Goal: Task Accomplishment & Management: Use online tool/utility

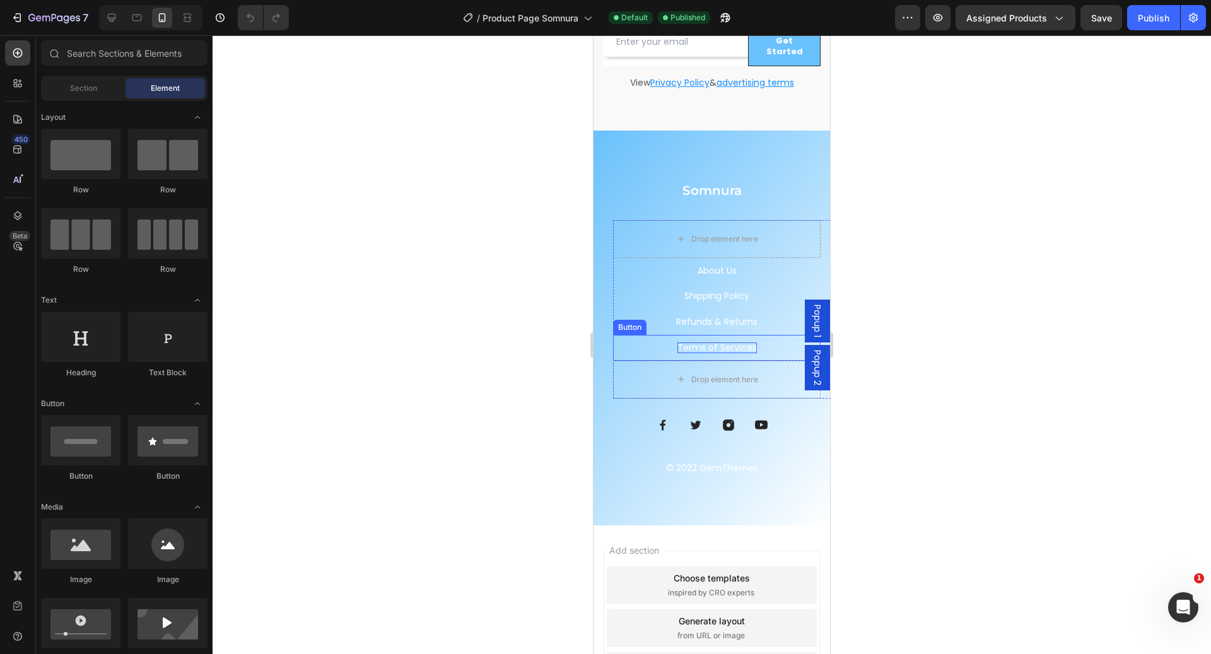
scroll to position [4244, 0]
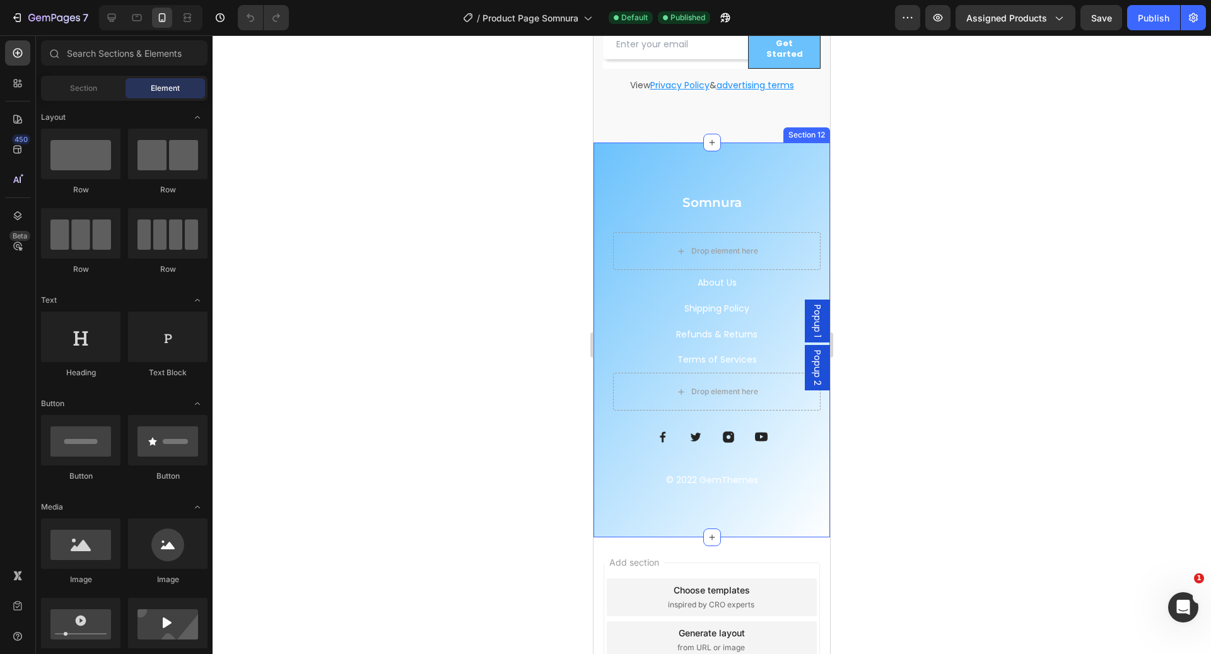
click at [765, 146] on div "Somnura Heading Drop element here About Us Button Shipping Policy Button Terms …" at bounding box center [712, 340] width 237 height 395
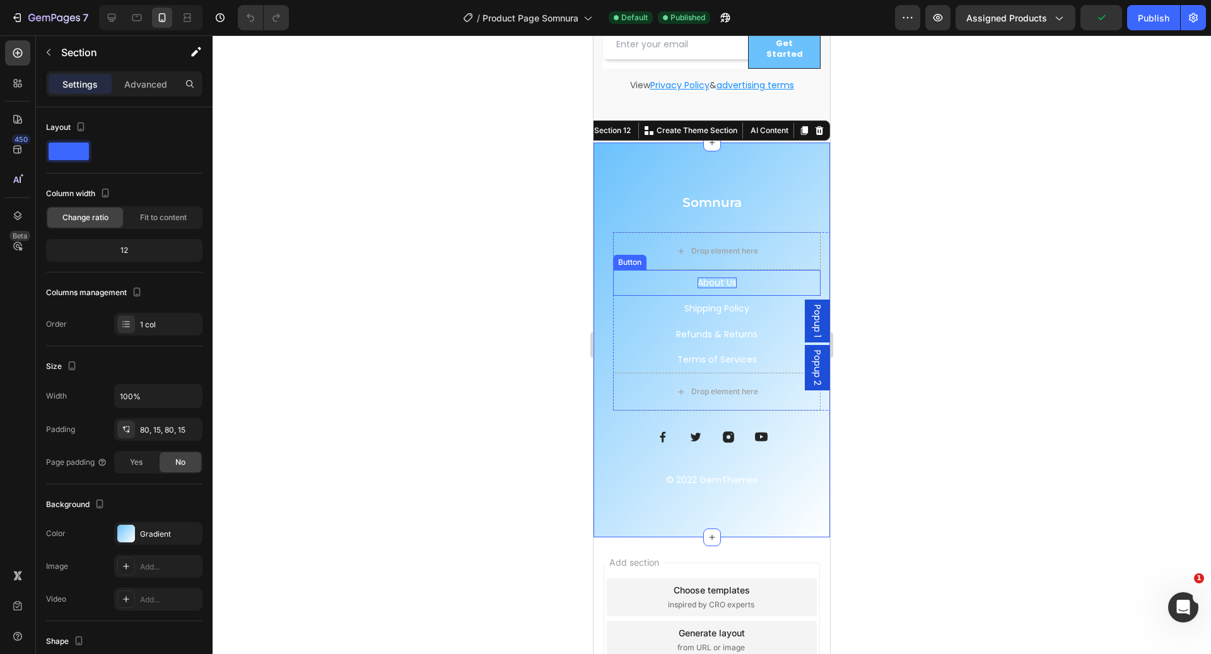
click at [702, 278] on p "About Us" at bounding box center [717, 283] width 39 height 11
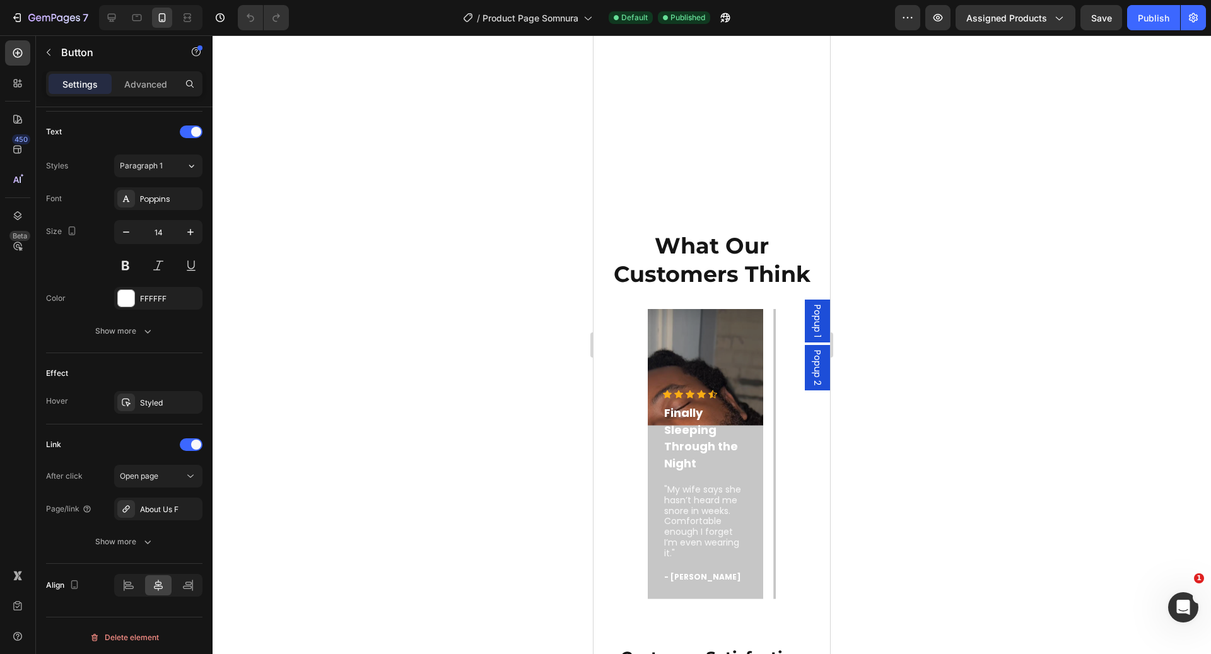
scroll to position [4321, 0]
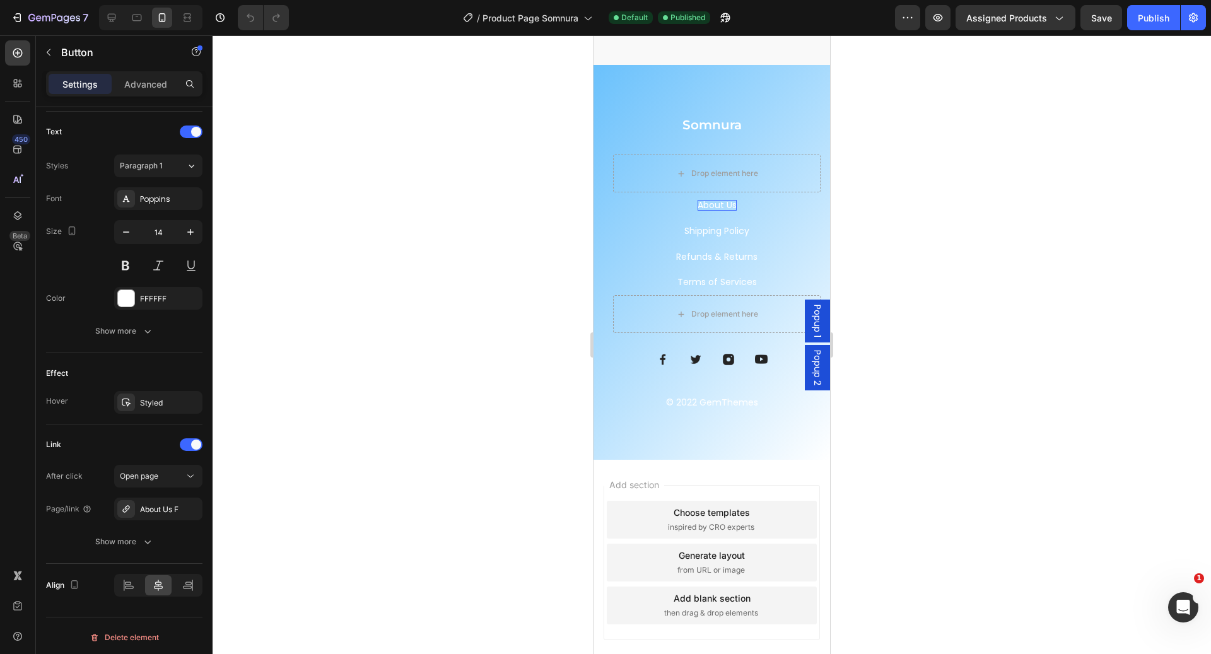
click at [709, 200] on p "About Us" at bounding box center [717, 205] width 39 height 11
click at [507, 13] on span "Product Page Somnura" at bounding box center [531, 17] width 96 height 13
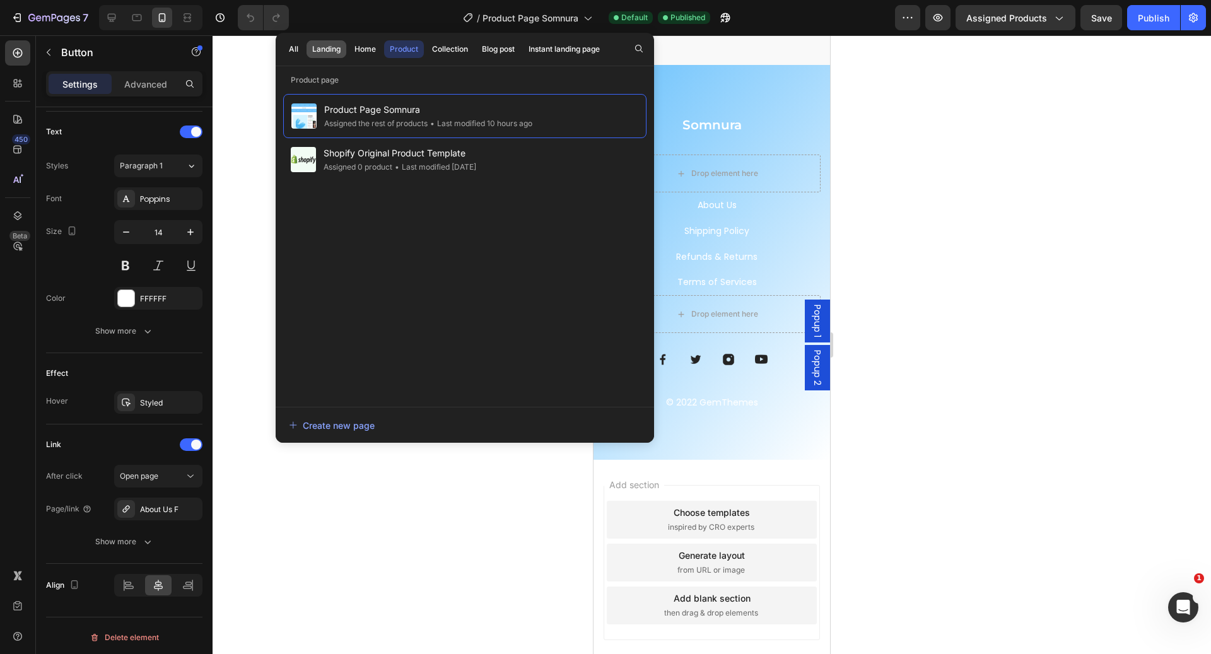
click at [324, 50] on div "Landing" at bounding box center [326, 49] width 28 height 11
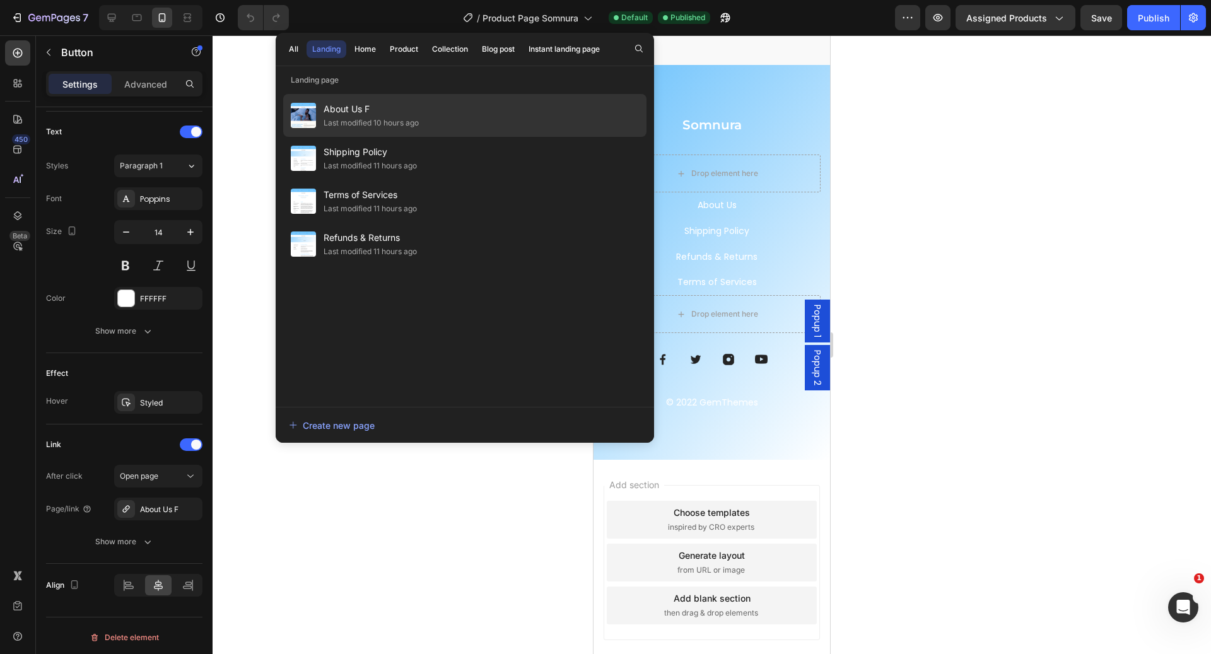
click at [381, 102] on span "About Us F" at bounding box center [371, 109] width 95 height 15
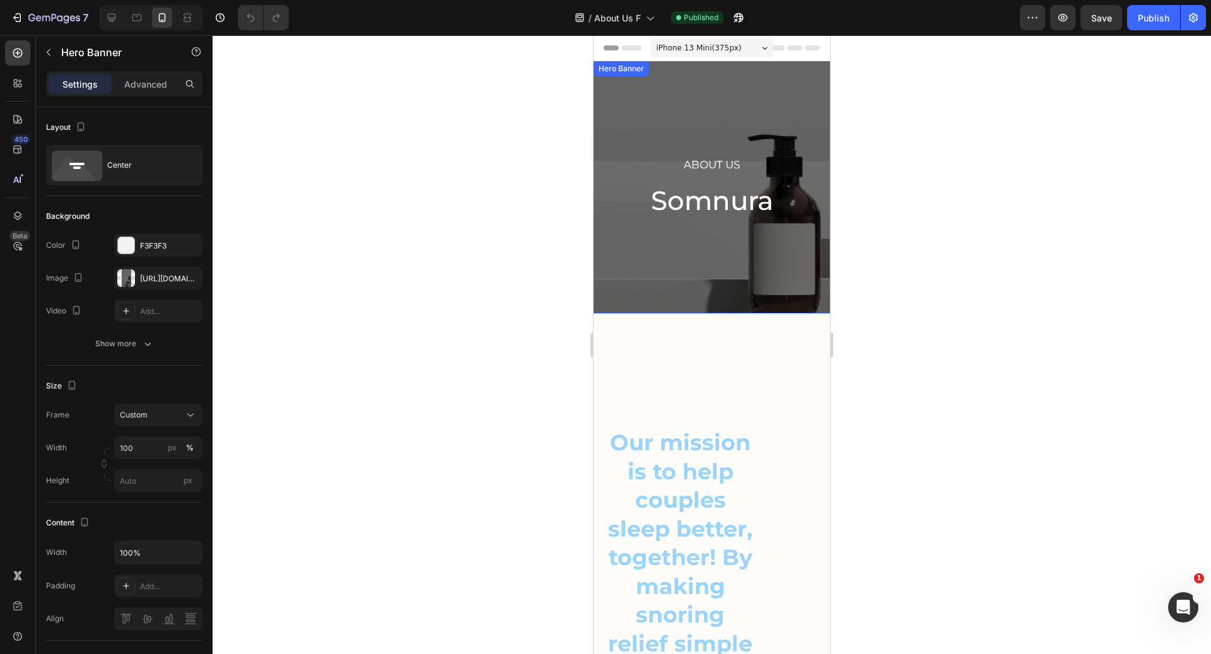
click at [617, 228] on div "About Us Heading Somnura Heading Row" at bounding box center [712, 187] width 237 height 252
click at [155, 278] on div "https://ucarecdn.com/6ce10fc4-69d3-4712-85aa-4984d9112044/-/format/auto/" at bounding box center [158, 278] width 37 height 11
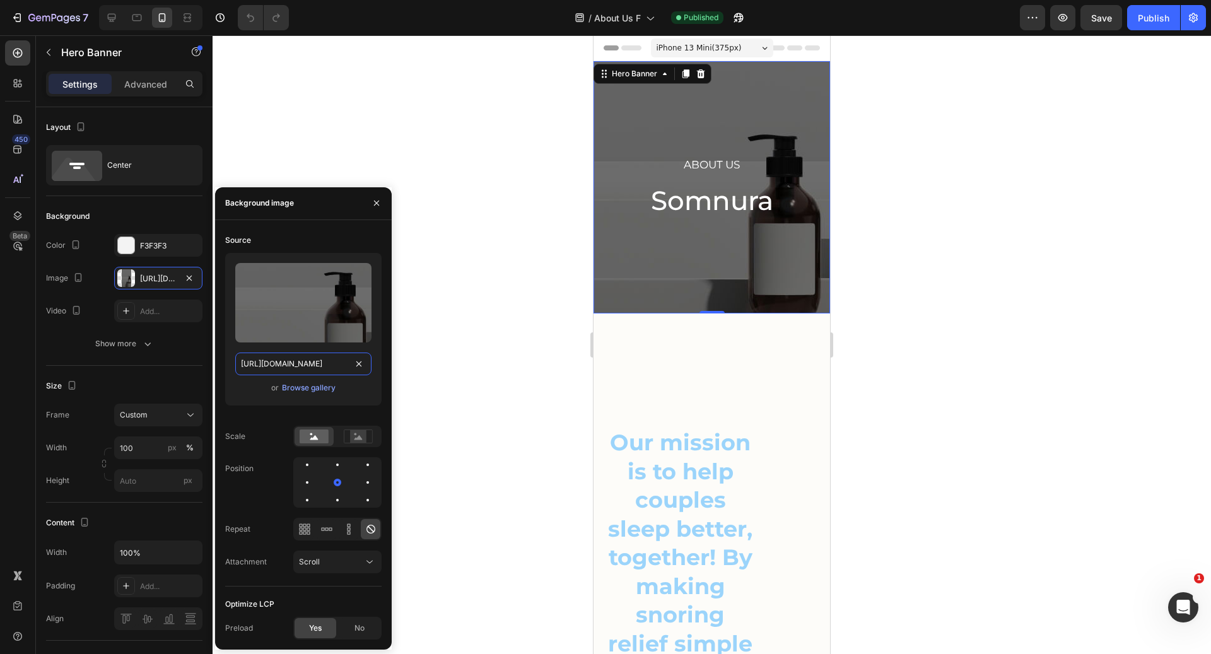
click at [265, 362] on input "https://ucarecdn.com/6ce10fc4-69d3-4712-85aa-4984d9112044/-/format/auto/" at bounding box center [303, 364] width 136 height 23
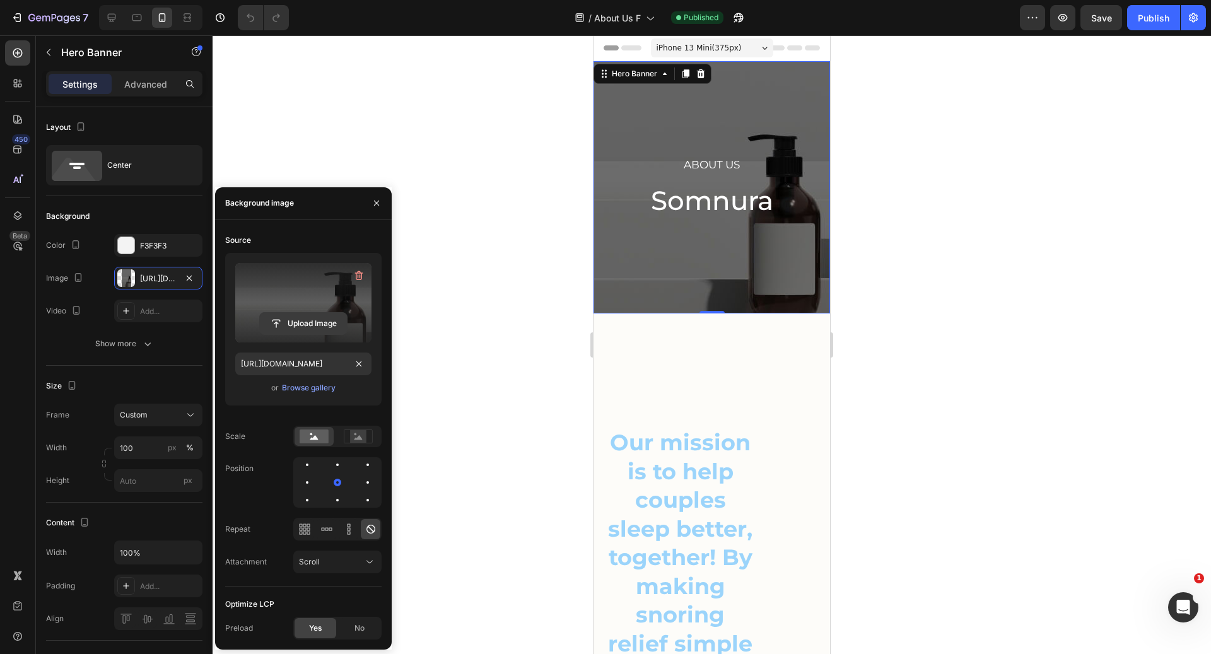
click at [299, 322] on input "file" at bounding box center [303, 323] width 87 height 21
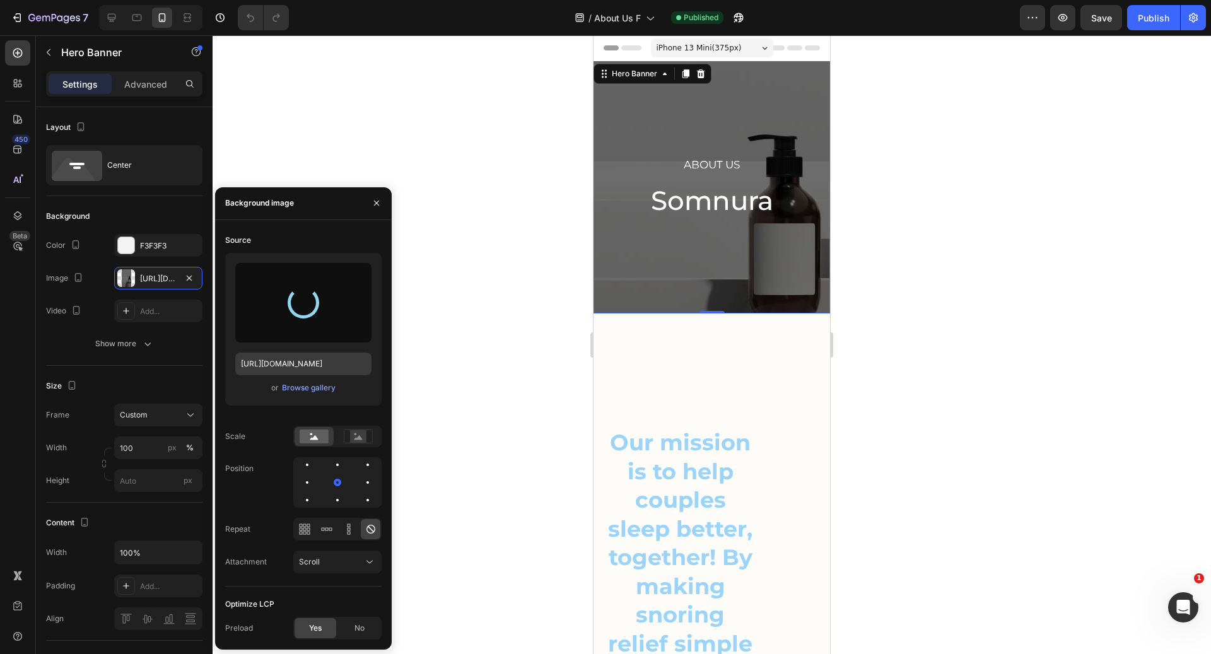
type input "https://cdn.shopify.com/s/files/1/0643/9413/3602/files/gempages_582585107668271…"
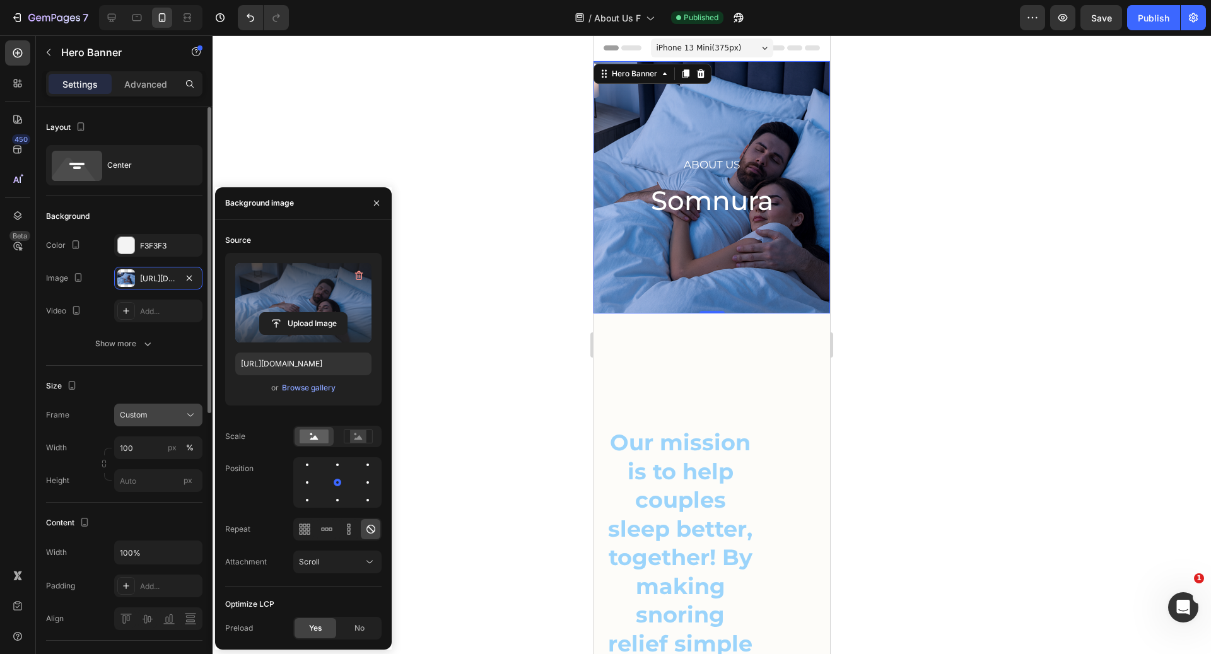
click at [163, 413] on div "Custom" at bounding box center [151, 414] width 62 height 11
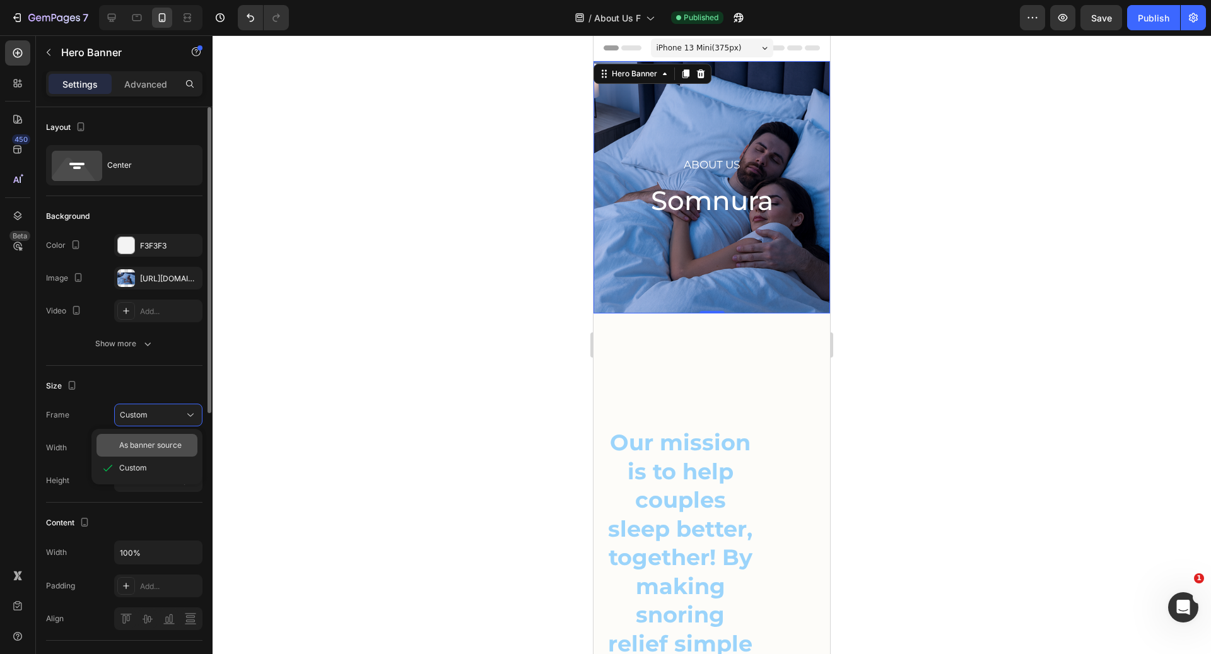
click at [145, 445] on span "As banner source" at bounding box center [150, 445] width 62 height 11
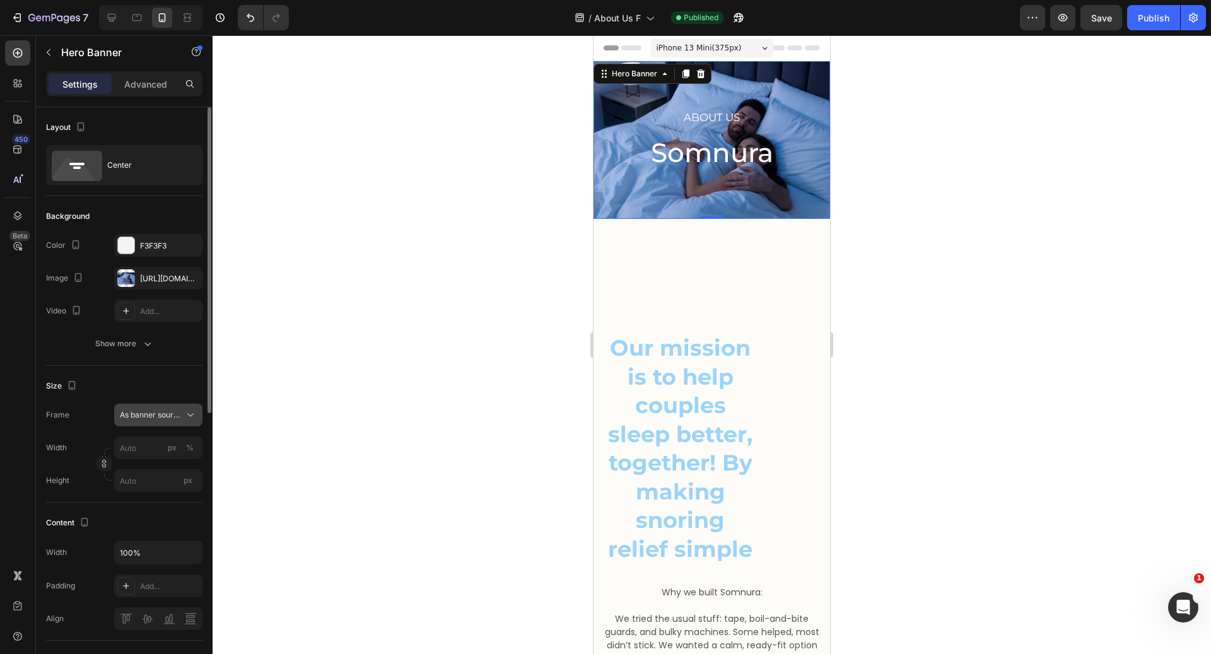
click at [151, 418] on span "As banner source" at bounding box center [151, 414] width 62 height 11
click at [151, 462] on div "Custom" at bounding box center [155, 467] width 73 height 11
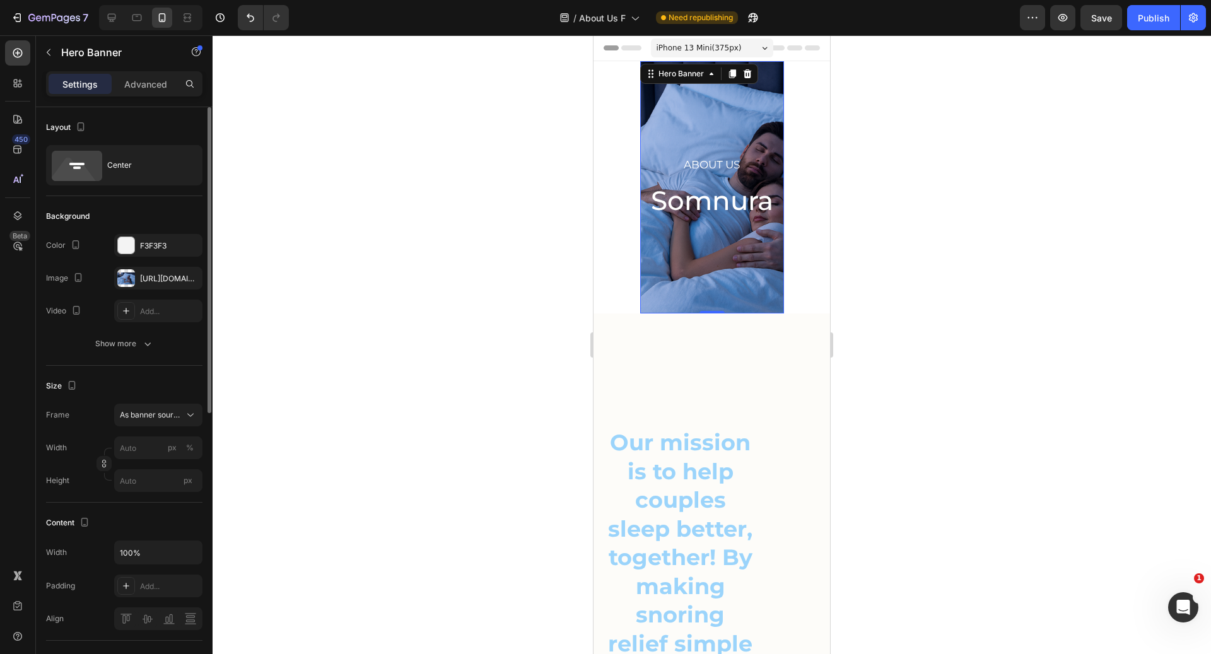
click at [153, 396] on div "Size Frame As banner source Width px % Height px" at bounding box center [124, 434] width 156 height 137
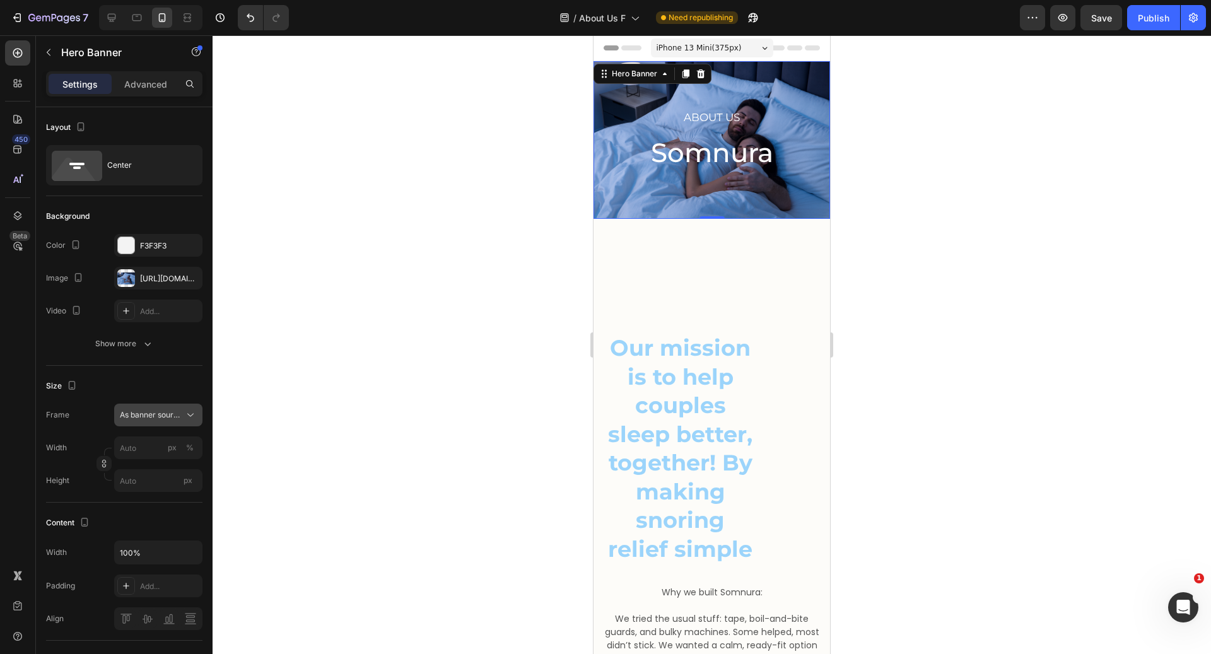
click at [151, 410] on span "As banner source" at bounding box center [151, 414] width 62 height 11
click at [155, 465] on div "Custom" at bounding box center [155, 467] width 73 height 11
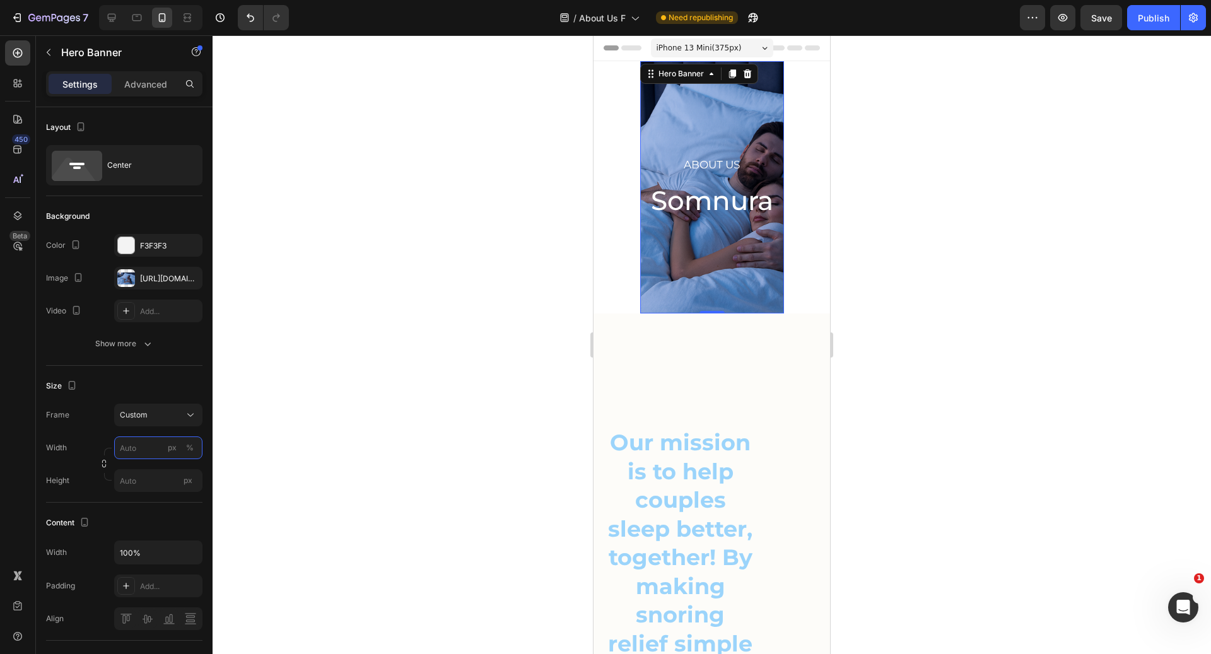
click at [153, 443] on input "px %" at bounding box center [158, 448] width 88 height 23
click at [150, 472] on p "Full 100%" at bounding box center [155, 477] width 73 height 11
type input "100"
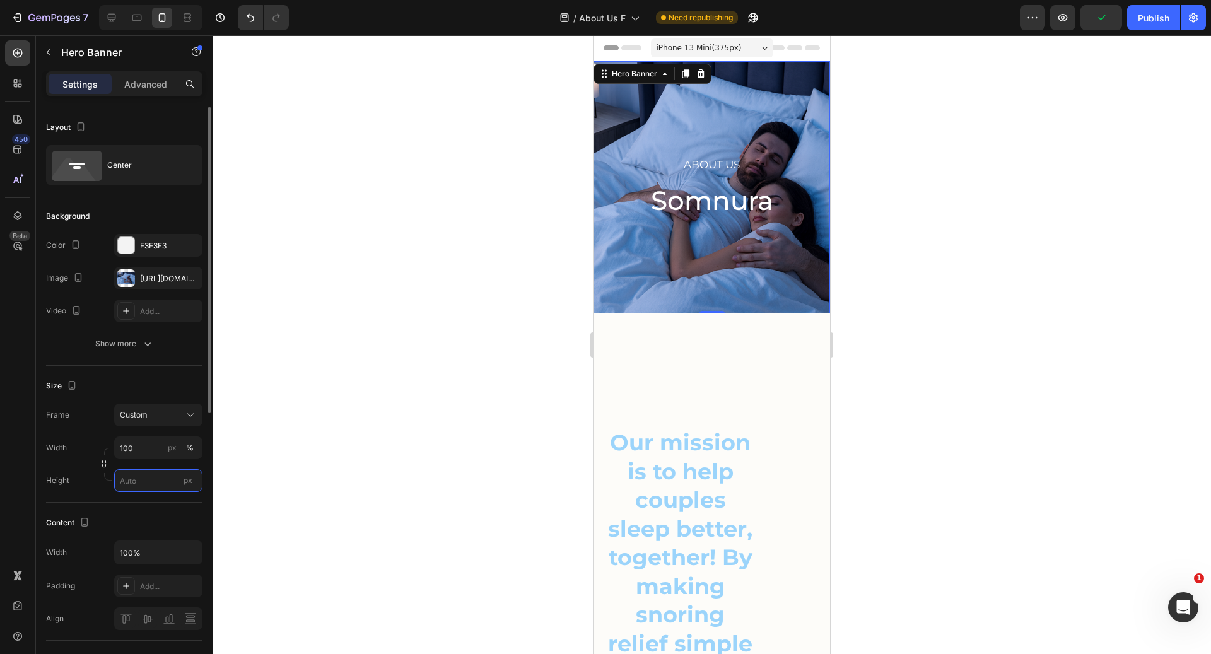
click at [158, 485] on input "px" at bounding box center [158, 480] width 88 height 23
click at [158, 510] on p "Fit content Auto" at bounding box center [155, 510] width 73 height 11
click at [166, 485] on input "Auto" at bounding box center [158, 480] width 88 height 23
click at [155, 523] on div "Fit screen 100vh" at bounding box center [145, 533] width 103 height 23
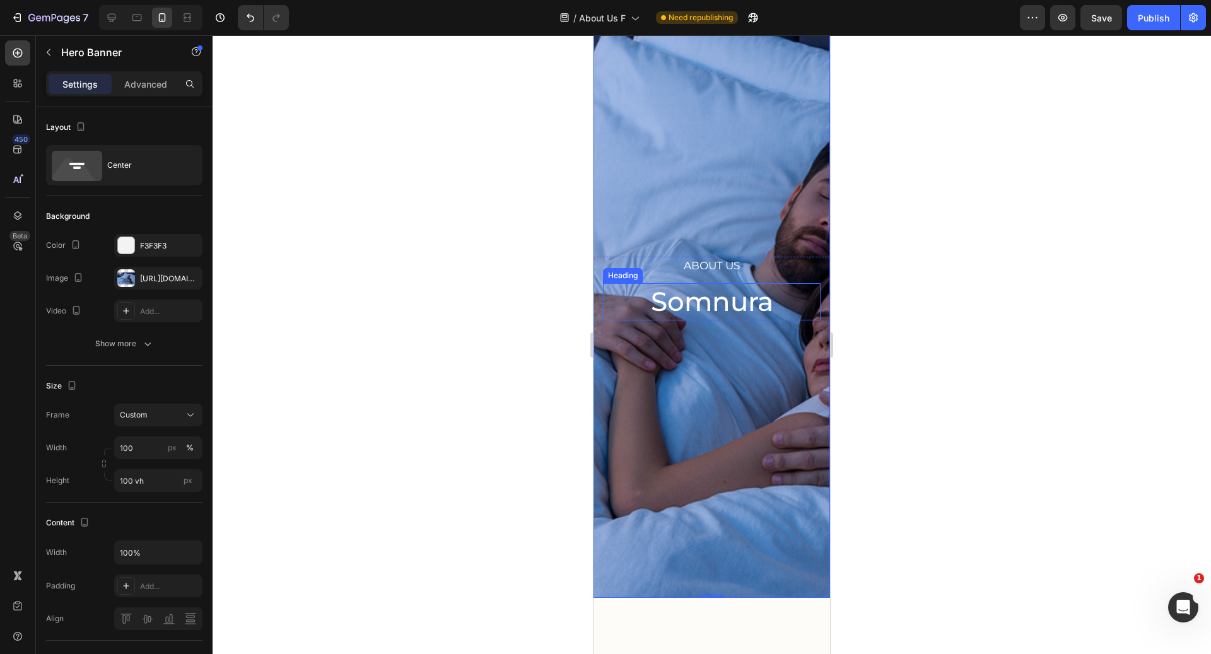
scroll to position [63, 0]
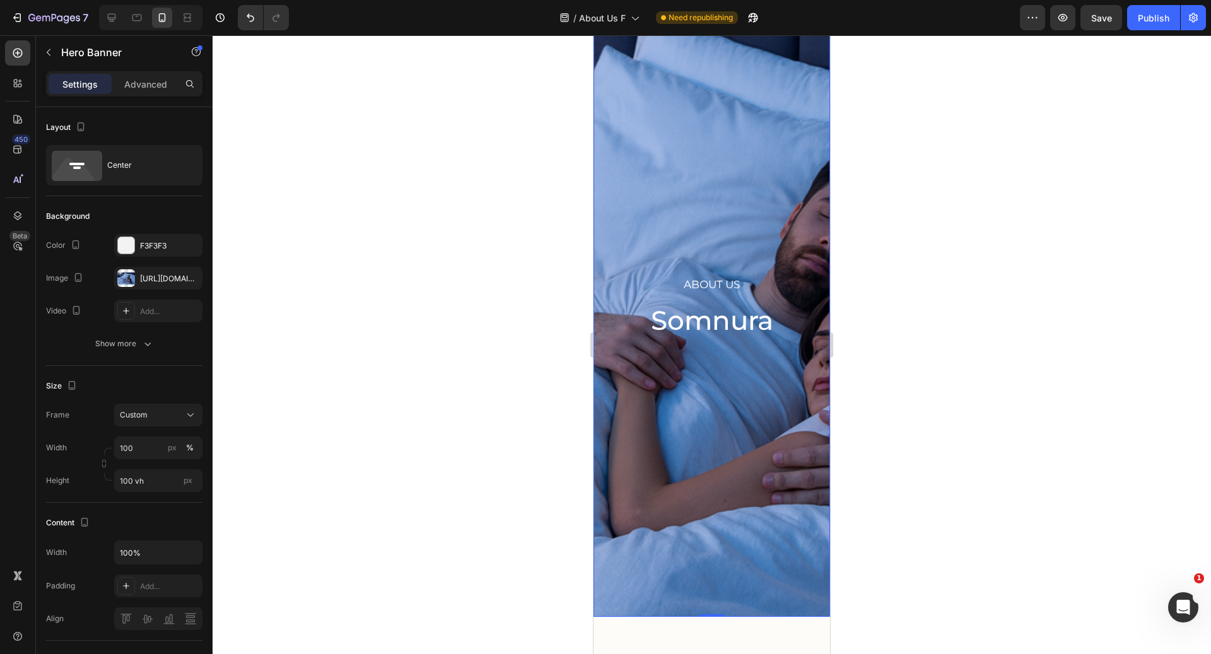
click at [695, 385] on div "About Us Heading Somnura Heading Row" at bounding box center [712, 307] width 237 height 252
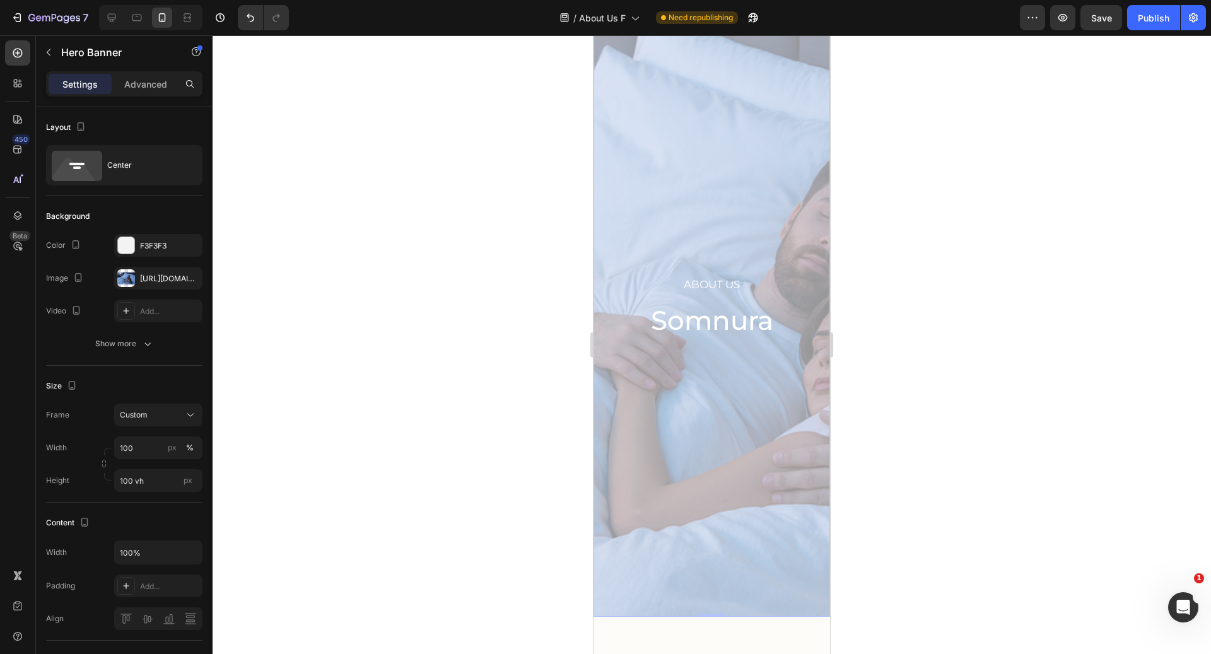
scroll to position [0, 0]
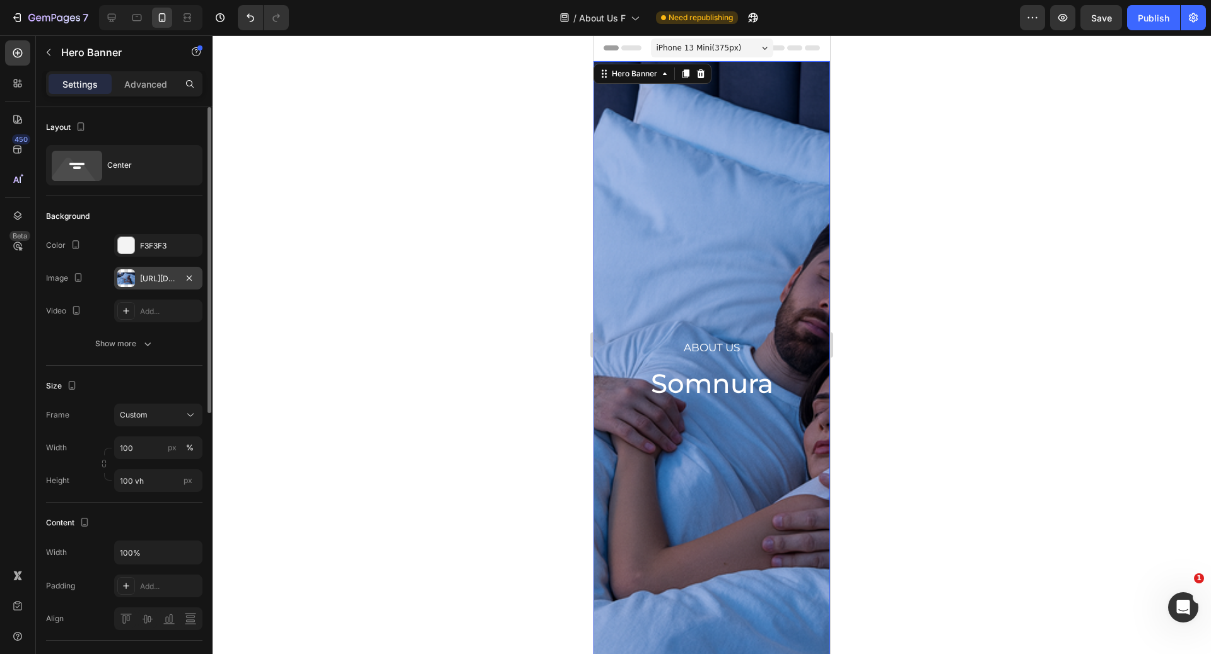
click at [159, 283] on div "https://cdn.shopify.com/s/files/1/0643/9413/3602/files/gempages_582585107668271…" at bounding box center [158, 278] width 37 height 11
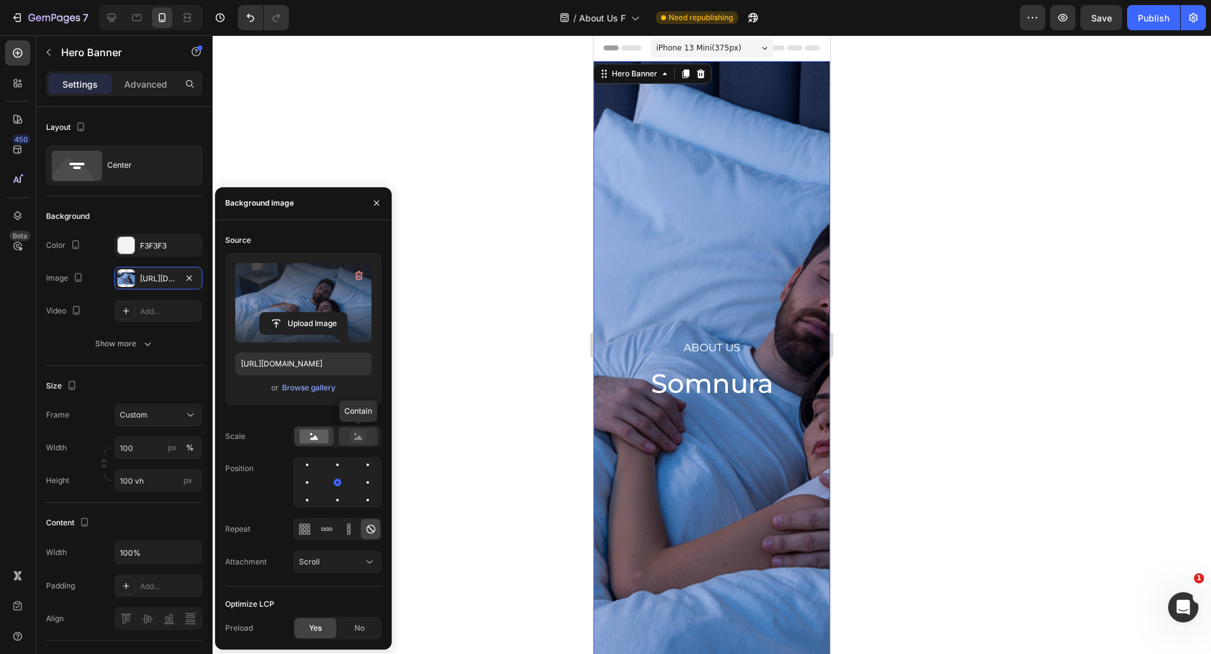
click at [362, 440] on rect at bounding box center [358, 436] width 16 height 13
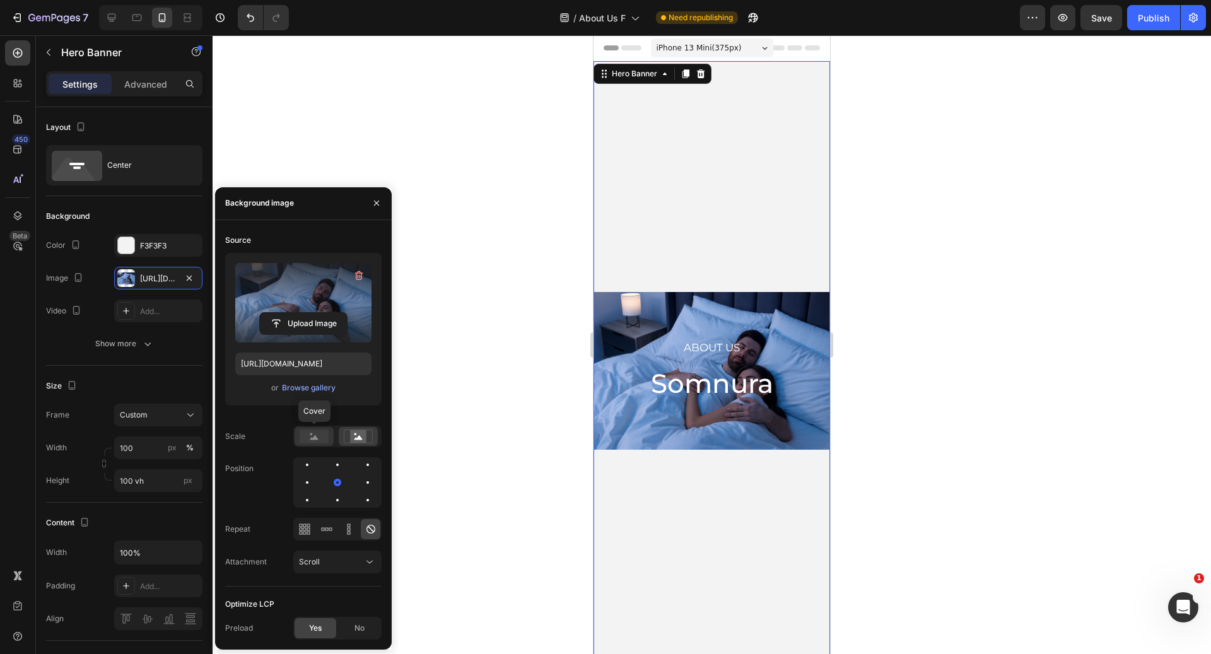
click at [312, 433] on circle at bounding box center [311, 434] width 3 height 3
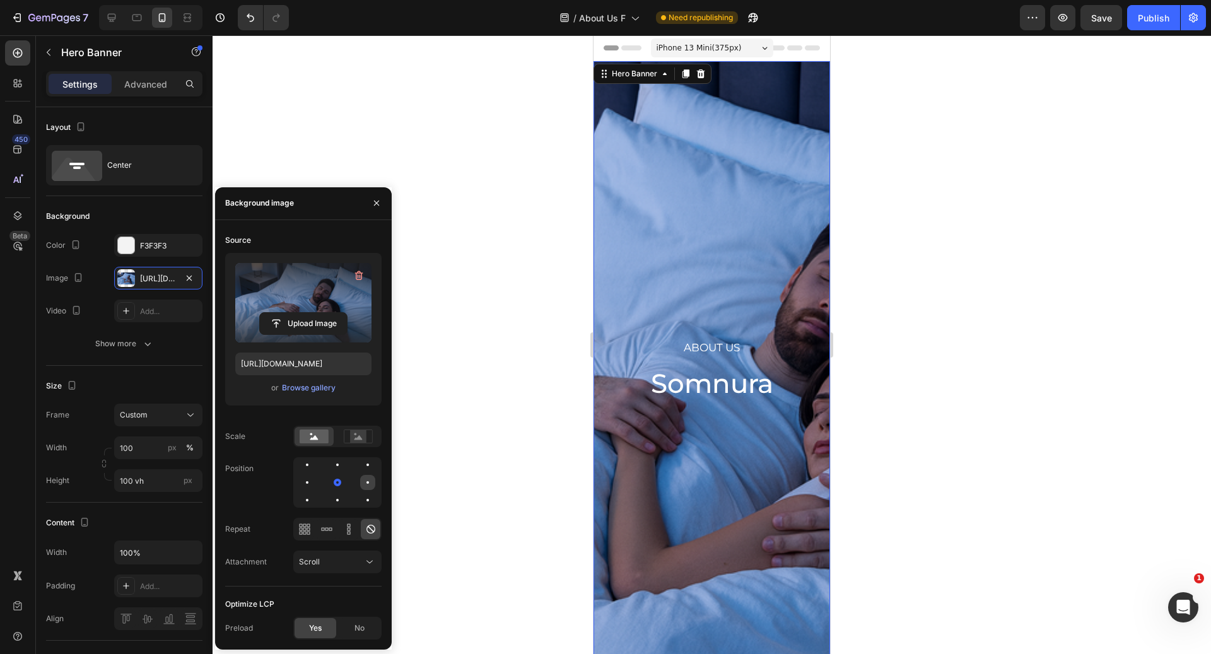
click at [363, 478] on div at bounding box center [367, 482] width 15 height 15
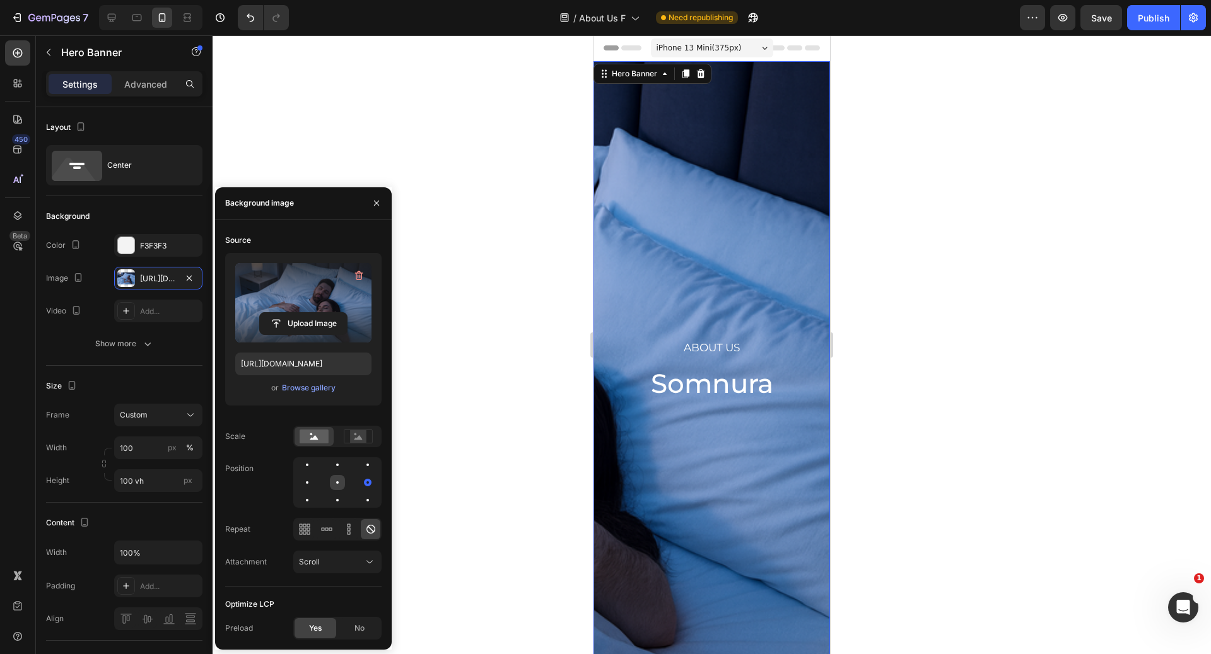
click at [338, 486] on div at bounding box center [337, 482] width 15 height 15
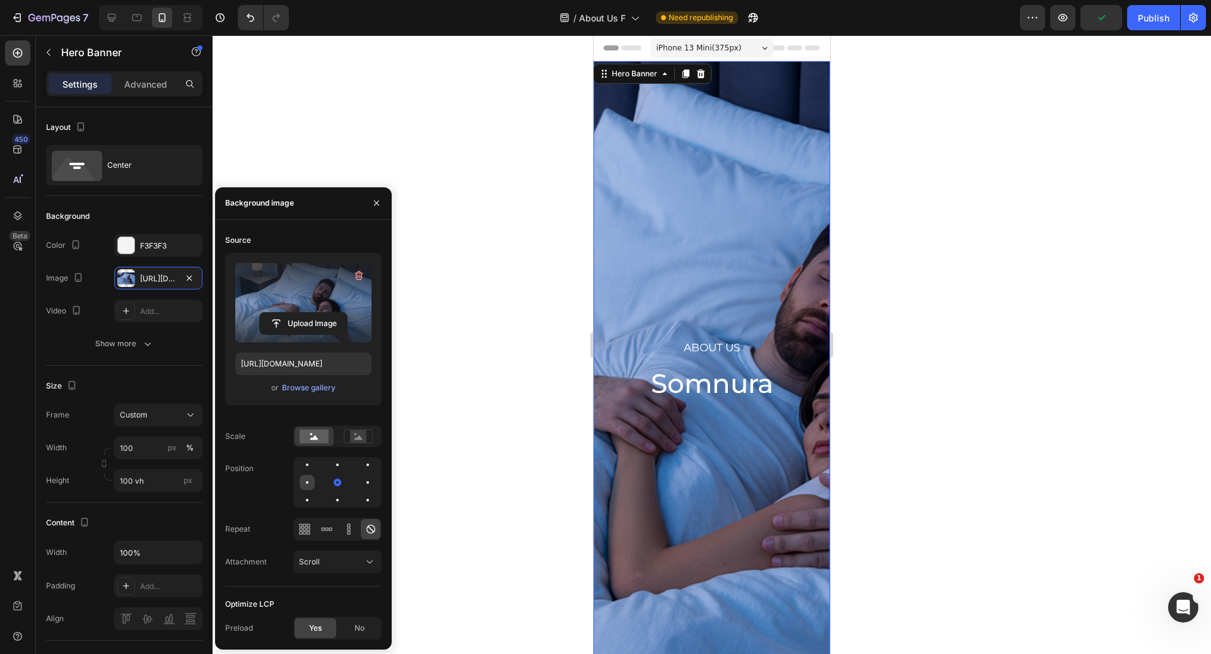
click at [302, 475] on div at bounding box center [307, 482] width 15 height 15
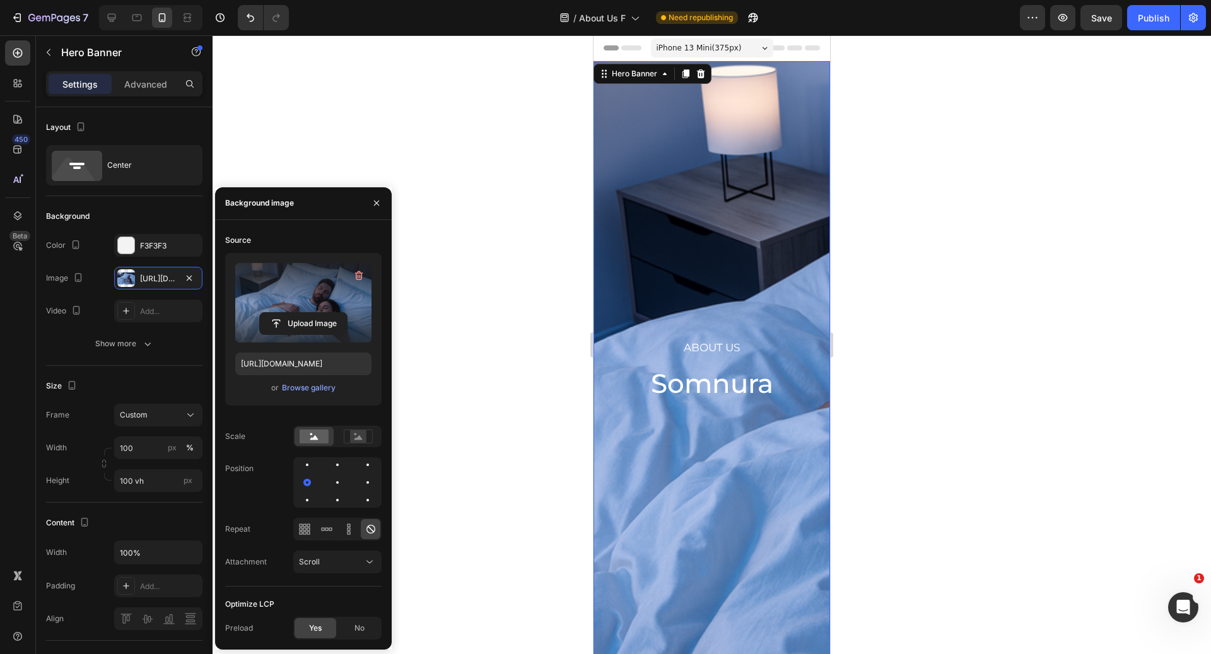
click at [323, 475] on div at bounding box center [337, 482] width 88 height 50
click at [336, 485] on div at bounding box center [337, 482] width 15 height 15
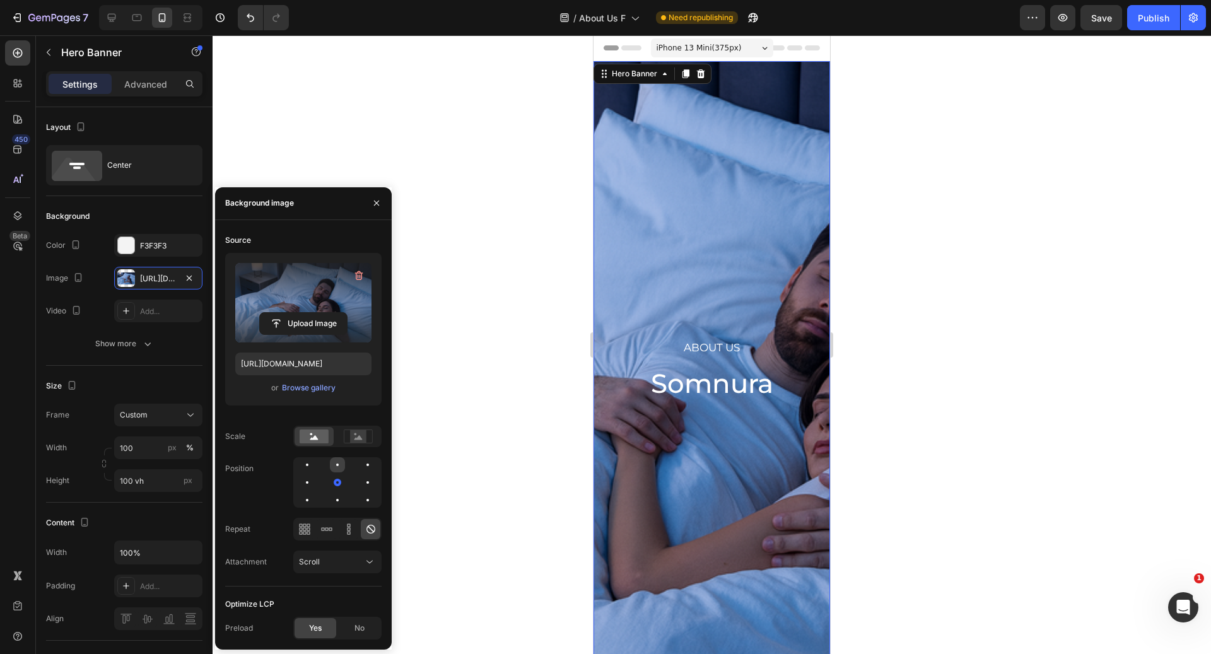
click at [338, 461] on div at bounding box center [337, 464] width 15 height 15
click at [338, 464] on div at bounding box center [338, 465] width 8 height 8
click at [338, 498] on div at bounding box center [337, 500] width 15 height 15
click at [339, 486] on div at bounding box center [337, 482] width 15 height 15
click at [365, 486] on div at bounding box center [367, 482] width 15 height 15
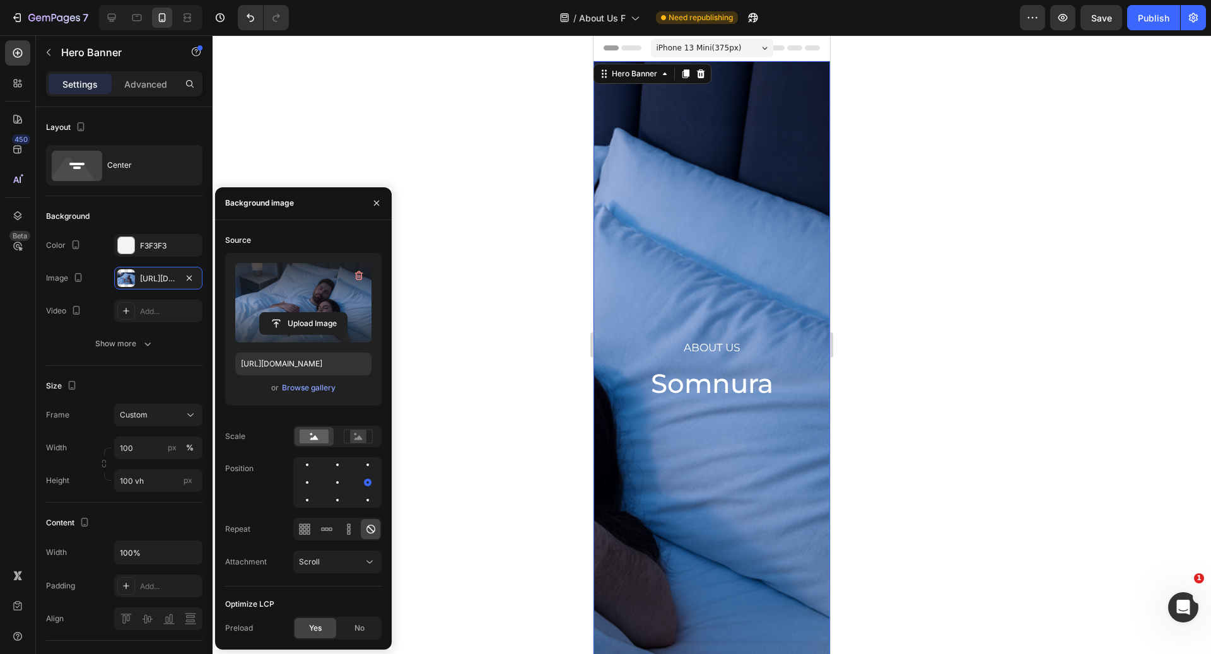
click at [359, 469] on div at bounding box center [337, 482] width 88 height 50
click at [364, 469] on div at bounding box center [367, 464] width 15 height 15
click at [341, 486] on div at bounding box center [337, 482] width 15 height 15
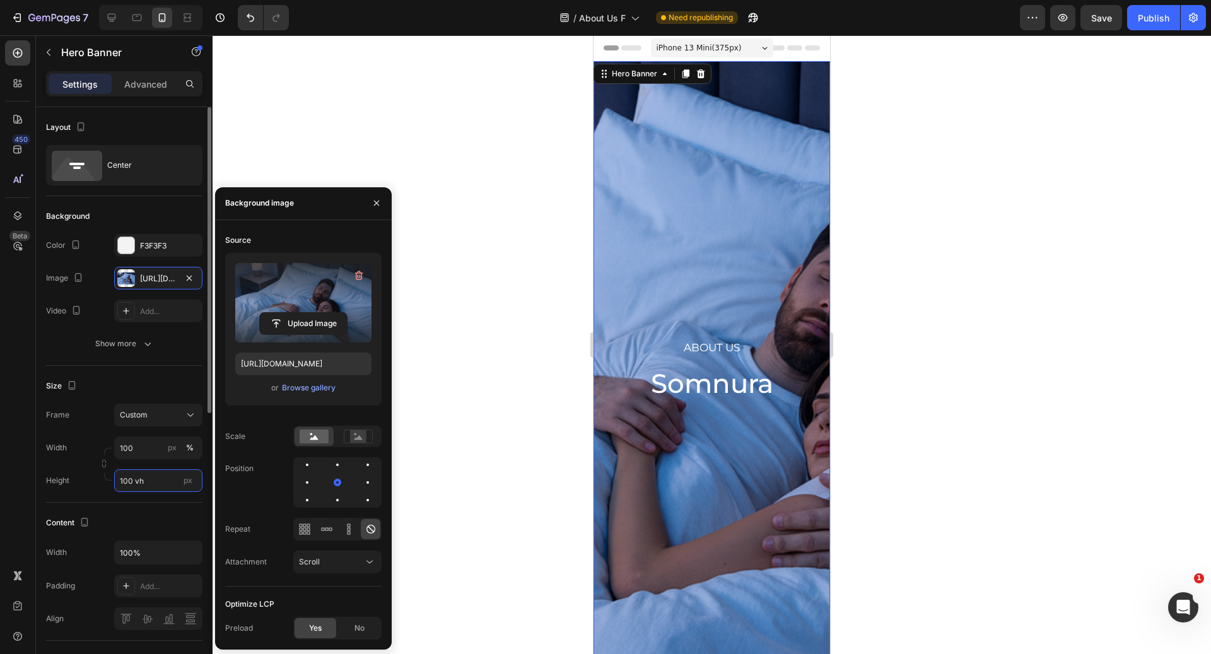
click at [162, 473] on input "100 vh" at bounding box center [158, 480] width 88 height 23
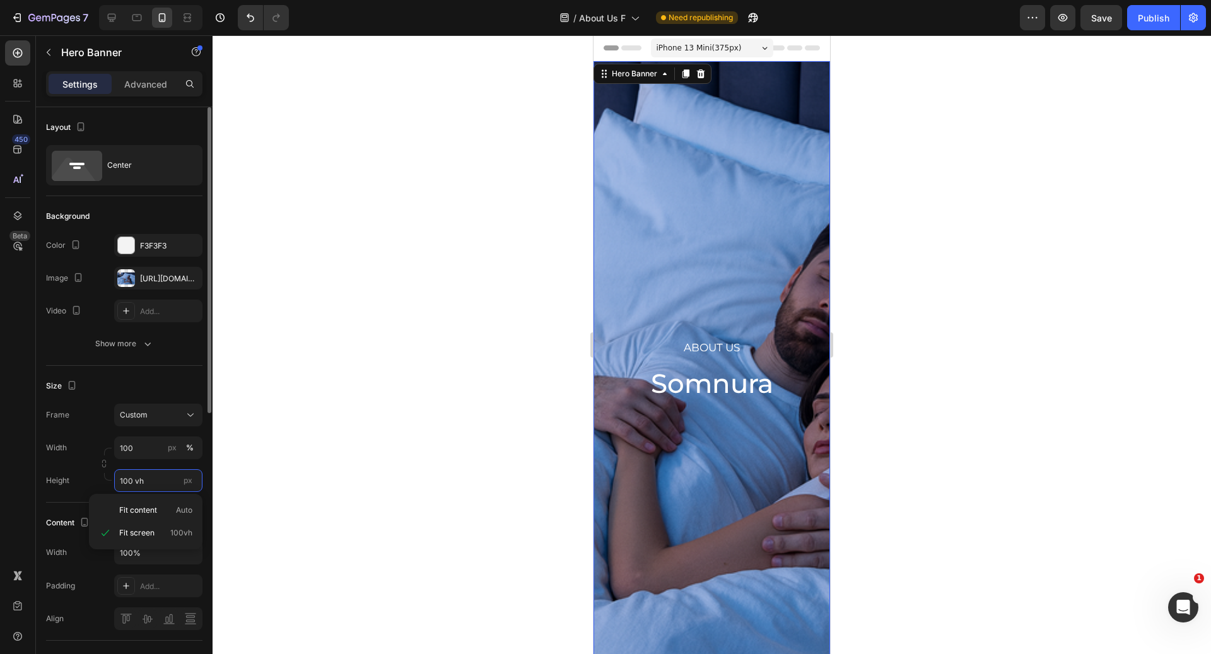
click at [159, 479] on input "100 vh" at bounding box center [158, 480] width 88 height 23
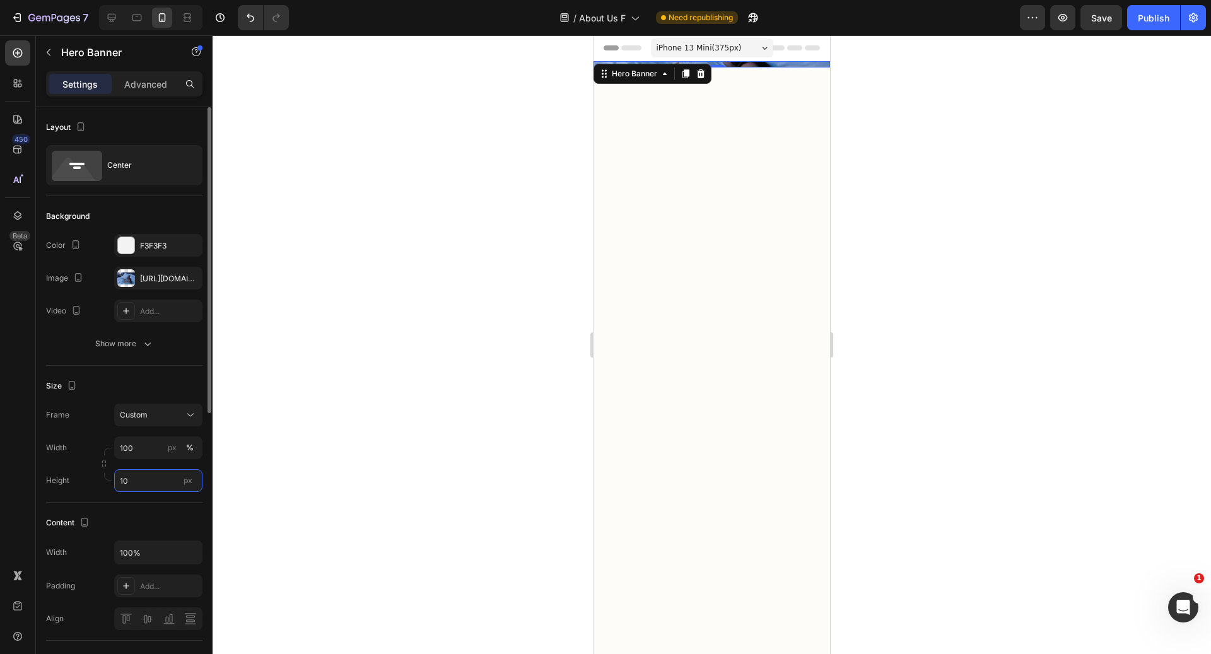
type input "1"
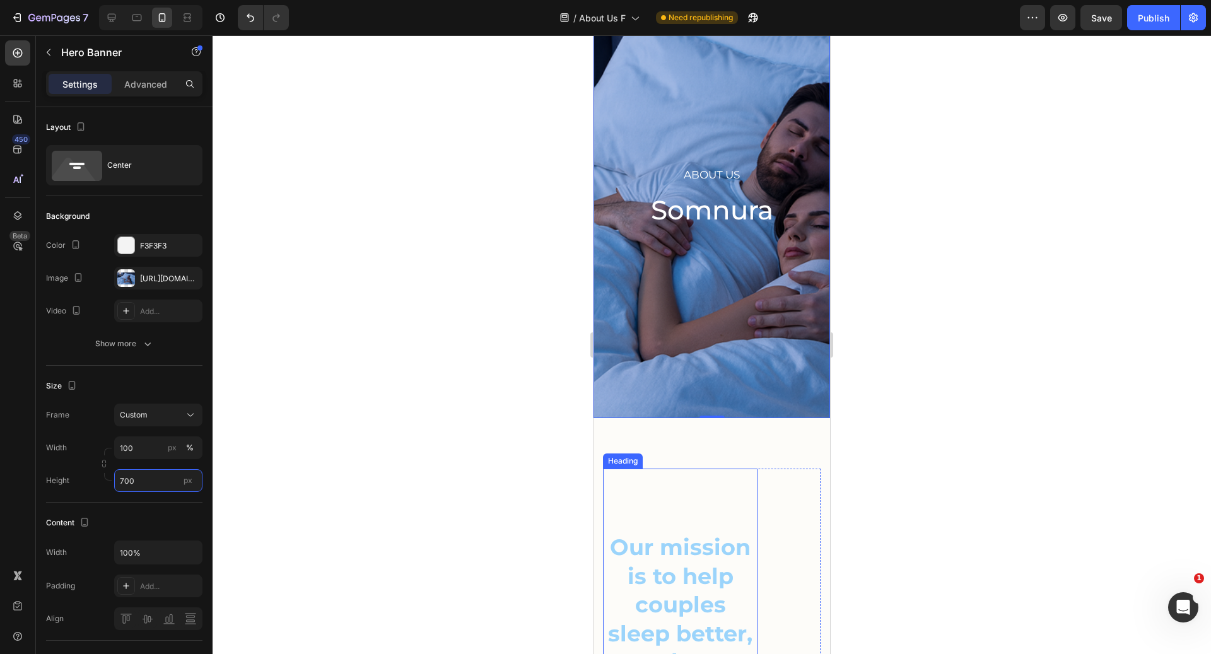
scroll to position [80, 0]
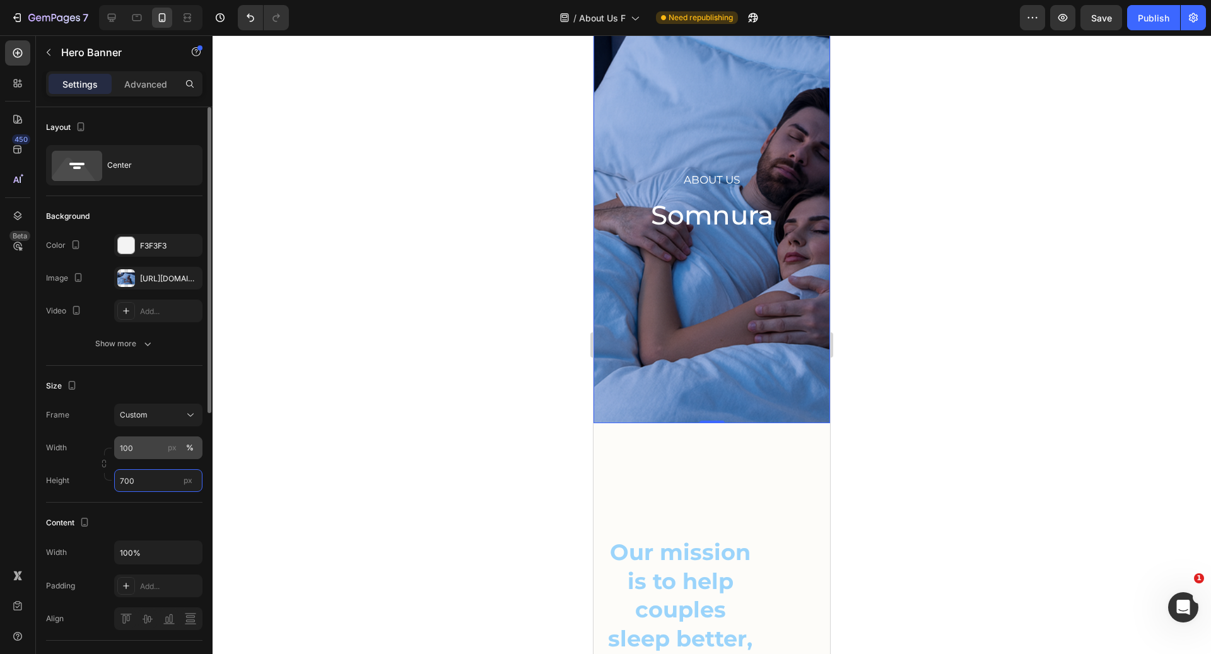
type input "700"
click at [152, 443] on input "100" at bounding box center [158, 448] width 88 height 23
type input "3"
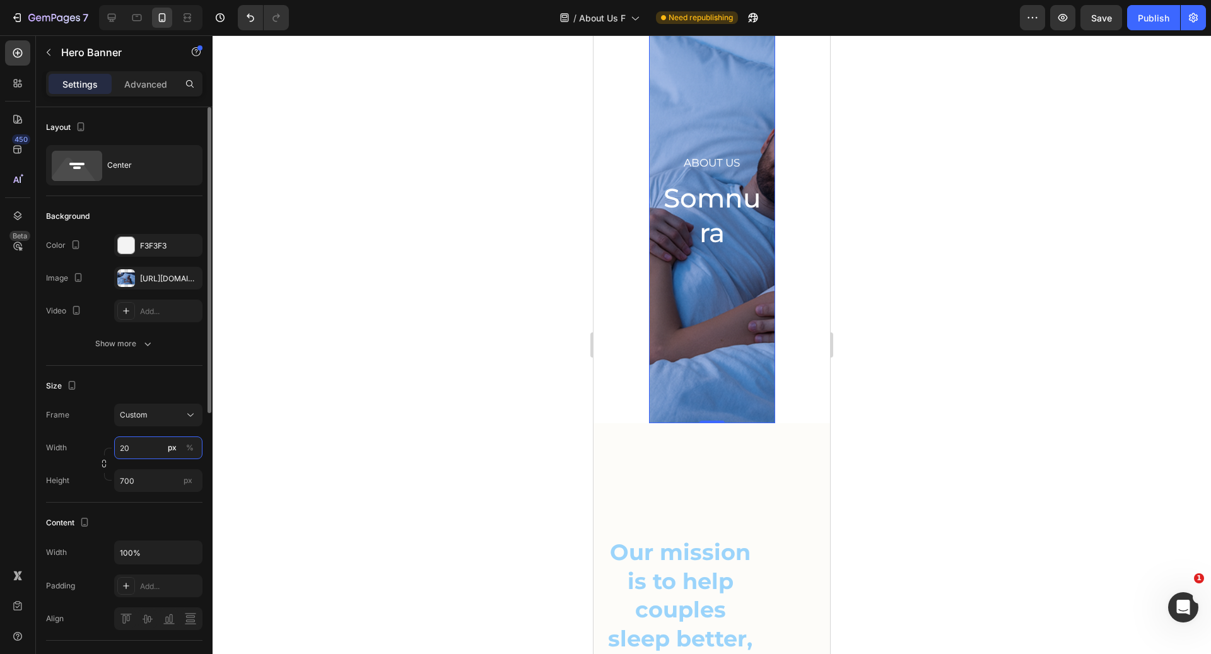
type input "2"
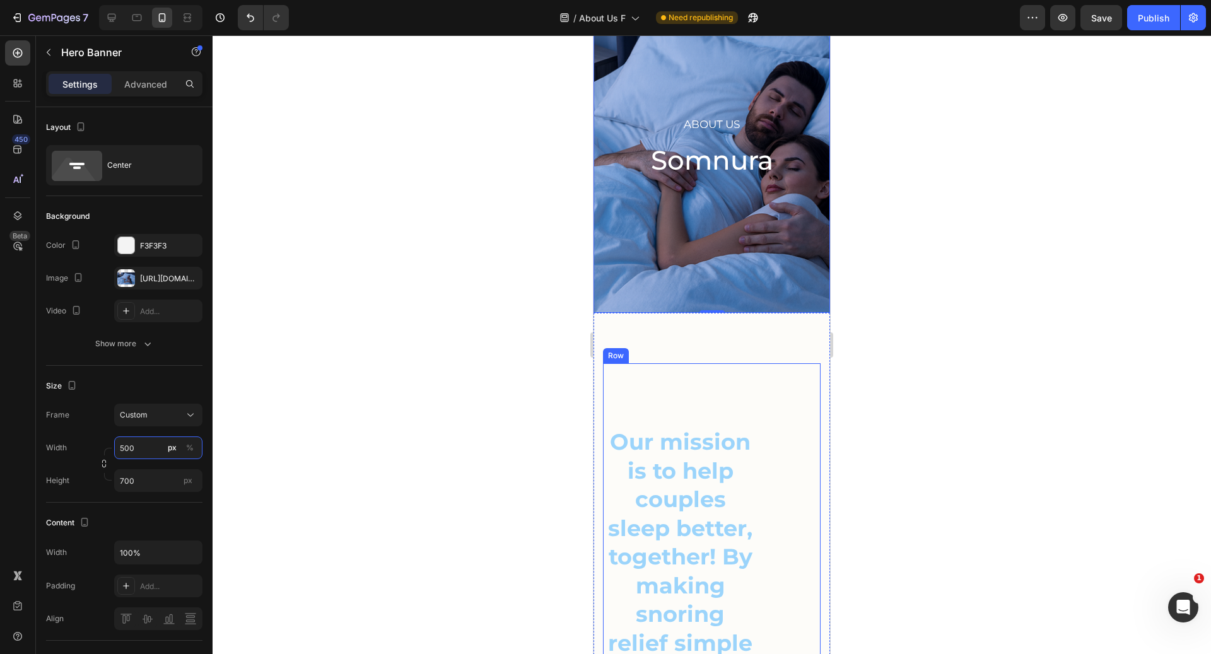
scroll to position [0, 0]
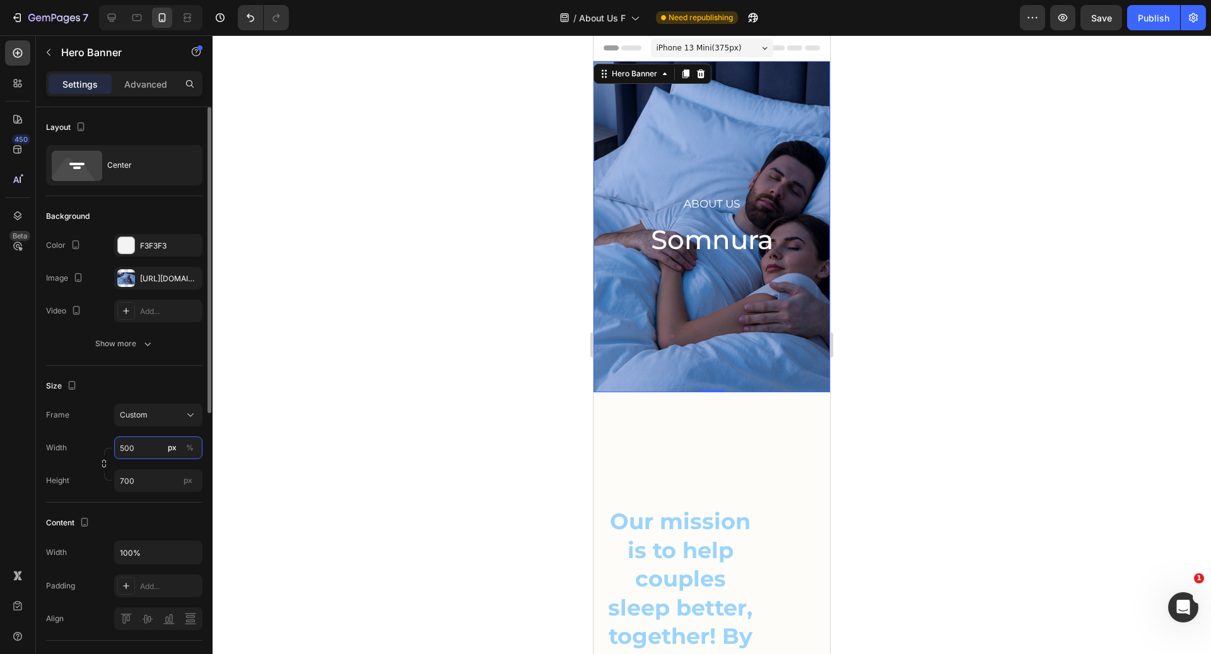
click at [122, 451] on input "500" at bounding box center [158, 448] width 88 height 23
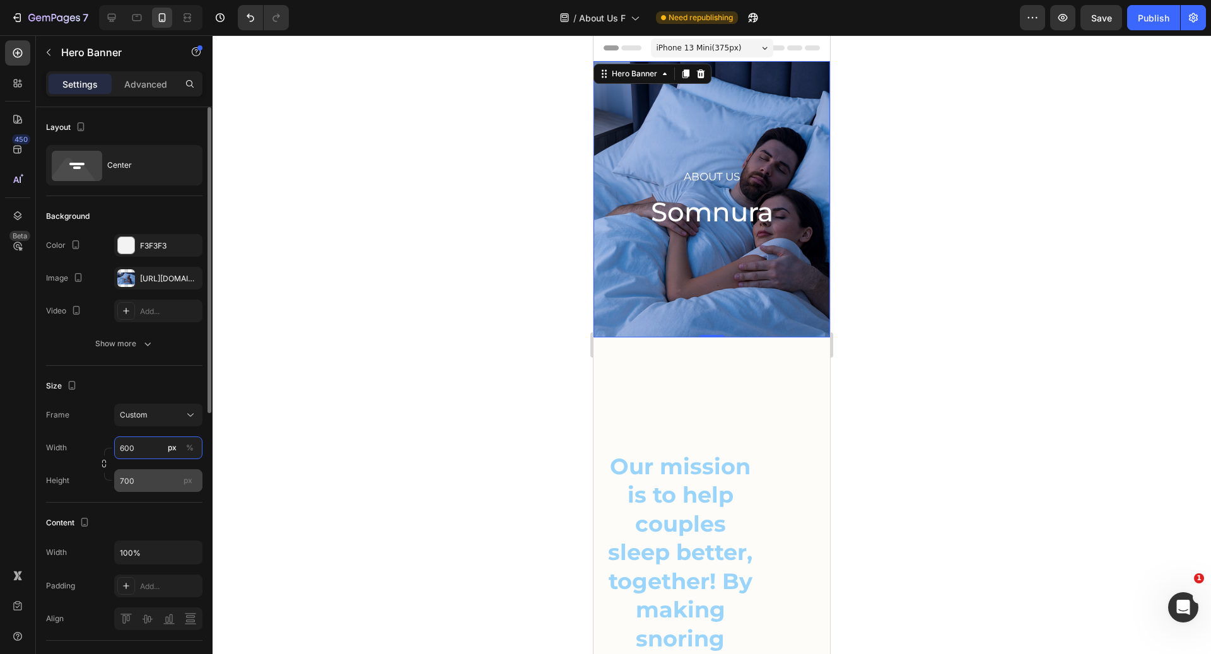
type input "600"
click at [123, 480] on input "700" at bounding box center [158, 480] width 88 height 23
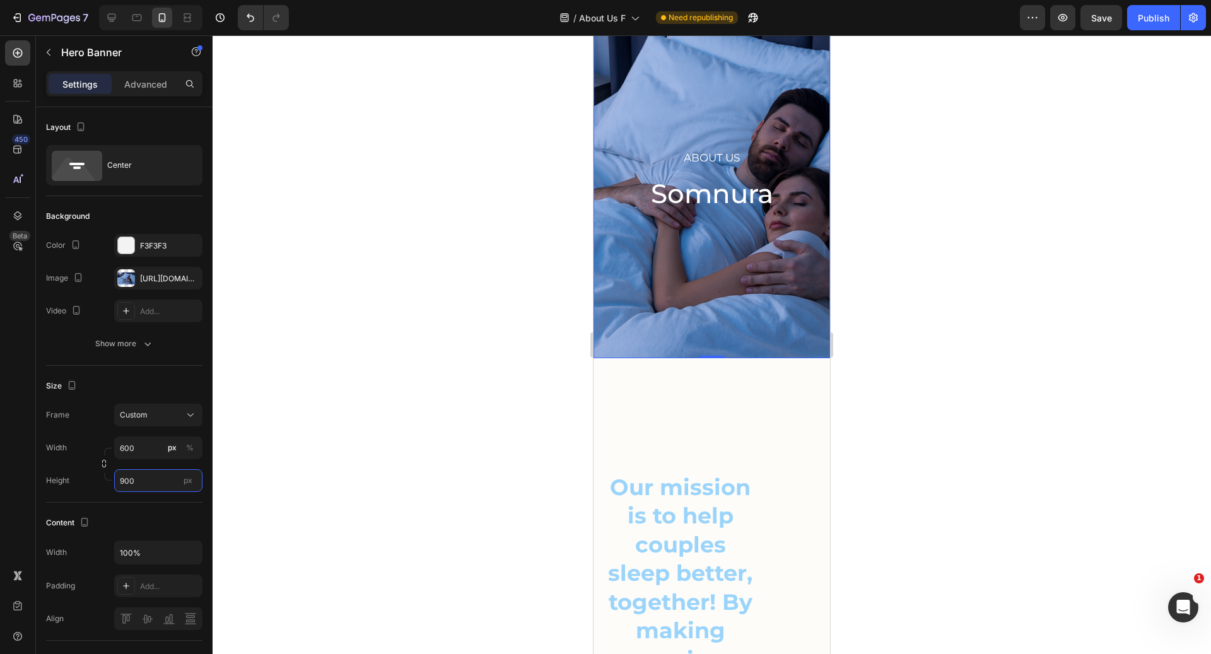
scroll to position [62, 0]
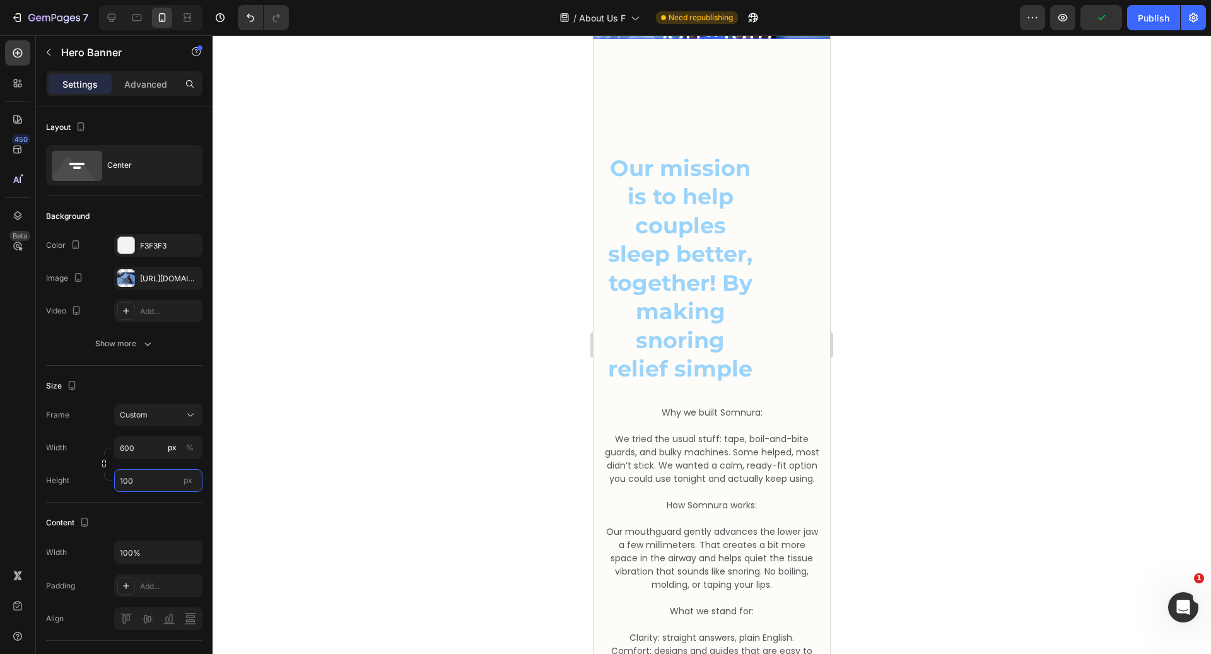
type input "1000"
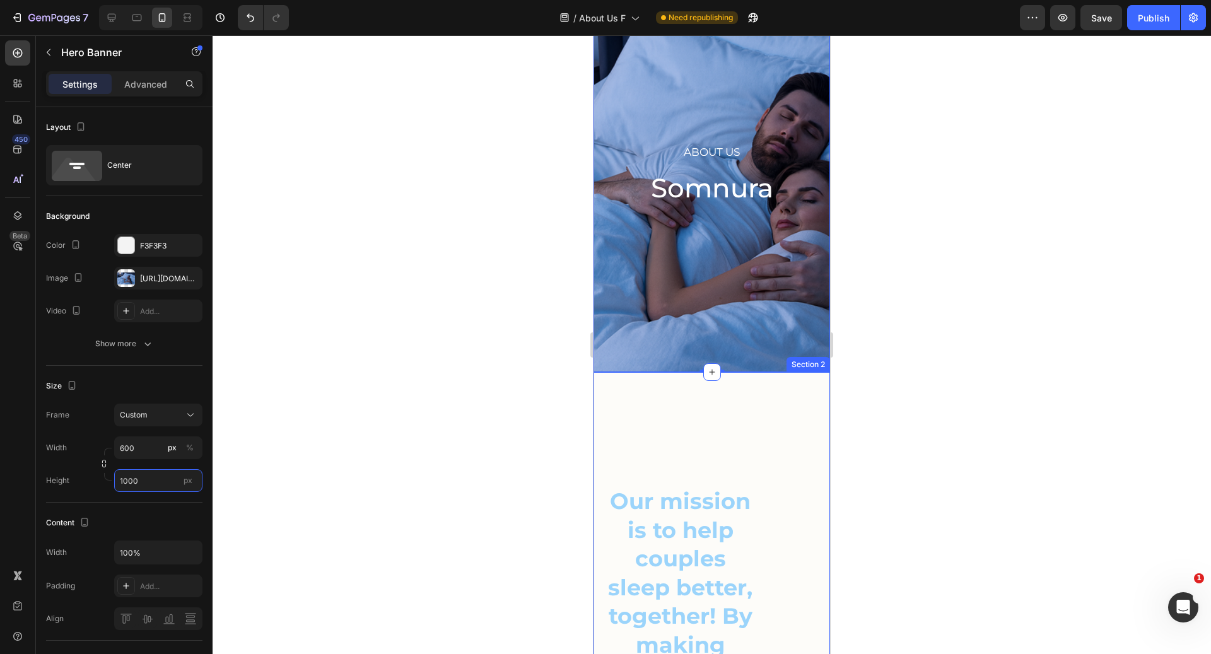
scroll to position [225, 0]
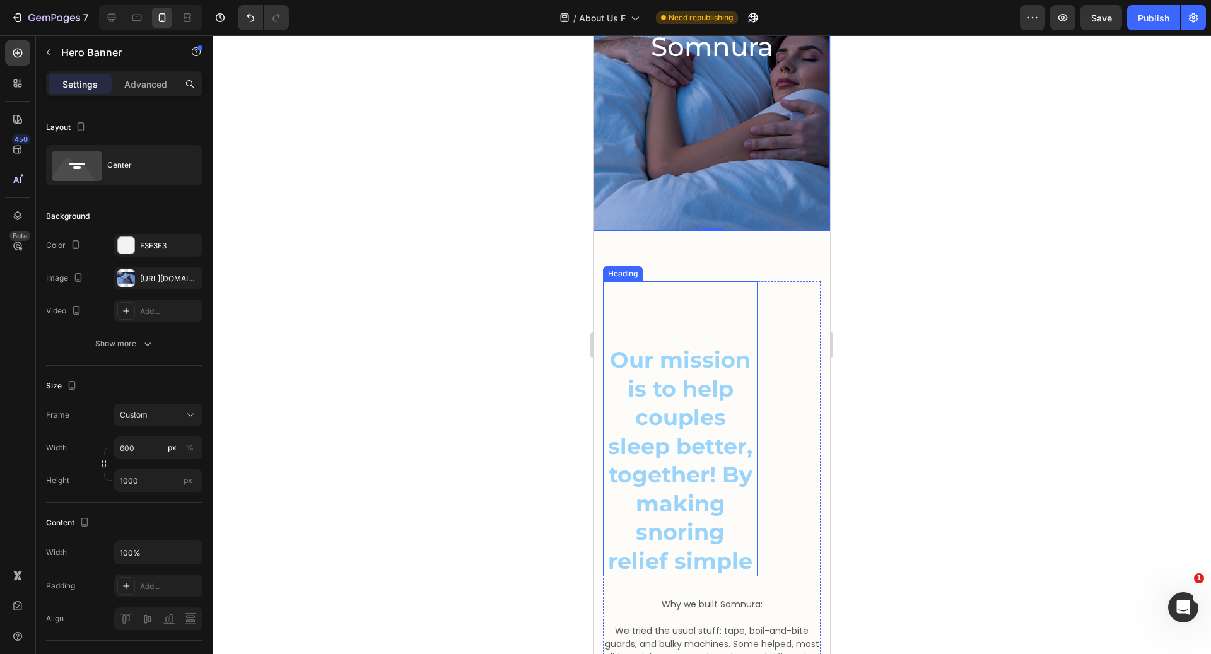
click at [736, 396] on h2 "Our mission is to help couples sleep better, together! By making snoring relief…" at bounding box center [680, 461] width 155 height 232
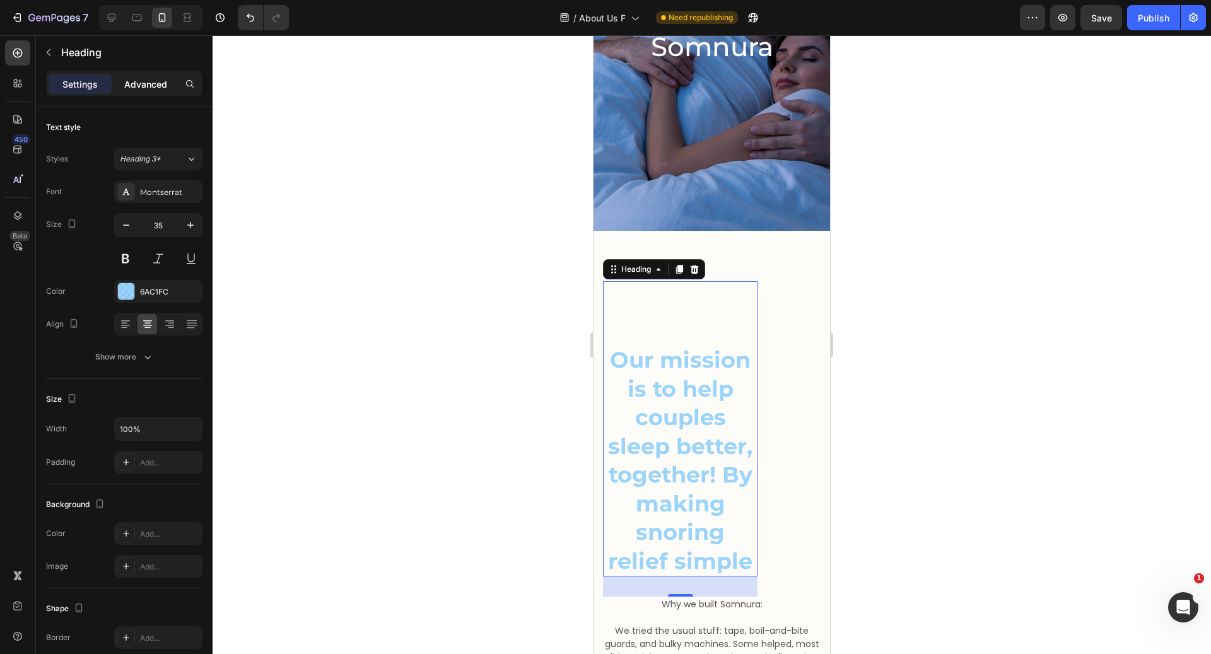
click at [144, 82] on p "Advanced" at bounding box center [145, 84] width 43 height 13
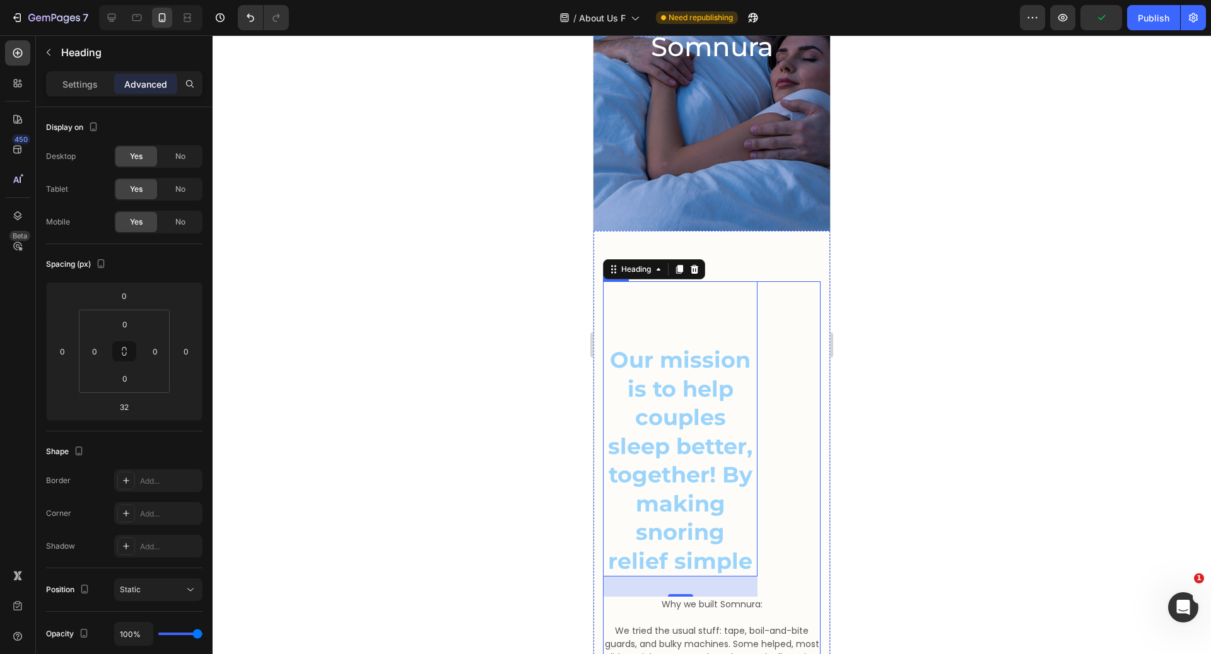
click at [787, 312] on div "Our mission is to help couples sleep better, together! By making snoring relief…" at bounding box center [712, 438] width 218 height 315
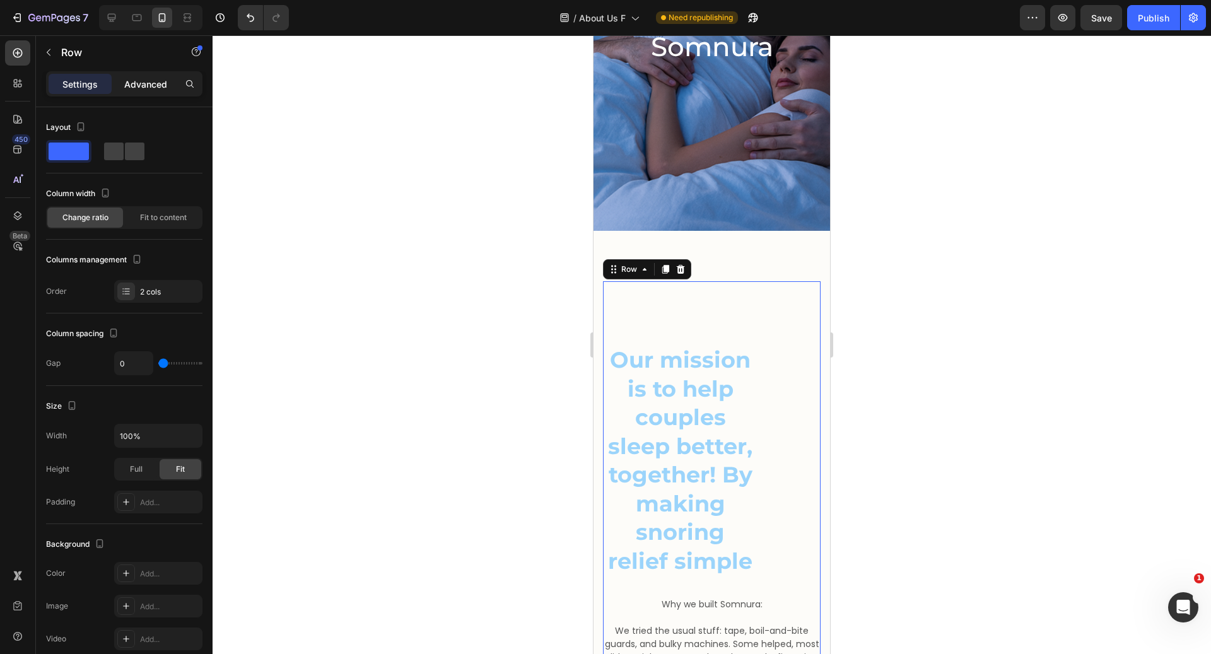
click at [151, 91] on div "Advanced" at bounding box center [145, 84] width 63 height 20
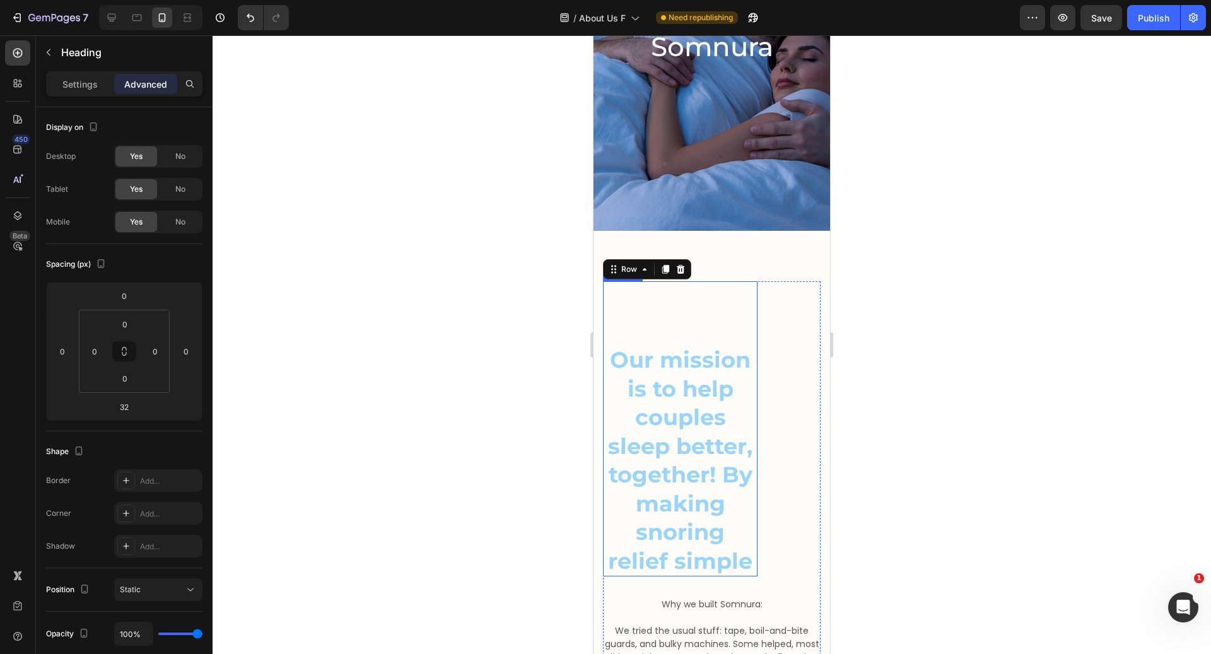
click at [656, 372] on h2 "Our mission is to help couples sleep better, together! By making snoring relief…" at bounding box center [680, 461] width 155 height 232
click at [86, 85] on p "Settings" at bounding box center [79, 84] width 35 height 13
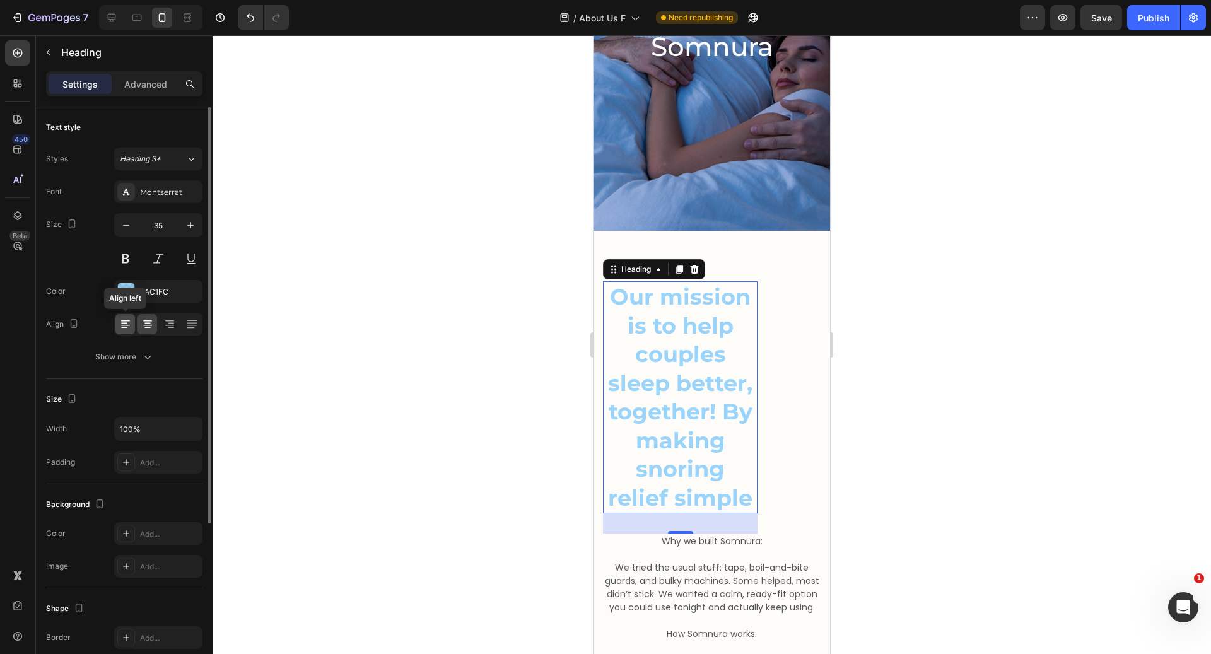
click at [122, 325] on icon at bounding box center [125, 325] width 9 height 1
click at [143, 322] on icon at bounding box center [147, 324] width 13 height 13
click at [149, 86] on p "Advanced" at bounding box center [145, 84] width 43 height 13
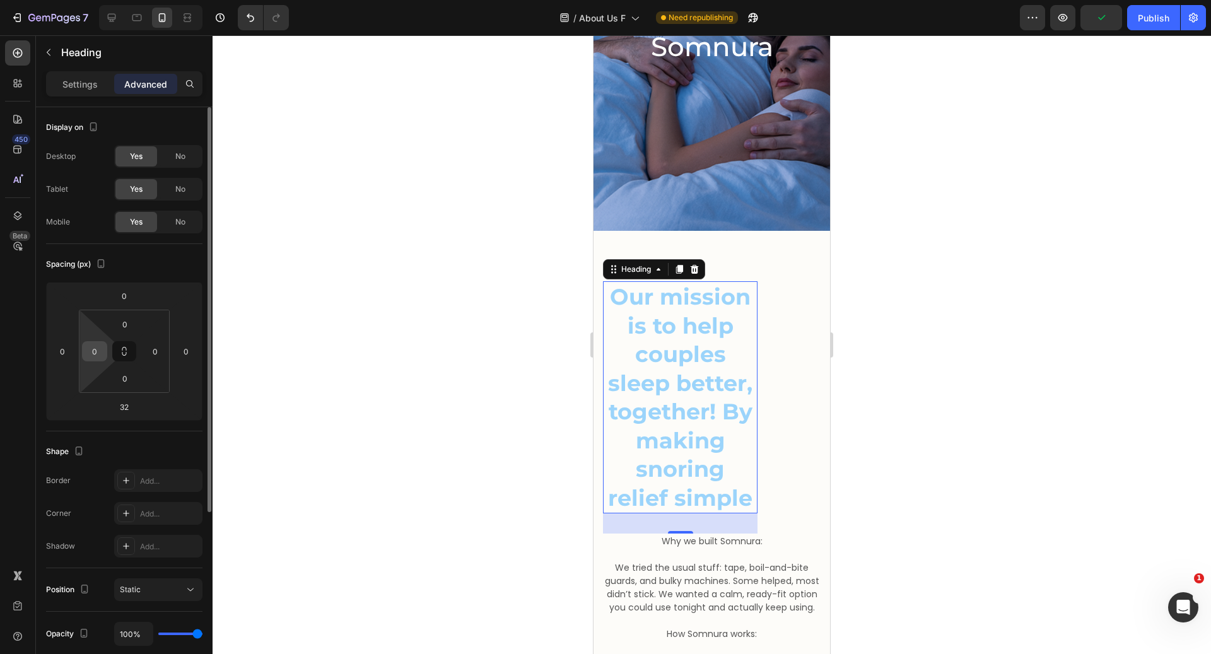
click at [97, 360] on input "0" at bounding box center [94, 351] width 19 height 19
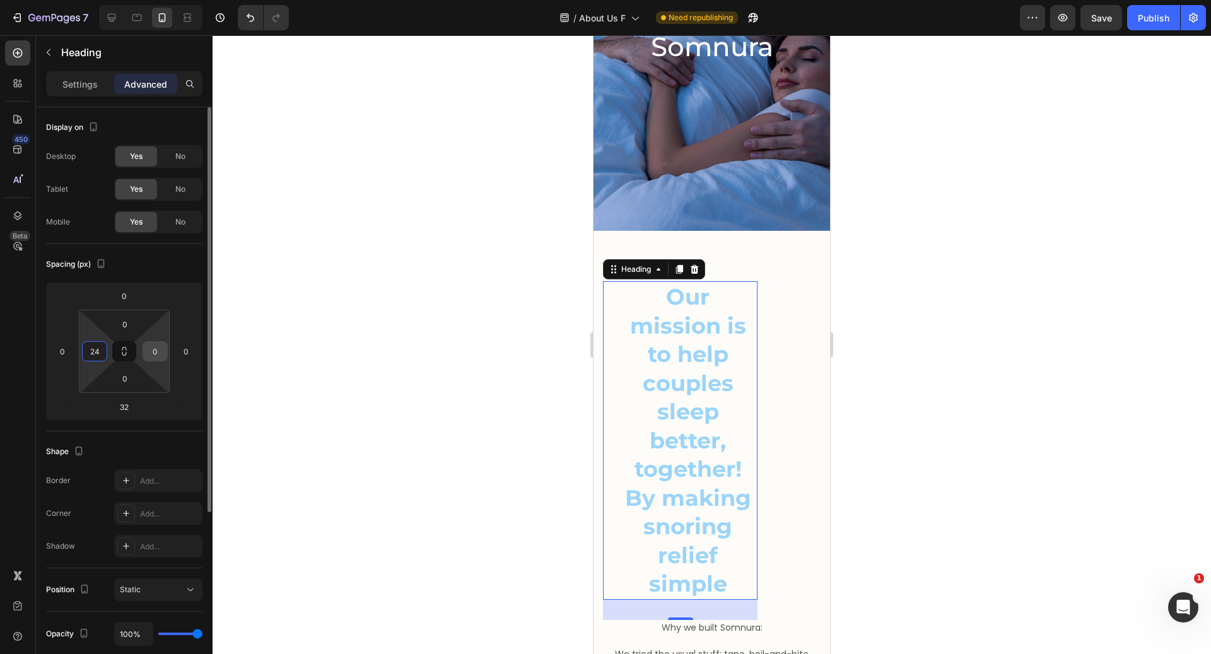
type input "24"
click at [158, 356] on input "0" at bounding box center [155, 351] width 19 height 19
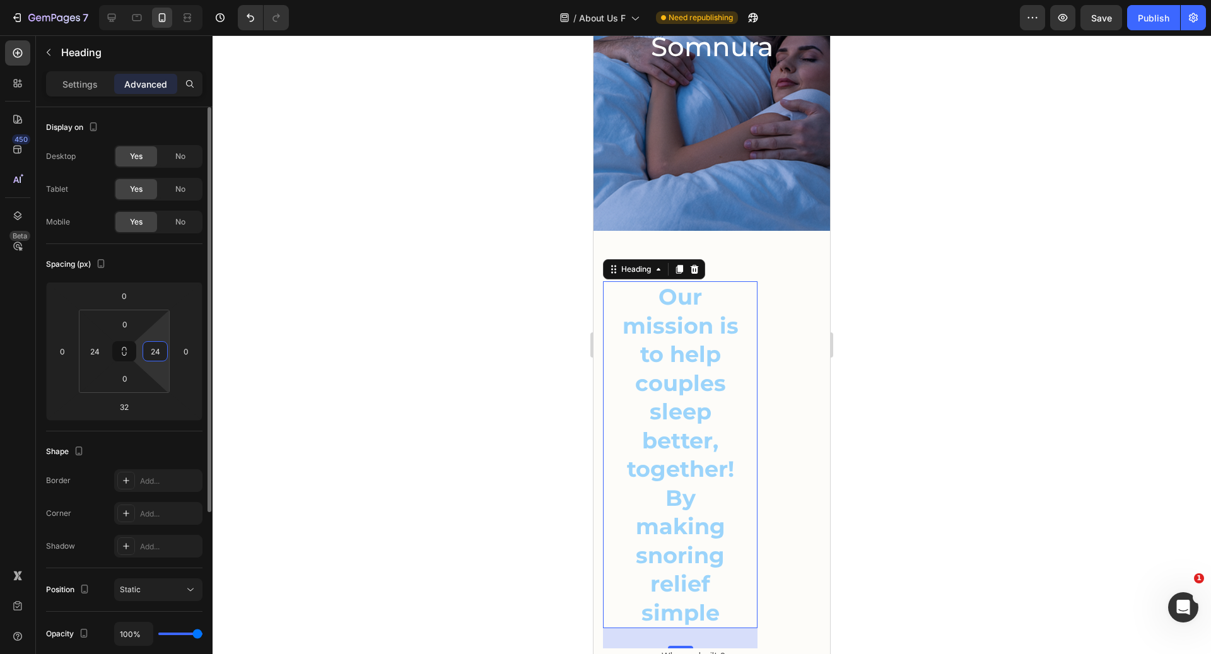
type input "2"
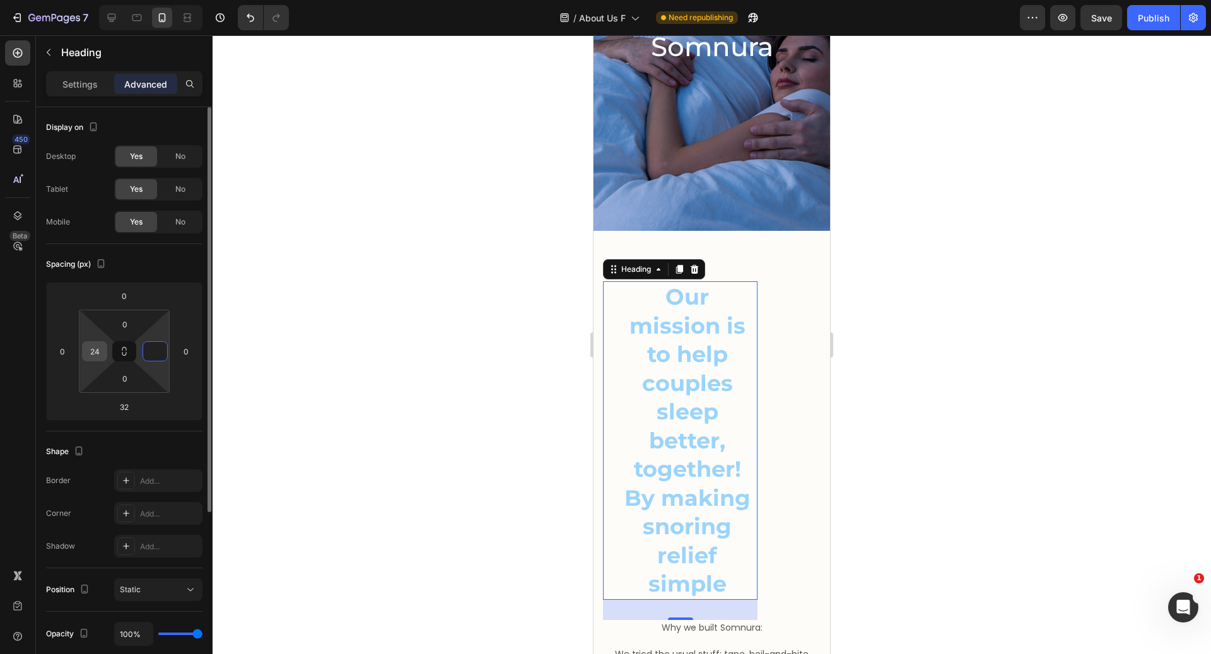
type input "0"
click at [98, 355] on input "24" at bounding box center [94, 351] width 19 height 19
type input "0"
click at [69, 348] on input "0" at bounding box center [62, 351] width 19 height 19
type input "2"
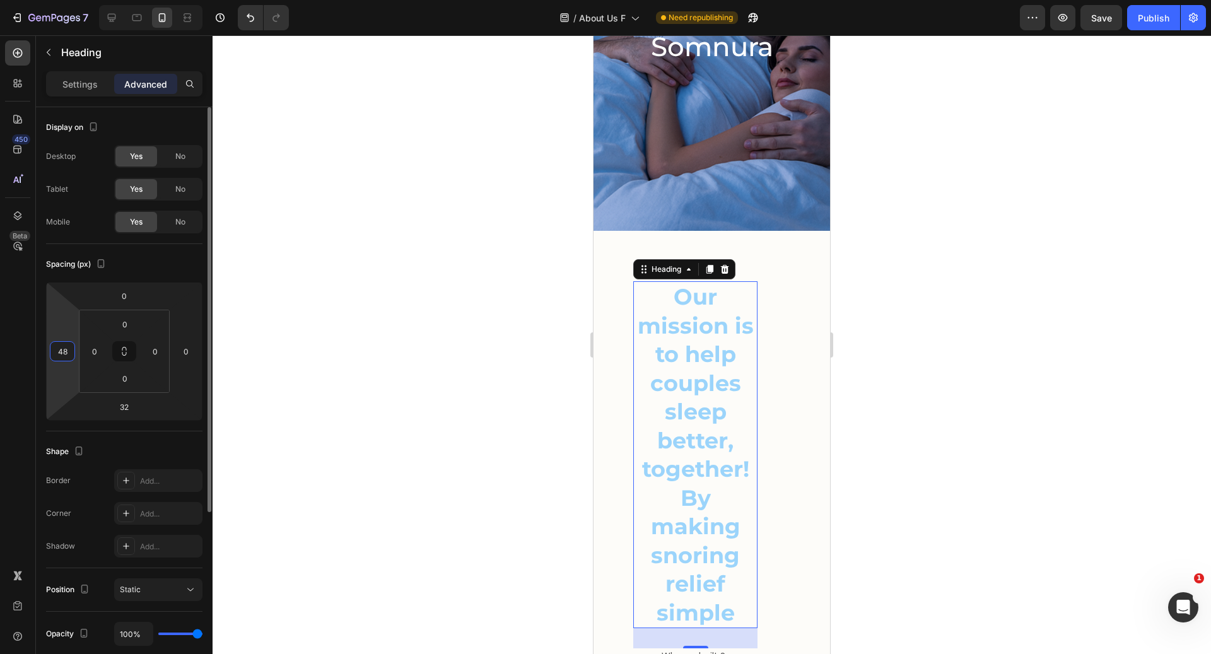
type input "4"
type input "6"
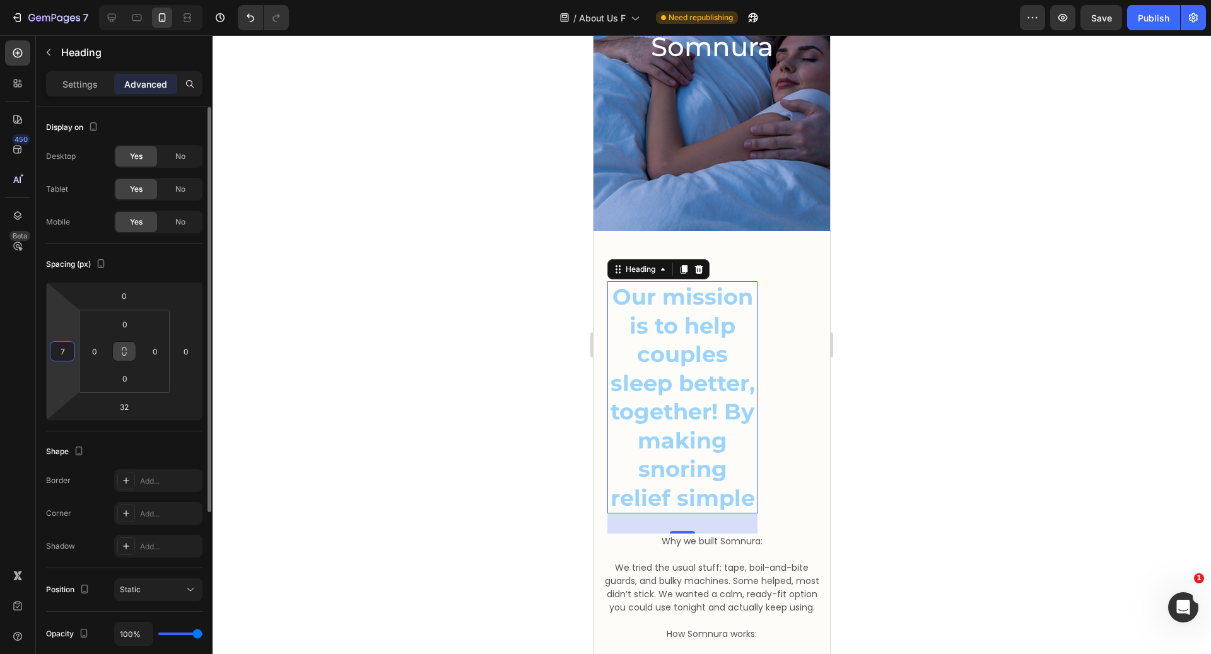
type input "75"
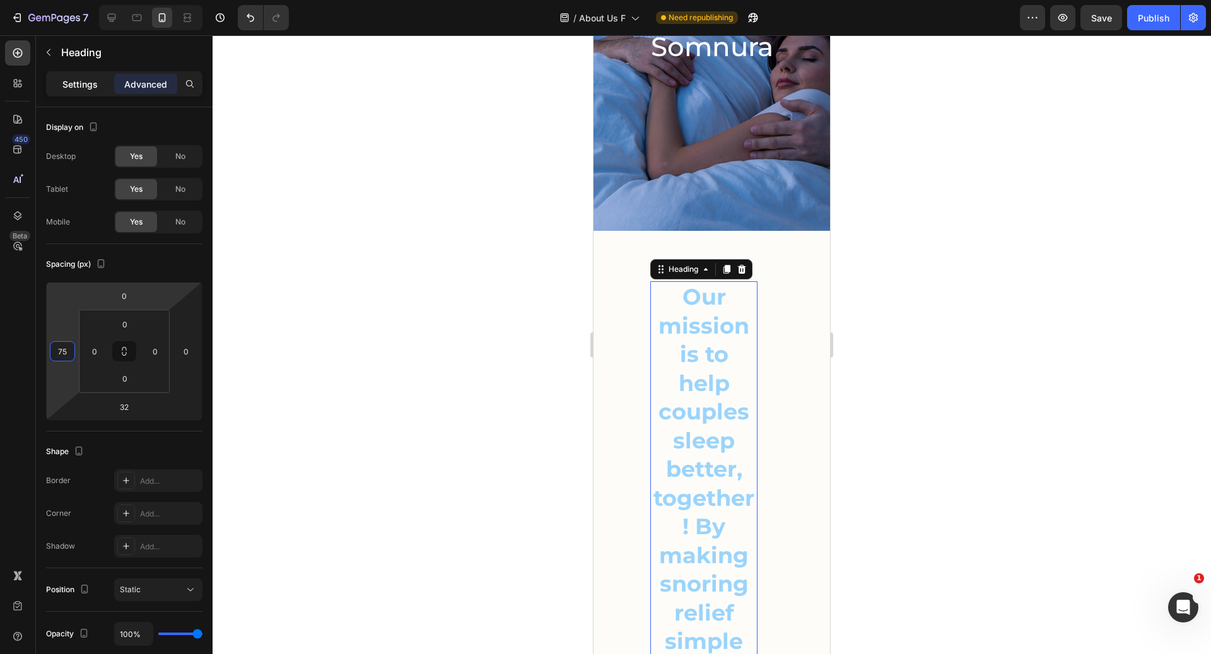
click at [85, 83] on p "Settings" at bounding box center [79, 84] width 35 height 13
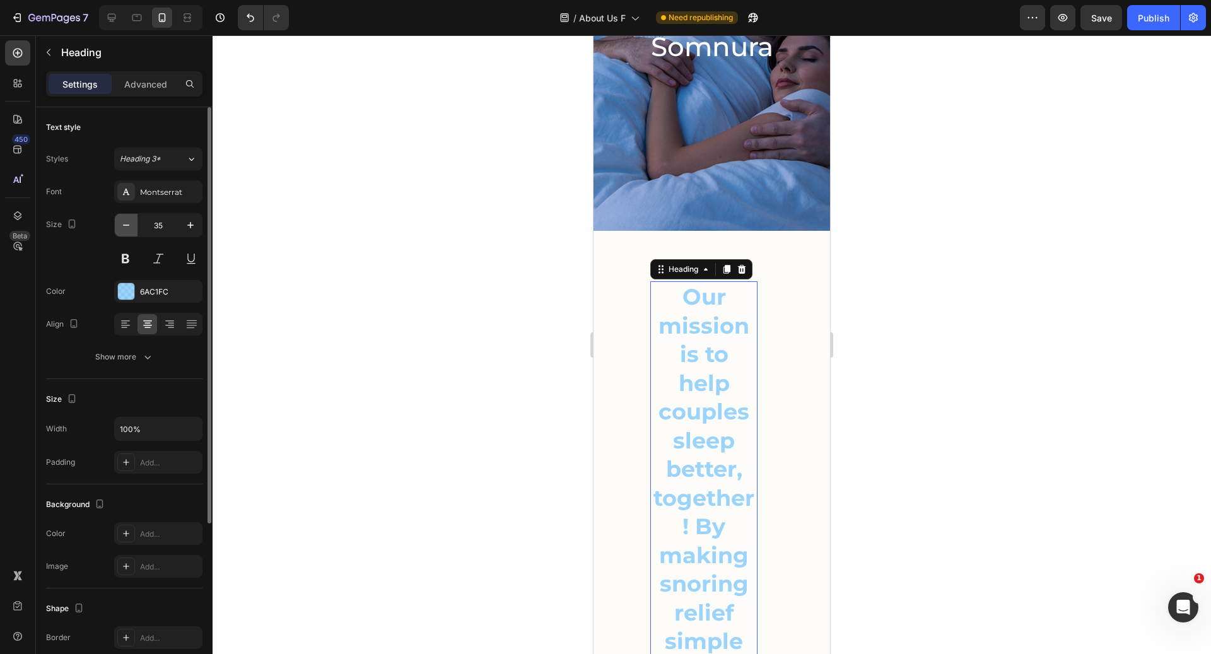
click at [122, 232] on button "button" at bounding box center [126, 225] width 23 height 23
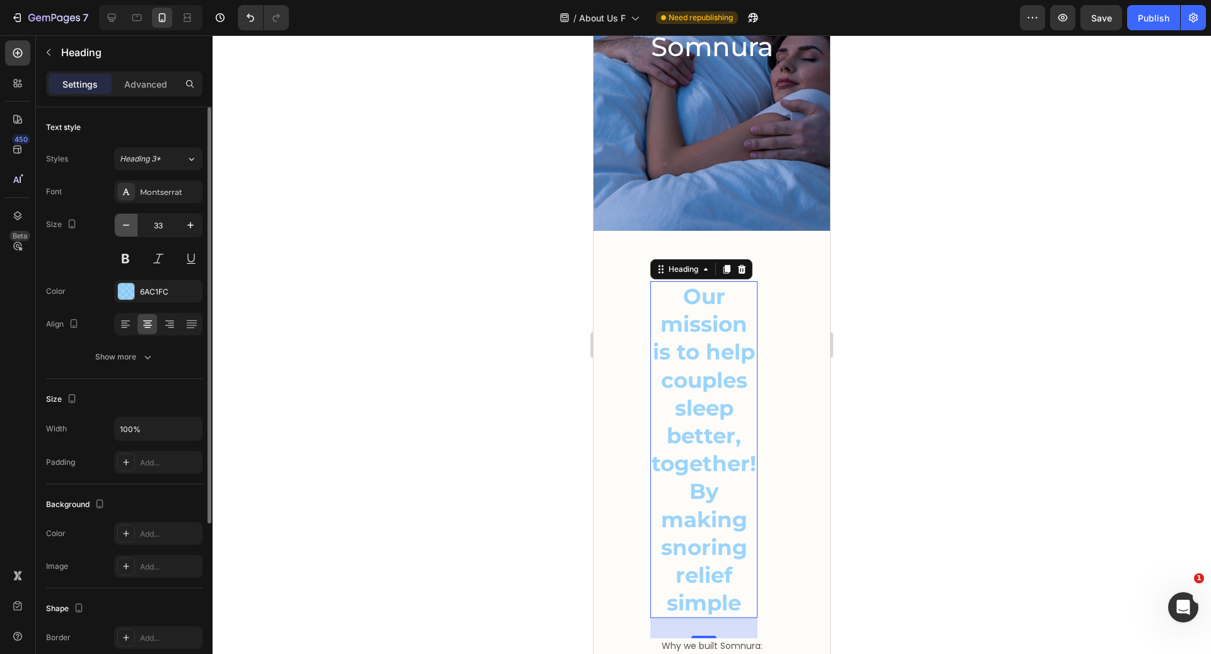
click at [122, 232] on button "button" at bounding box center [126, 225] width 23 height 23
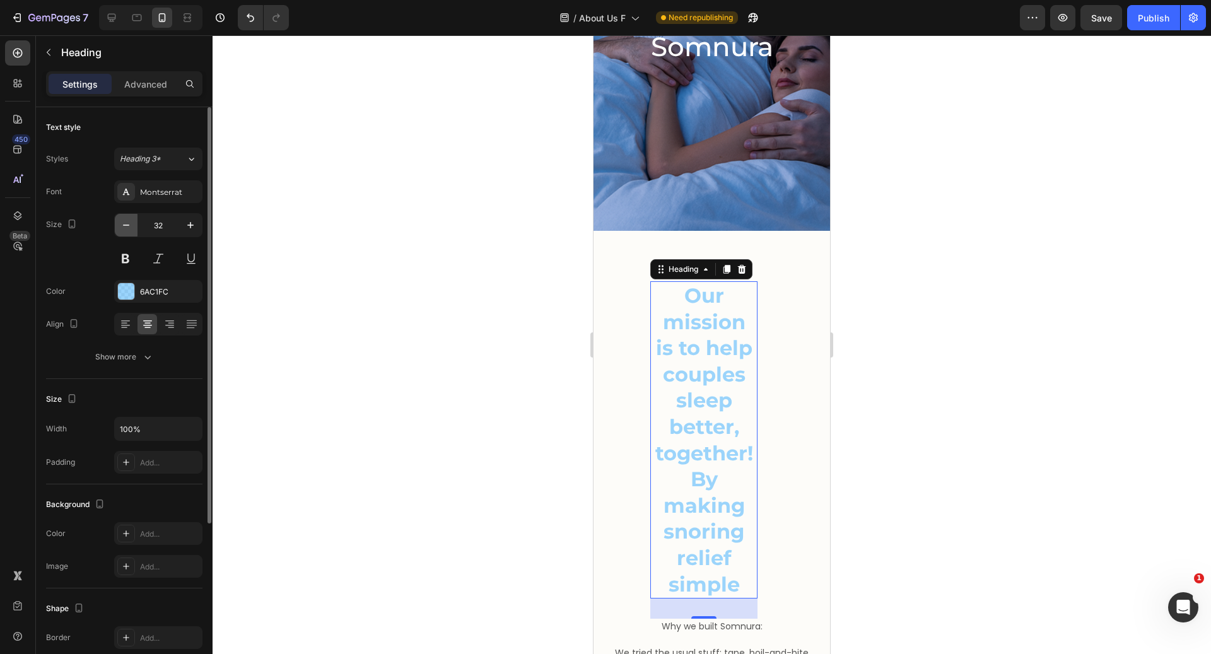
click at [122, 232] on button "button" at bounding box center [126, 225] width 23 height 23
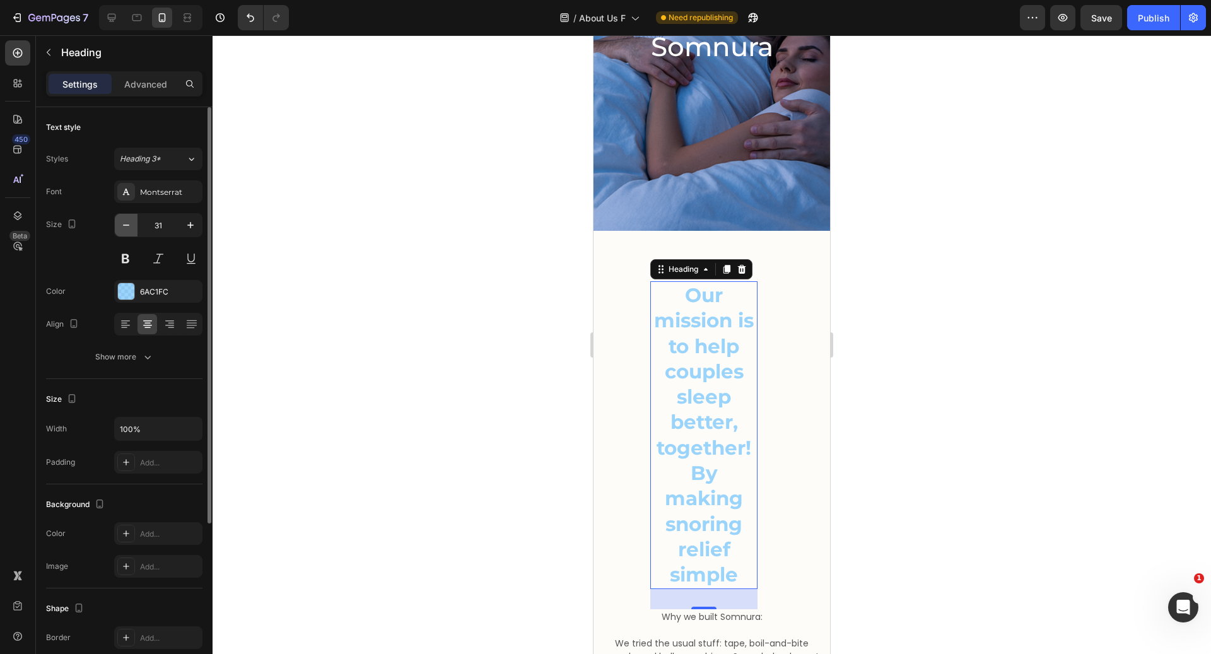
click at [122, 232] on button "button" at bounding box center [126, 225] width 23 height 23
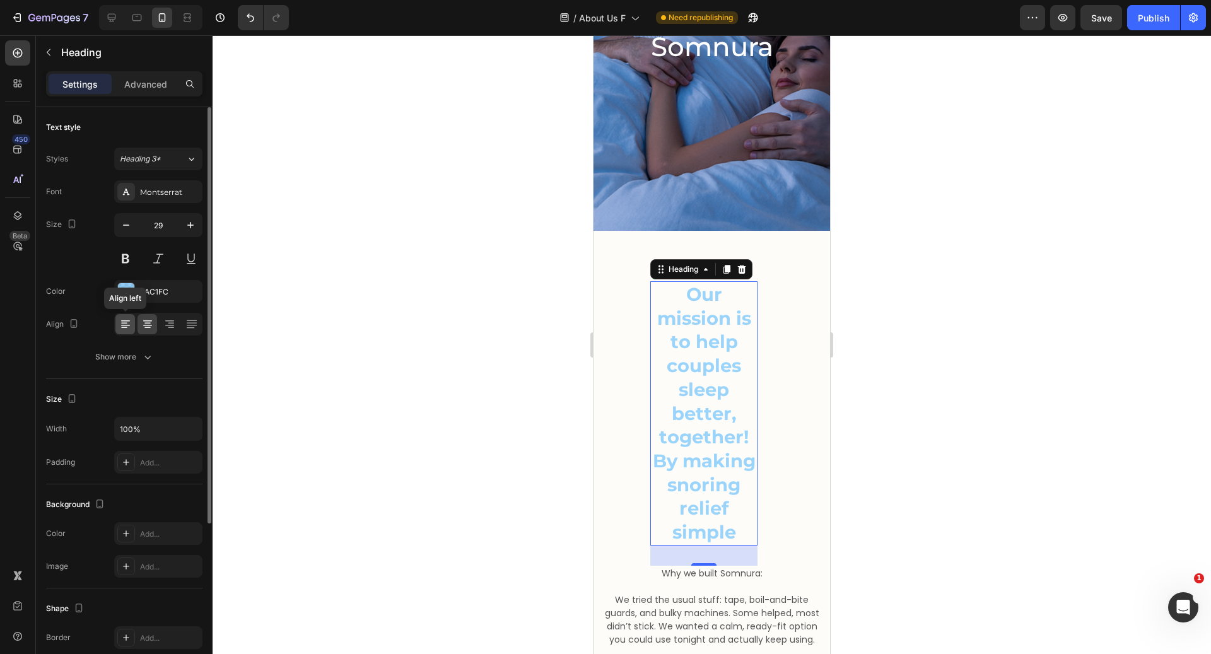
click at [129, 321] on icon at bounding box center [125, 324] width 13 height 13
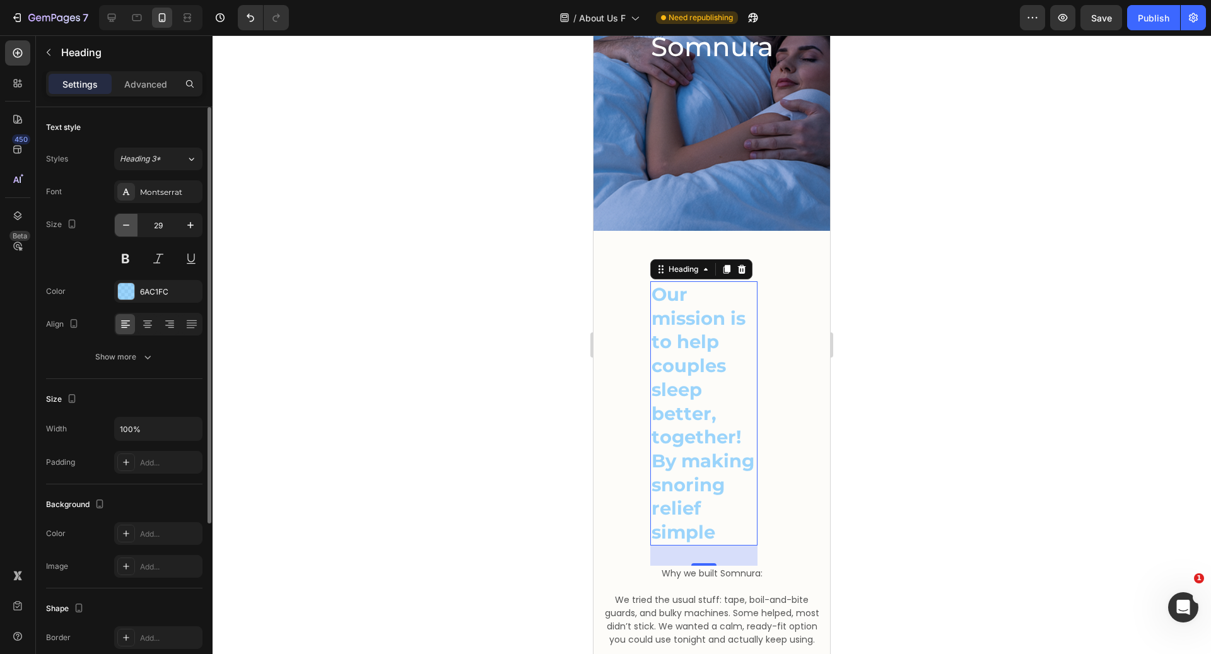
click at [130, 223] on icon "button" at bounding box center [126, 225] width 13 height 13
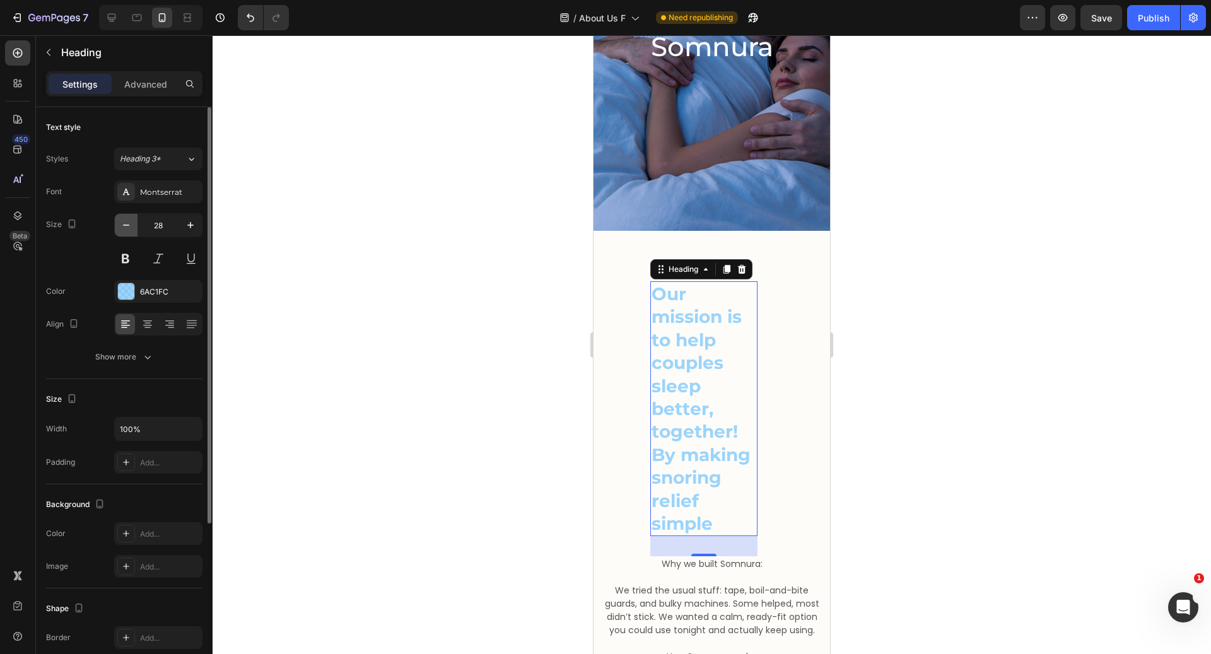
click at [130, 222] on icon "button" at bounding box center [126, 225] width 13 height 13
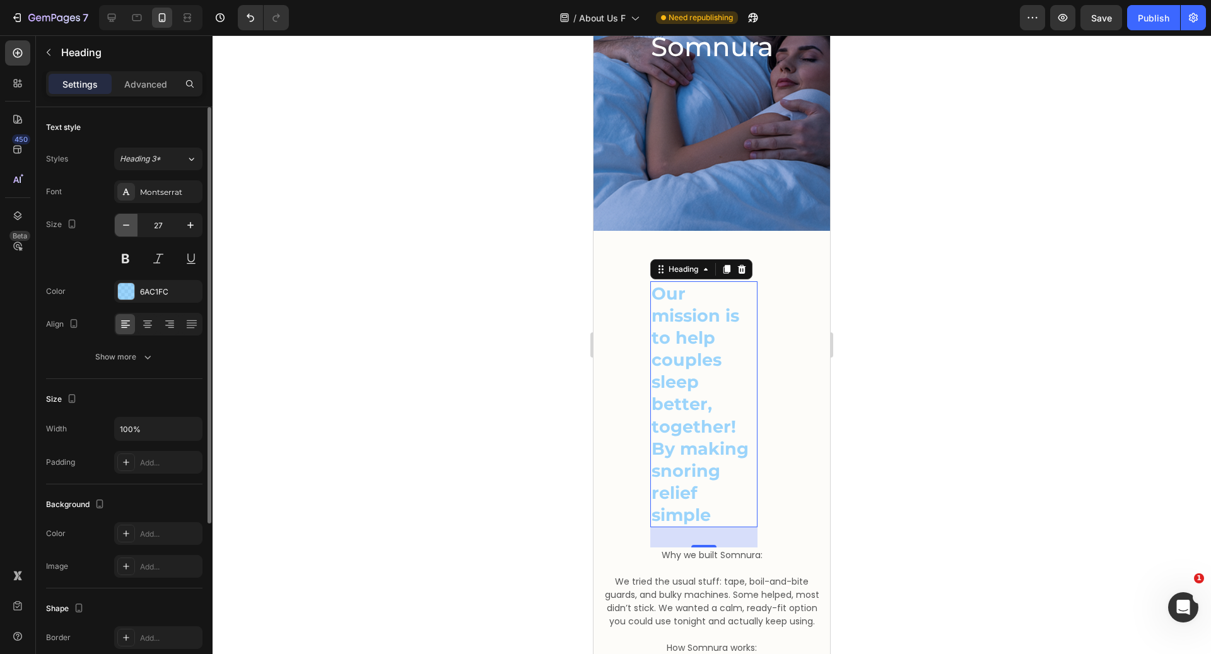
click at [130, 222] on icon "button" at bounding box center [126, 225] width 13 height 13
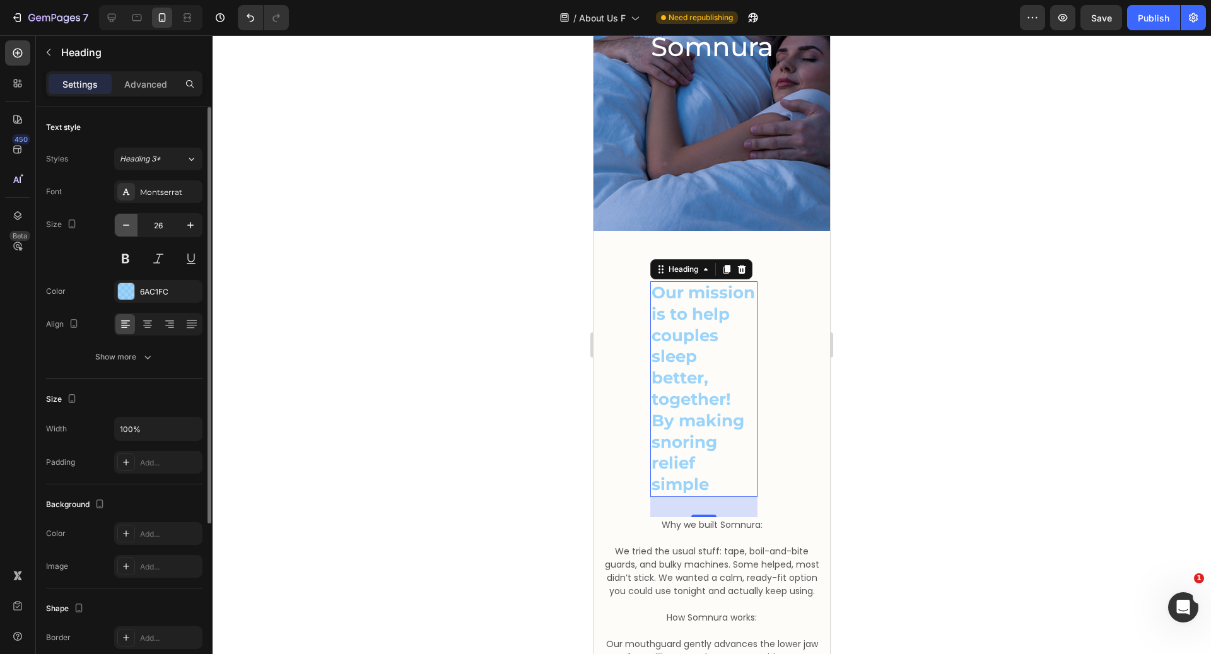
click at [130, 222] on icon "button" at bounding box center [126, 225] width 13 height 13
type input "25"
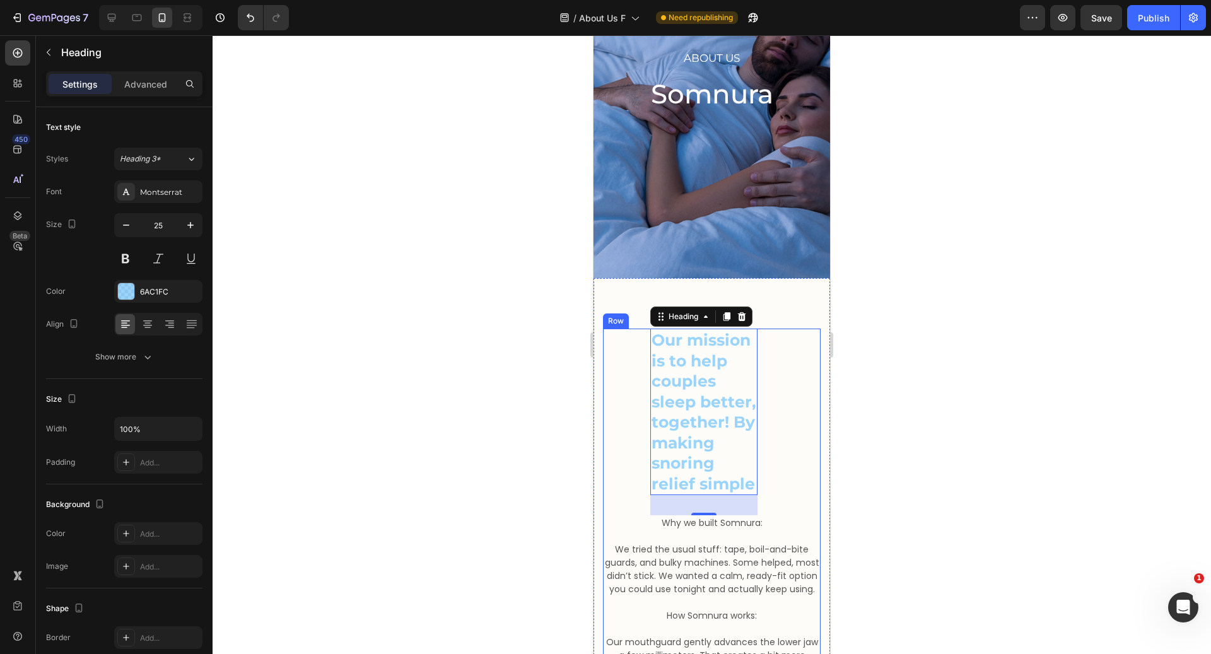
scroll to position [332, 0]
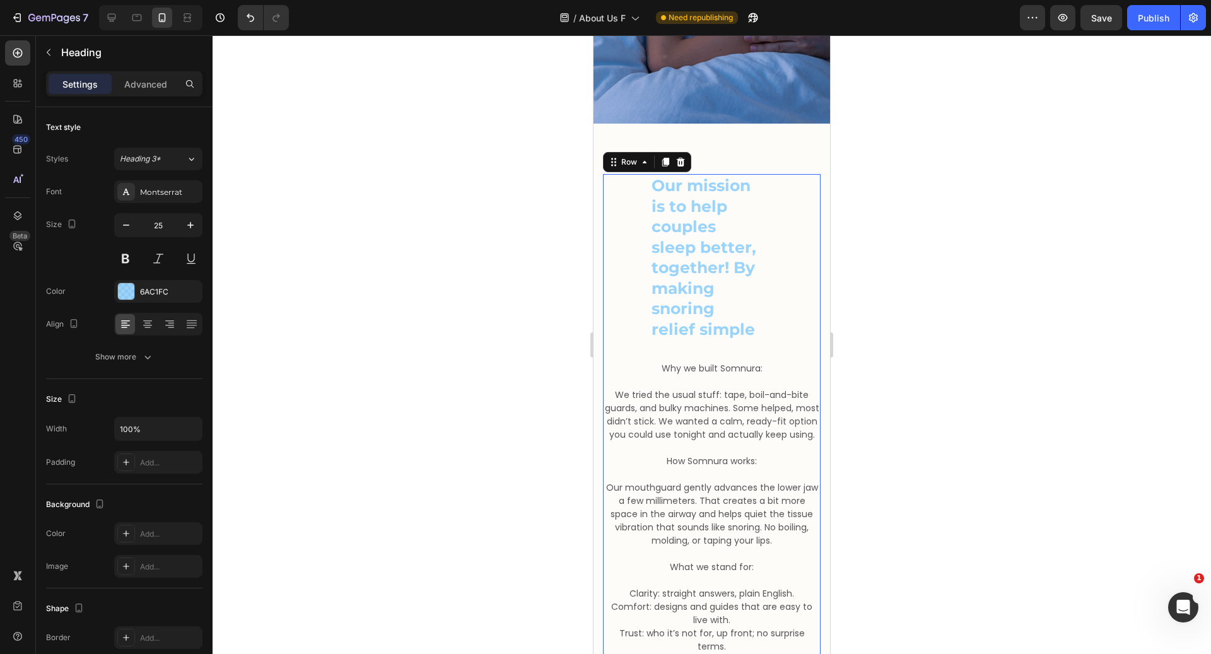
click at [774, 295] on div "Our mission is to help couples sleep better, together! By making snoring relief…" at bounding box center [712, 267] width 218 height 187
click at [709, 341] on h2 "Our mission is to help couples sleep better, together! By making snoring relief…" at bounding box center [704, 257] width 107 height 167
click at [683, 235] on h2 "Our mission is to help couples sleep better, together! By making snoring relief…" at bounding box center [704, 257] width 107 height 167
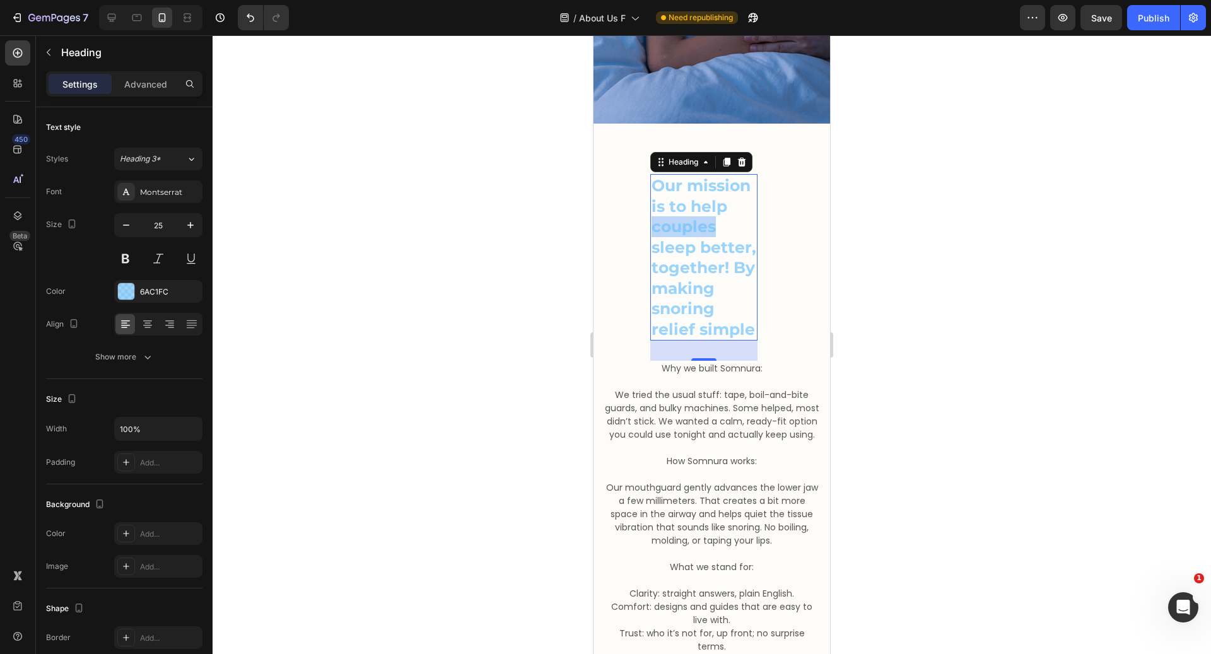
click at [683, 235] on p "Our mission is to help couples sleep better, together! By making snoring relief…" at bounding box center [704, 257] width 105 height 164
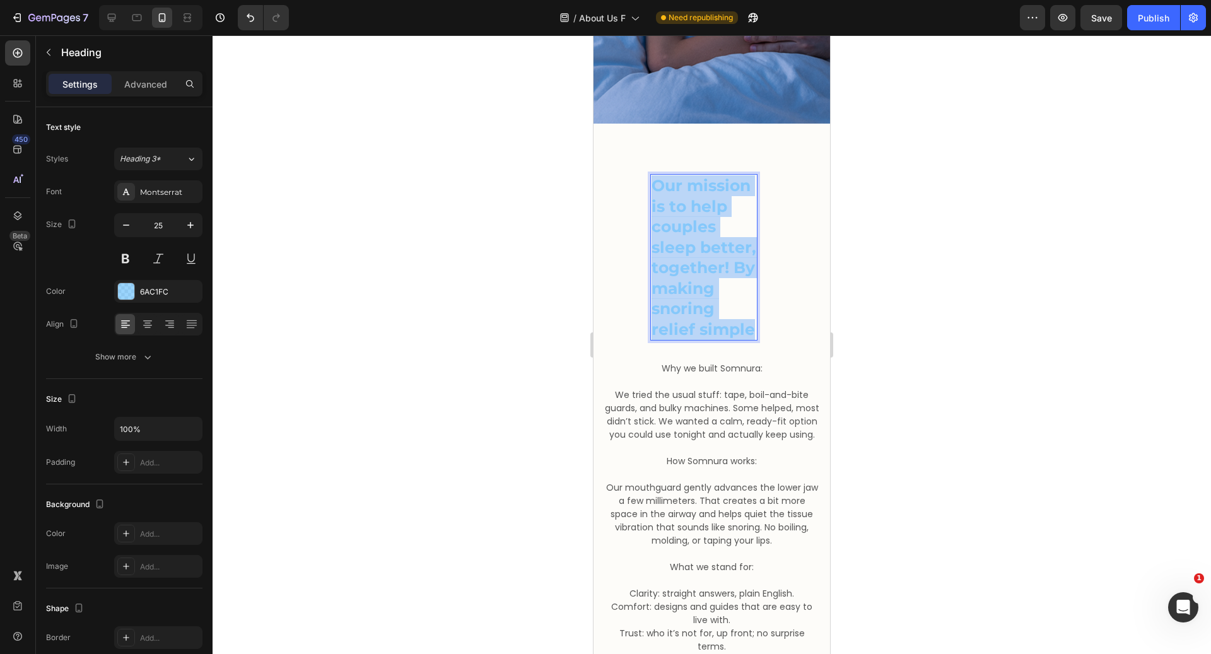
click at [683, 235] on p "Our mission is to help couples sleep better, together! By making snoring relief…" at bounding box center [704, 257] width 105 height 164
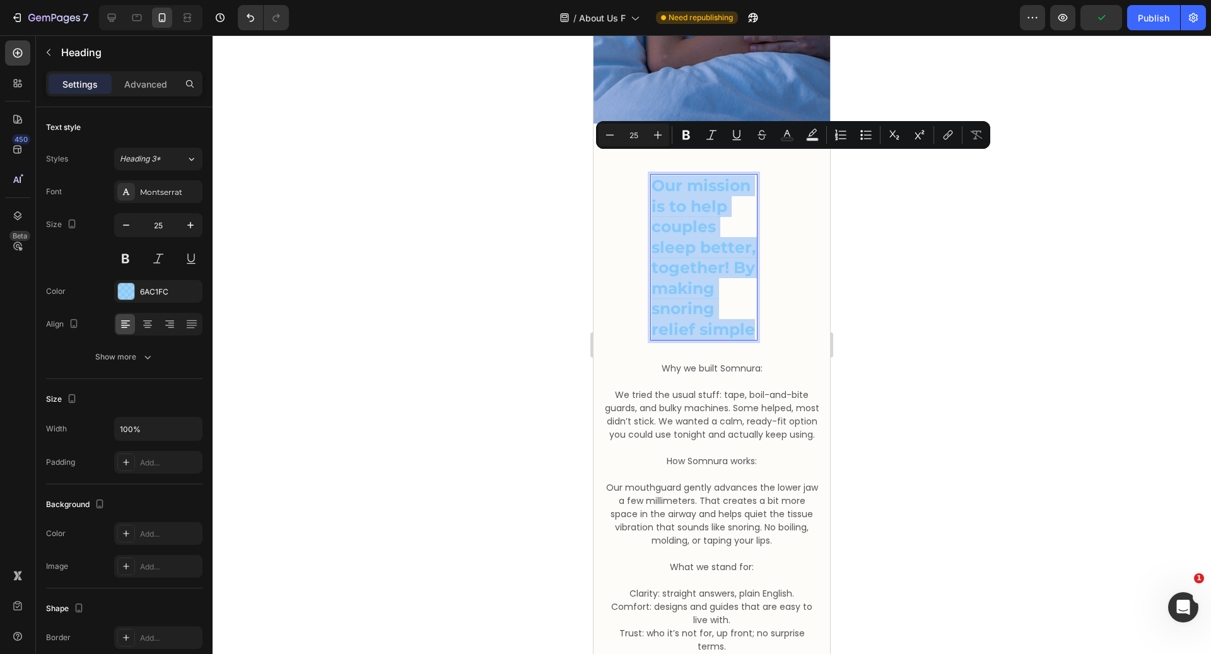
copy p "Our mission is to help couples sleep better, together! By making snoring relief…"
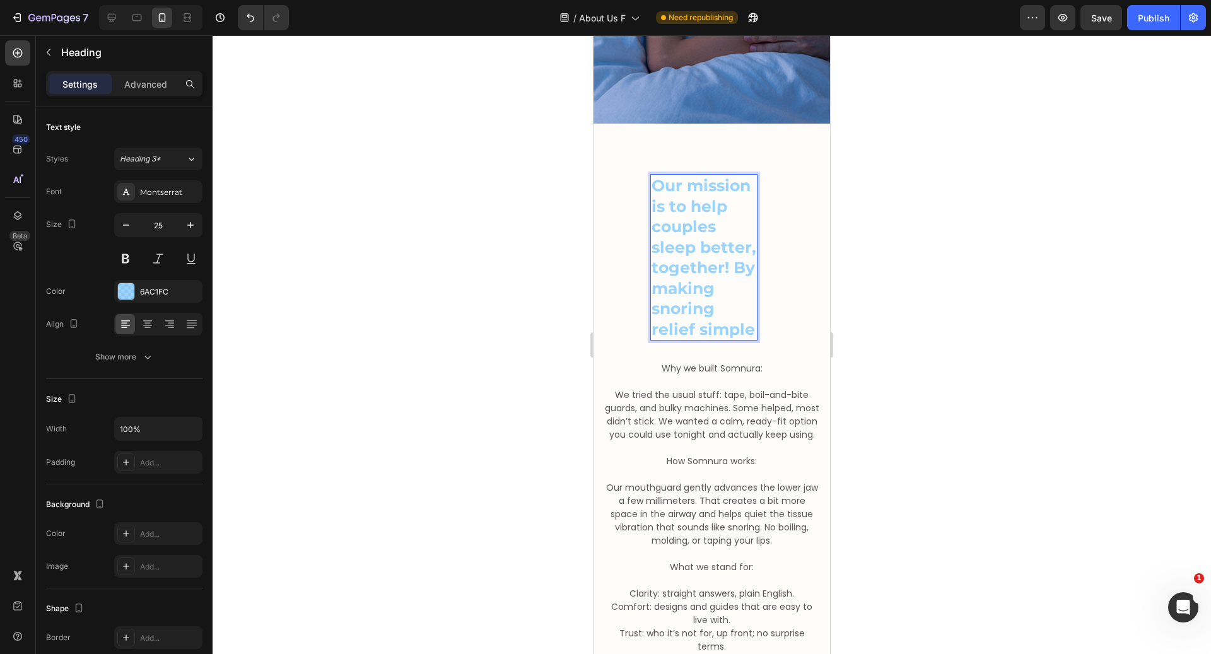
click at [729, 175] on p "Our mission is to help couples sleep better, together! By making snoring relief…" at bounding box center [704, 257] width 105 height 164
click at [738, 235] on p "Our mission is to help couples sleep better, together! By making snoring relief…" at bounding box center [704, 257] width 105 height 164
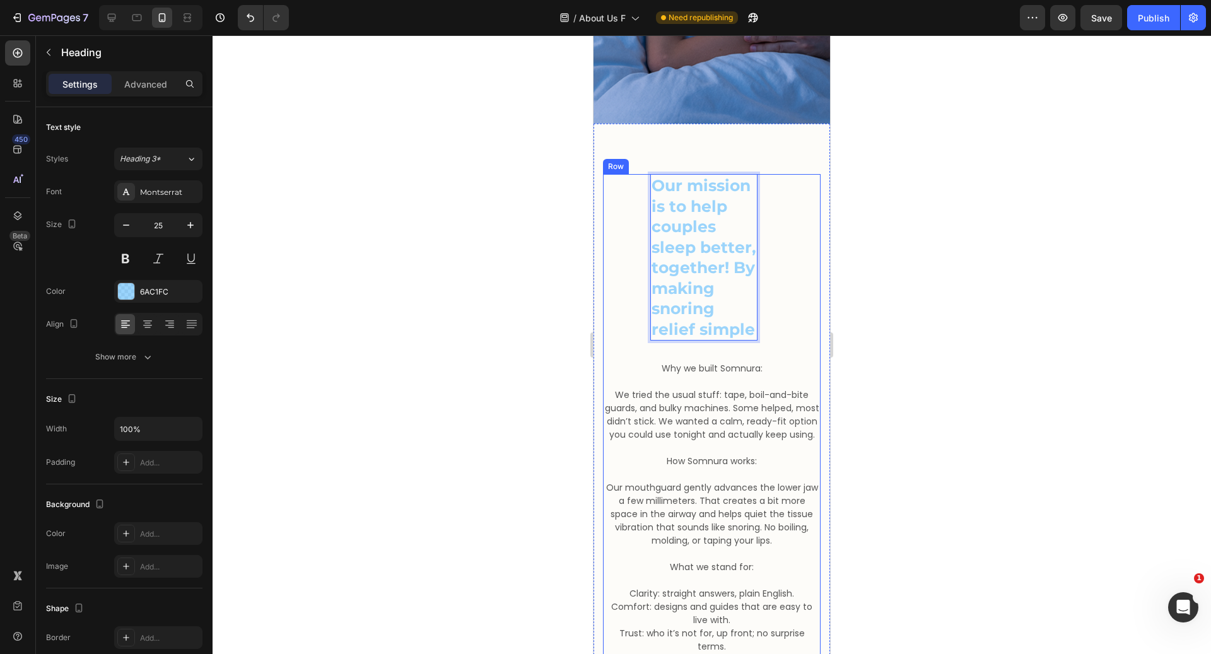
click at [762, 235] on div "Our mission is to help couples sleep better, together! By making snoring relief…" at bounding box center [712, 267] width 218 height 187
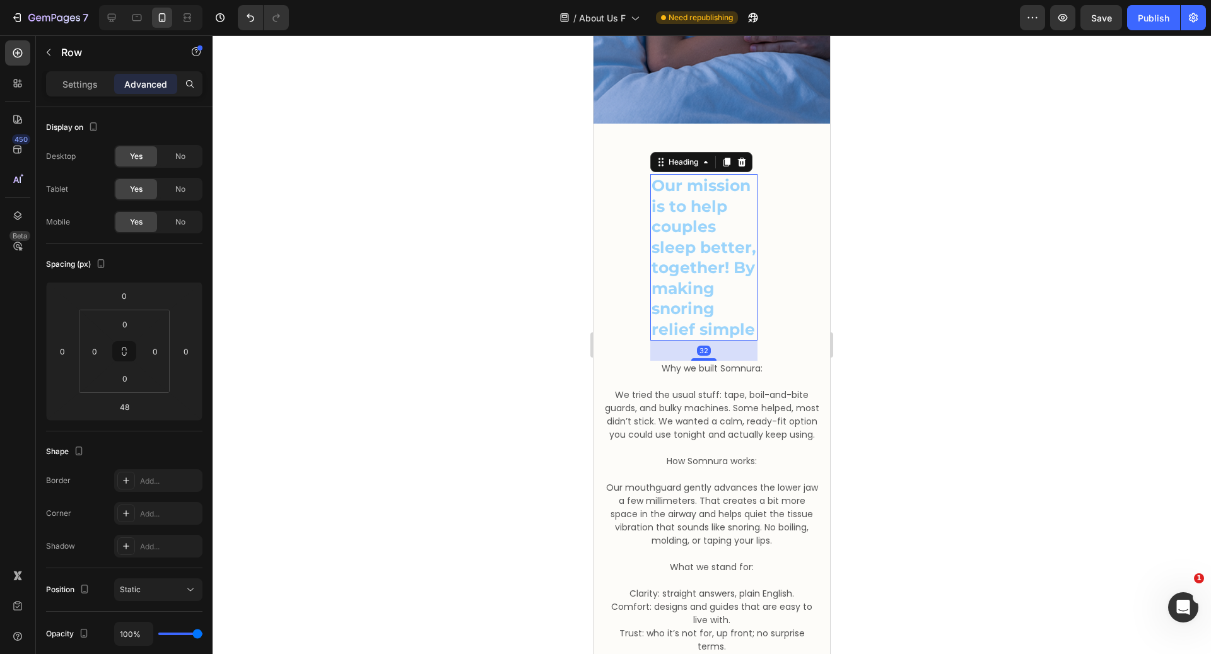
click at [741, 235] on p "Our mission is to help couples sleep better, together! By making snoring relief…" at bounding box center [704, 257] width 105 height 164
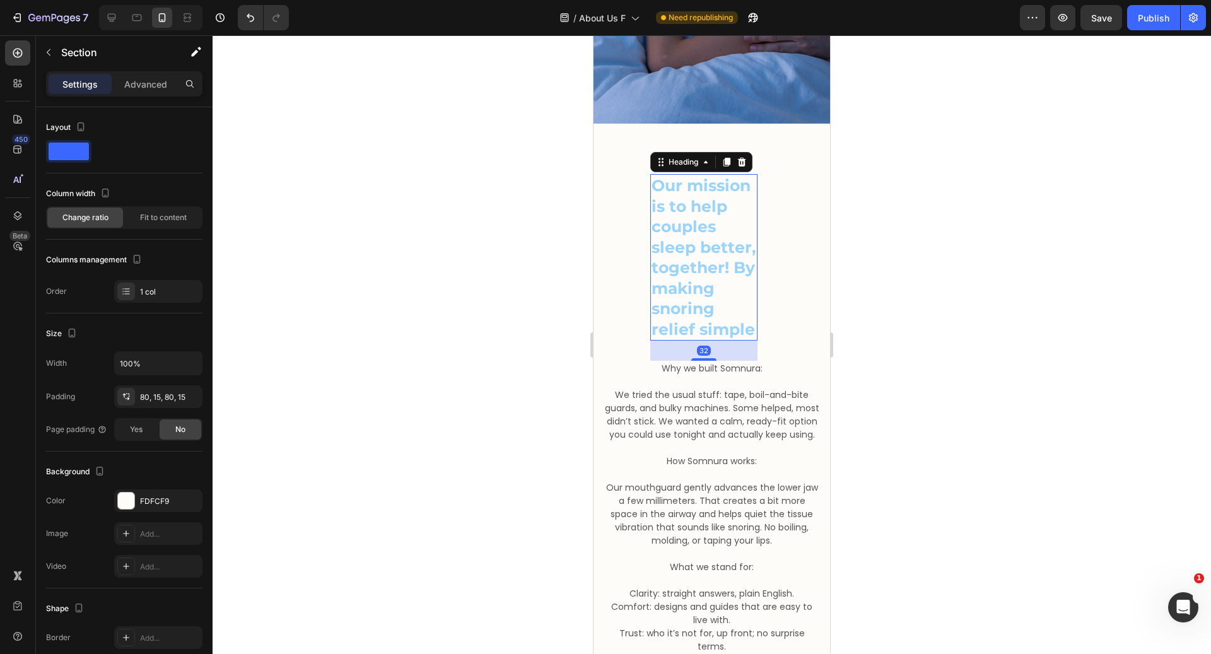
click at [750, 129] on div "Our mission is to help couples sleep better, together! By making snoring relief…" at bounding box center [712, 440] width 237 height 632
click at [738, 175] on p "Our mission is to help couples sleep better, together! By making snoring relief…" at bounding box center [704, 257] width 105 height 164
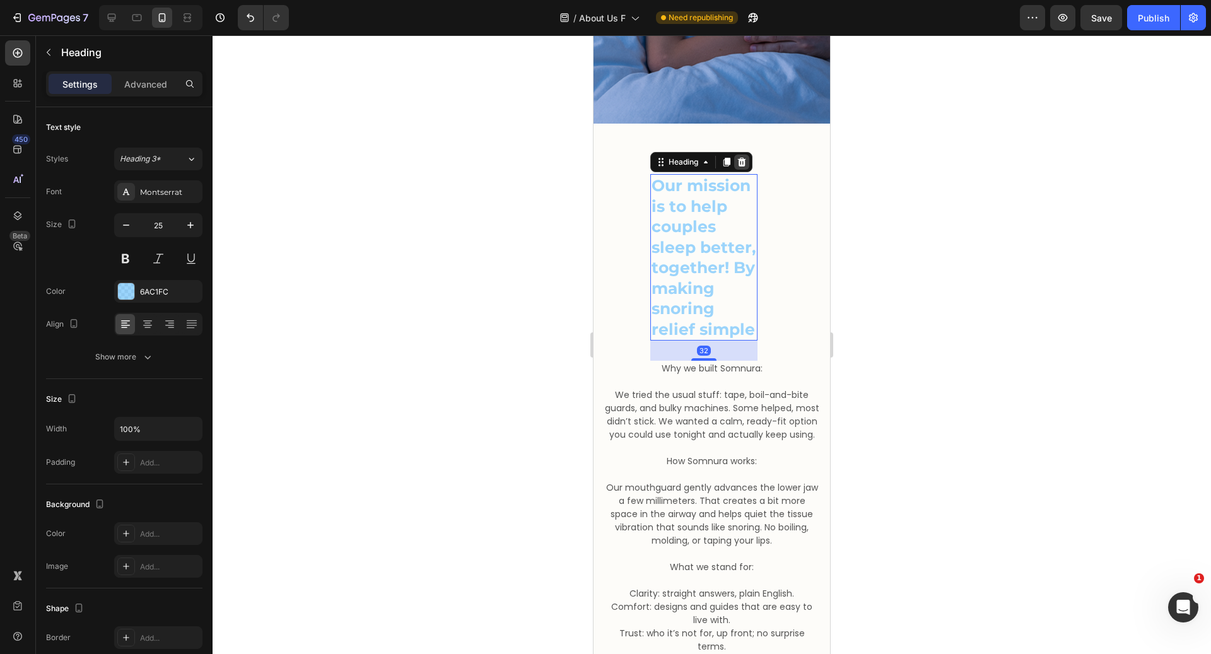
click at [739, 157] on icon at bounding box center [742, 162] width 10 height 10
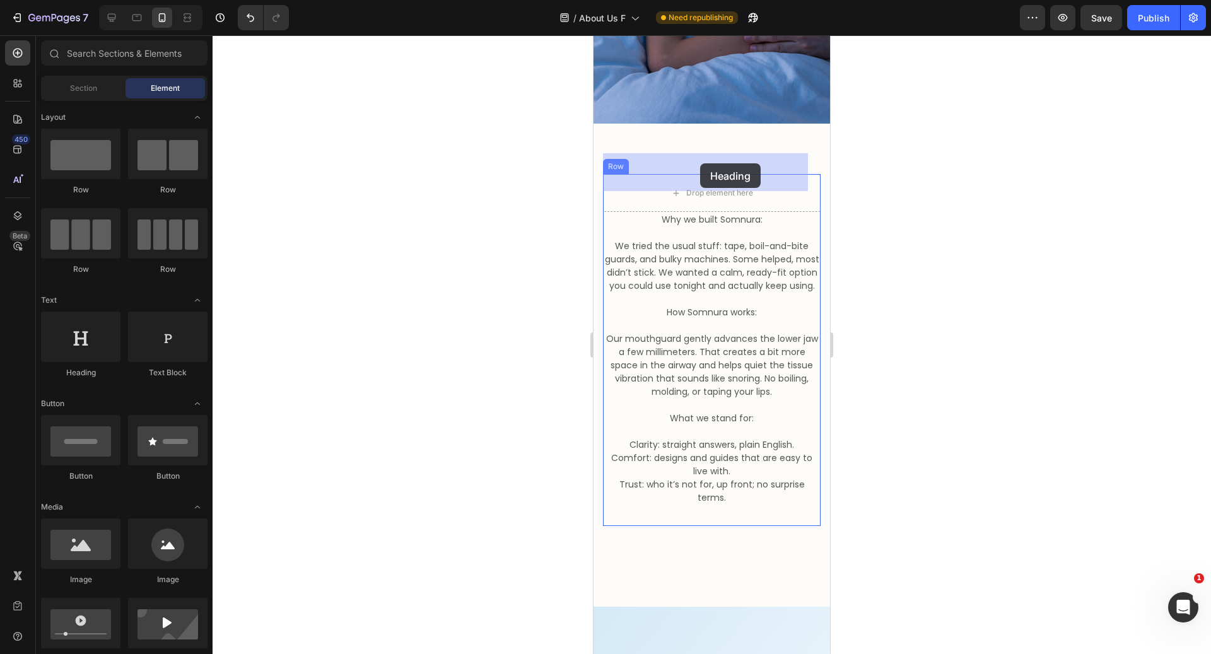
drag, startPoint x: 683, startPoint y: 366, endPoint x: 700, endPoint y: 163, distance: 203.2
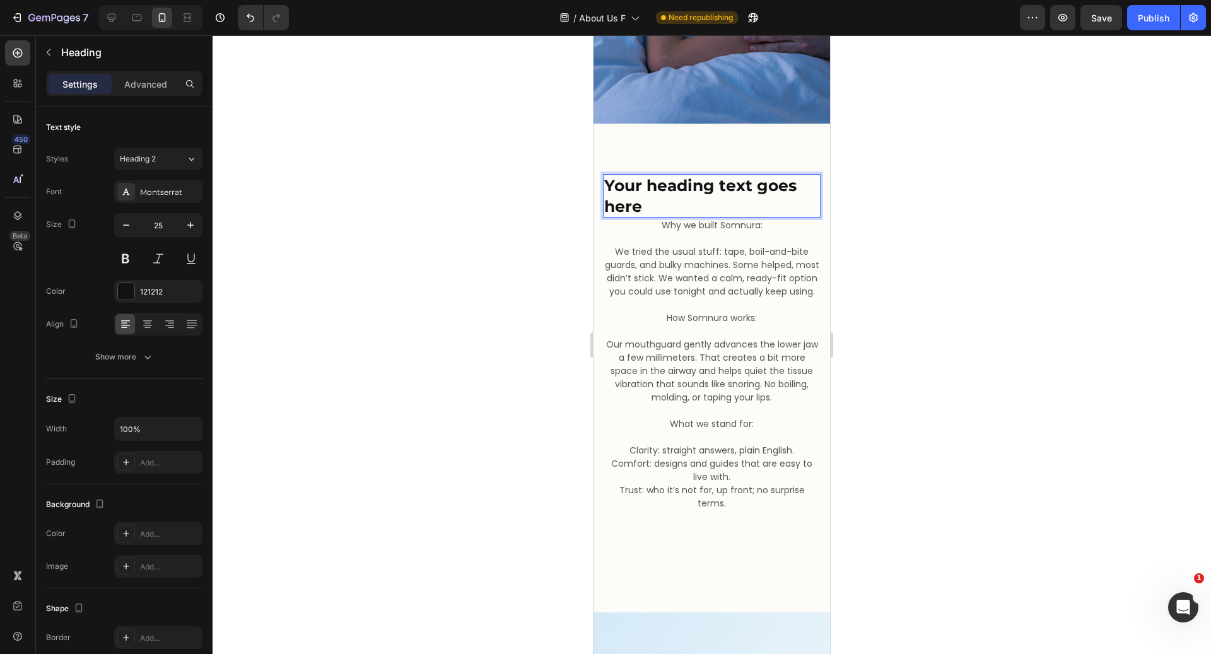
click at [693, 174] on h2 "Your heading text goes here" at bounding box center [712, 196] width 218 height 44
click at [693, 175] on p "Your heading text goes here" at bounding box center [711, 195] width 215 height 41
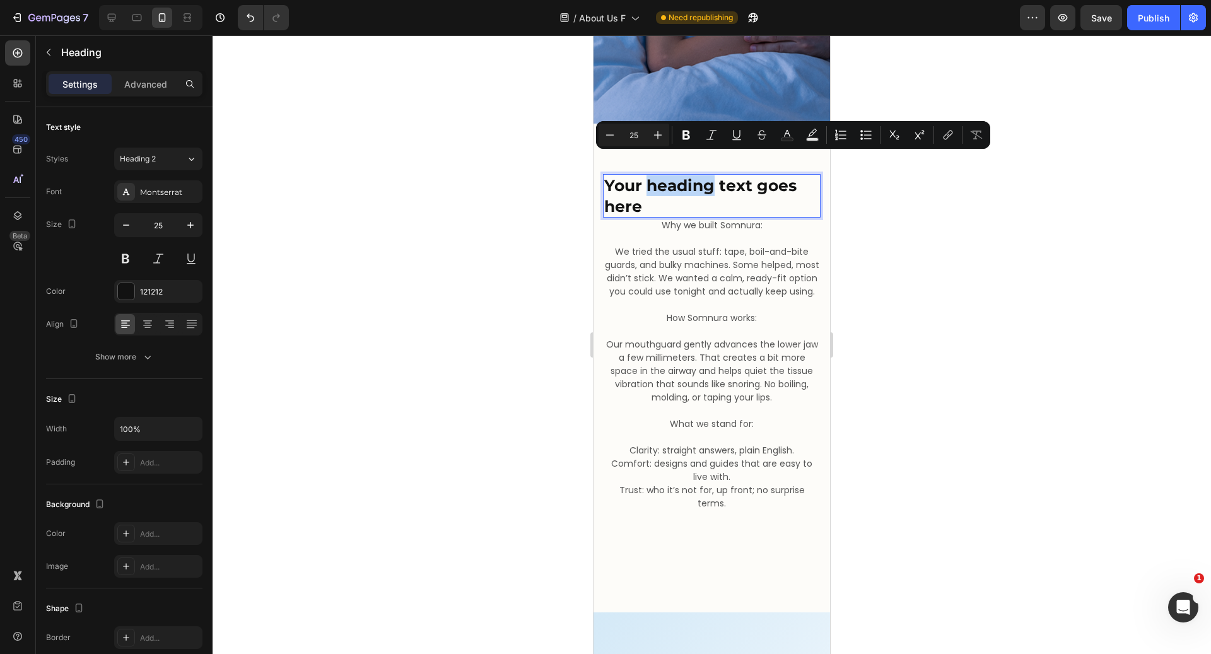
click at [693, 175] on p "Your heading text goes here" at bounding box center [711, 195] width 215 height 41
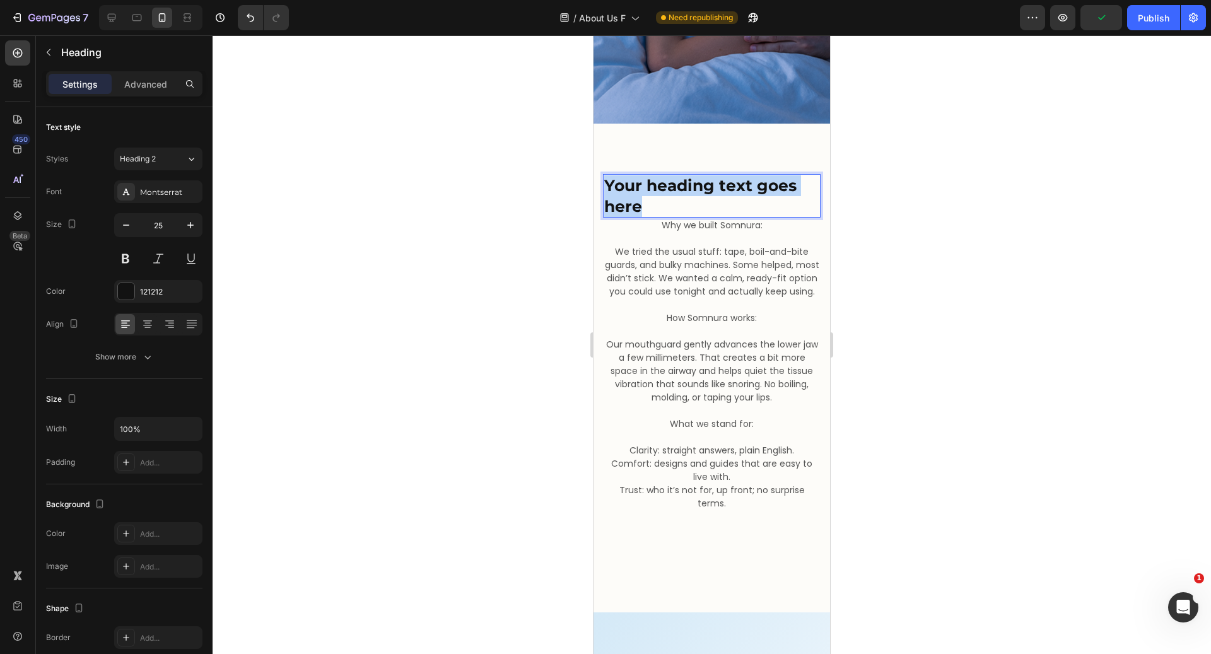
click at [693, 175] on p "Your heading text goes here" at bounding box center [711, 195] width 215 height 41
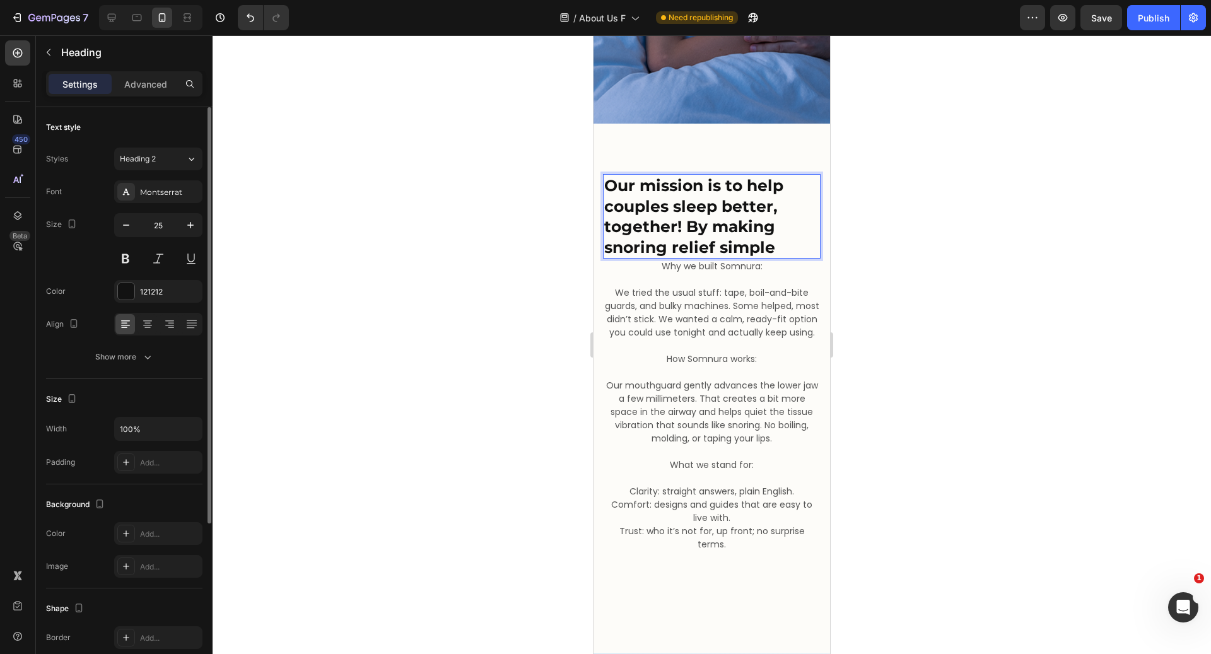
click at [151, 302] on div "Font Montserrat Size 25 Color 121212 Align Show more" at bounding box center [124, 274] width 156 height 188
click at [152, 293] on div "121212" at bounding box center [158, 291] width 37 height 11
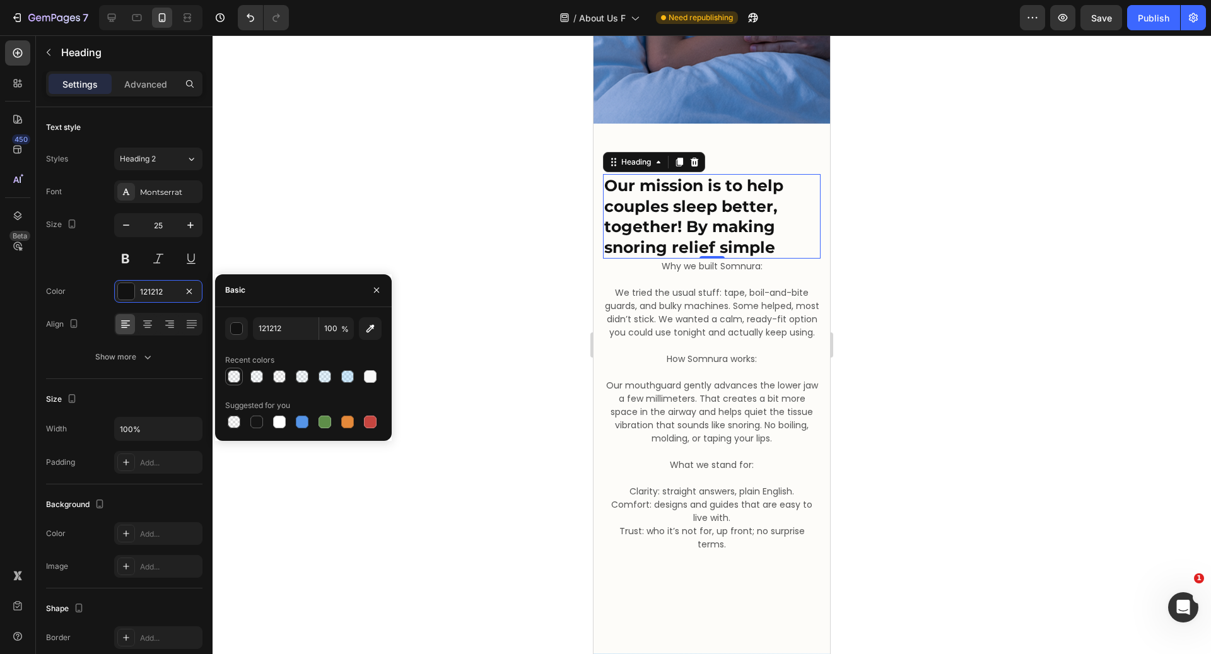
click at [232, 381] on div at bounding box center [234, 376] width 13 height 13
type input "6AC1FC"
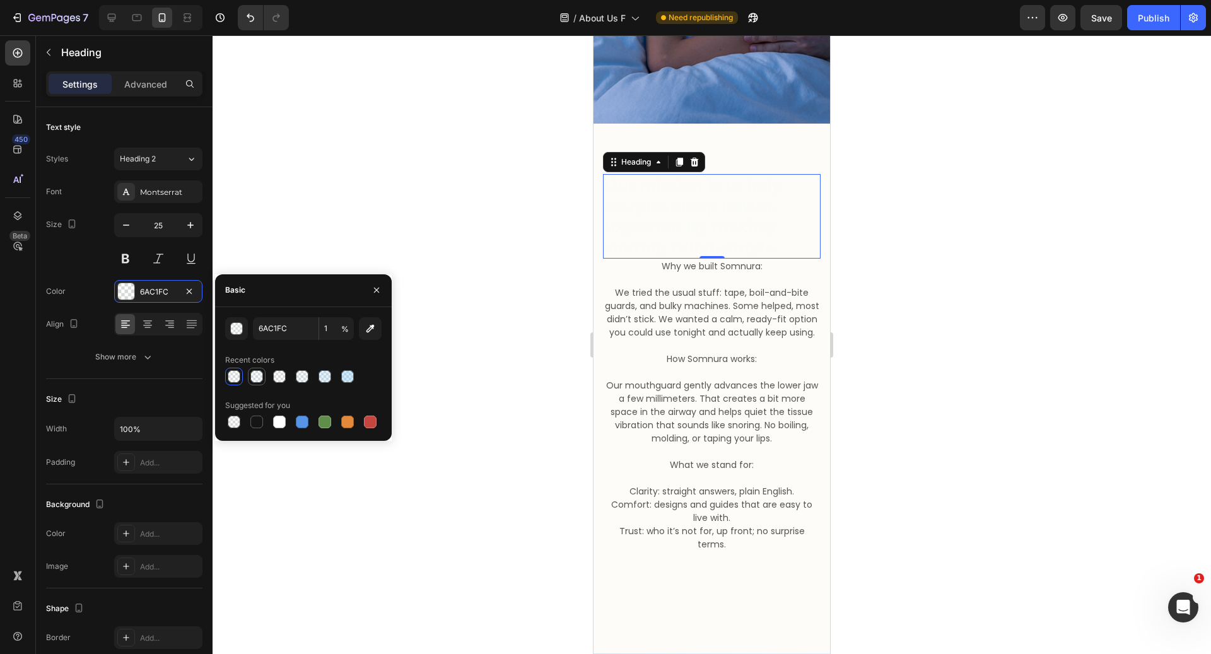
click at [249, 375] on div at bounding box center [257, 377] width 18 height 18
click at [283, 374] on div at bounding box center [279, 376] width 13 height 13
click at [275, 379] on div at bounding box center [279, 376] width 13 height 13
click at [261, 377] on div at bounding box center [256, 376] width 13 height 13
click at [234, 376] on div at bounding box center [234, 376] width 13 height 13
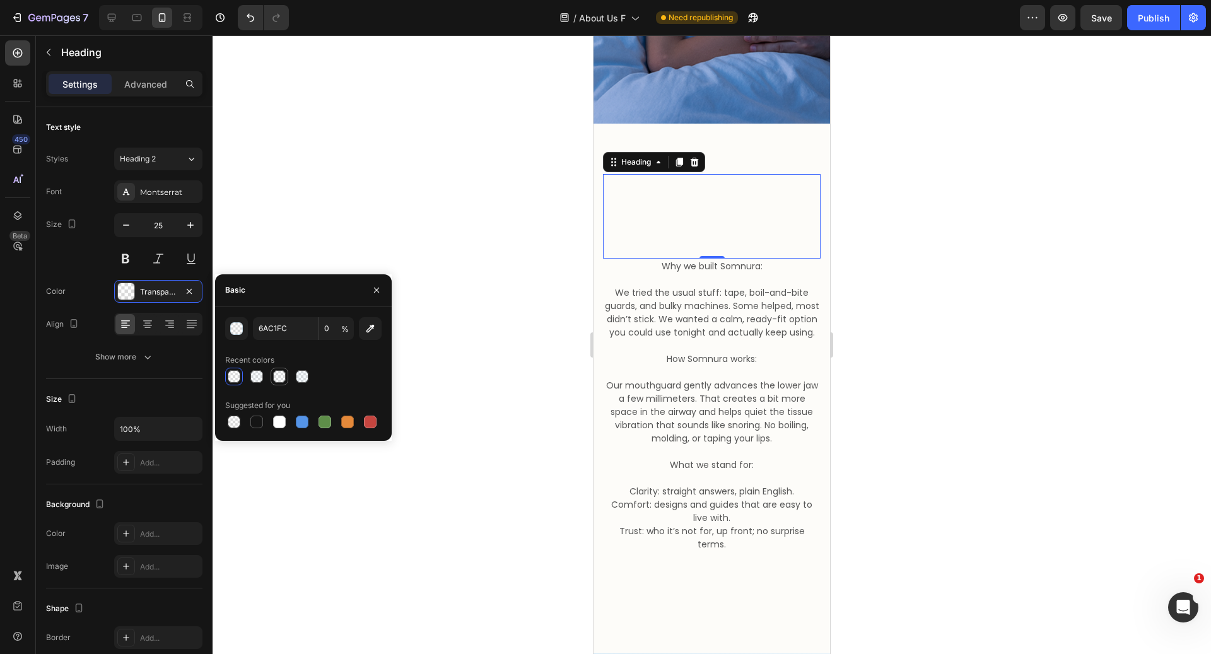
click at [282, 376] on div at bounding box center [279, 376] width 13 height 13
click at [297, 377] on div at bounding box center [302, 376] width 13 height 13
type input "5"
click at [300, 420] on div at bounding box center [302, 422] width 13 height 13
type input "5594E7"
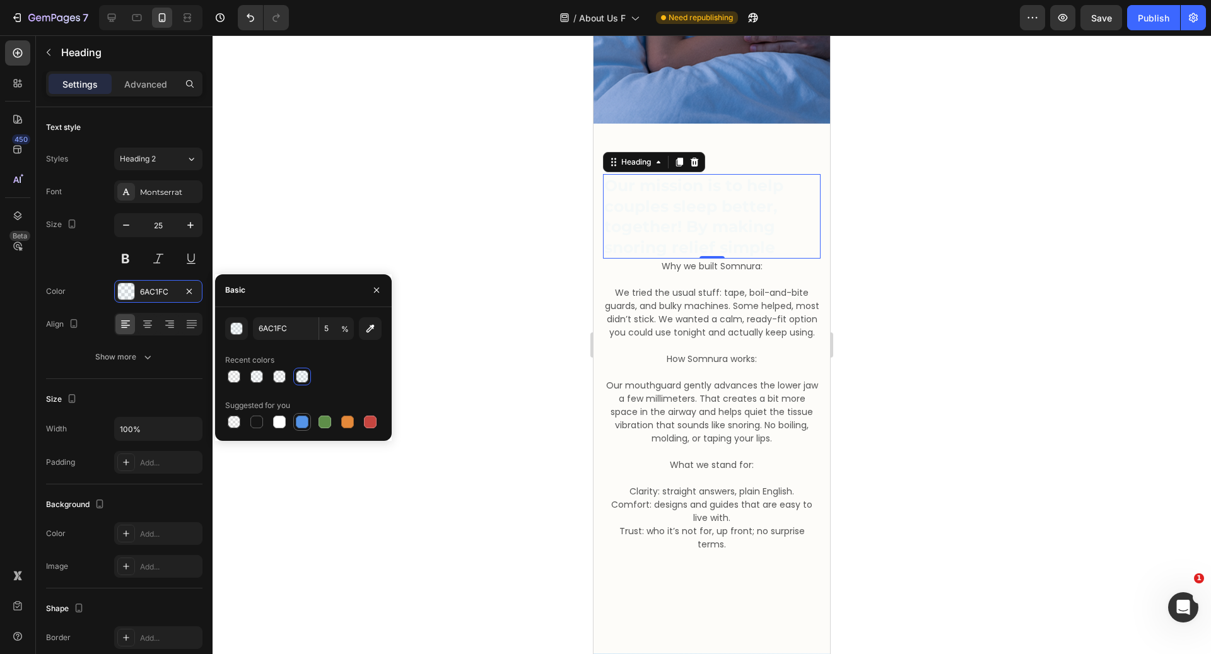
type input "100"
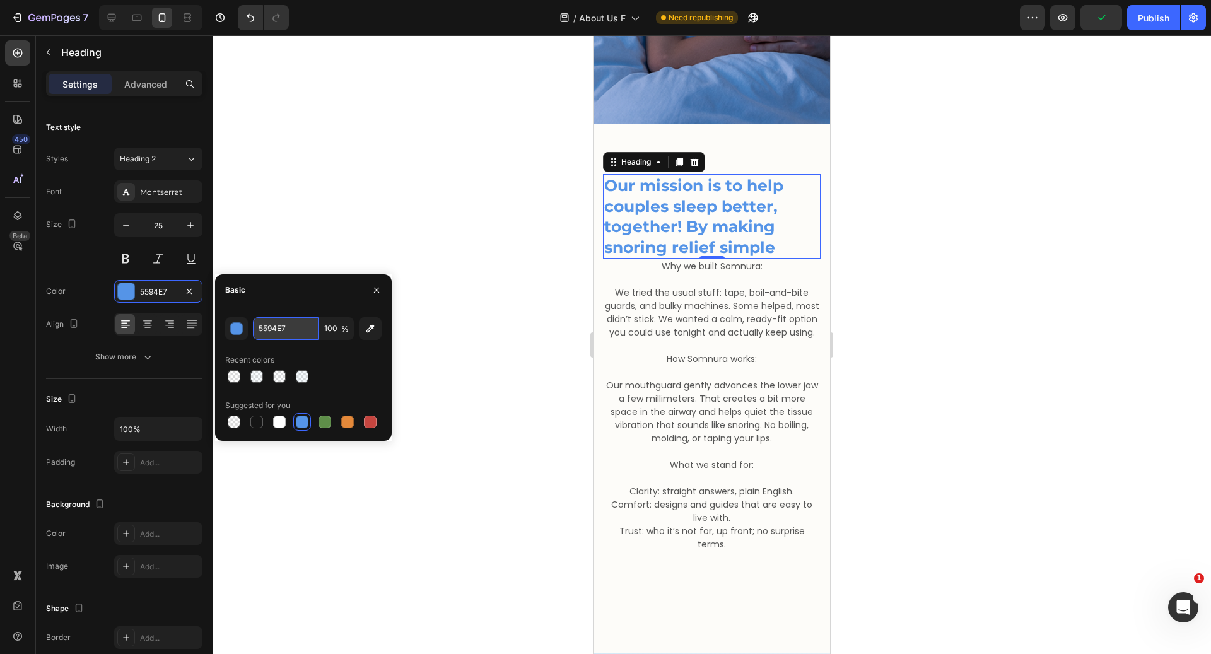
click at [281, 324] on input "5594E7" at bounding box center [286, 328] width 66 height 23
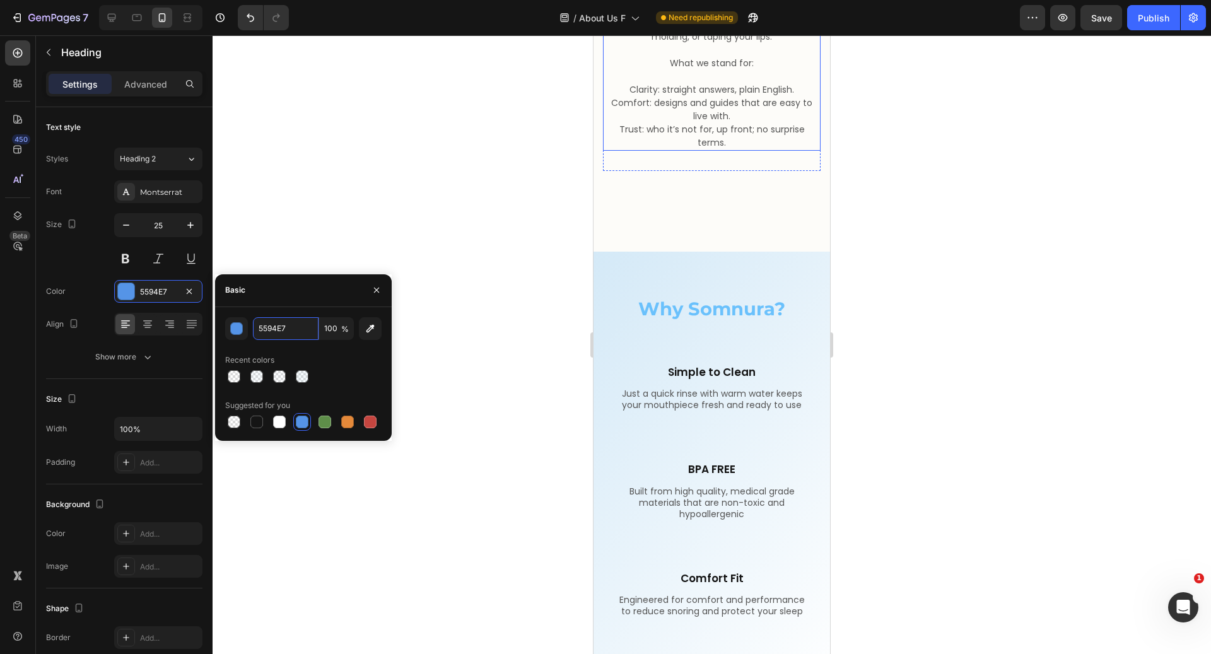
scroll to position [720, 0]
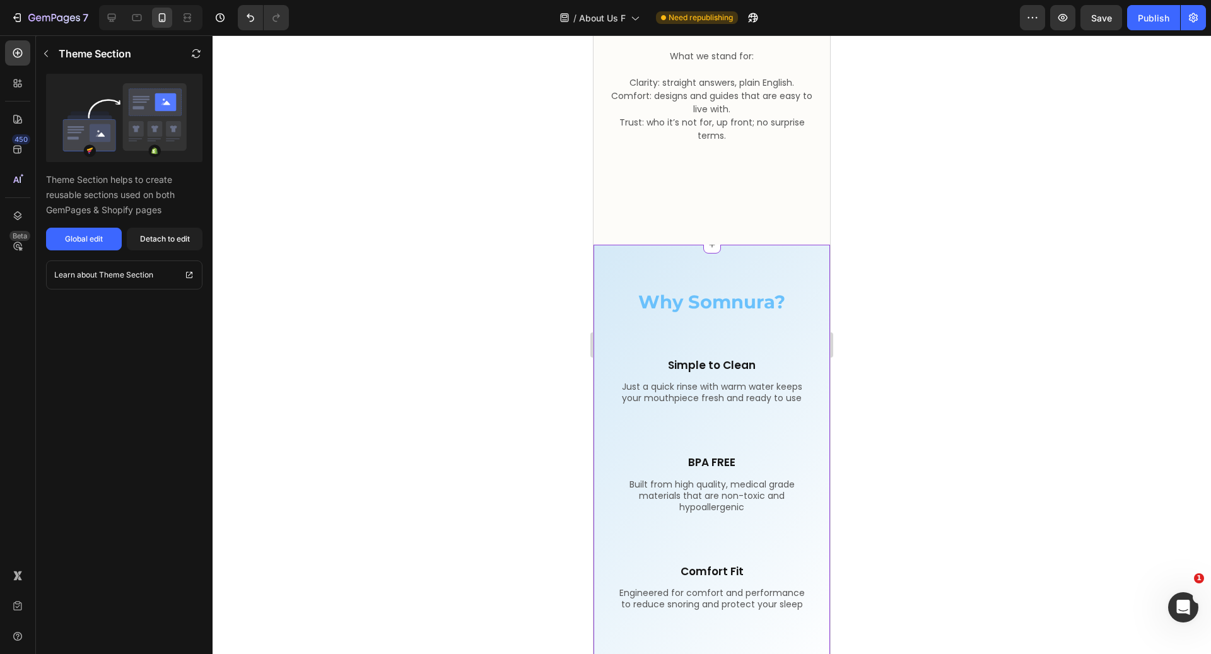
click at [717, 337] on div "Why Somnura? Heading Row Simple to Clean Text Block Just a quick rinse with war…" at bounding box center [712, 483] width 218 height 389
click at [685, 315] on h2 "Why Somnura?" at bounding box center [712, 302] width 218 height 27
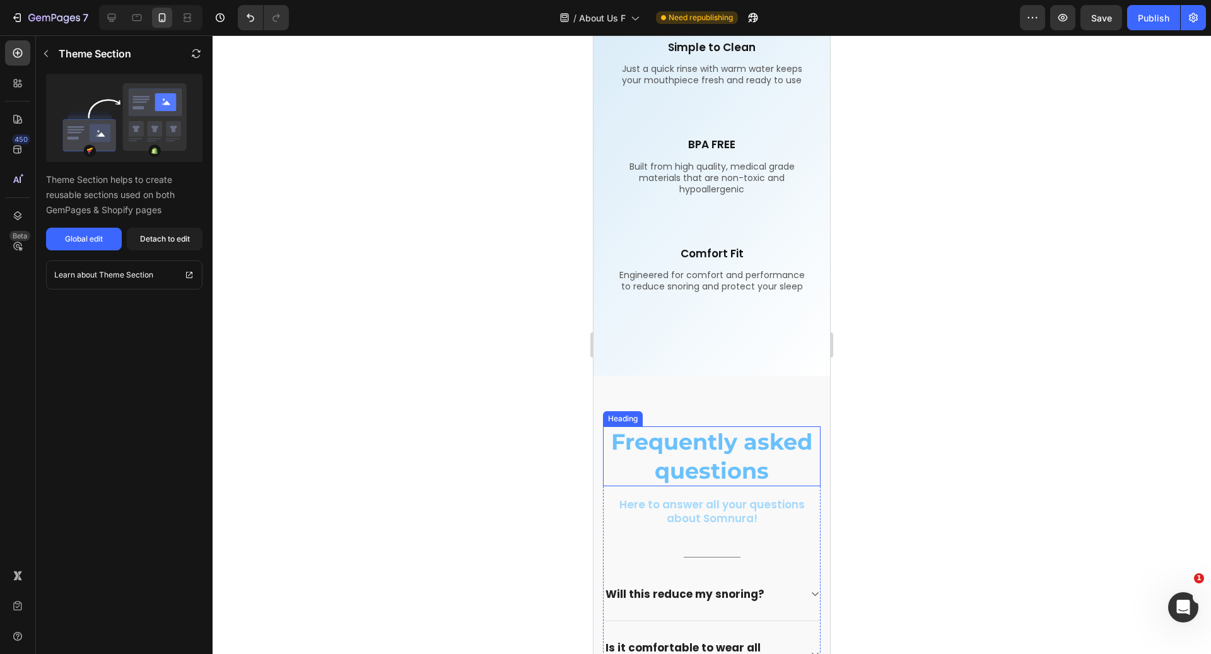
scroll to position [932, 0]
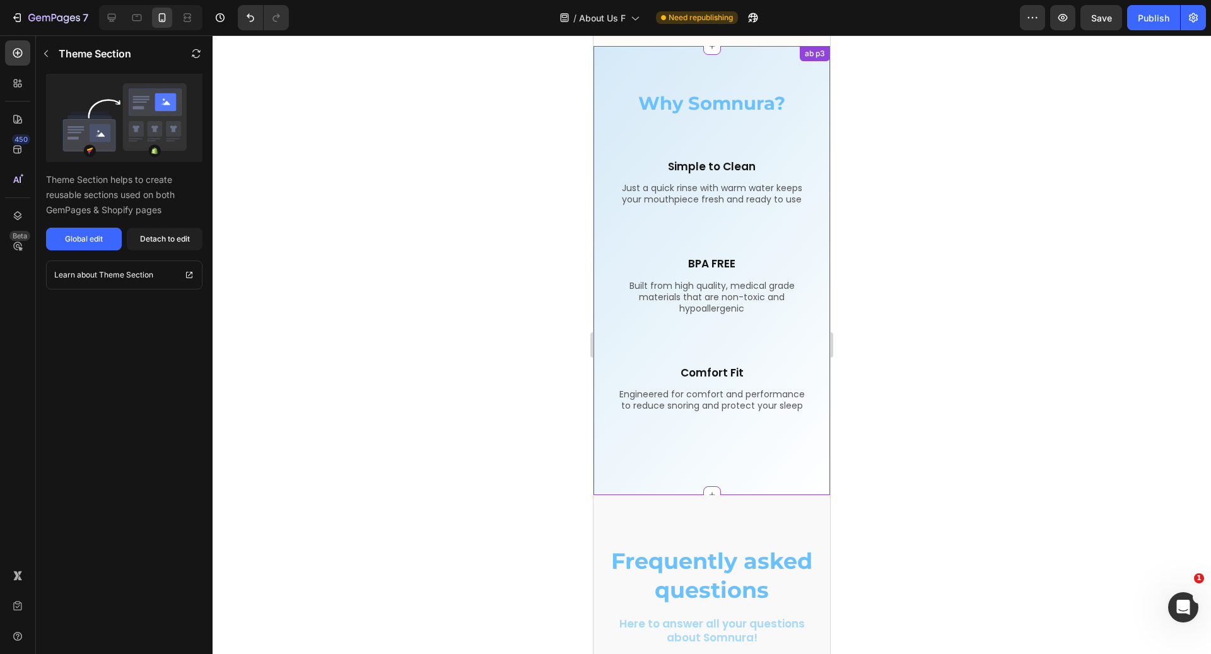
click at [704, 447] on div "Comfort Fit Text Block Engineered for comfort and performance to reduce snoring…" at bounding box center [712, 399] width 218 height 98
click at [709, 241] on div "Simple to Clean Text Block Just a quick rinse with warm water keeps your mouthp…" at bounding box center [712, 192] width 218 height 98
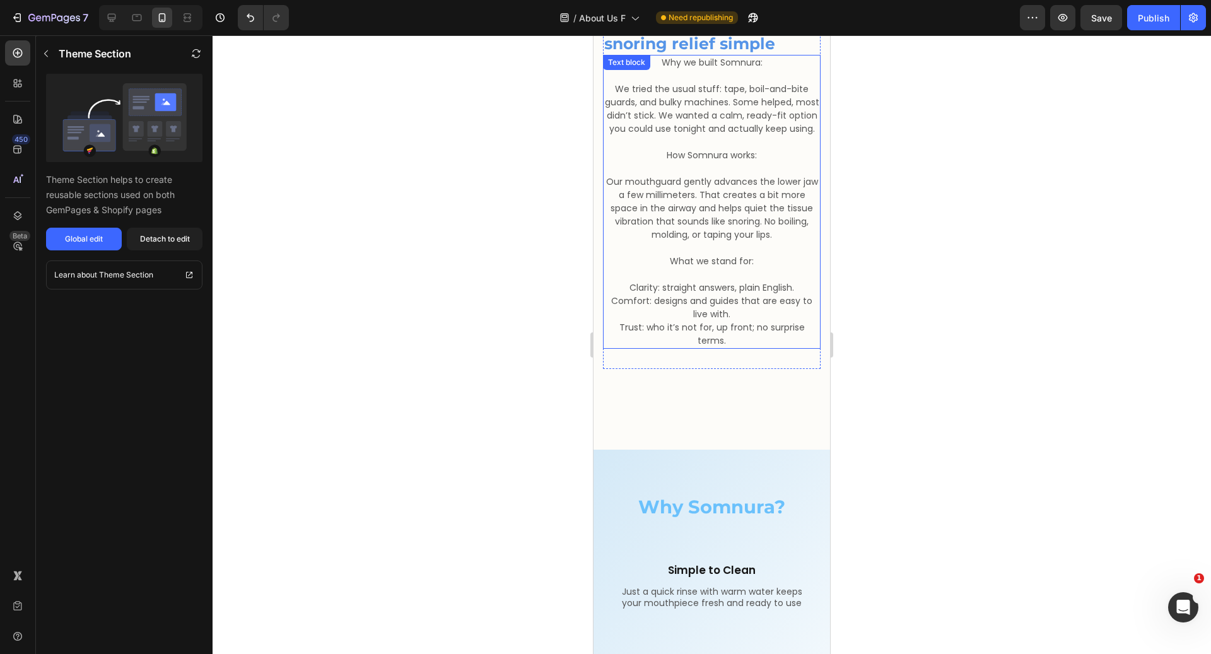
click at [698, 321] on p "Comfort: designs and guides that are easy to live with." at bounding box center [711, 308] width 215 height 27
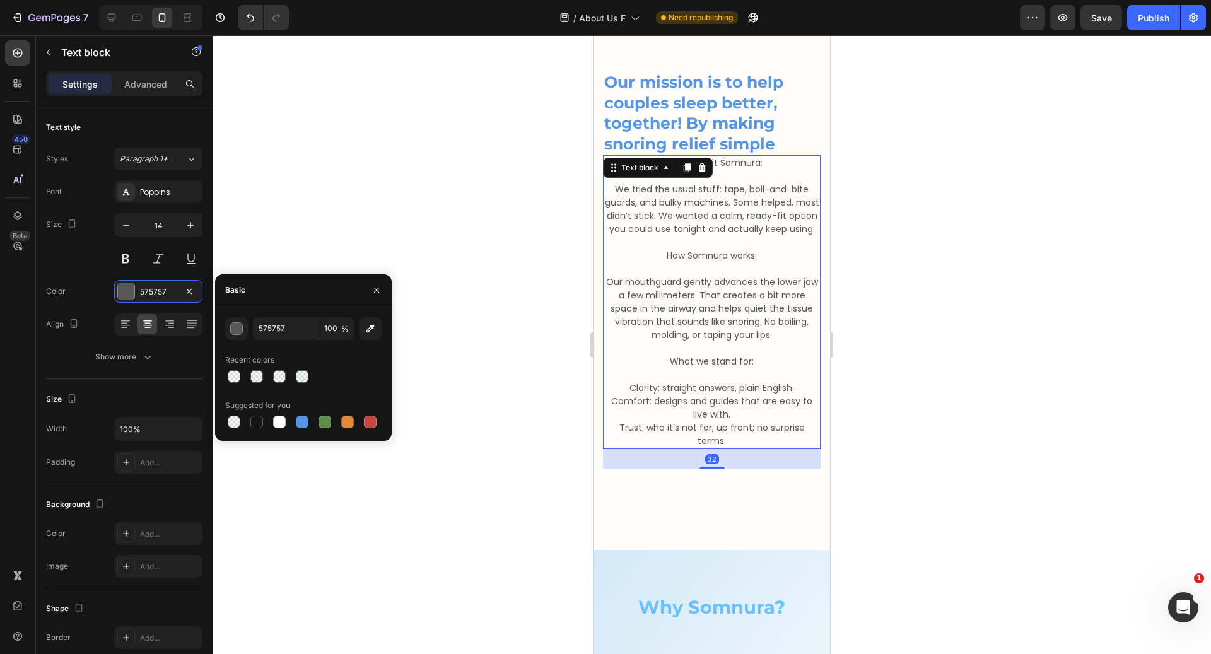
scroll to position [255, 0]
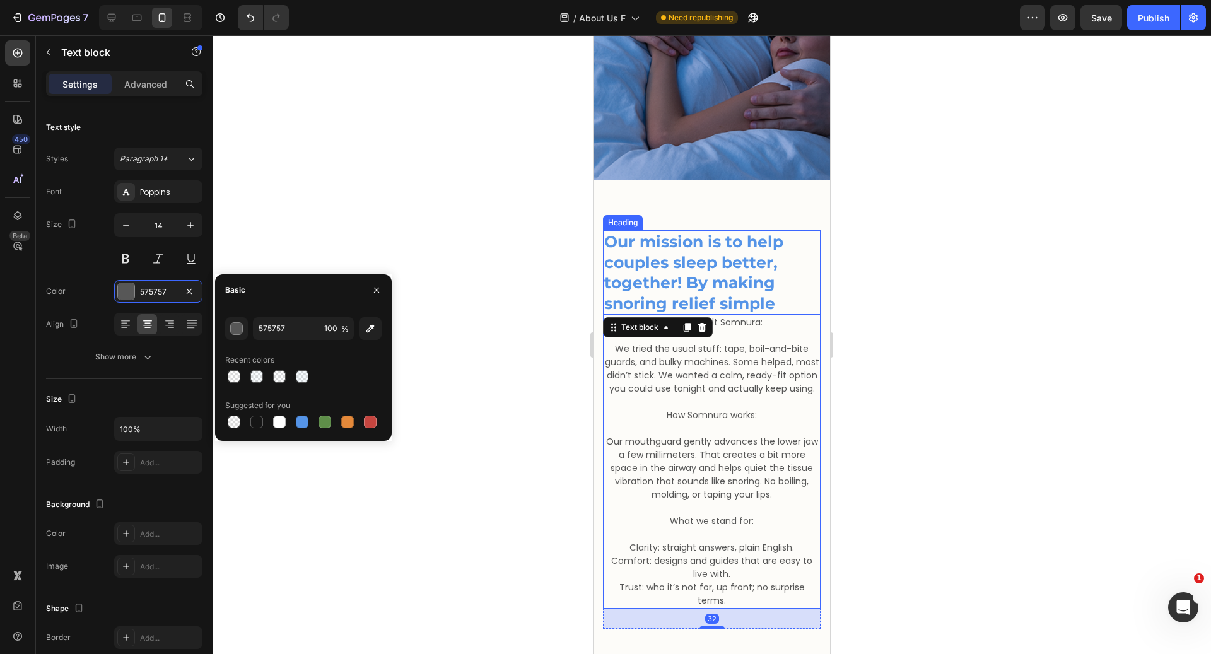
click at [696, 254] on h2 "Our mission is to help couples sleep better, together! By making snoring relief…" at bounding box center [712, 272] width 218 height 85
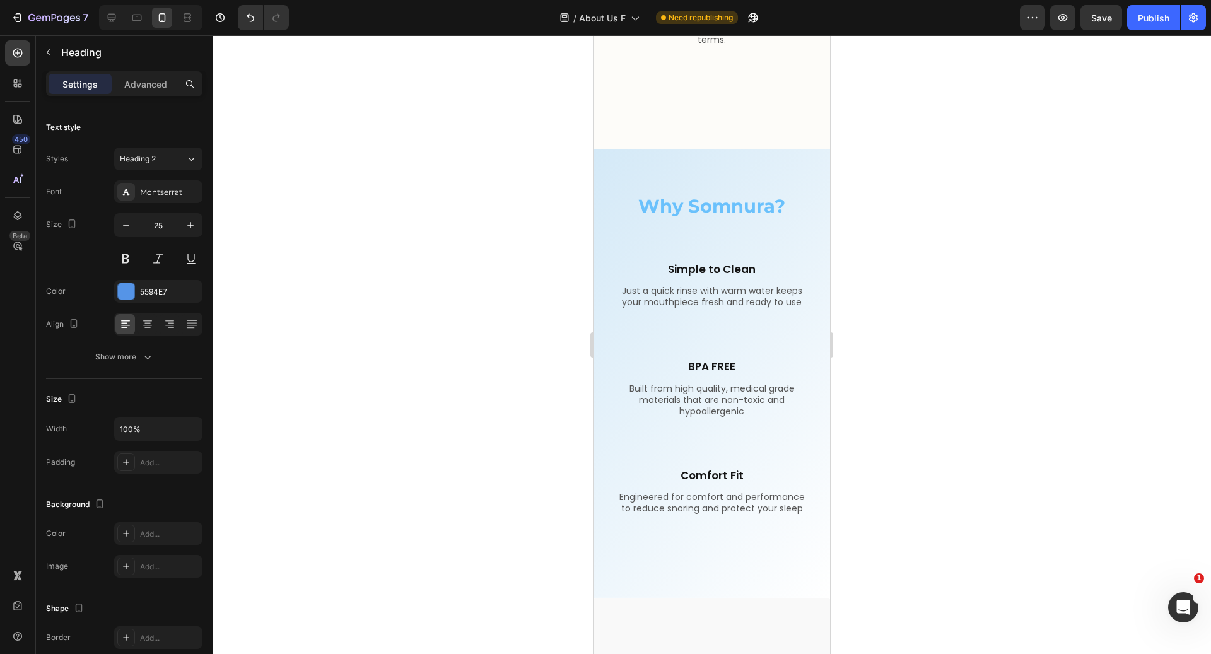
scroll to position [74, 0]
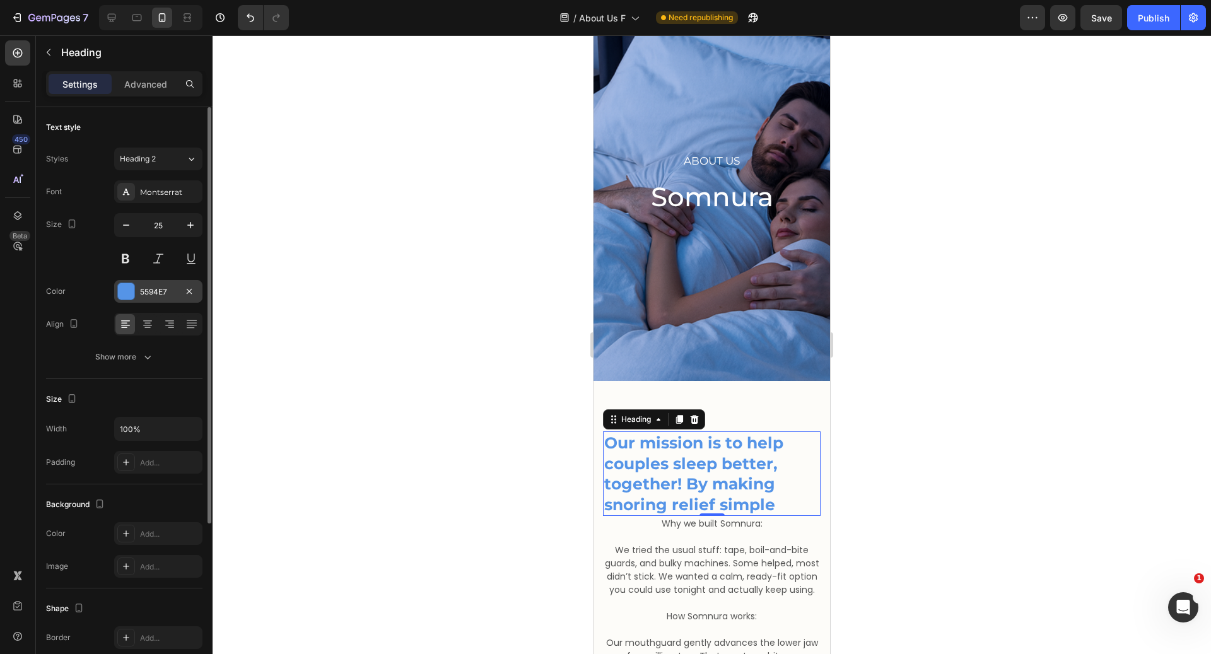
click at [168, 299] on div "5594E7" at bounding box center [158, 291] width 88 height 23
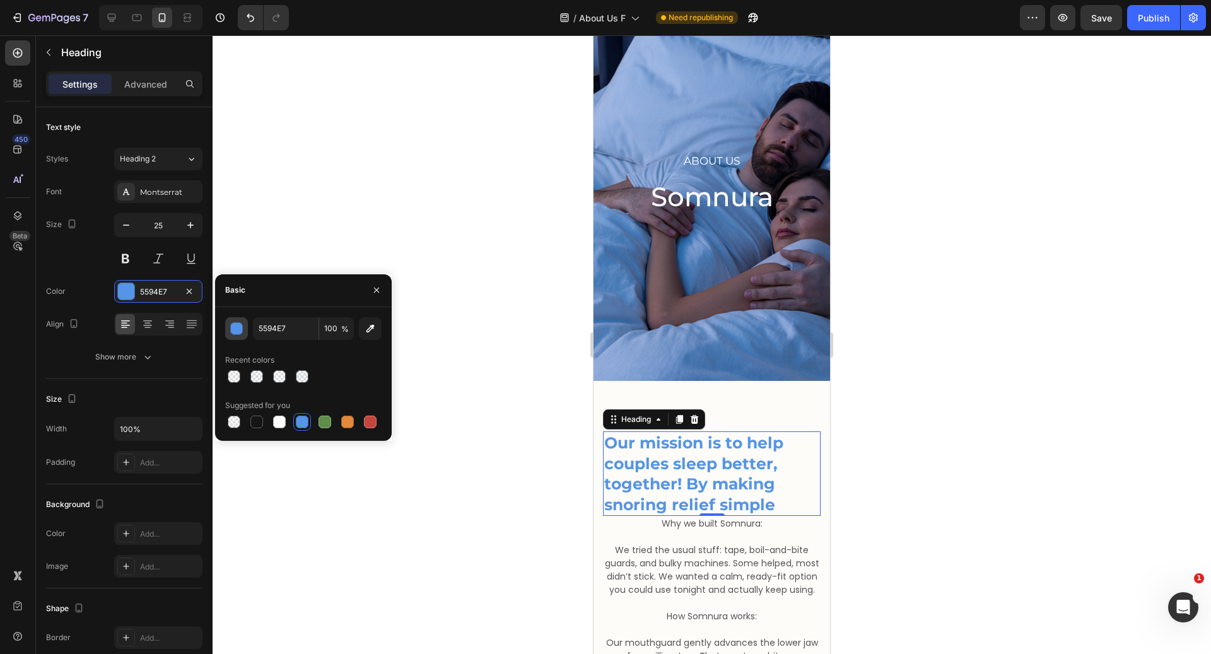
click at [242, 329] on div "button" at bounding box center [237, 329] width 13 height 13
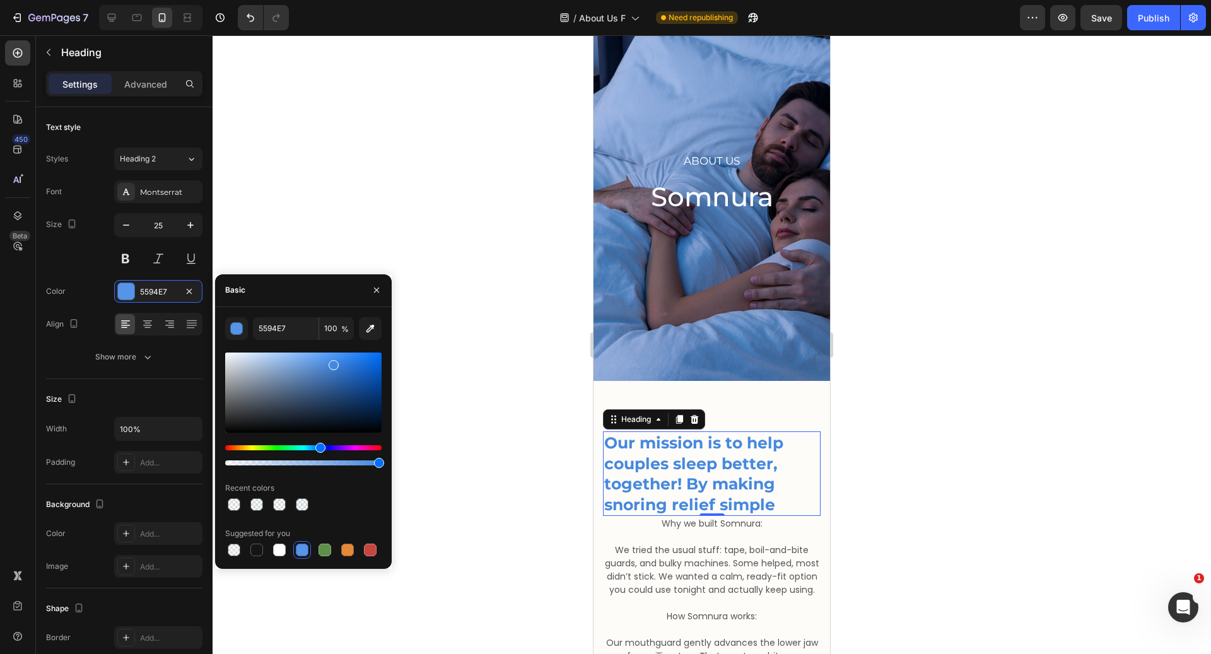
drag, startPoint x: 326, startPoint y: 363, endPoint x: 333, endPoint y: 362, distance: 7.7
click at [333, 362] on div at bounding box center [334, 365] width 10 height 10
drag, startPoint x: 334, startPoint y: 362, endPoint x: 305, endPoint y: 362, distance: 29.0
click at [331, 362] on div at bounding box center [336, 365] width 10 height 10
click at [305, 362] on div at bounding box center [306, 365] width 10 height 10
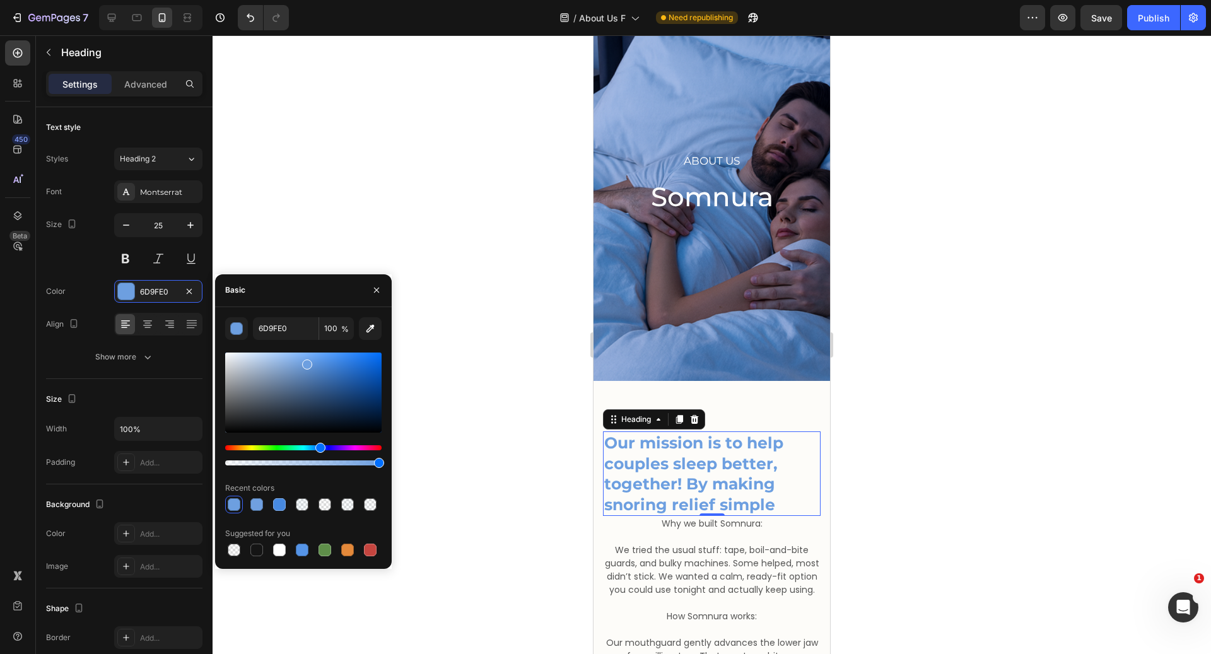
click at [306, 362] on div at bounding box center [307, 365] width 10 height 10
click at [310, 363] on div at bounding box center [307, 365] width 10 height 10
click at [313, 449] on div "Hue" at bounding box center [303, 447] width 156 height 5
click at [315, 447] on div "Hue" at bounding box center [315, 448] width 10 height 10
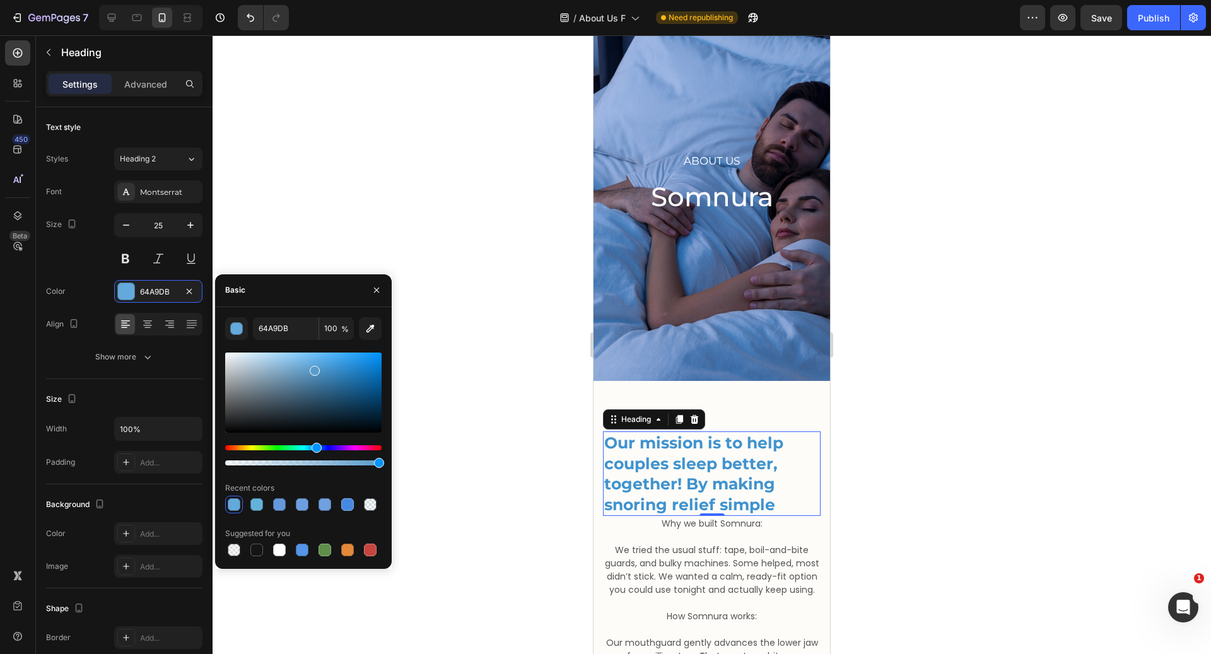
drag, startPoint x: 314, startPoint y: 368, endPoint x: 334, endPoint y: 367, distance: 20.2
click at [320, 367] on div at bounding box center [315, 371] width 10 height 10
drag, startPoint x: 334, startPoint y: 367, endPoint x: 318, endPoint y: 367, distance: 15.8
click at [331, 367] on div at bounding box center [336, 370] width 10 height 10
drag, startPoint x: 322, startPoint y: 371, endPoint x: 312, endPoint y: 356, distance: 17.3
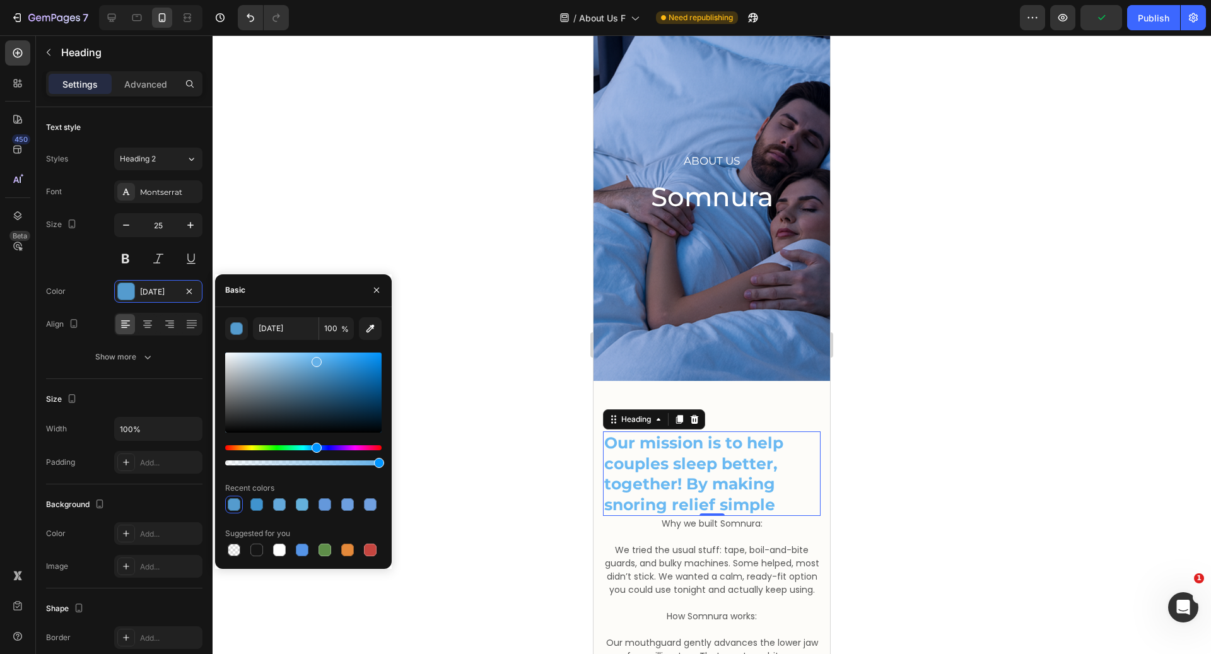
click at [312, 357] on div at bounding box center [317, 362] width 10 height 10
type input "6DBAF2"
click at [372, 286] on icon "button" at bounding box center [377, 290] width 10 height 10
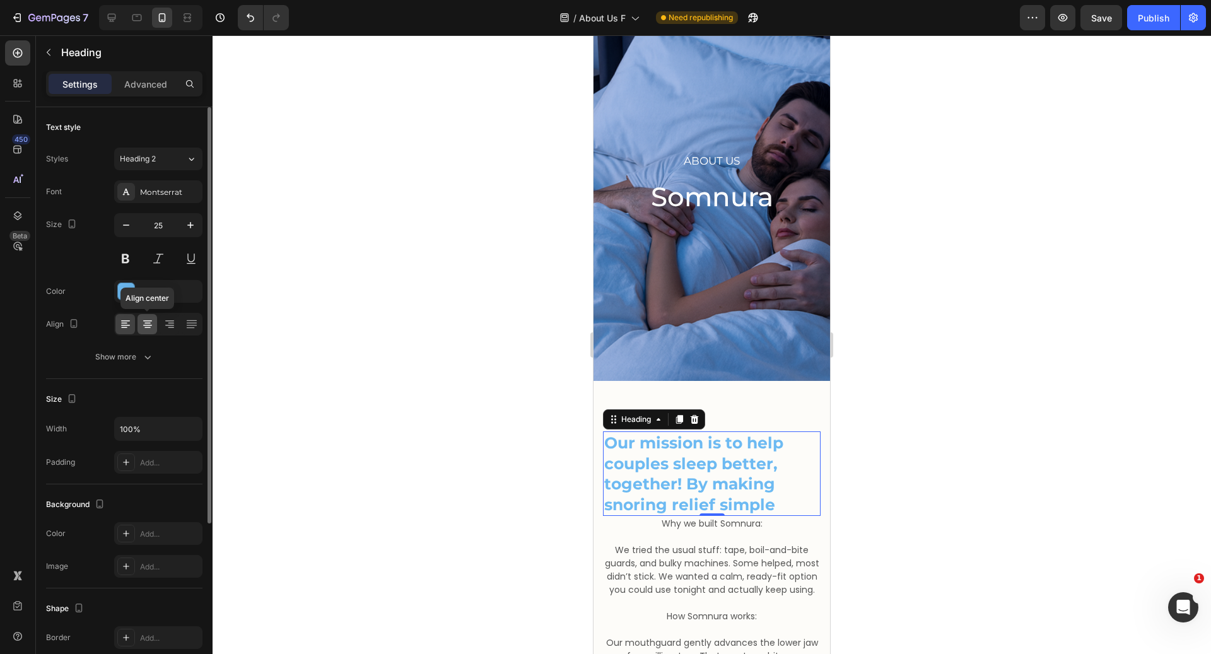
click at [143, 332] on div at bounding box center [148, 324] width 20 height 20
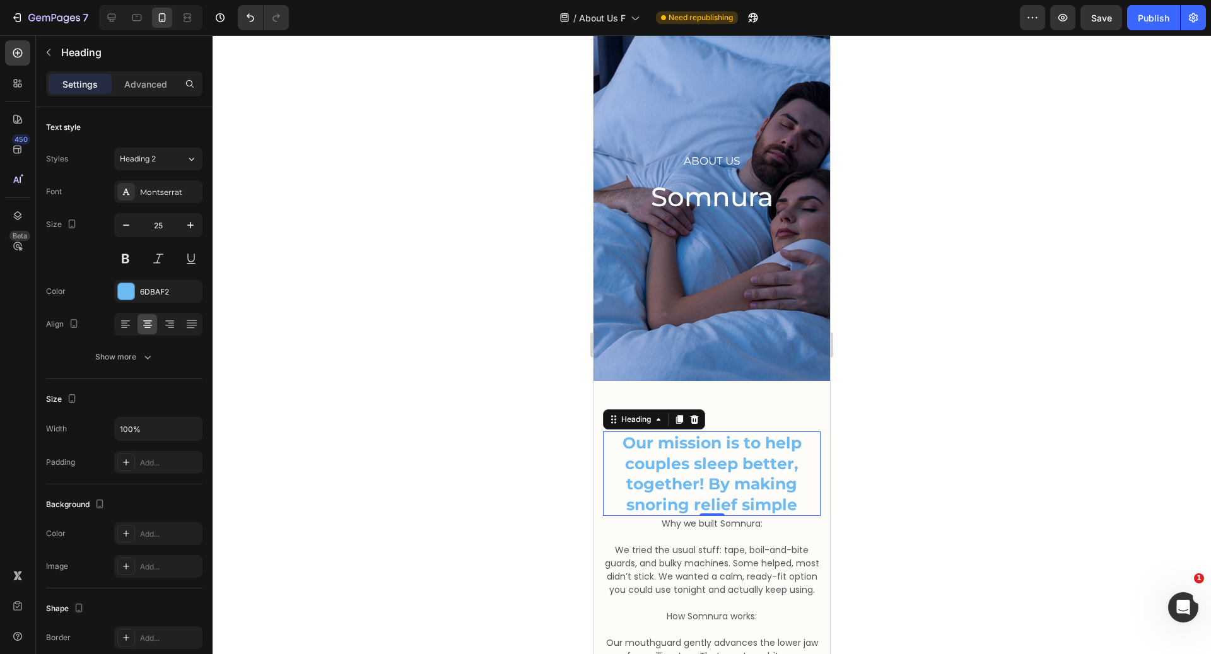
click at [155, 99] on div "Settings Advanced" at bounding box center [124, 89] width 177 height 36
click at [149, 87] on p "Advanced" at bounding box center [145, 84] width 43 height 13
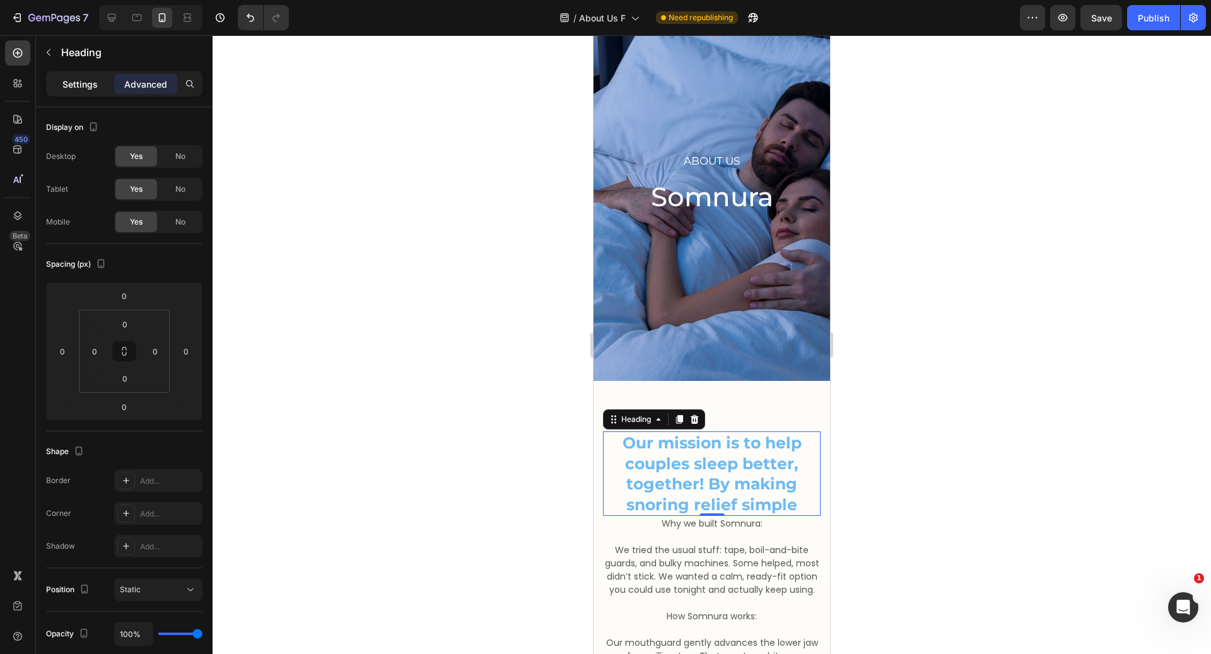
click at [72, 90] on p "Settings" at bounding box center [79, 84] width 35 height 13
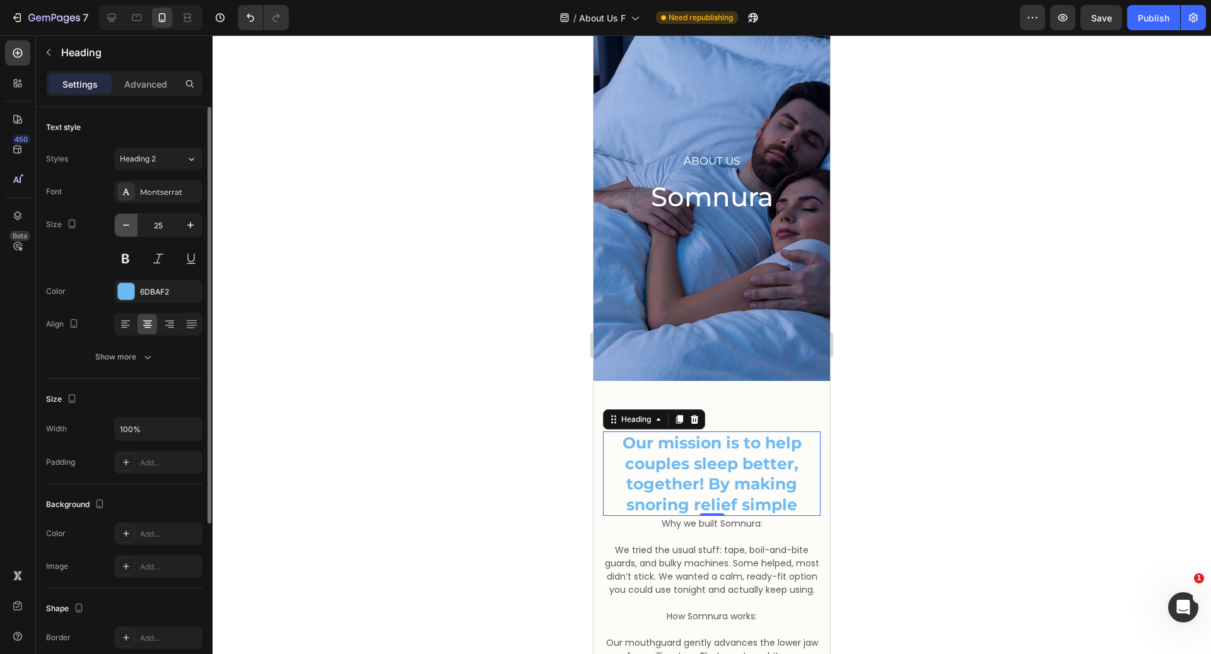
click at [118, 226] on button "button" at bounding box center [126, 225] width 23 height 23
type input "24"
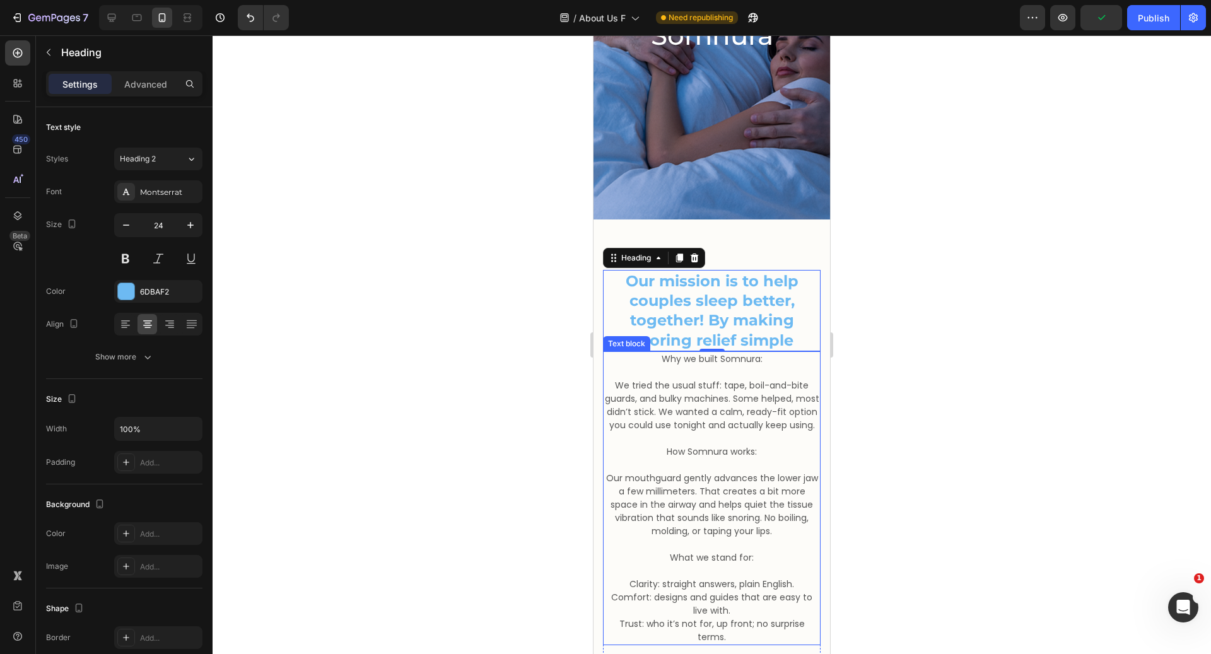
scroll to position [239, 0]
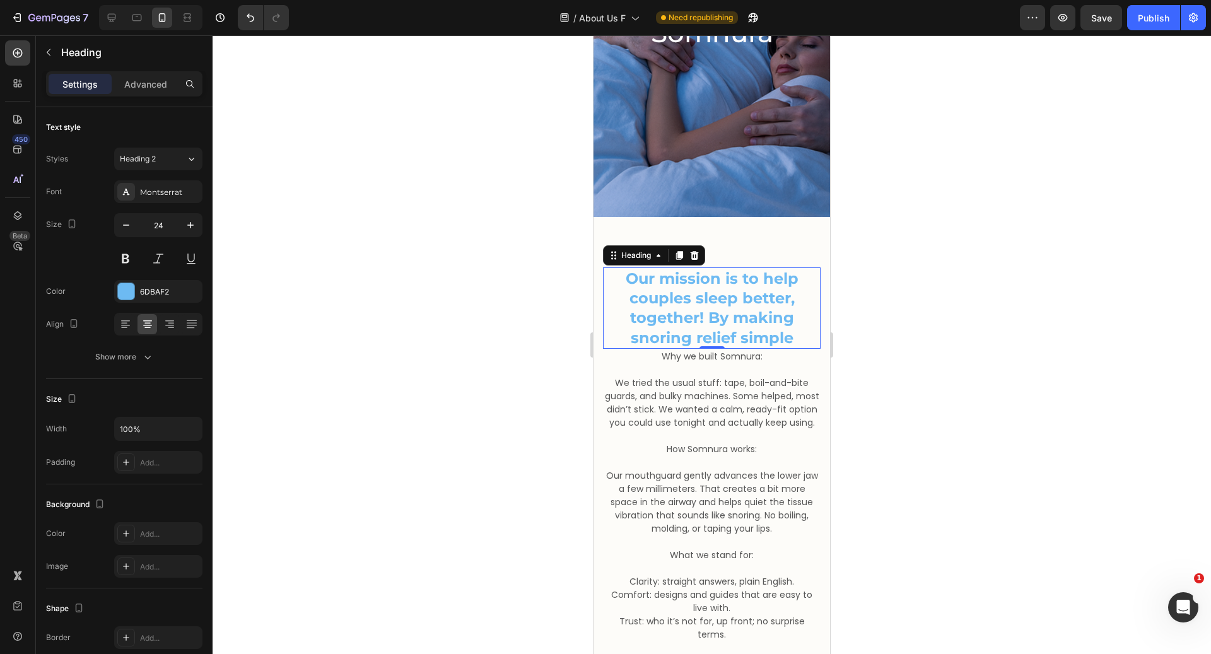
click at [966, 398] on div at bounding box center [712, 344] width 999 height 619
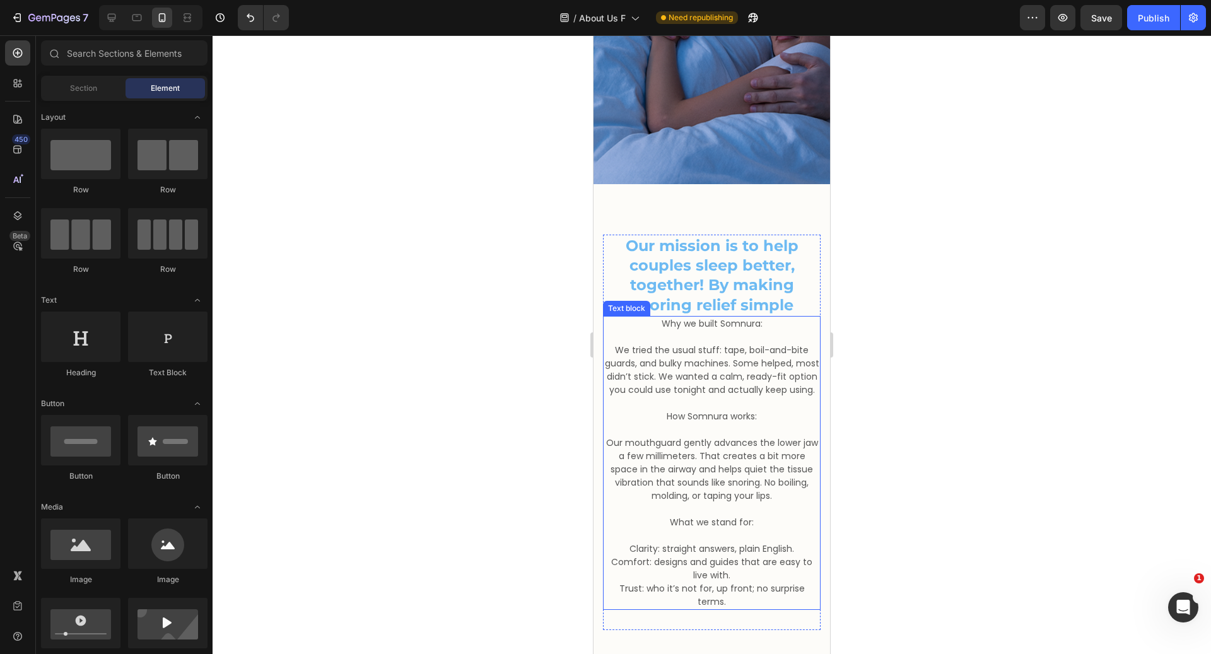
scroll to position [271, 0]
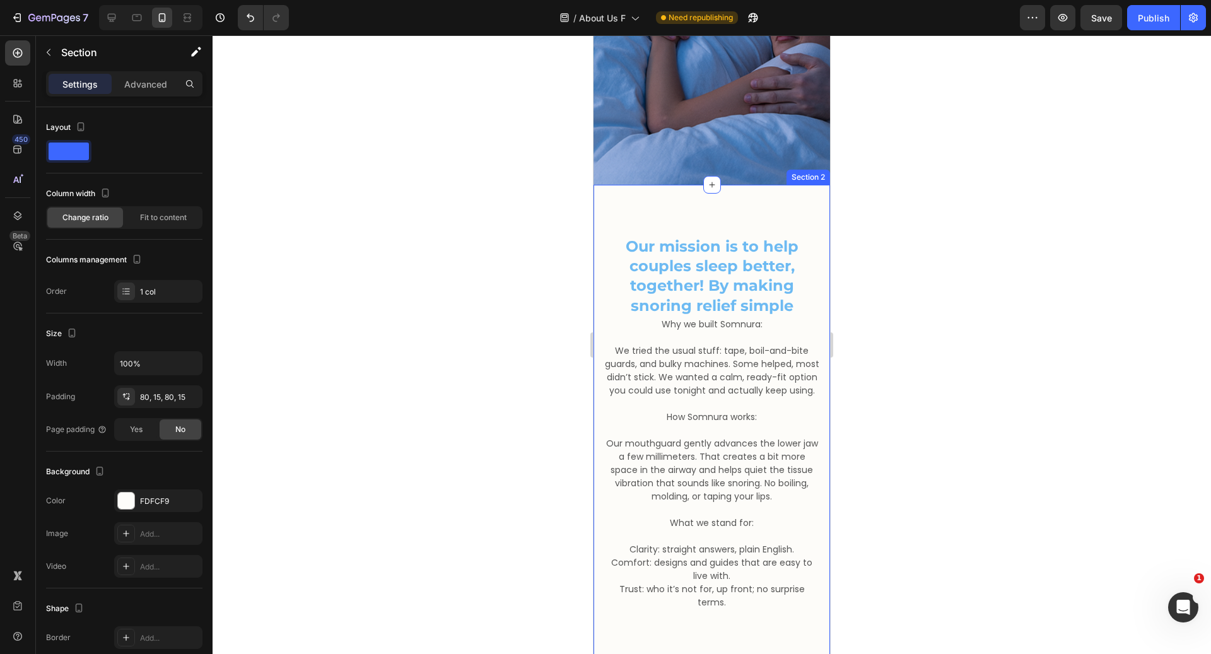
click at [710, 186] on div "Our mission is to help couples sleep better, together! By making snoring relief…" at bounding box center [712, 448] width 237 height 527
click at [187, 92] on div at bounding box center [190, 84] width 20 height 20
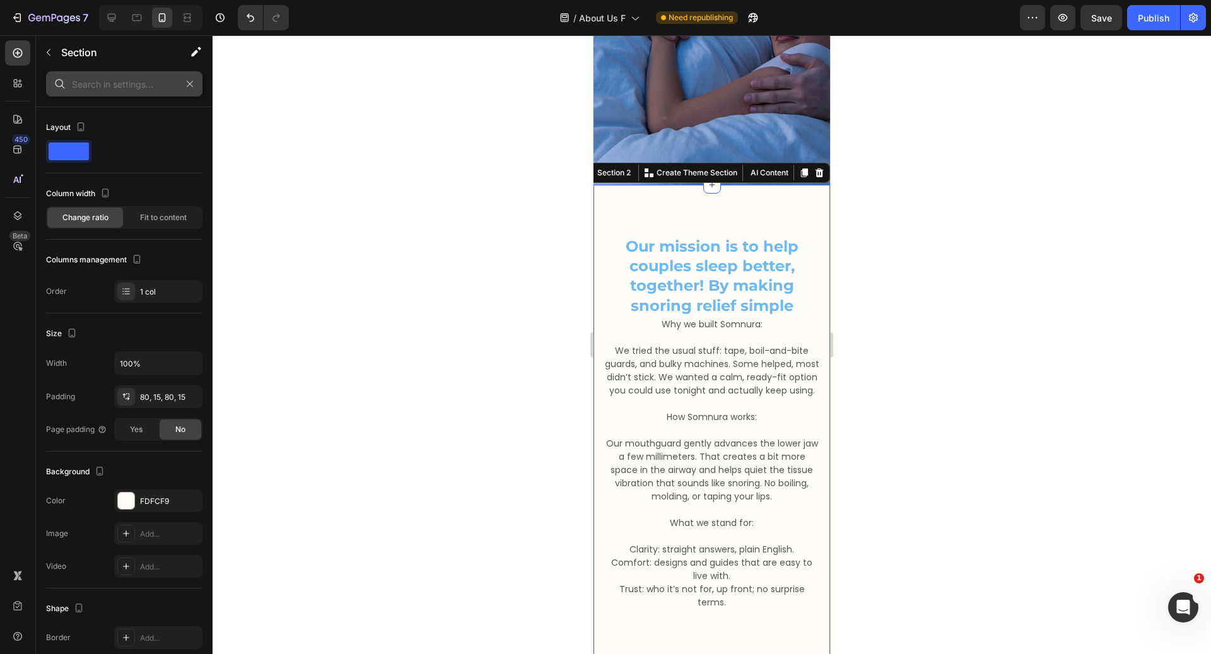
click at [158, 87] on input "text" at bounding box center [124, 83] width 156 height 25
click at [144, 86] on p "Advanced" at bounding box center [145, 84] width 43 height 13
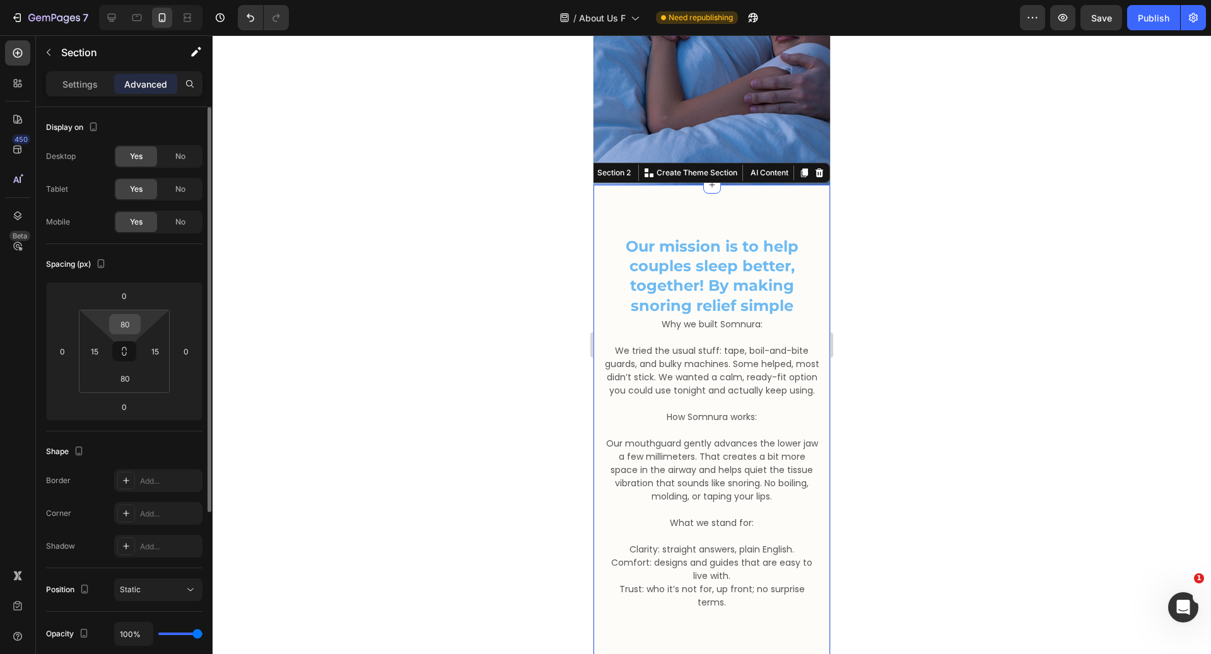
click at [120, 322] on input "80" at bounding box center [124, 324] width 25 height 19
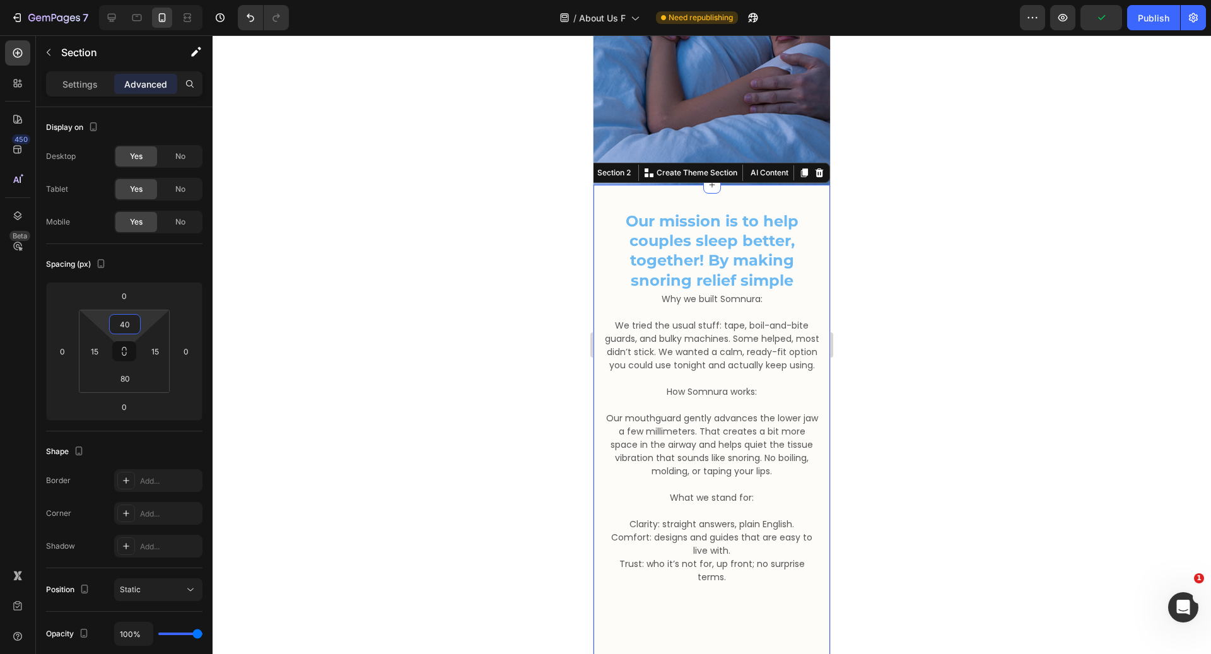
type input "40"
click at [912, 331] on div at bounding box center [712, 344] width 999 height 619
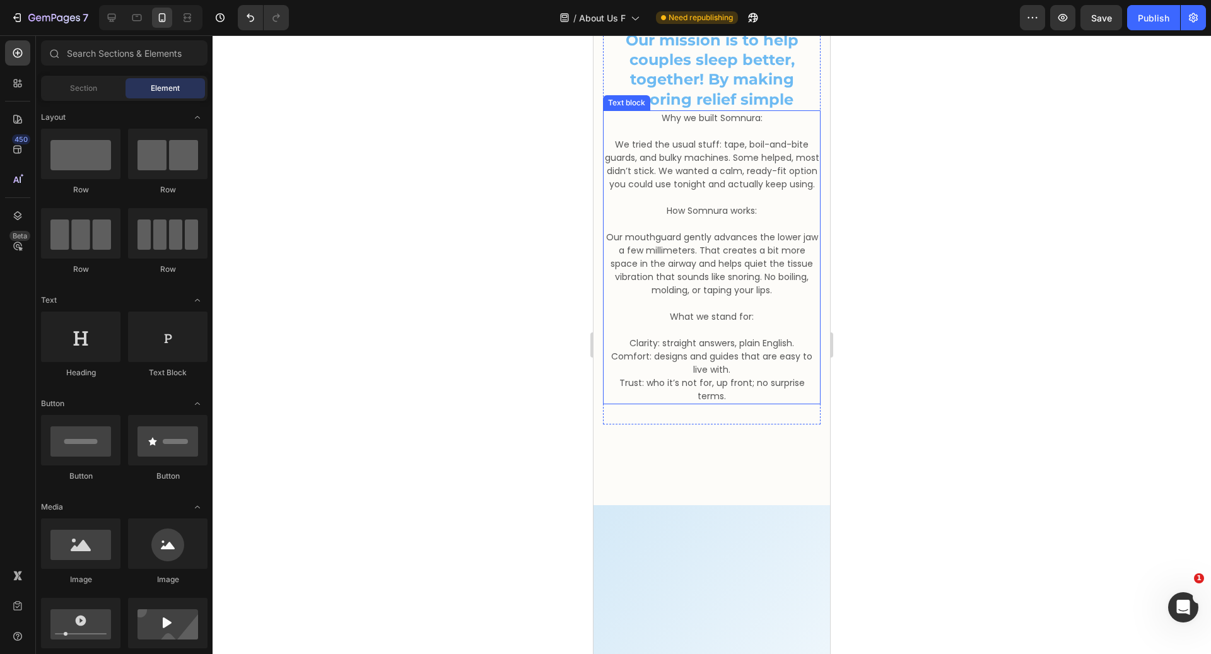
scroll to position [535, 0]
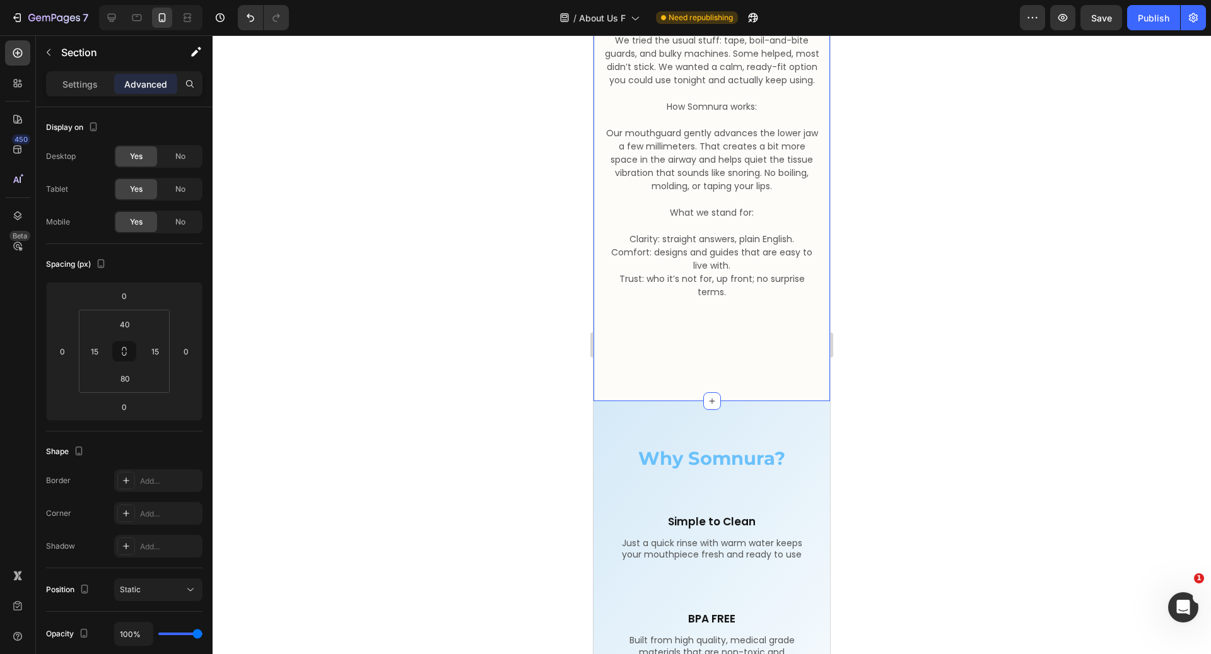
click at [723, 379] on div "Our mission is to help couples sleep better, together! By making snoring relief…" at bounding box center [712, 151] width 237 height 502
click at [131, 384] on input "80" at bounding box center [124, 378] width 25 height 19
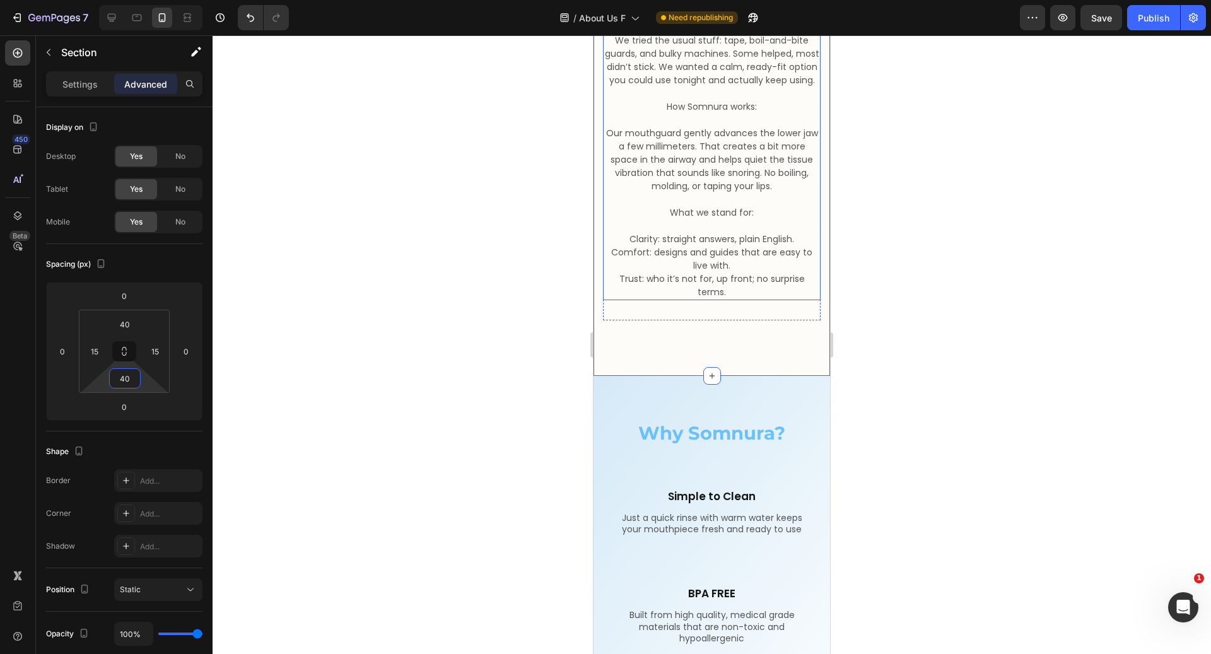
type input "4"
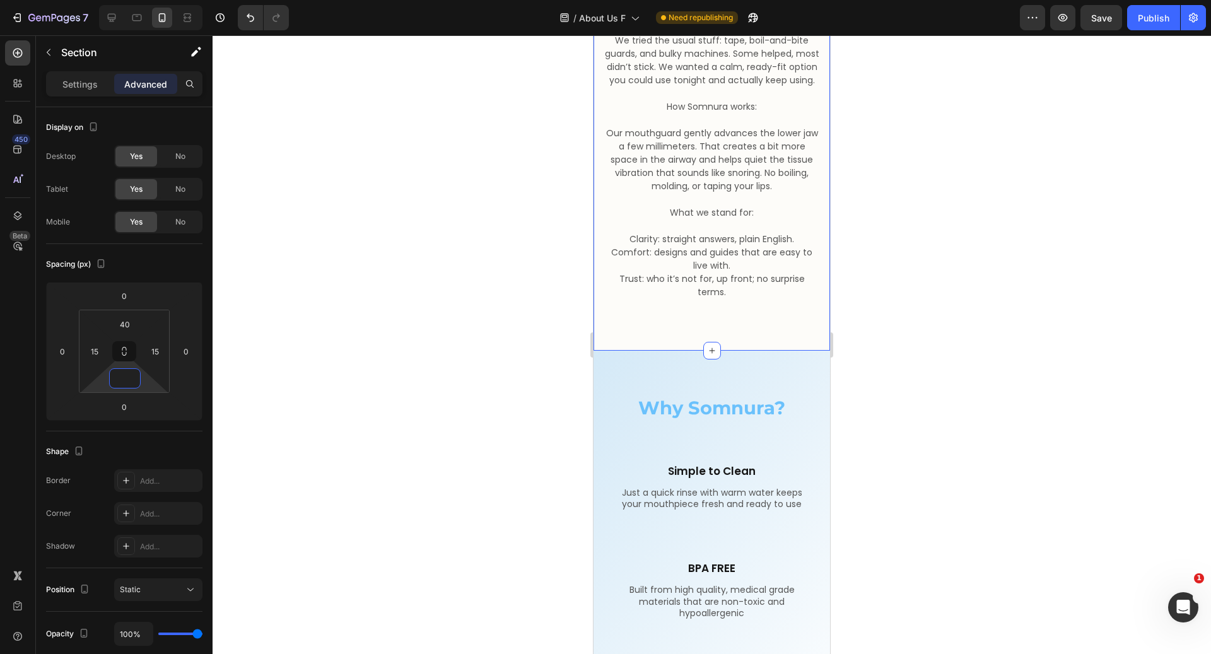
type input "0"
click at [958, 294] on div at bounding box center [712, 344] width 999 height 619
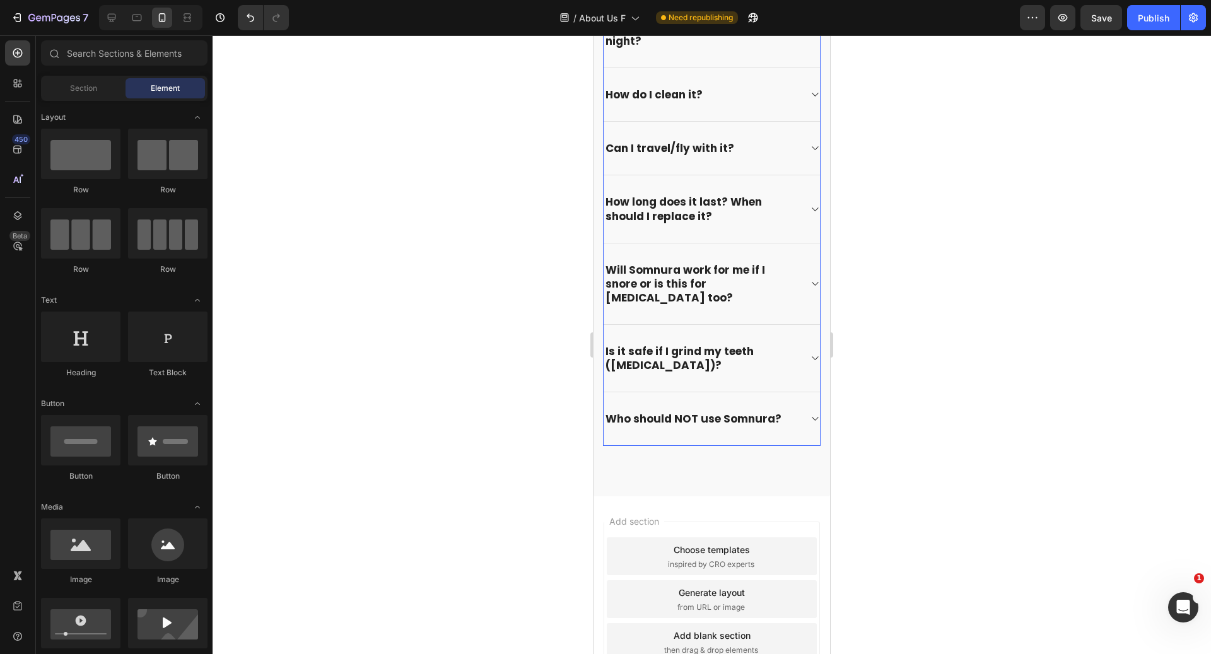
scroll to position [1635, 0]
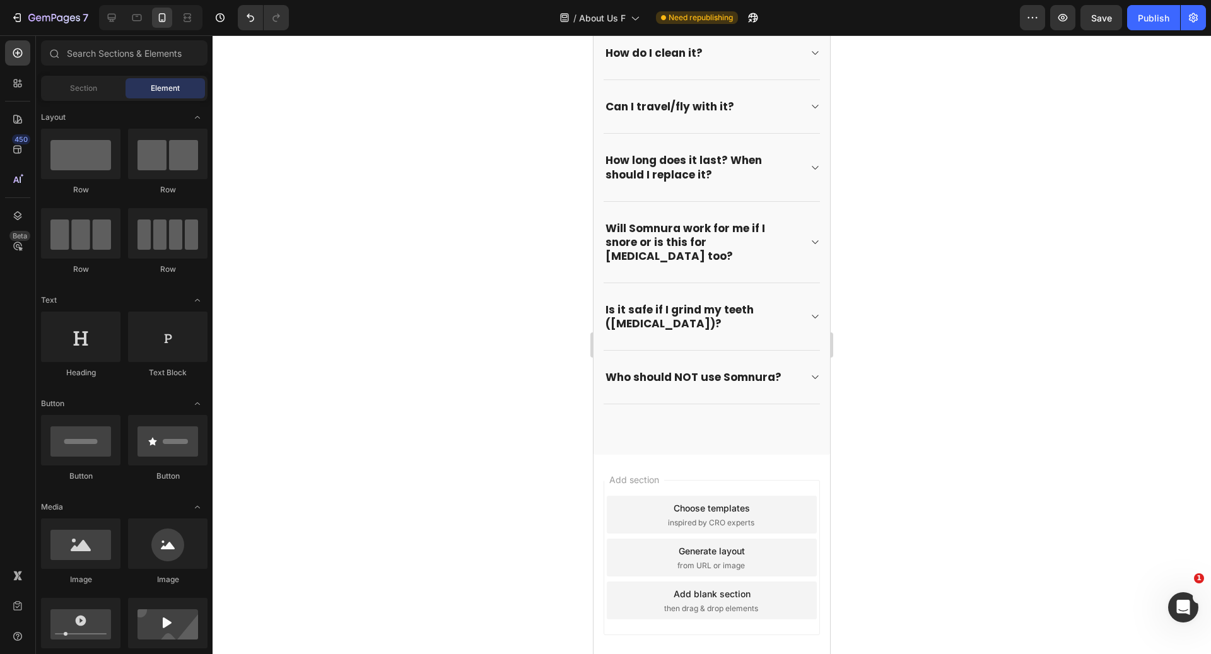
click at [674, 514] on div "Choose templates" at bounding box center [712, 508] width 76 height 13
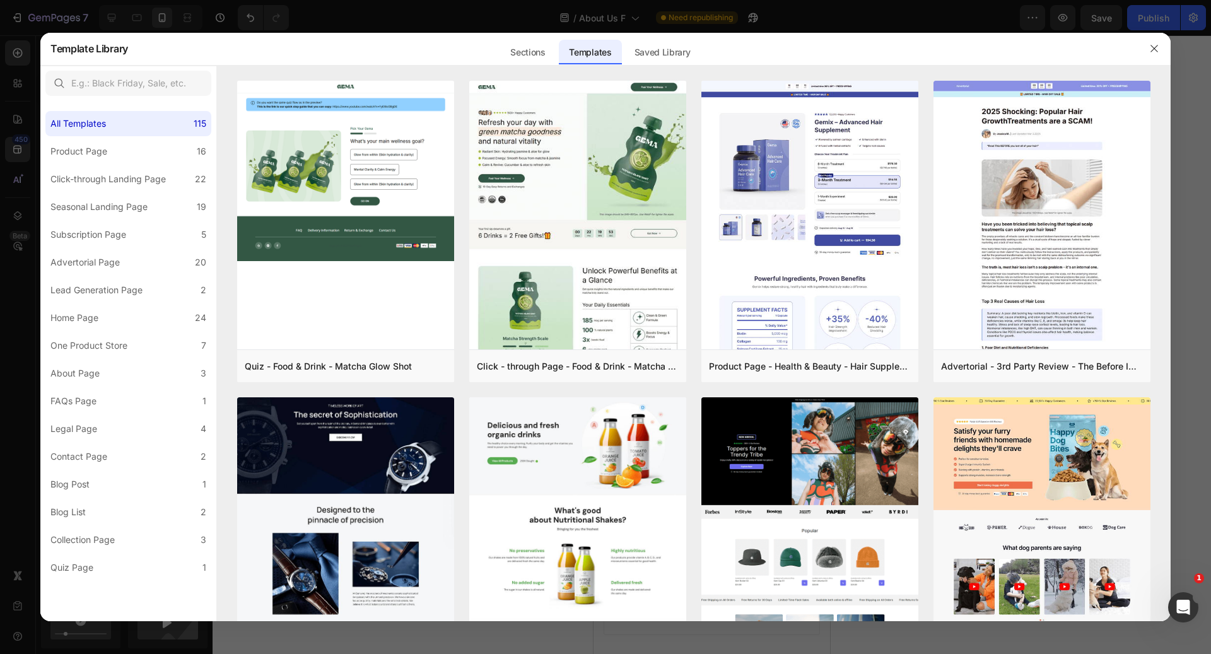
click at [659, 66] on div at bounding box center [694, 73] width 954 height 15
click at [658, 45] on div "Saved Library" at bounding box center [663, 52] width 76 height 25
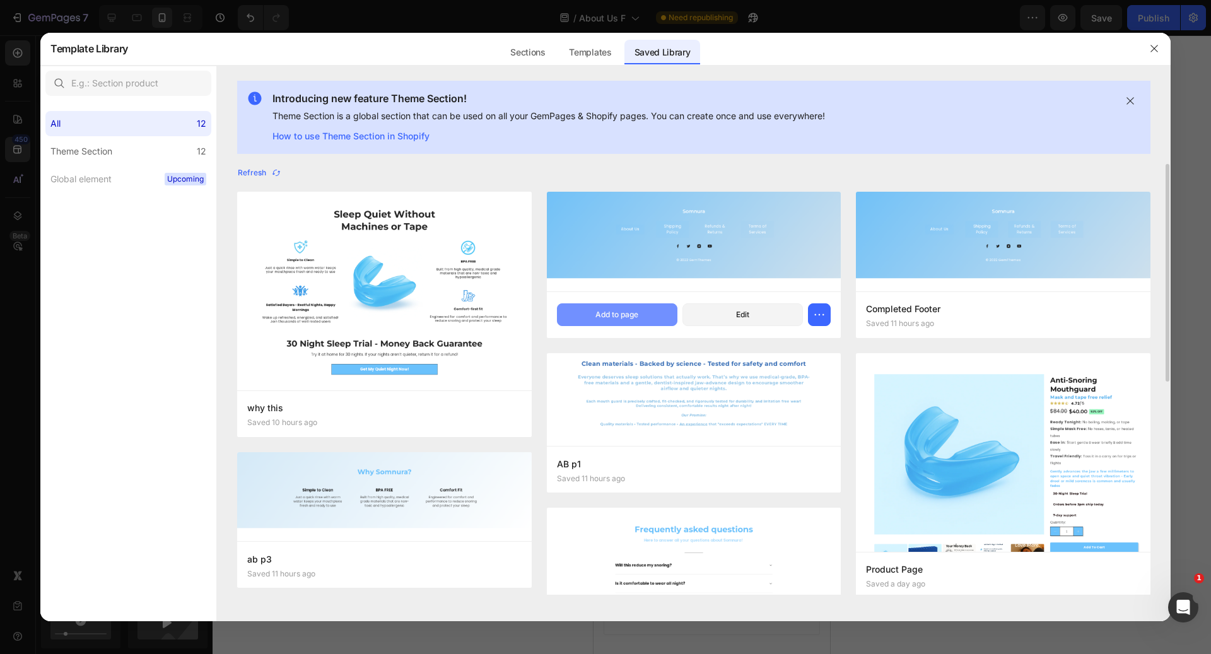
click at [630, 309] on div "Add to page" at bounding box center [617, 314] width 43 height 11
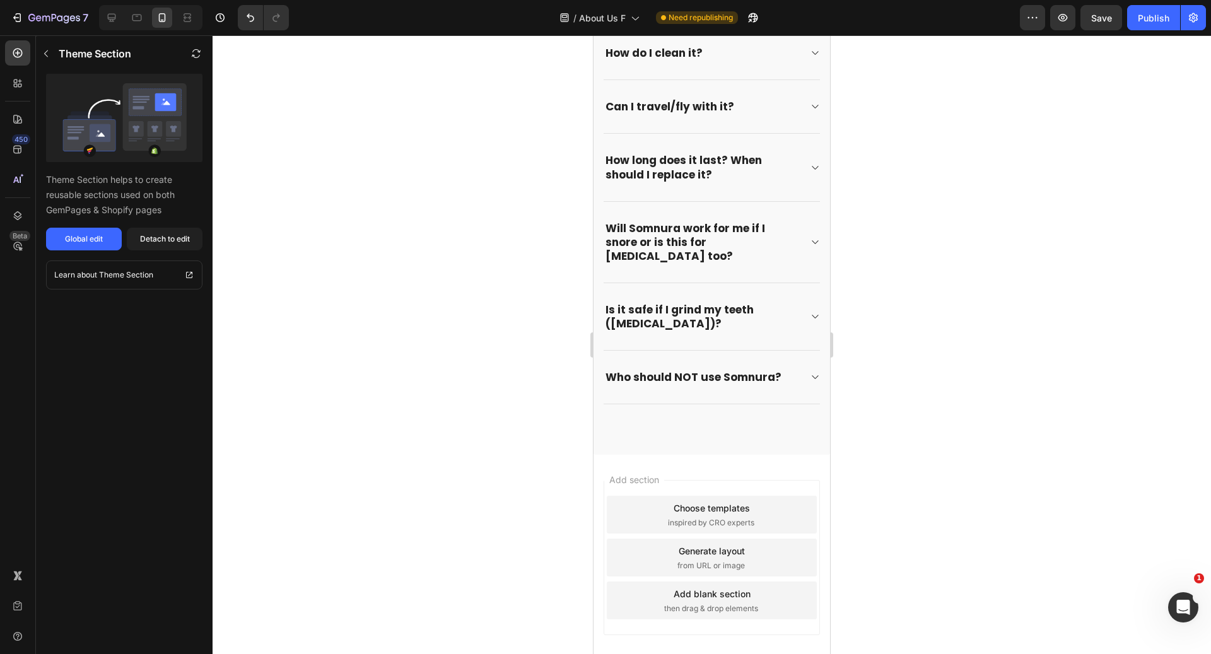
click at [102, 6] on div at bounding box center [150, 17] width 103 height 25
click at [108, 11] on div at bounding box center [112, 18] width 20 height 20
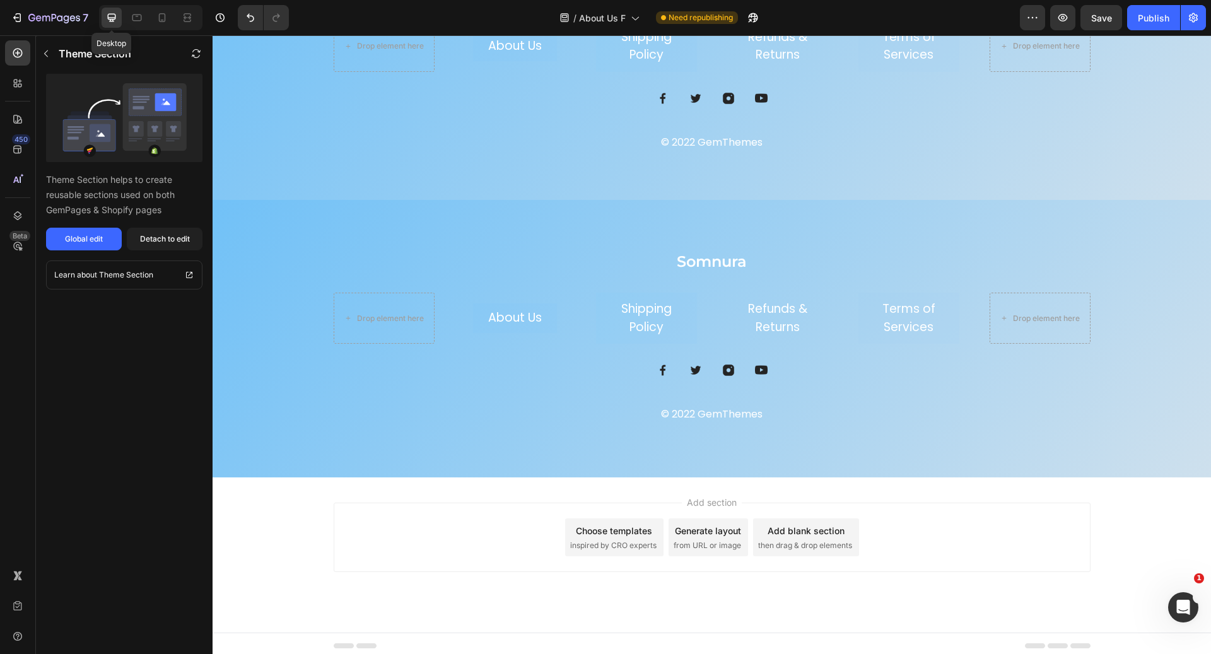
scroll to position [2107, 0]
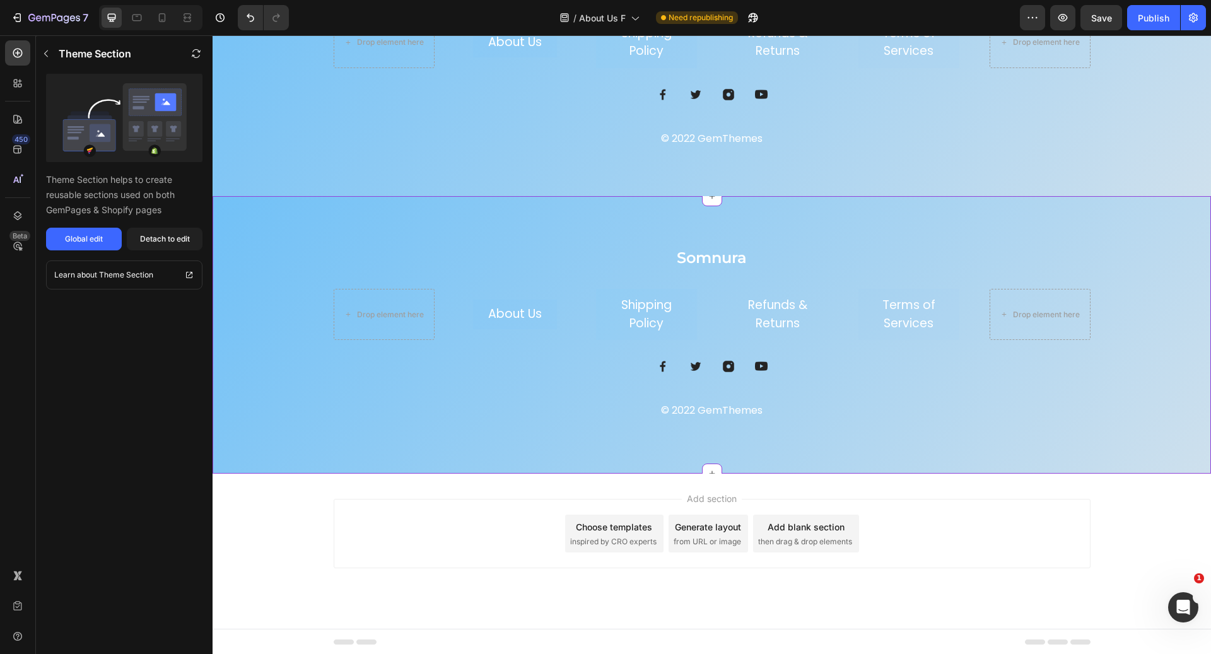
click at [314, 245] on div "Somnura Heading Drop element here About Us Button Shipping Policy Button Refund…" at bounding box center [712, 335] width 999 height 278
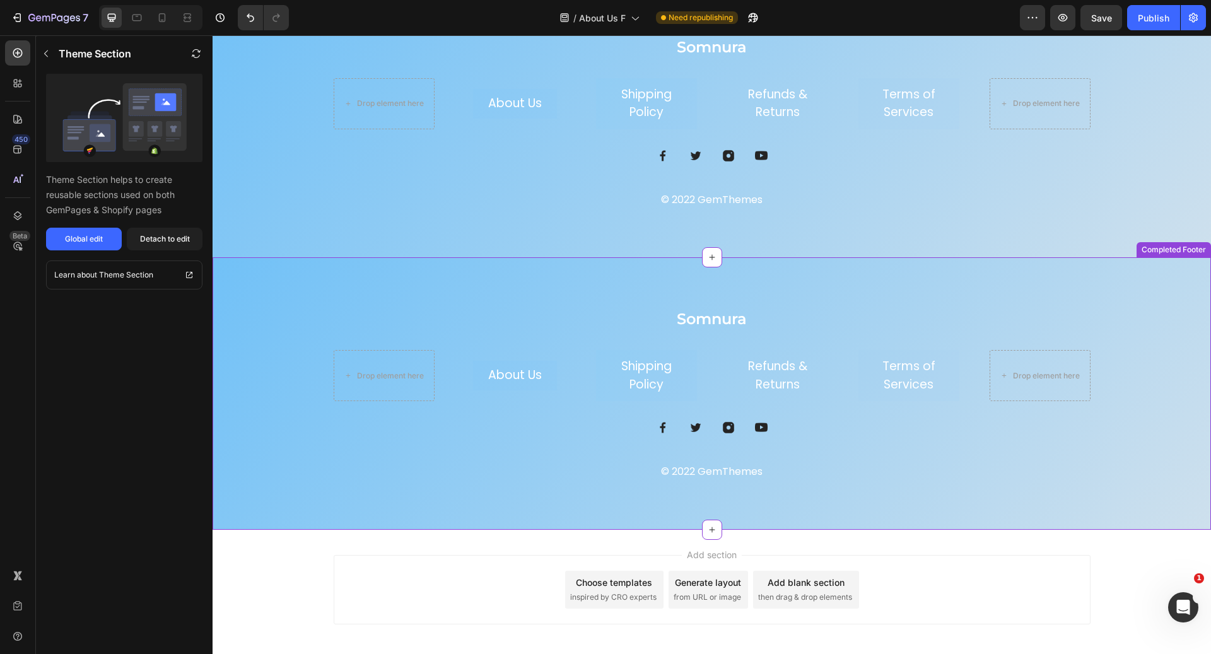
scroll to position [1966, 0]
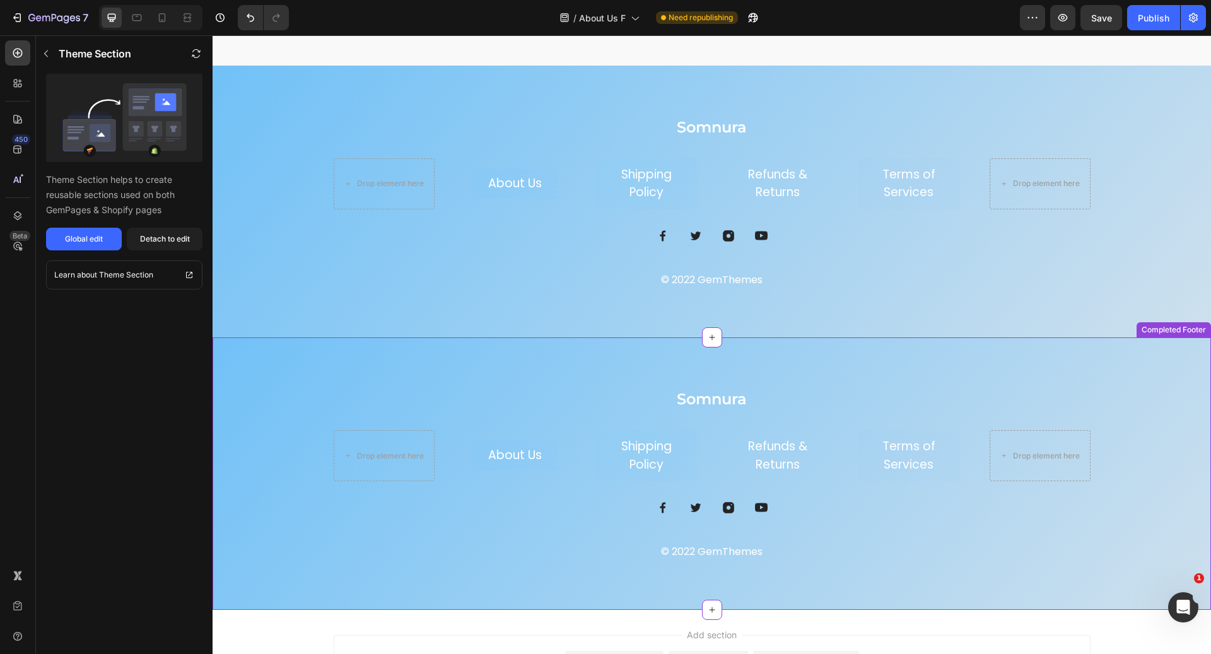
click at [360, 364] on div "Somnura Heading Drop element here About Us Button Shipping Policy Button Refund…" at bounding box center [712, 474] width 999 height 272
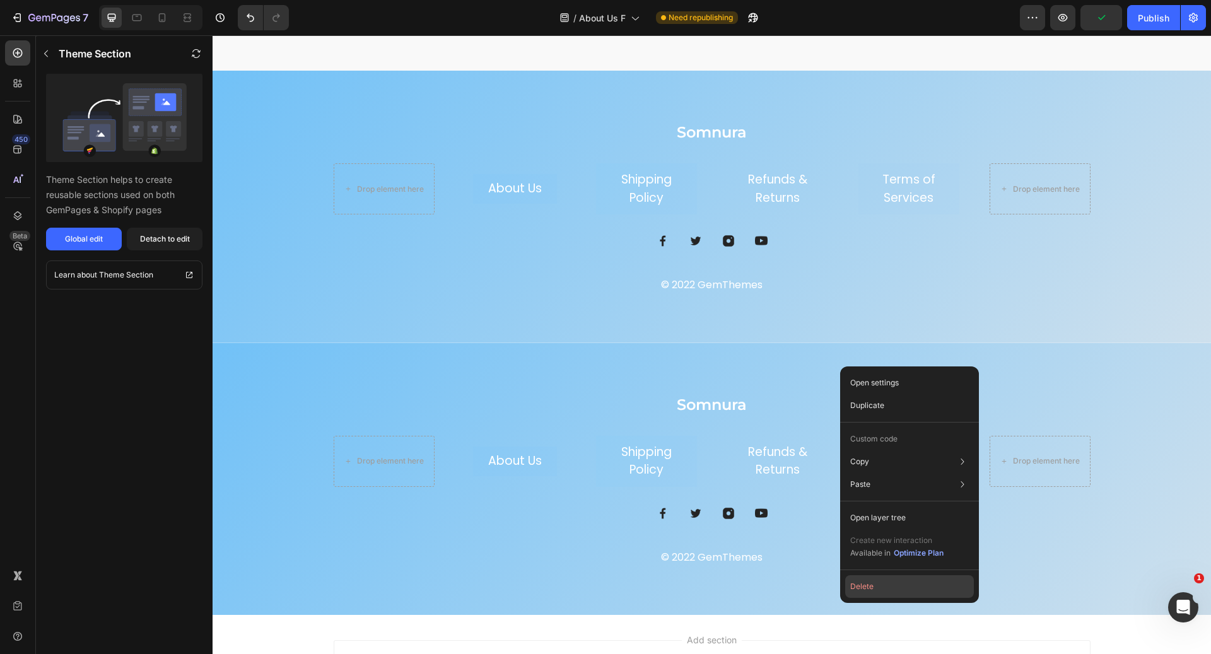
click at [861, 577] on button "Delete" at bounding box center [909, 586] width 129 height 23
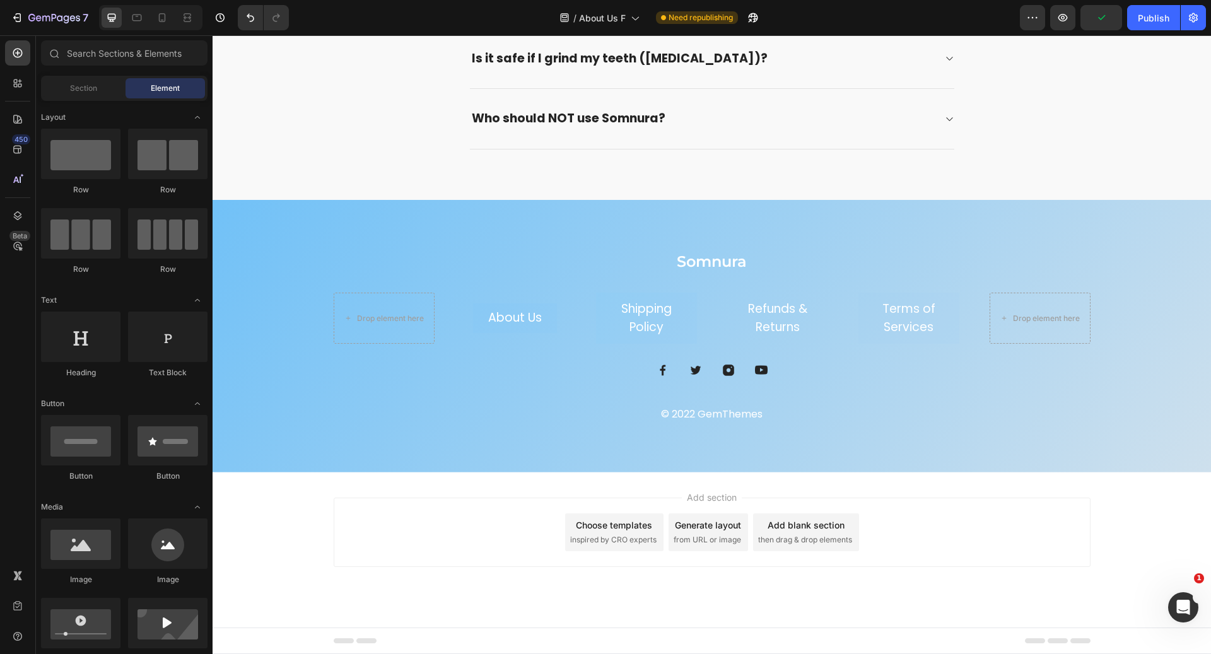
scroll to position [1830, 0]
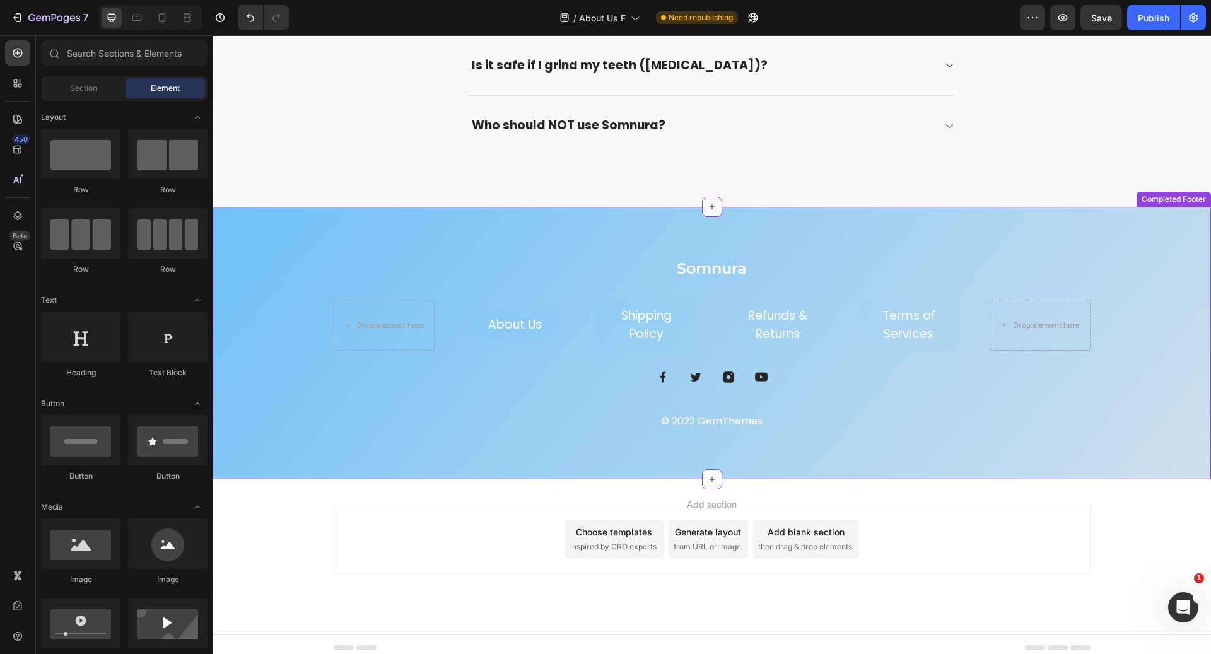
click at [544, 257] on h2 "Somnura" at bounding box center [712, 268] width 757 height 22
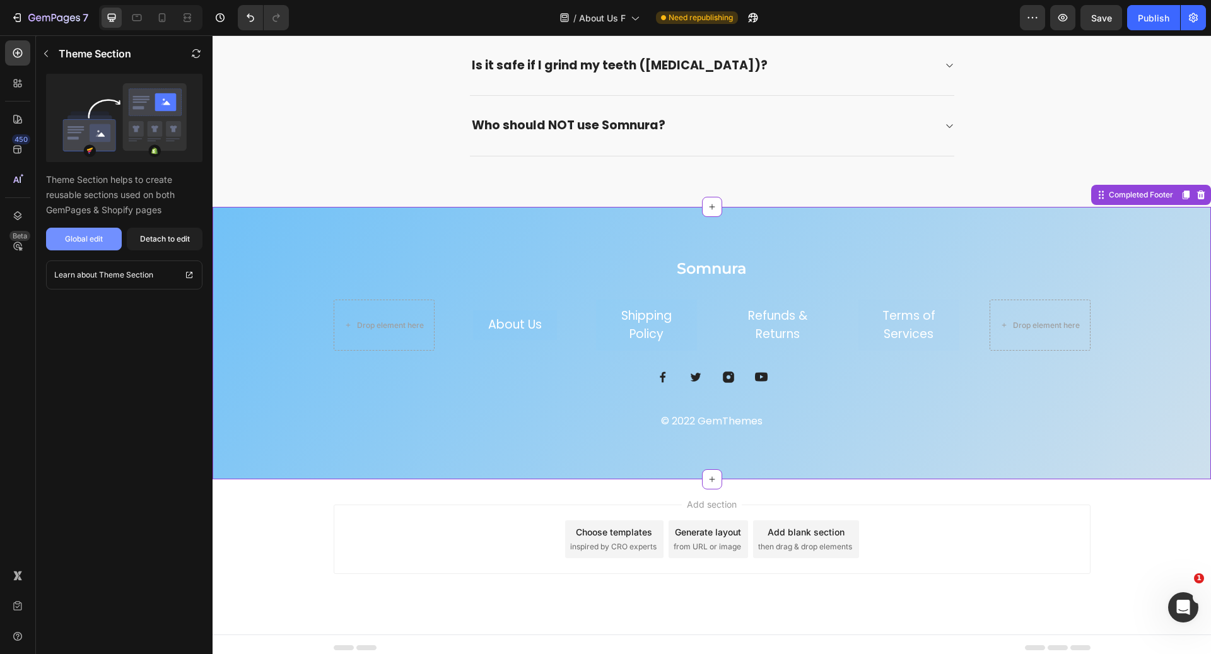
click at [90, 240] on div "Global edit" at bounding box center [84, 238] width 38 height 11
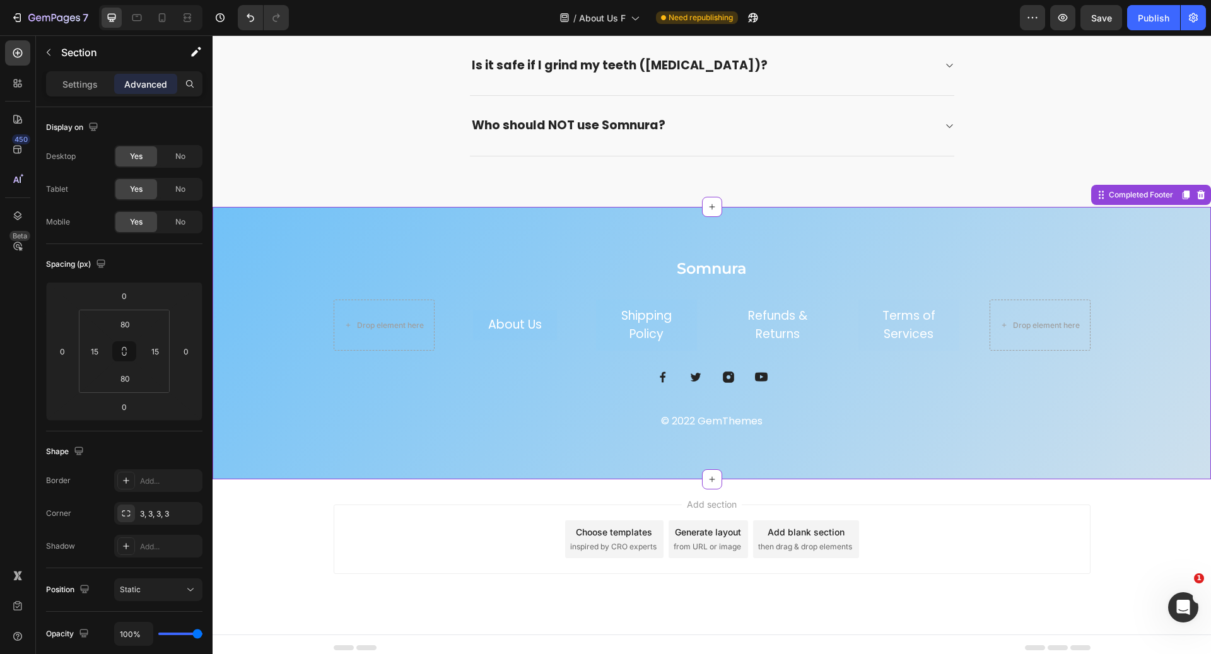
click at [334, 257] on h2 "Somnura" at bounding box center [712, 268] width 757 height 22
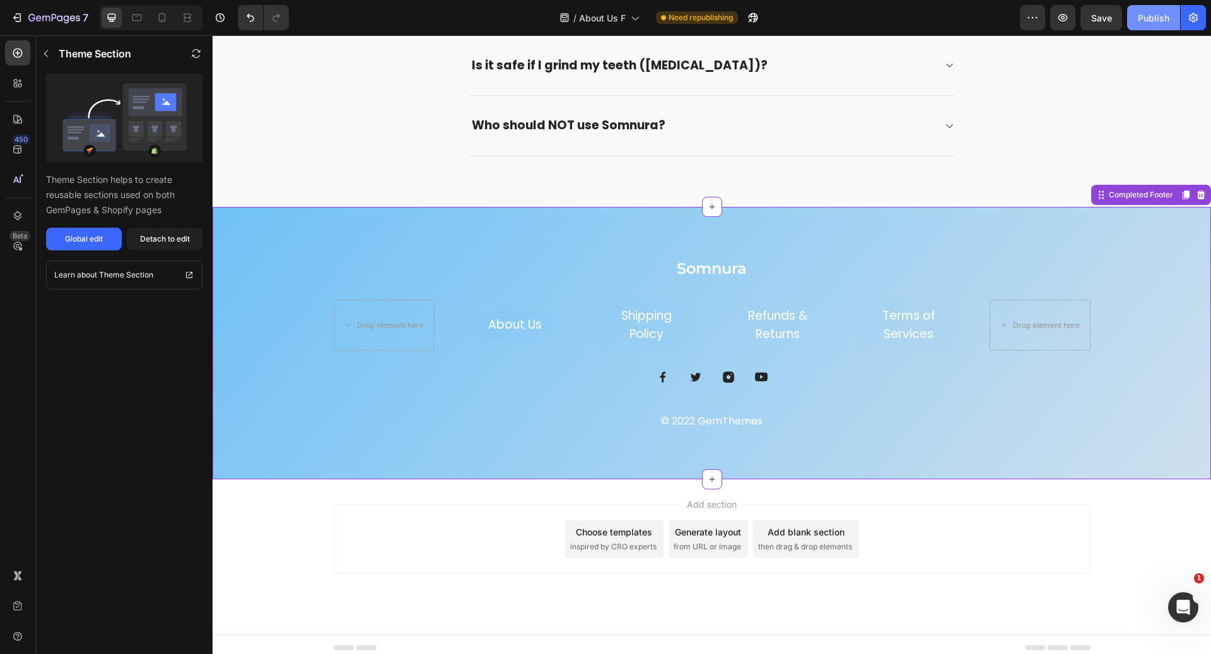
click at [1160, 9] on button "Publish" at bounding box center [1154, 17] width 53 height 25
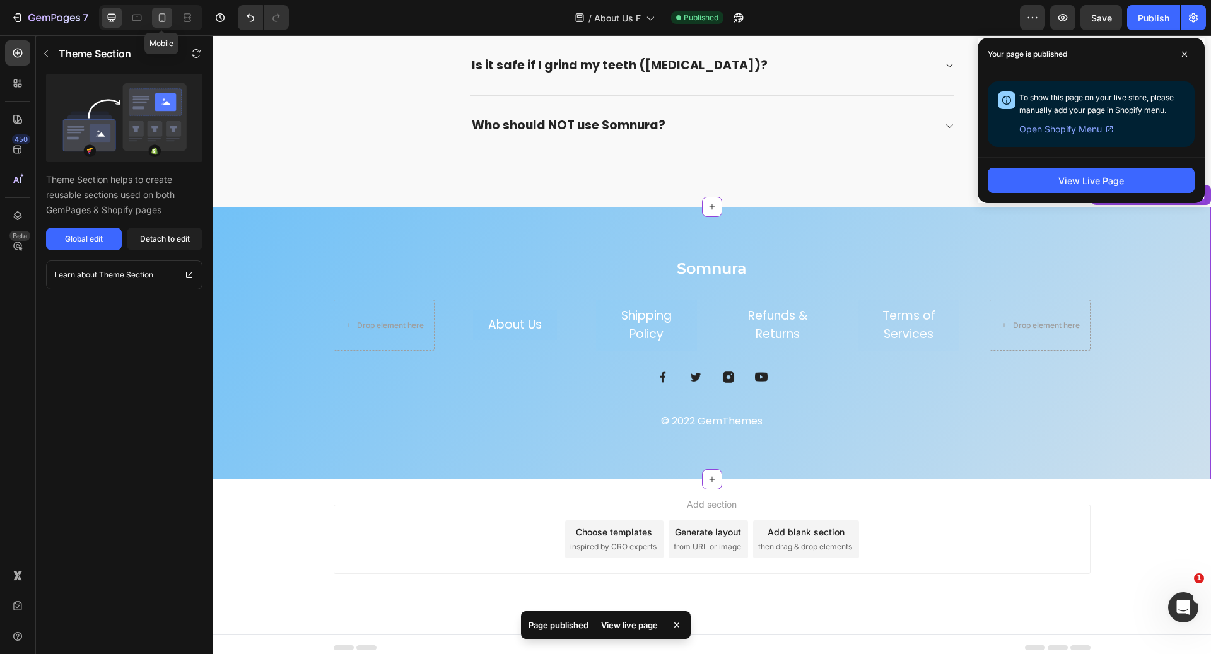
click at [153, 17] on div at bounding box center [162, 18] width 20 height 20
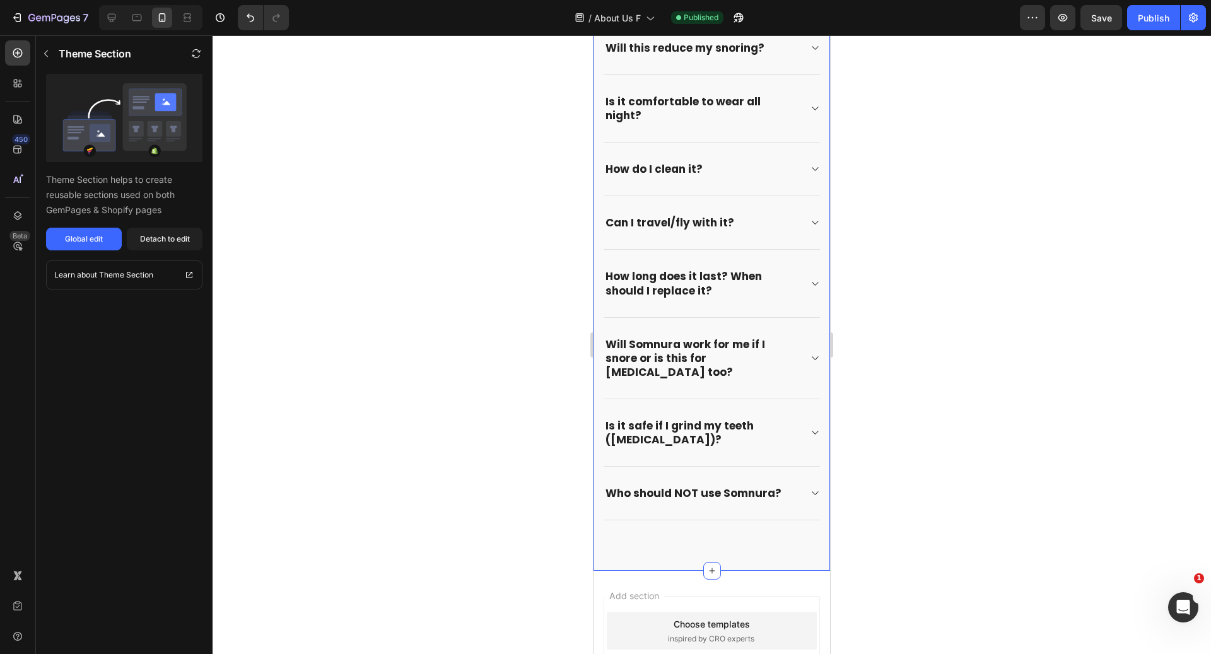
scroll to position [1635, 0]
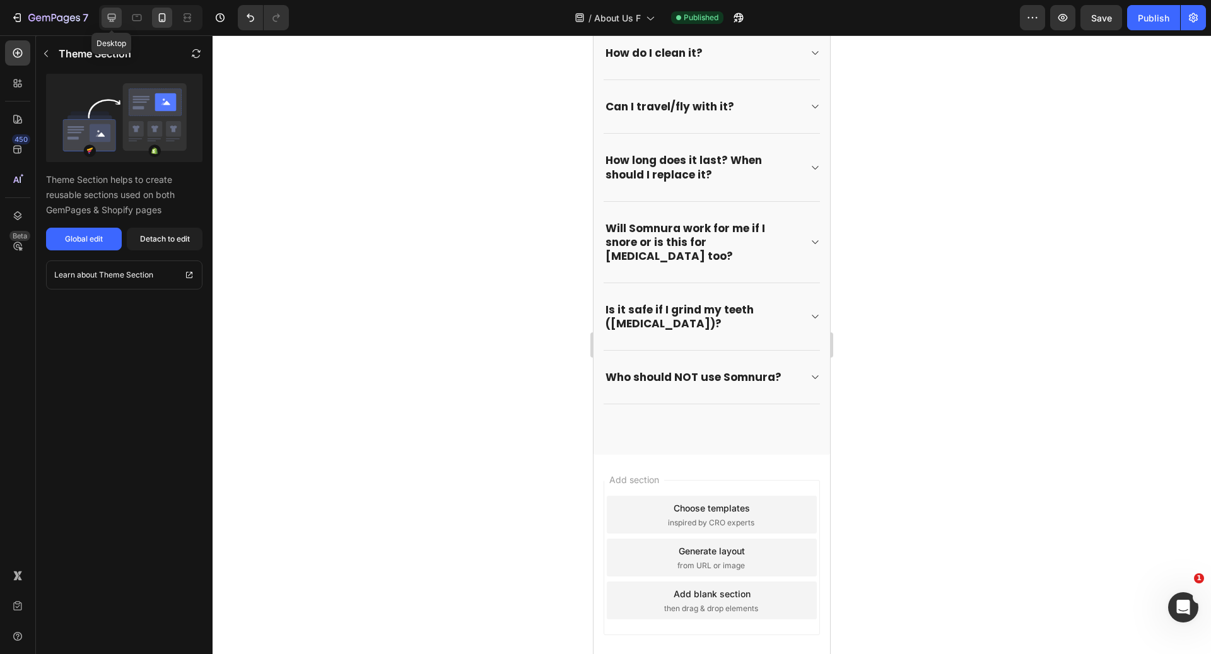
click at [110, 15] on icon at bounding box center [111, 17] width 13 height 13
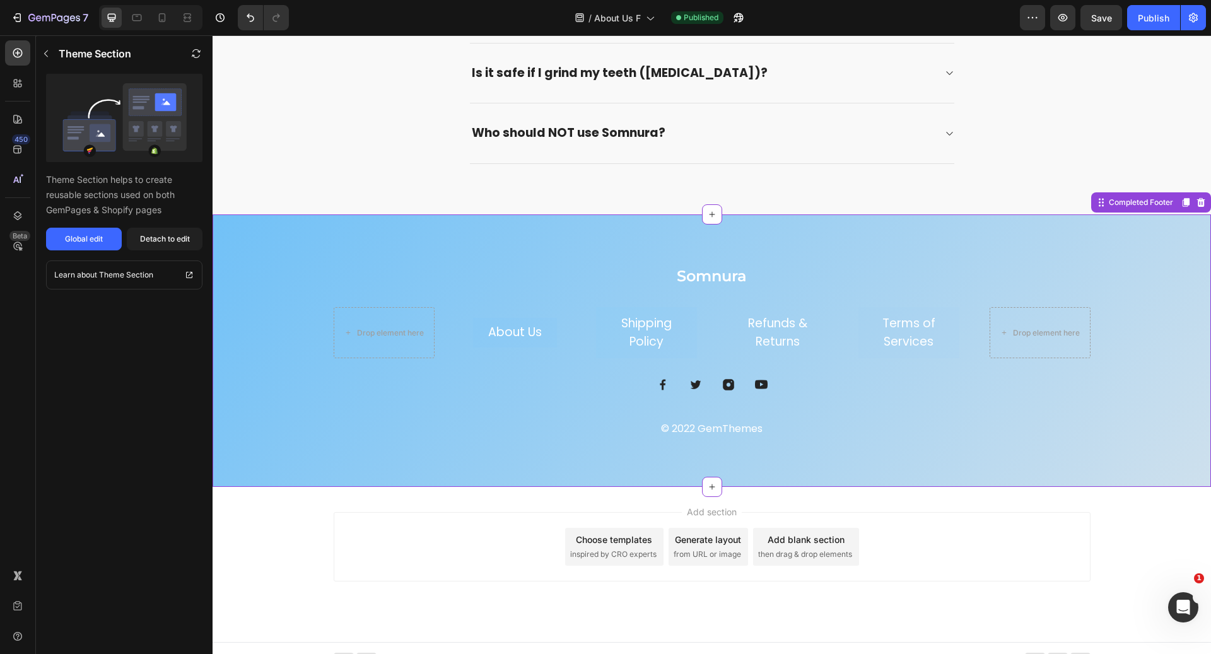
scroll to position [1830, 0]
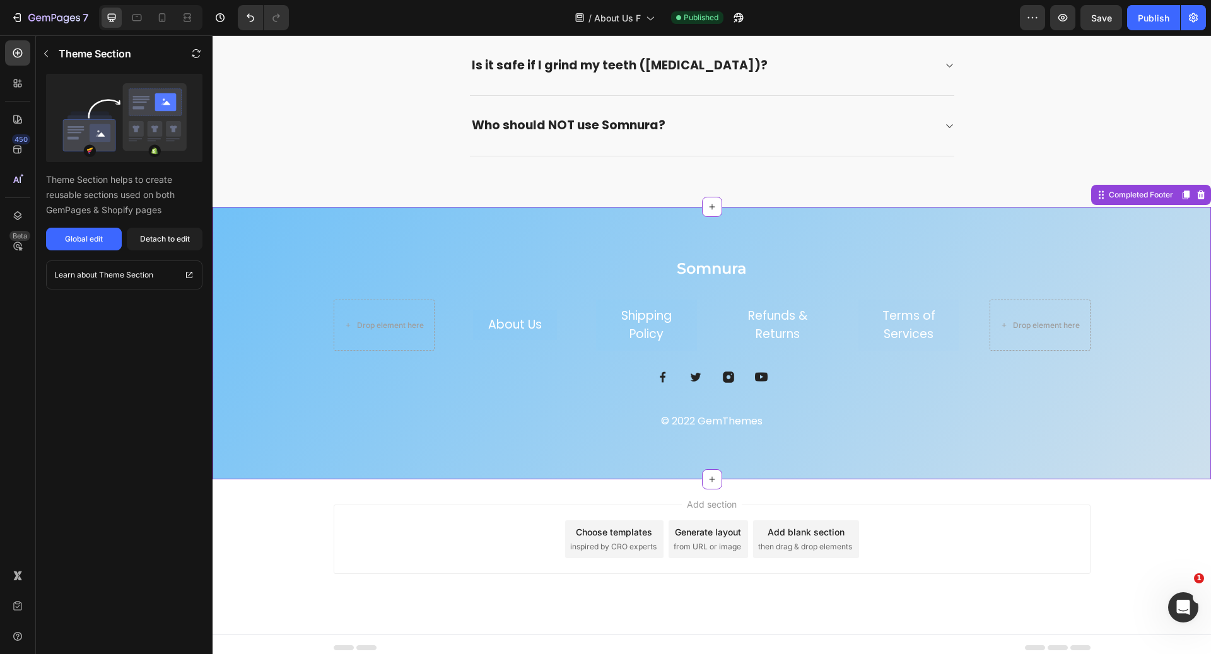
click at [409, 257] on h2 "Somnura" at bounding box center [712, 268] width 757 height 22
click at [160, 225] on div "Theme Section helps to create reusable sections used on both GemPages & Shopify…" at bounding box center [124, 162] width 177 height 177
click at [160, 237] on div "Detach to edit" at bounding box center [165, 238] width 50 height 11
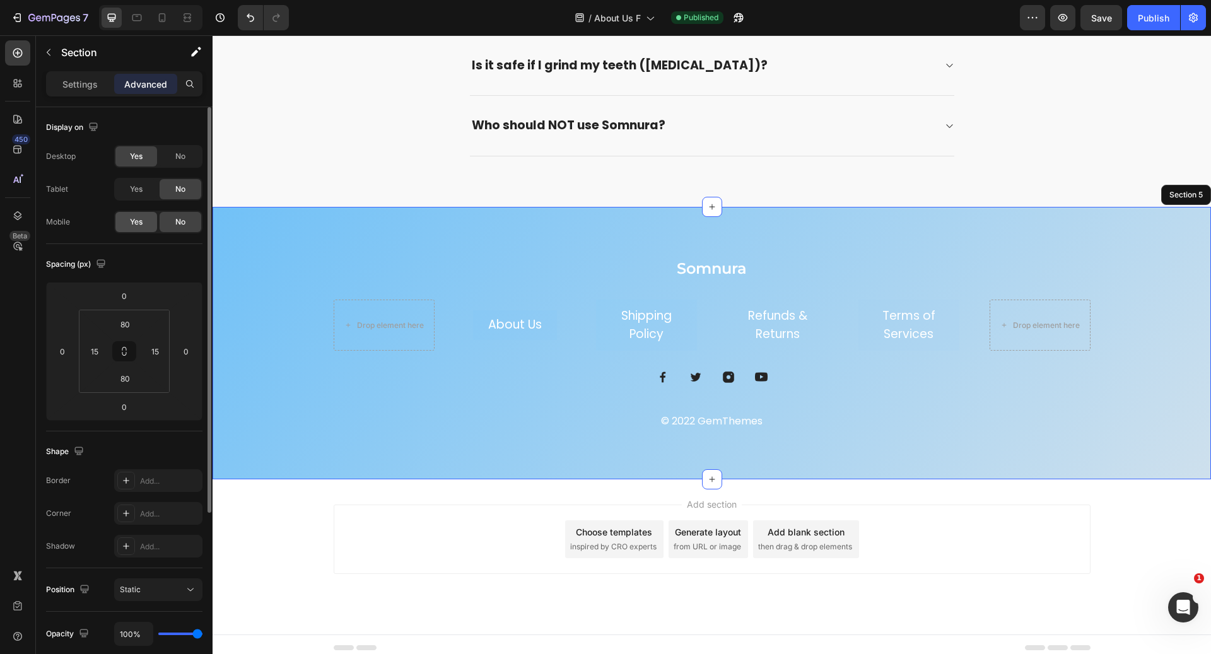
click at [149, 221] on div "Yes" at bounding box center [136, 222] width 42 height 20
click at [158, 15] on icon at bounding box center [162, 17] width 13 height 13
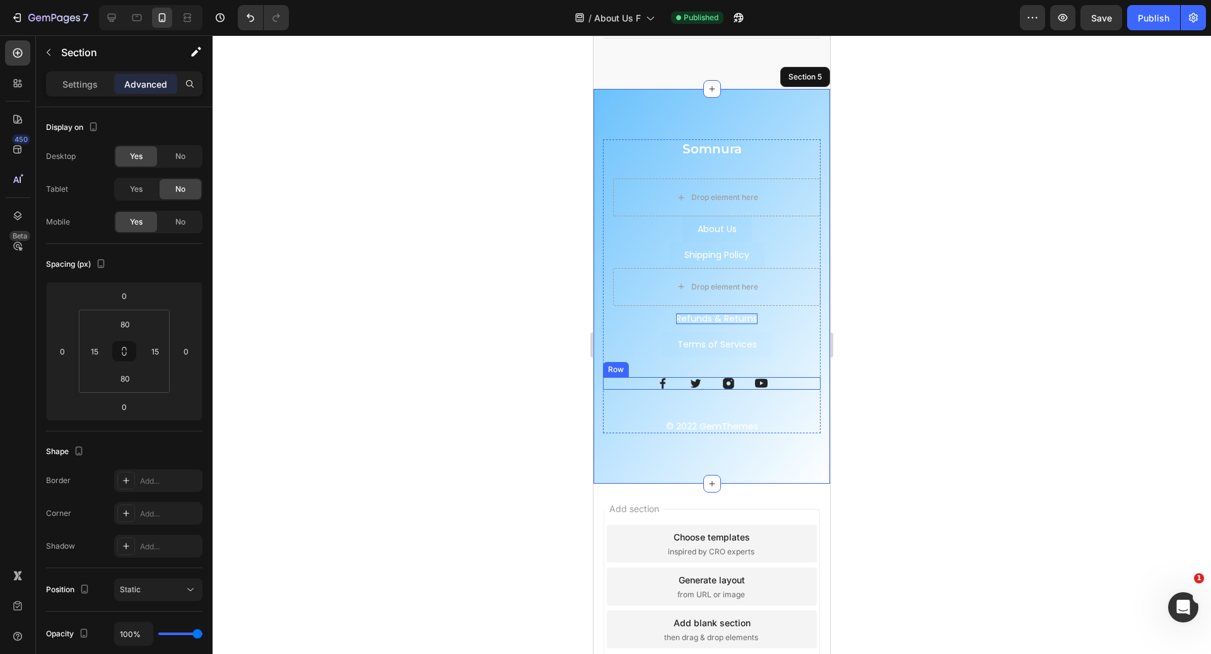
scroll to position [2005, 0]
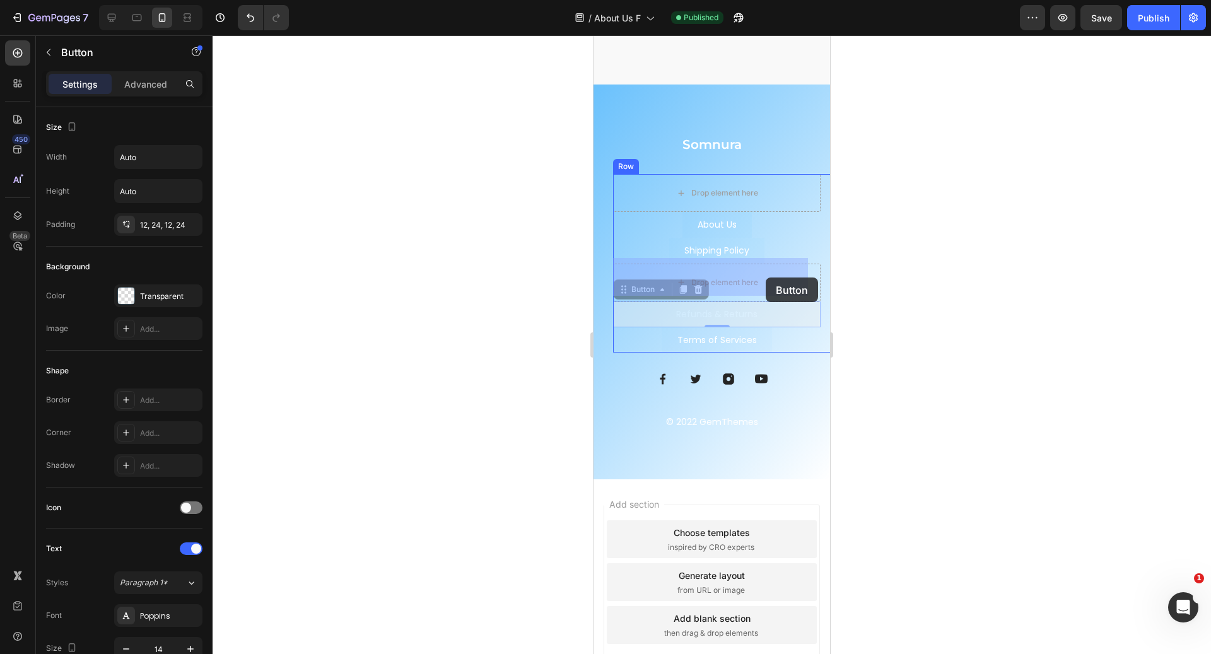
drag, startPoint x: 768, startPoint y: 303, endPoint x: 766, endPoint y: 272, distance: 31.6
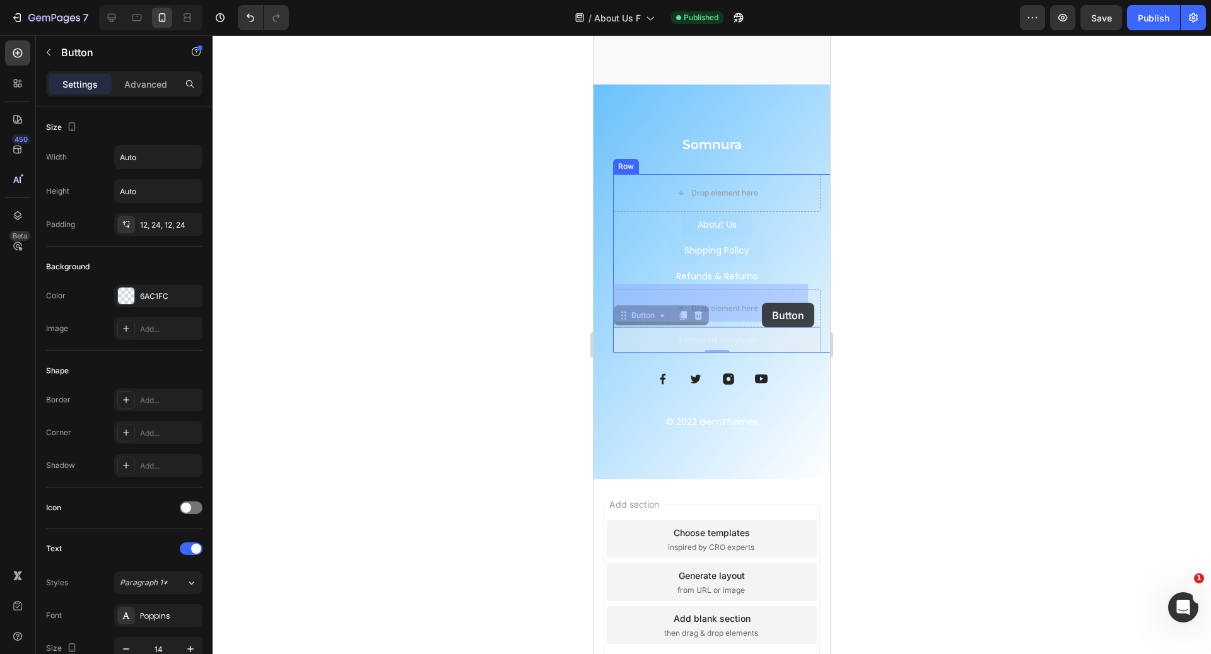
drag, startPoint x: 762, startPoint y: 329, endPoint x: 762, endPoint y: 303, distance: 26.5
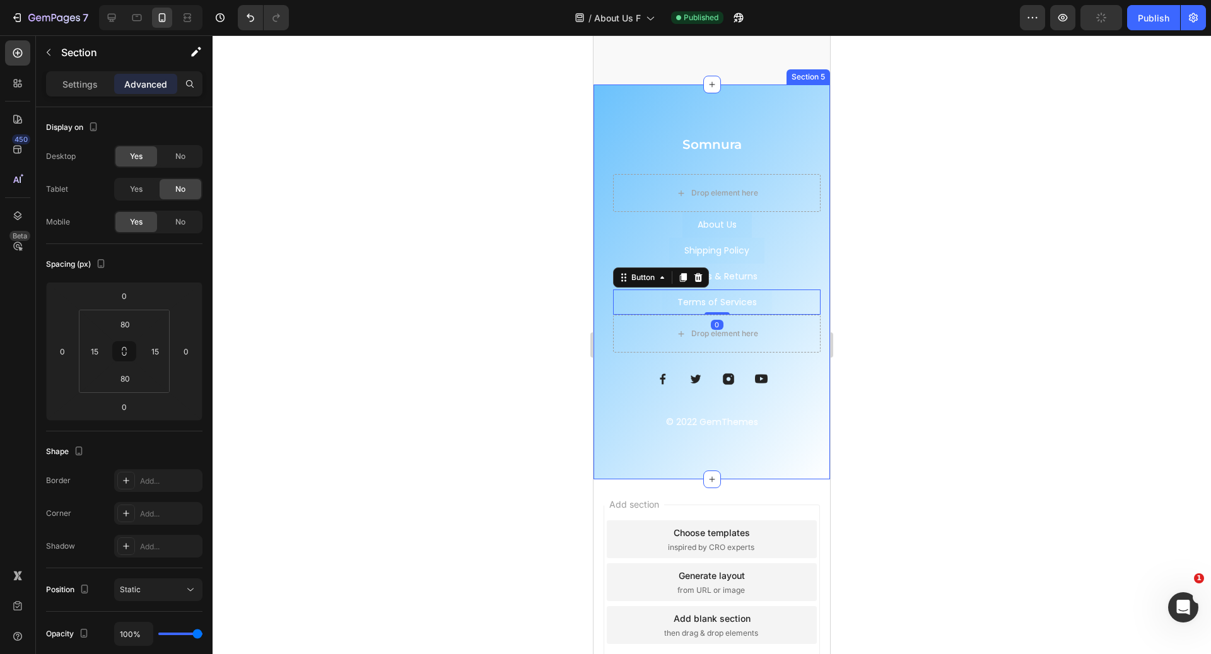
click at [748, 86] on div "Somnura Heading Drop element here About Us Button Shipping Policy Button Terms …" at bounding box center [712, 282] width 237 height 395
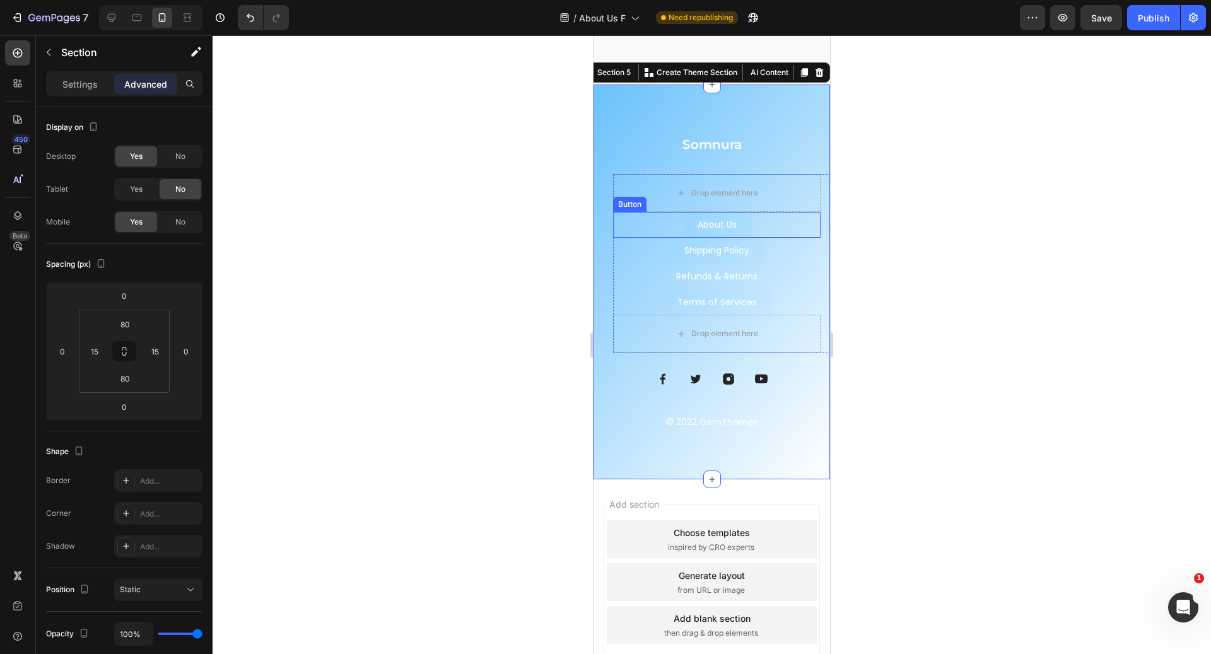
click at [753, 223] on div "About Us Button" at bounding box center [717, 225] width 208 height 26
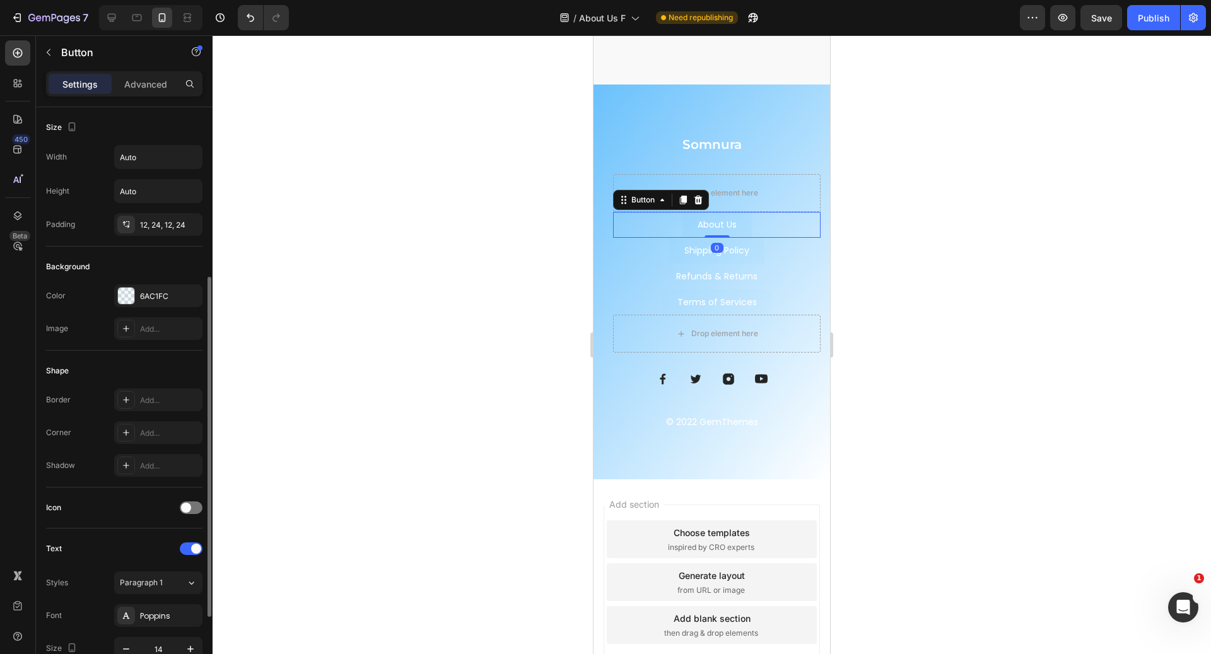
scroll to position [417, 0]
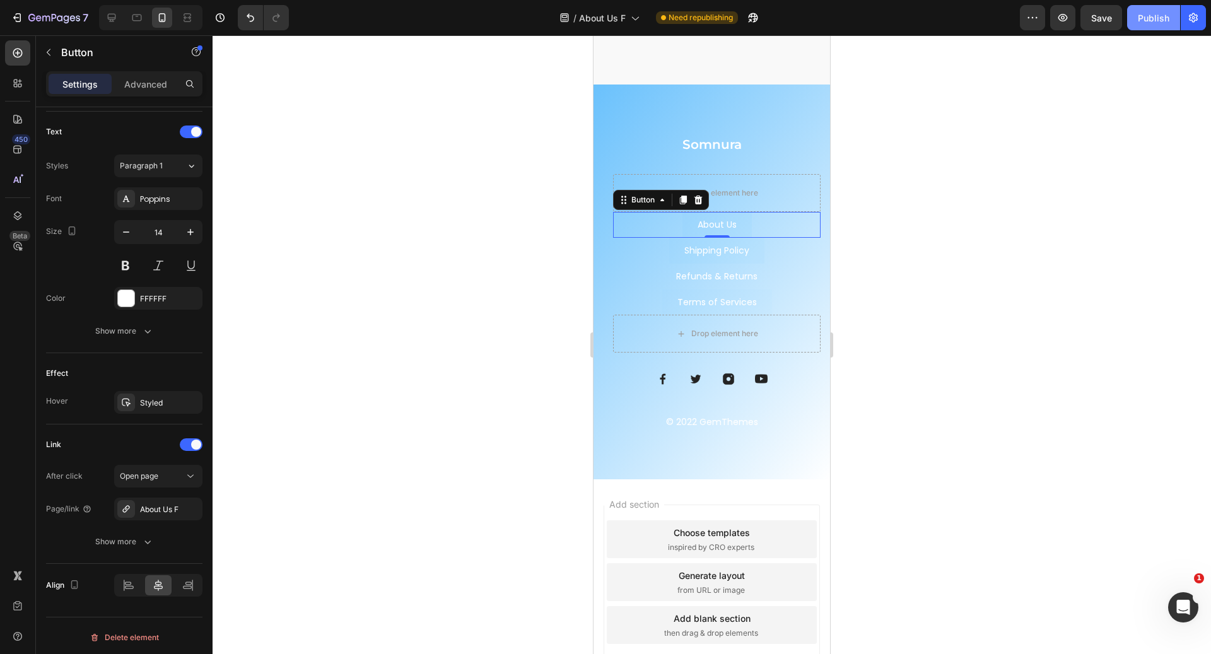
click at [1155, 17] on div "Publish" at bounding box center [1154, 17] width 32 height 13
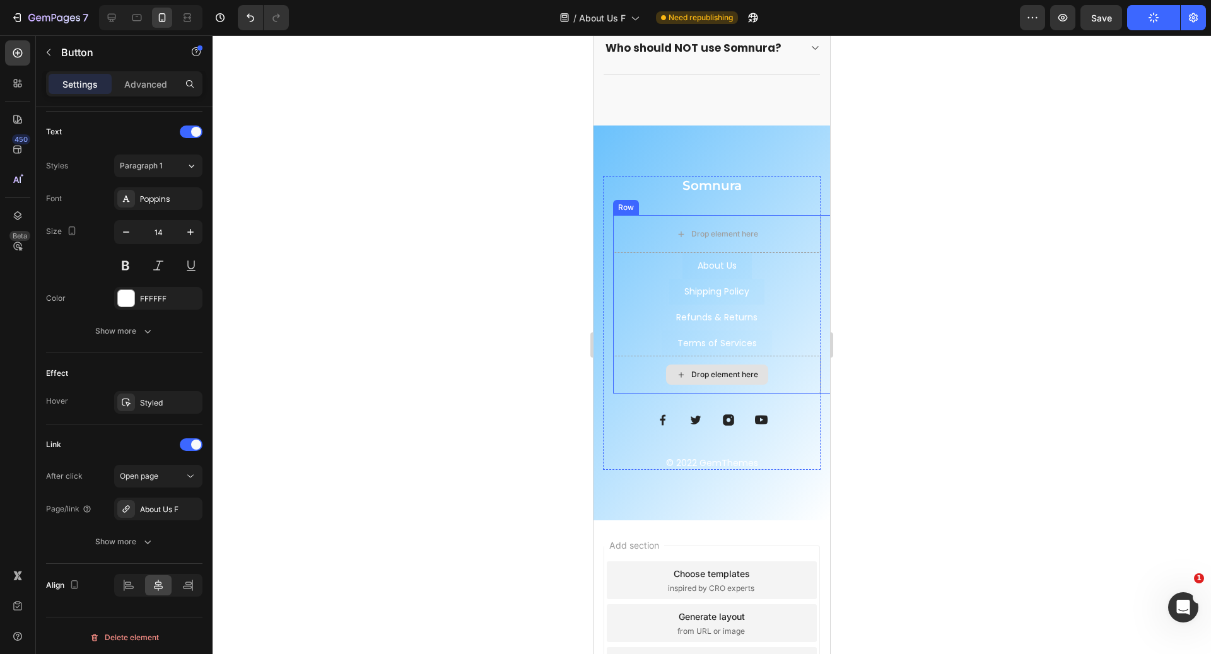
scroll to position [1964, 0]
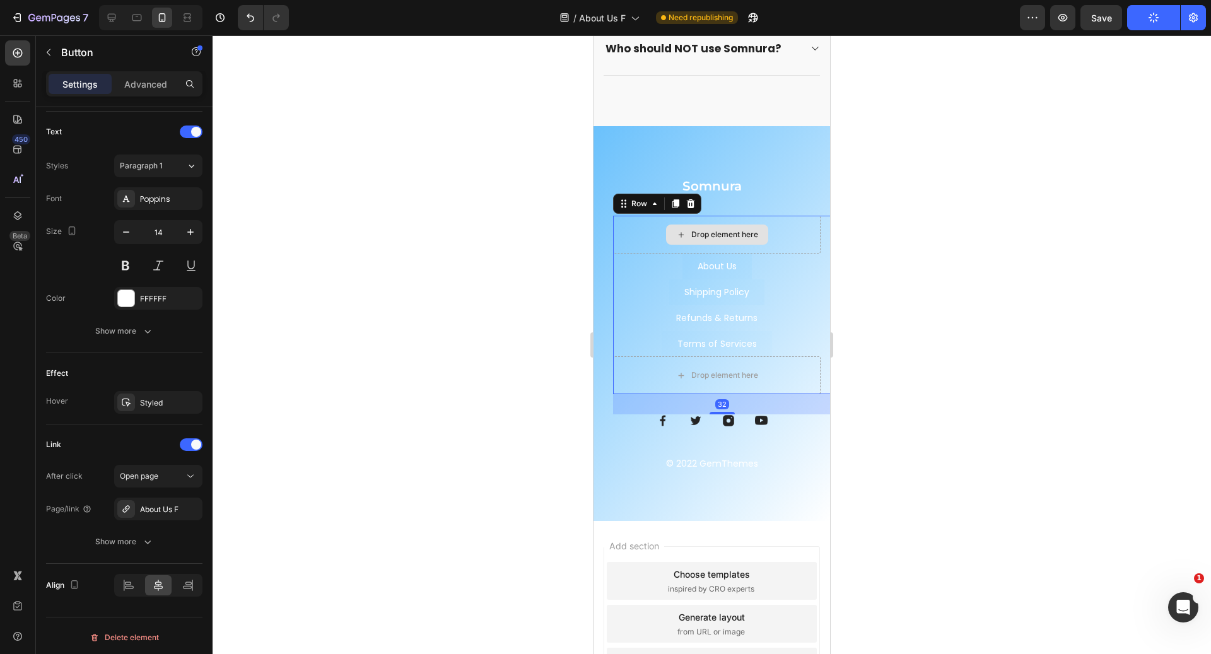
click at [774, 227] on div "Drop element here" at bounding box center [717, 235] width 208 height 38
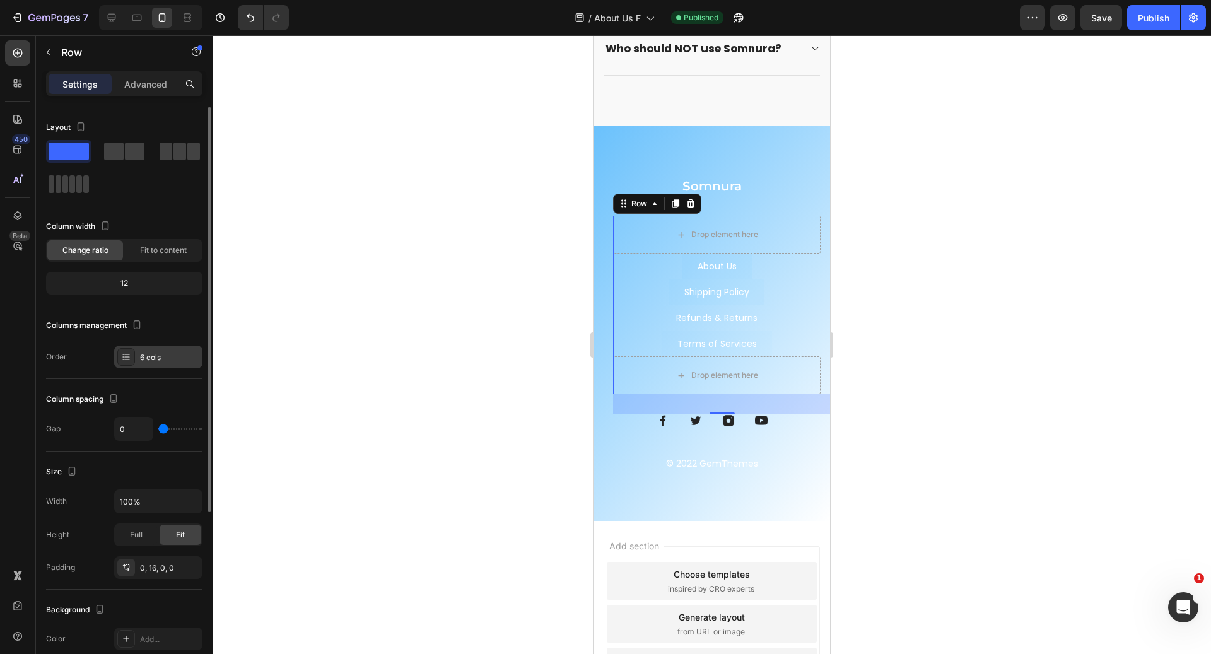
click at [177, 352] on div "6 cols" at bounding box center [169, 357] width 59 height 11
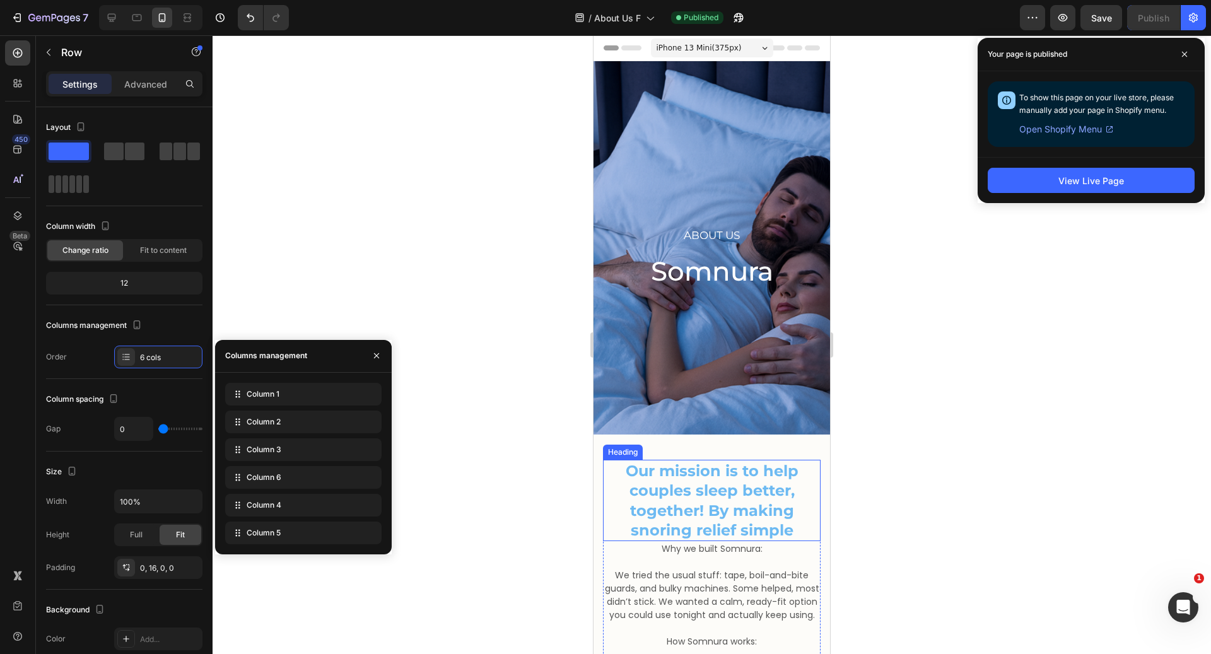
scroll to position [114, 0]
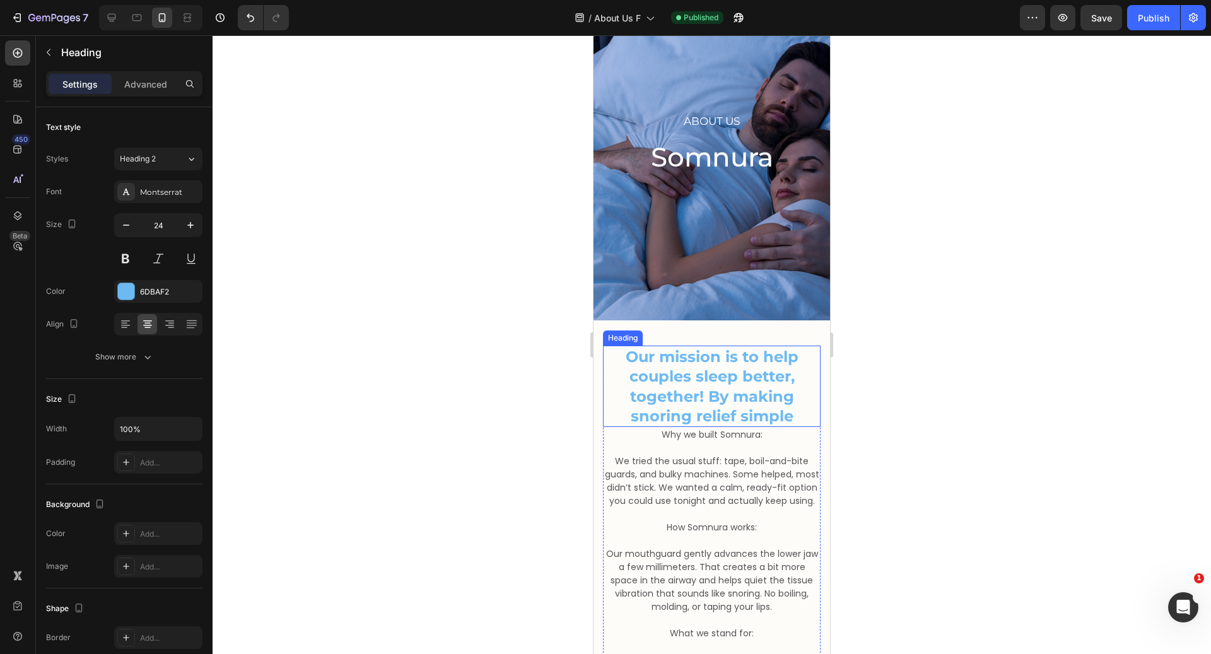
click at [743, 419] on h2 "Our mission is to help couples sleep better, together! By making snoring relief…" at bounding box center [712, 386] width 218 height 81
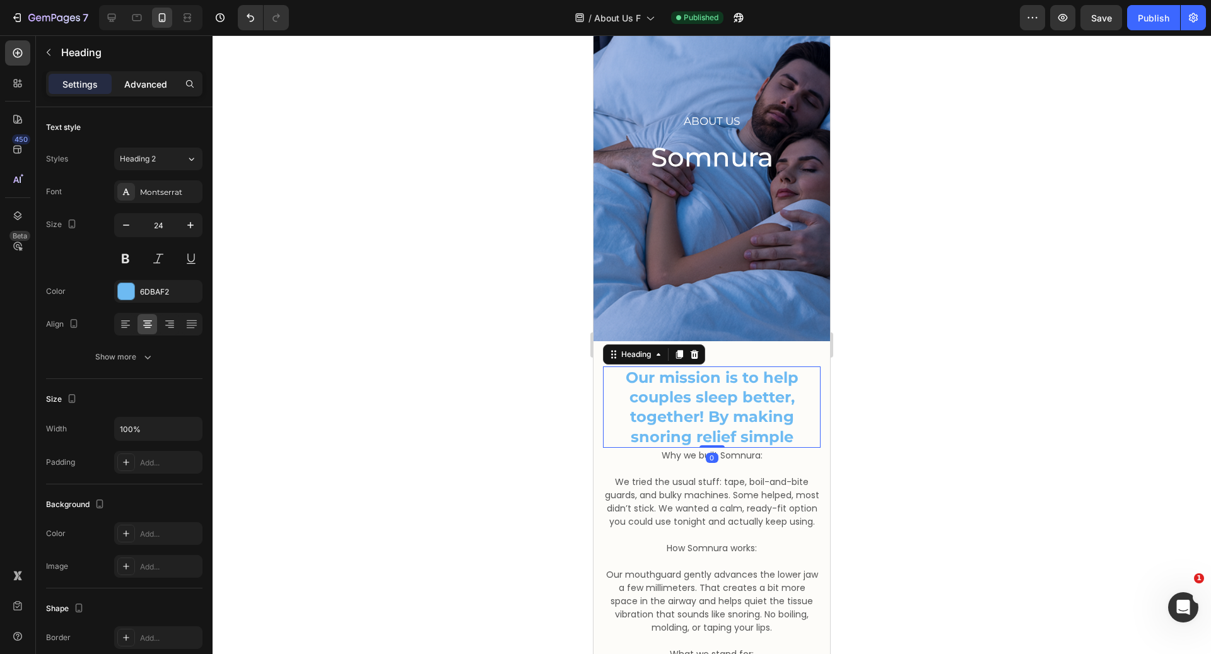
click at [135, 88] on p "Advanced" at bounding box center [145, 84] width 43 height 13
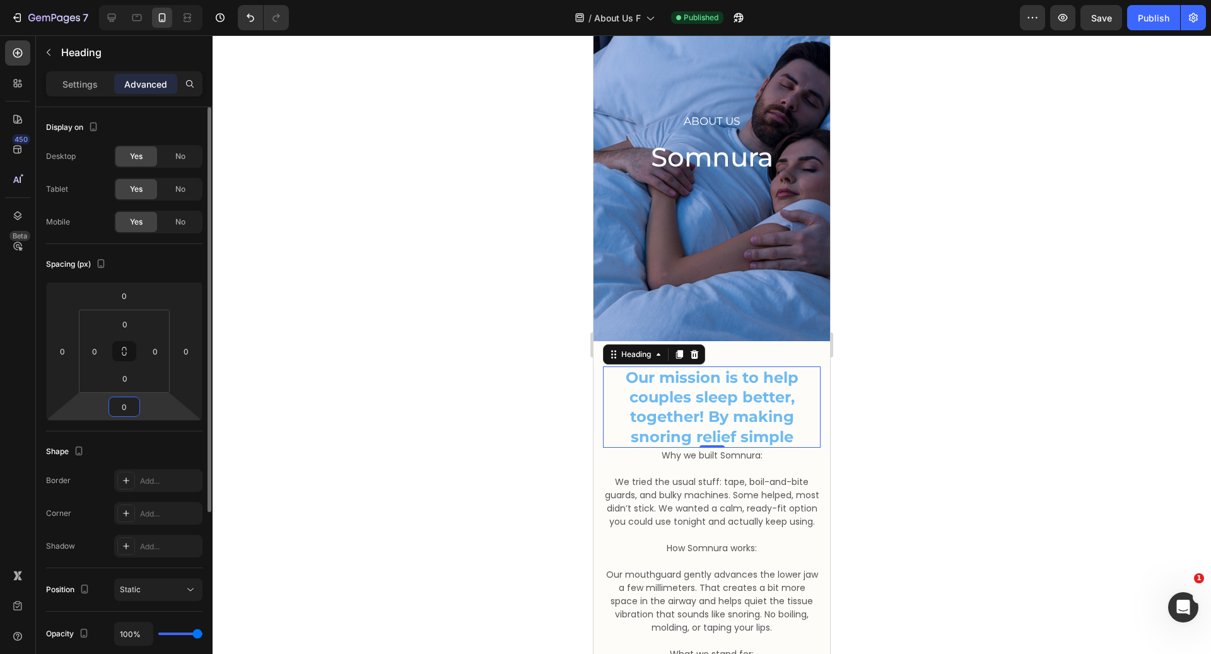
click at [131, 408] on input "0" at bounding box center [124, 407] width 25 height 19
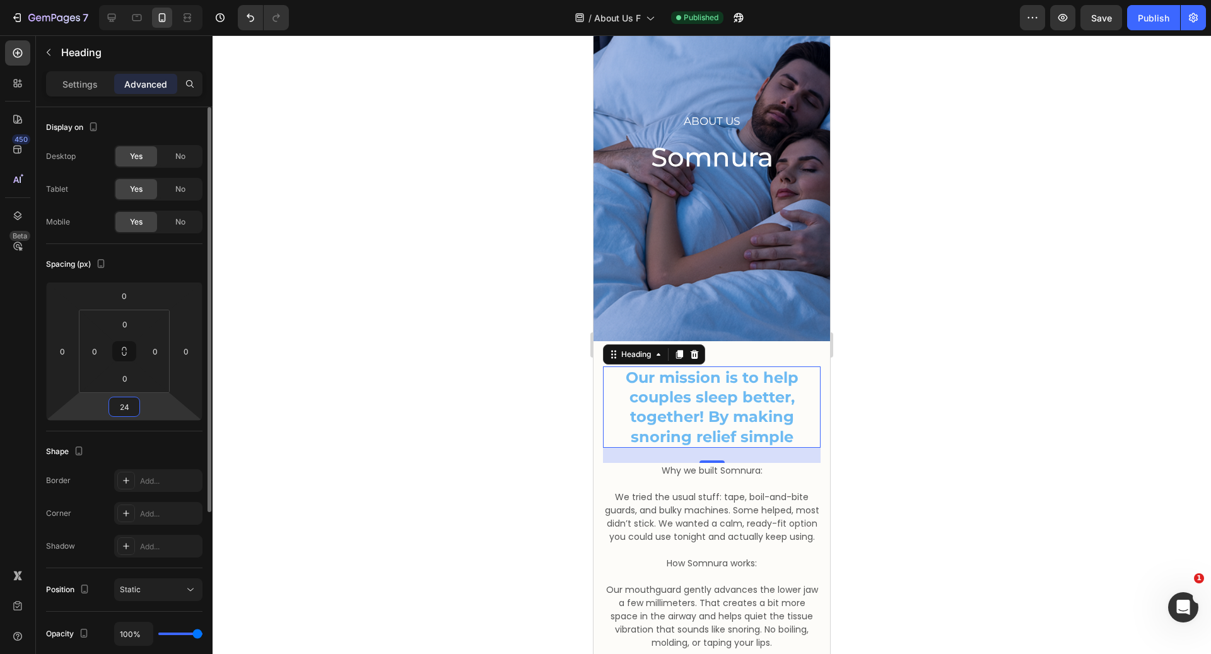
type input "2"
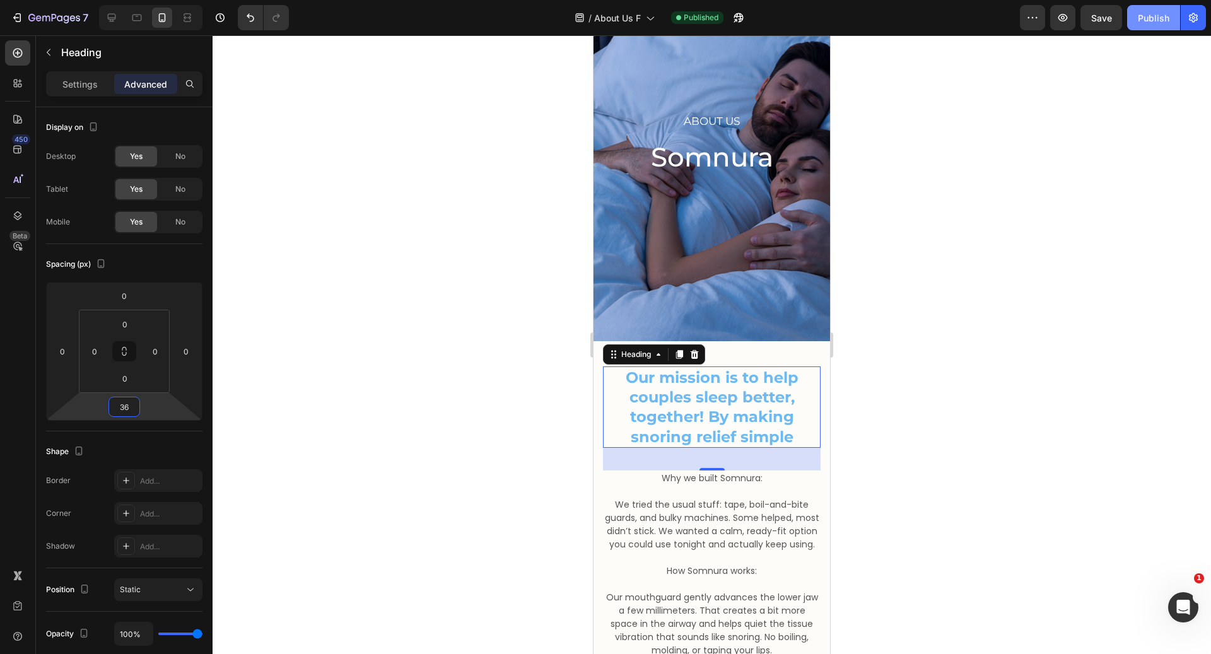
type input "36"
click at [1148, 10] on button "Publish" at bounding box center [1154, 17] width 53 height 25
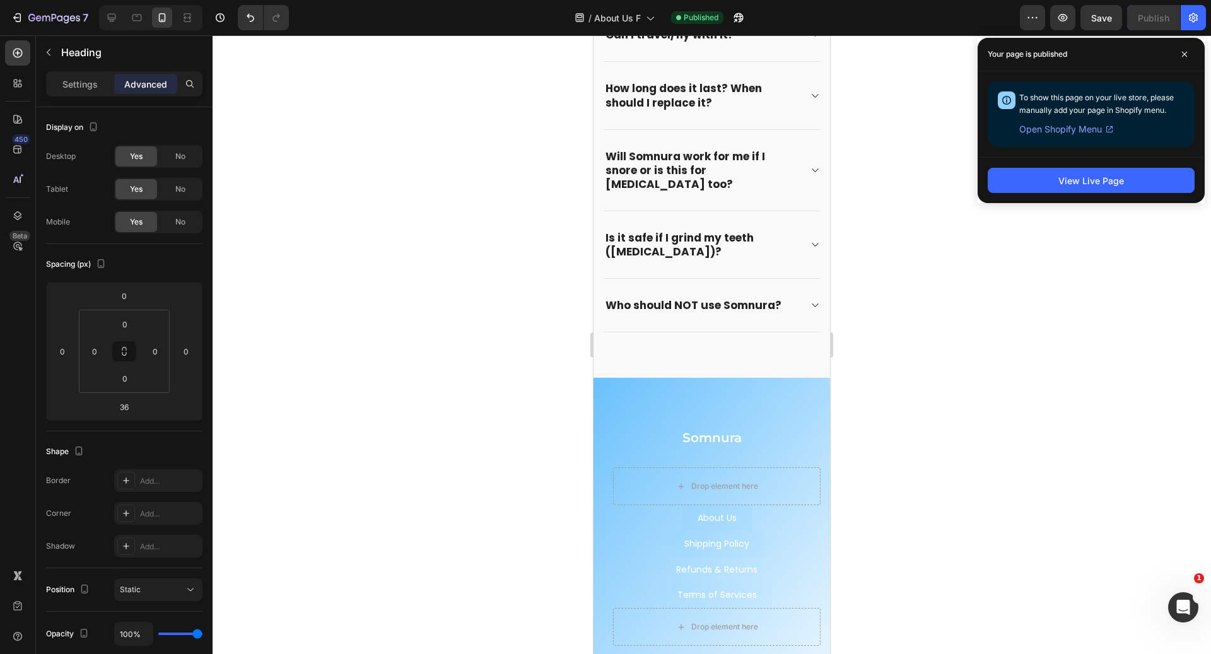
scroll to position [2053, 0]
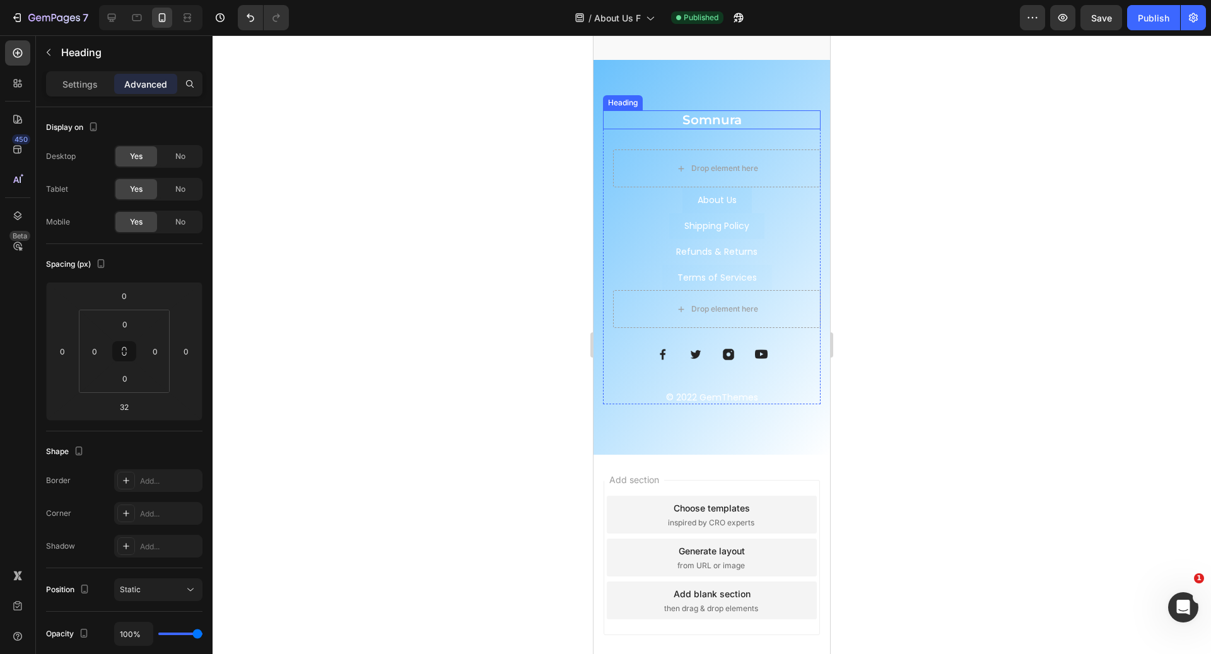
click at [740, 112] on h2 "Somnura" at bounding box center [712, 119] width 218 height 19
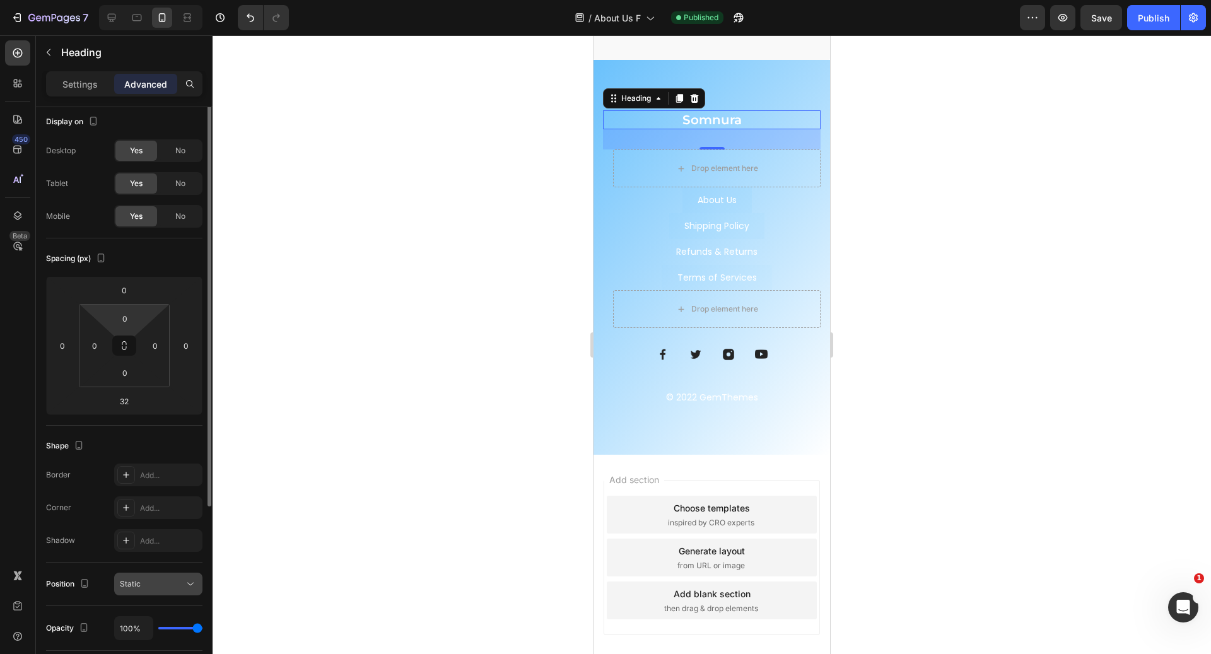
scroll to position [0, 0]
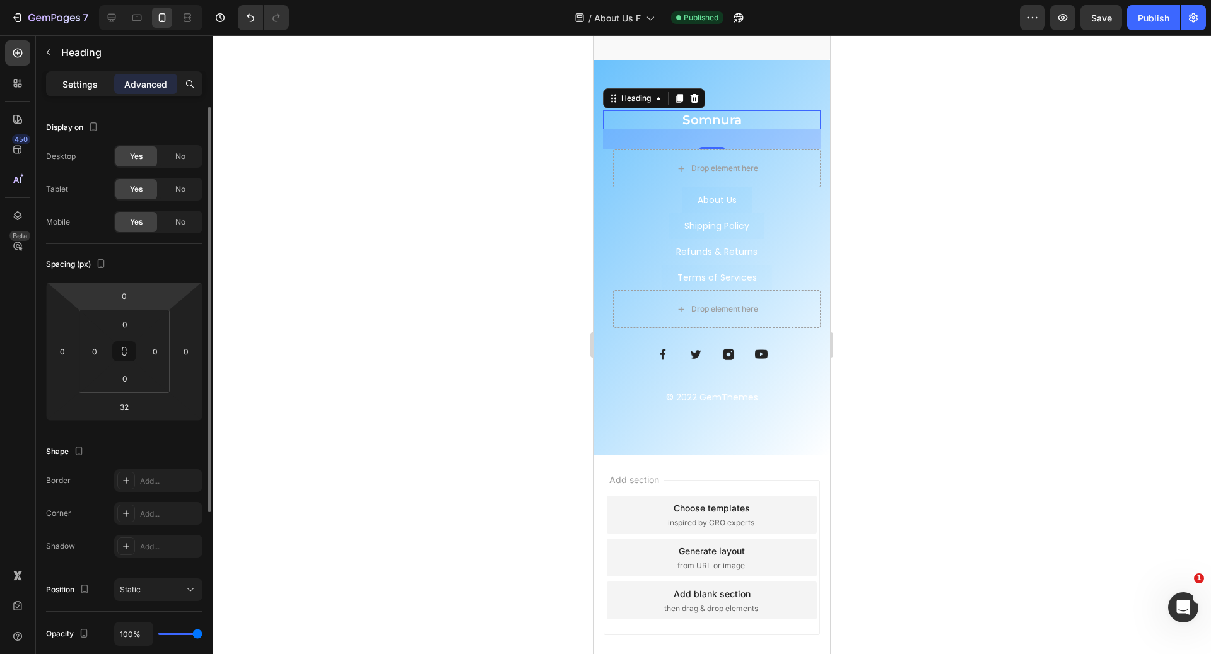
click at [80, 93] on div "Settings" at bounding box center [80, 84] width 63 height 20
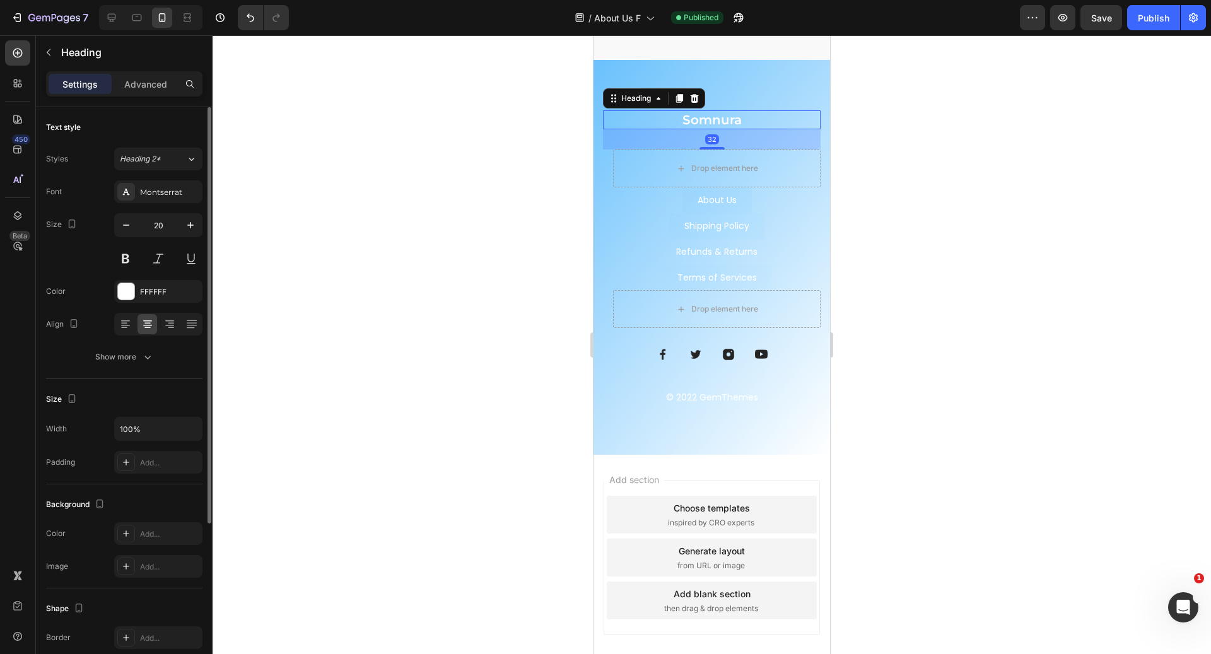
scroll to position [233, 0]
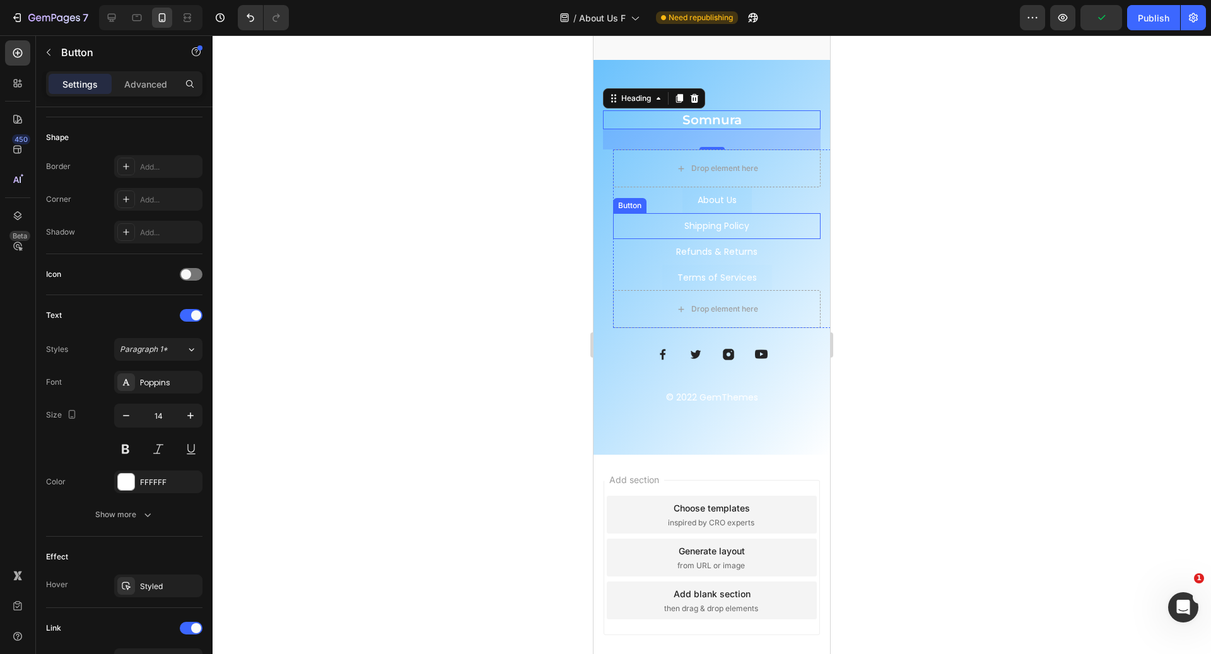
click at [757, 218] on link "Shipping Policy" at bounding box center [716, 226] width 95 height 26
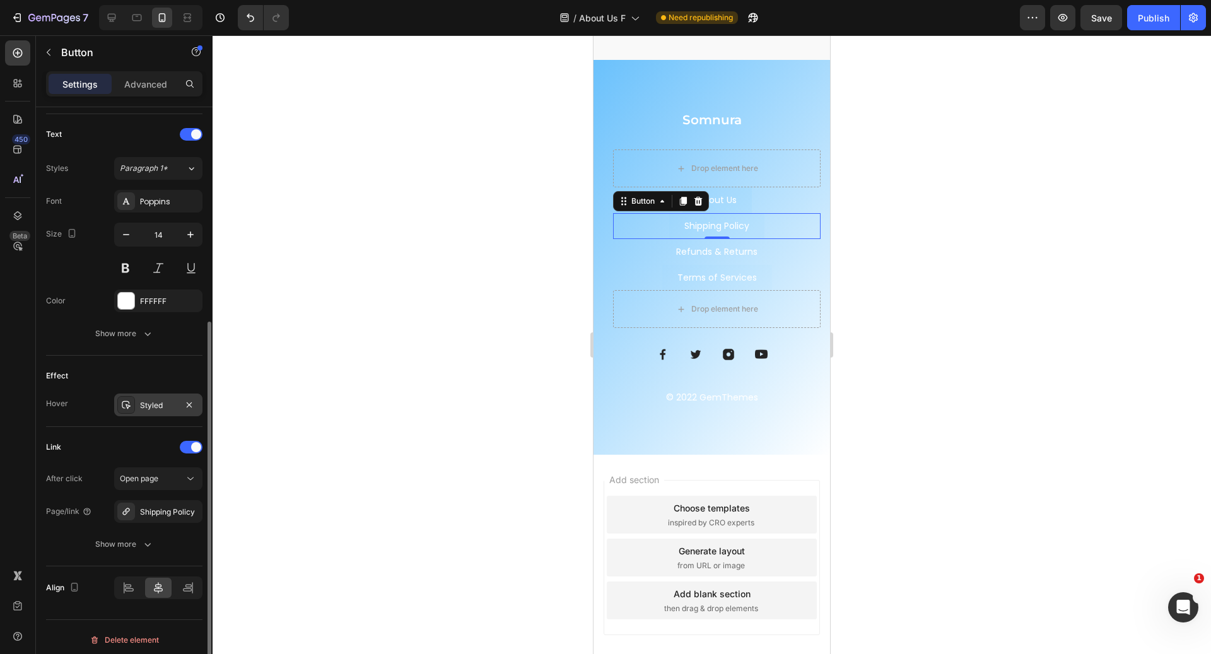
scroll to position [417, 0]
click at [1163, 21] on div "Publish" at bounding box center [1154, 17] width 32 height 13
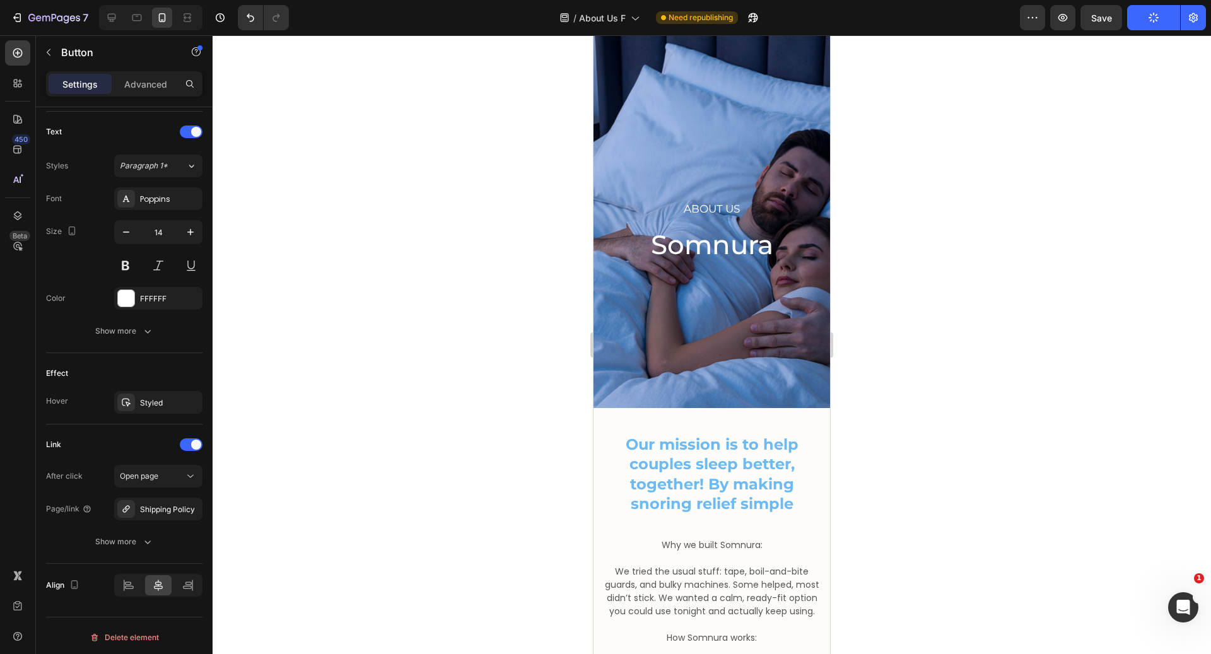
scroll to position [0, 0]
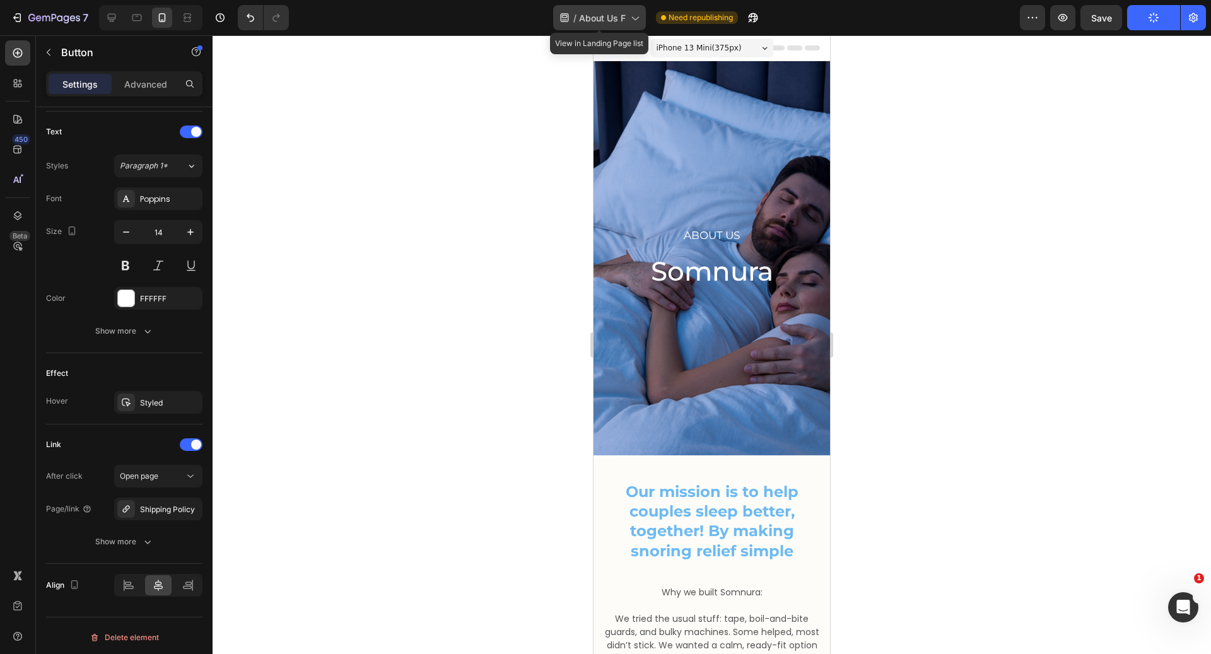
click at [596, 10] on div "/ About Us F" at bounding box center [599, 17] width 93 height 25
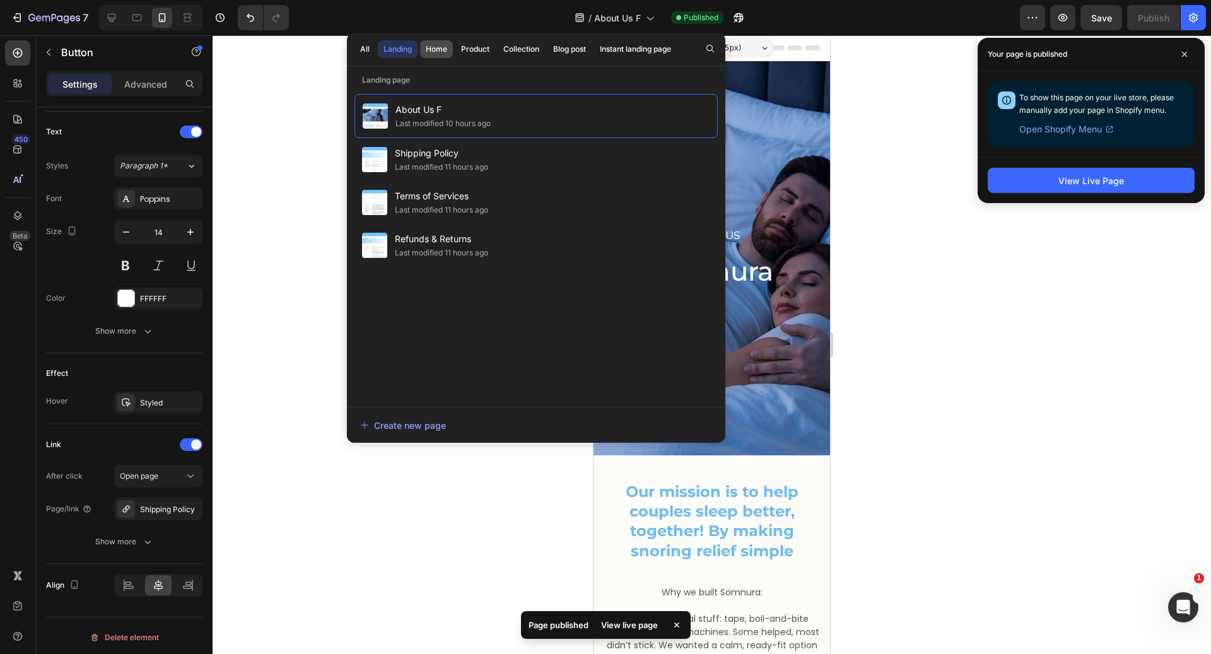
click at [430, 54] on div "Home" at bounding box center [436, 49] width 21 height 11
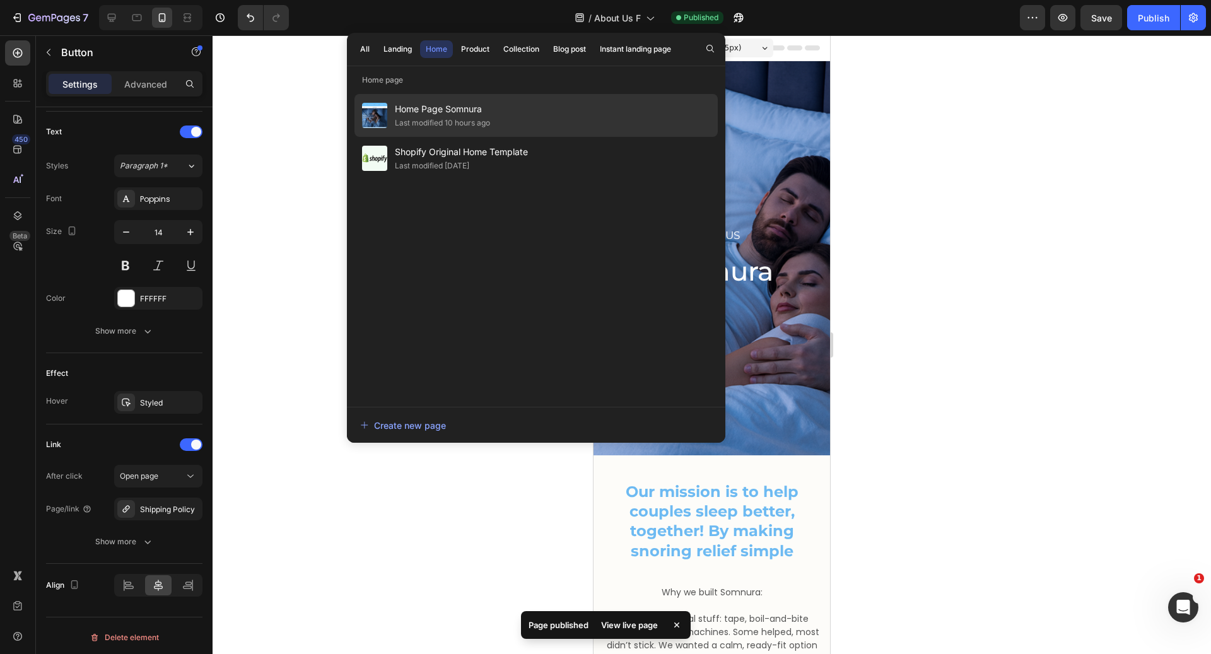
click at [434, 113] on span "Home Page Somnura" at bounding box center [442, 109] width 95 height 15
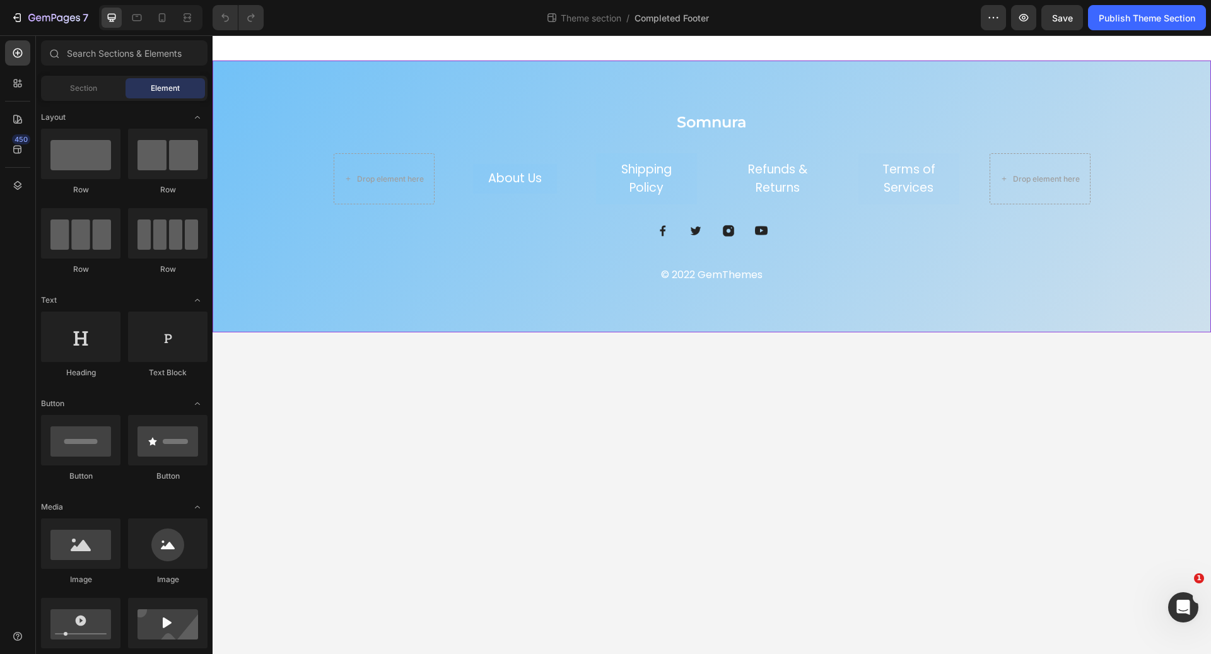
click at [336, 285] on div "Somnura Heading Drop element here About Us Button Shipping Policy Button Refund…" at bounding box center [712, 197] width 999 height 272
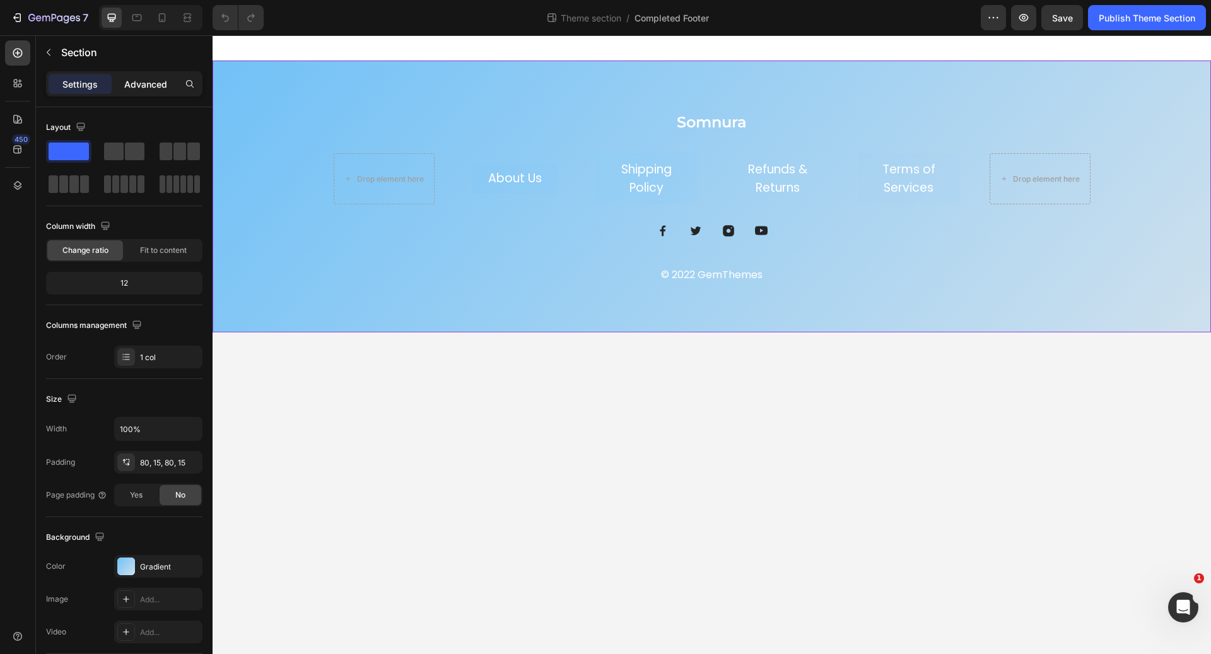
click at [134, 80] on p "Advanced" at bounding box center [145, 84] width 43 height 13
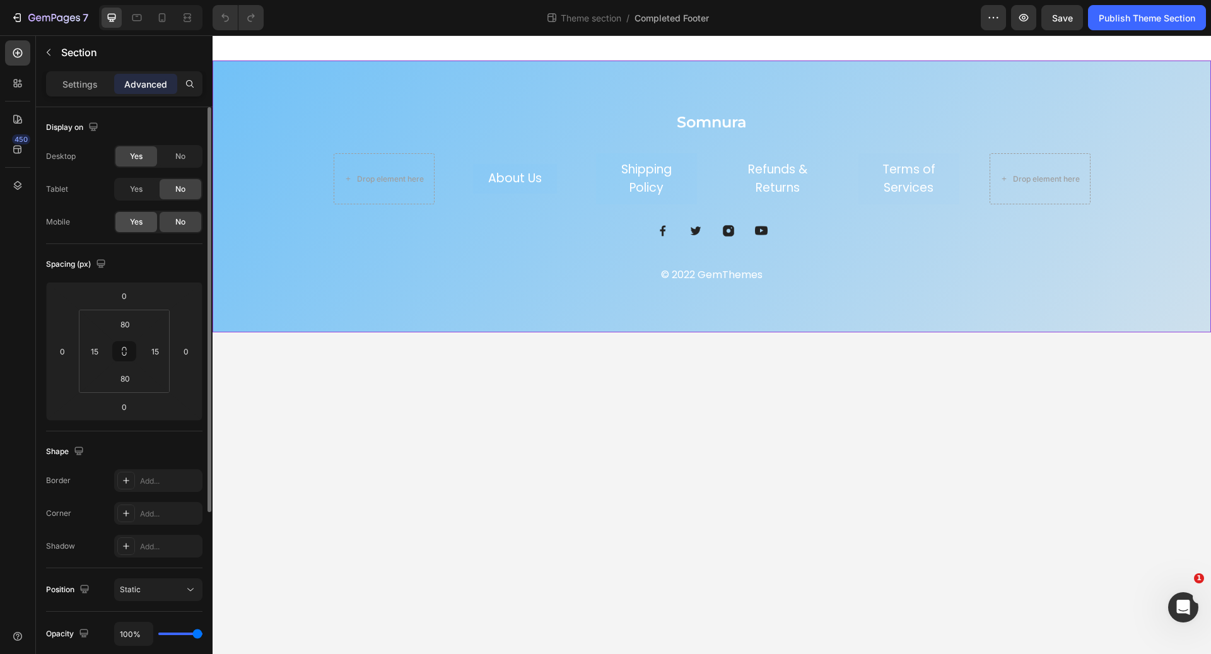
click at [134, 218] on span "Yes" at bounding box center [136, 221] width 13 height 11
click at [1133, 25] on button "Publish Theme Section" at bounding box center [1147, 17] width 118 height 25
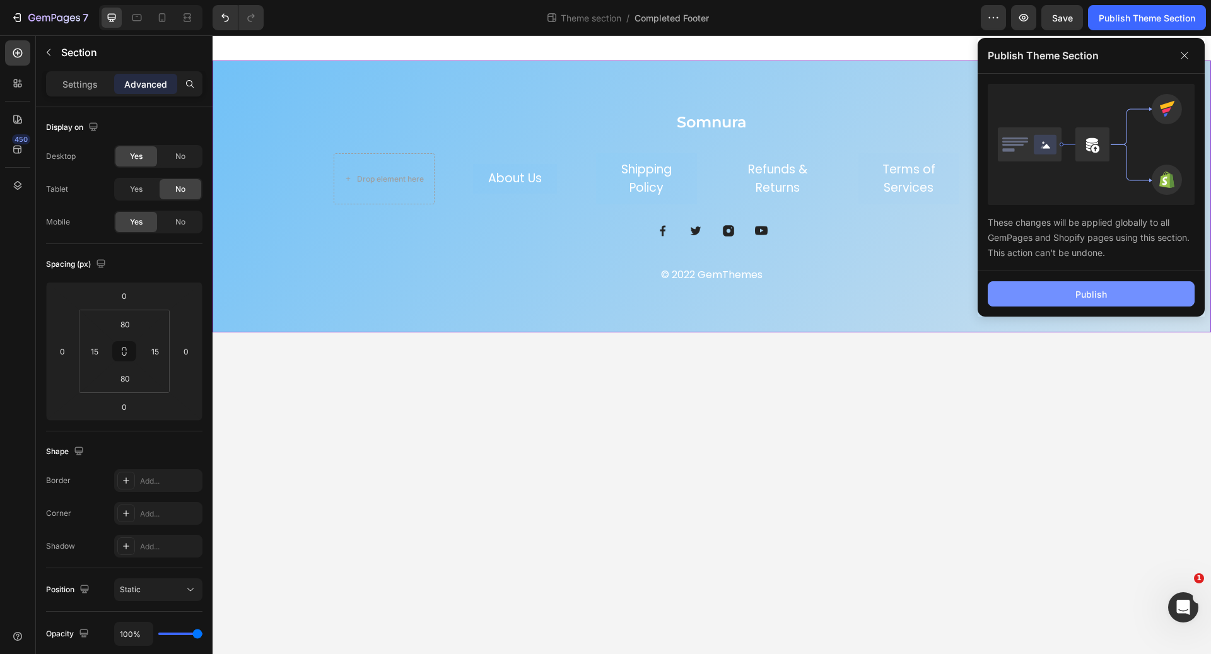
click at [1083, 300] on div "Publish" at bounding box center [1092, 294] width 32 height 13
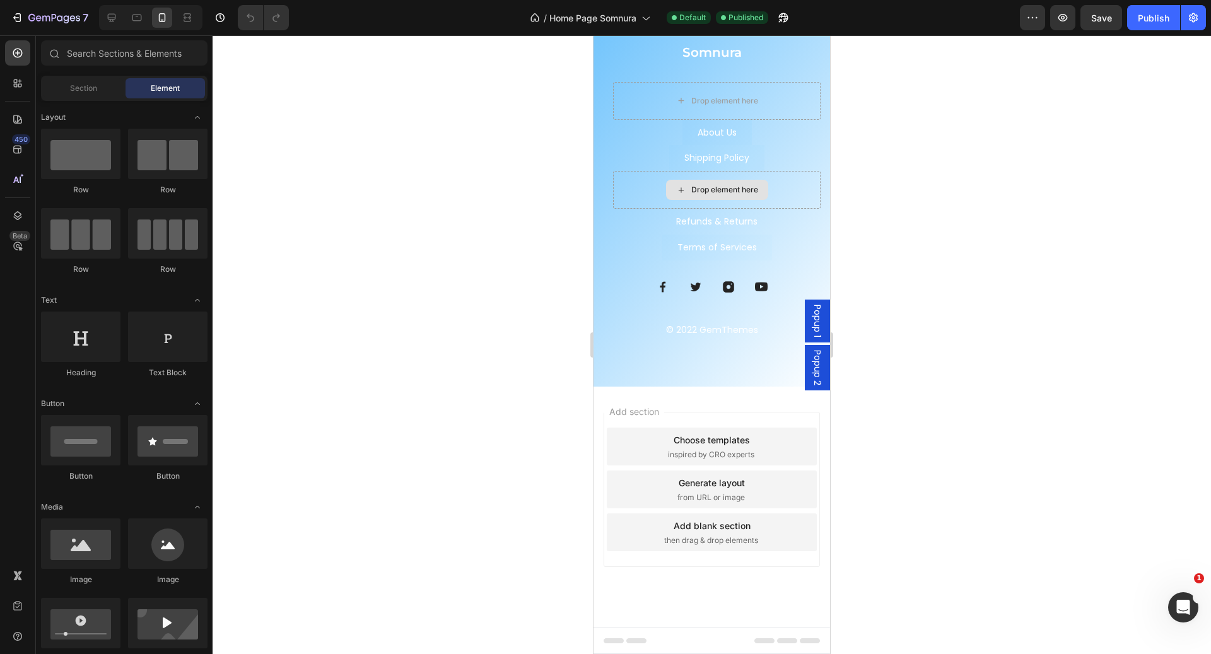
scroll to position [2257, 0]
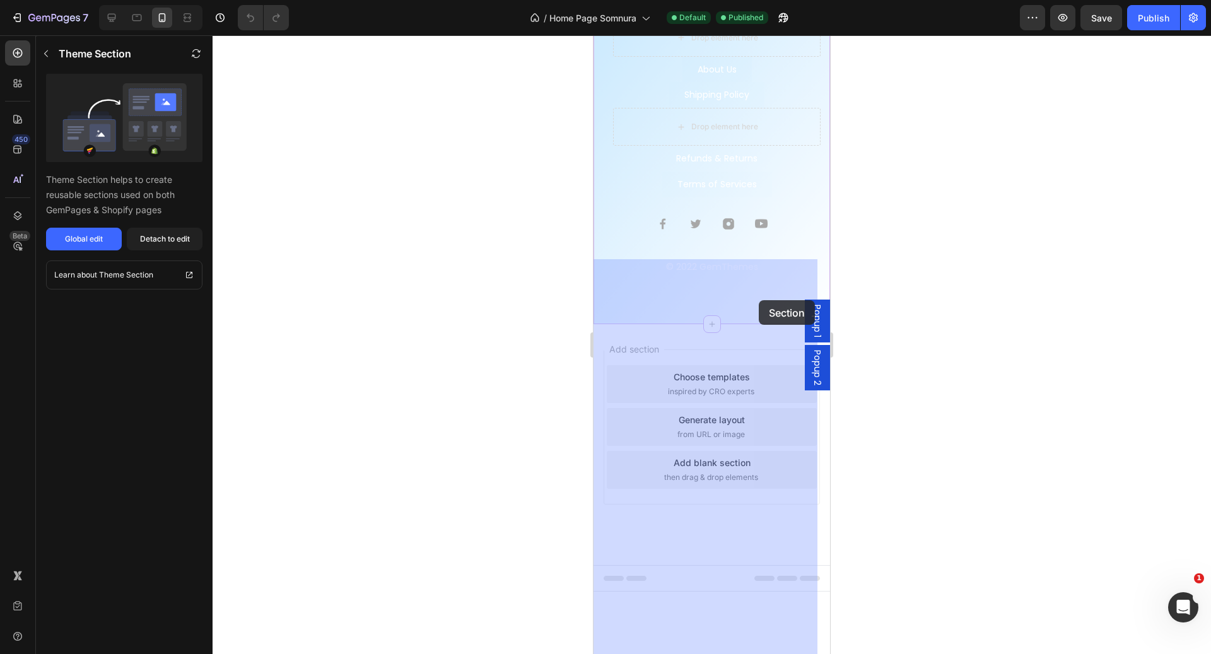
drag, startPoint x: 759, startPoint y: 323, endPoint x: 758, endPoint y: 312, distance: 10.8
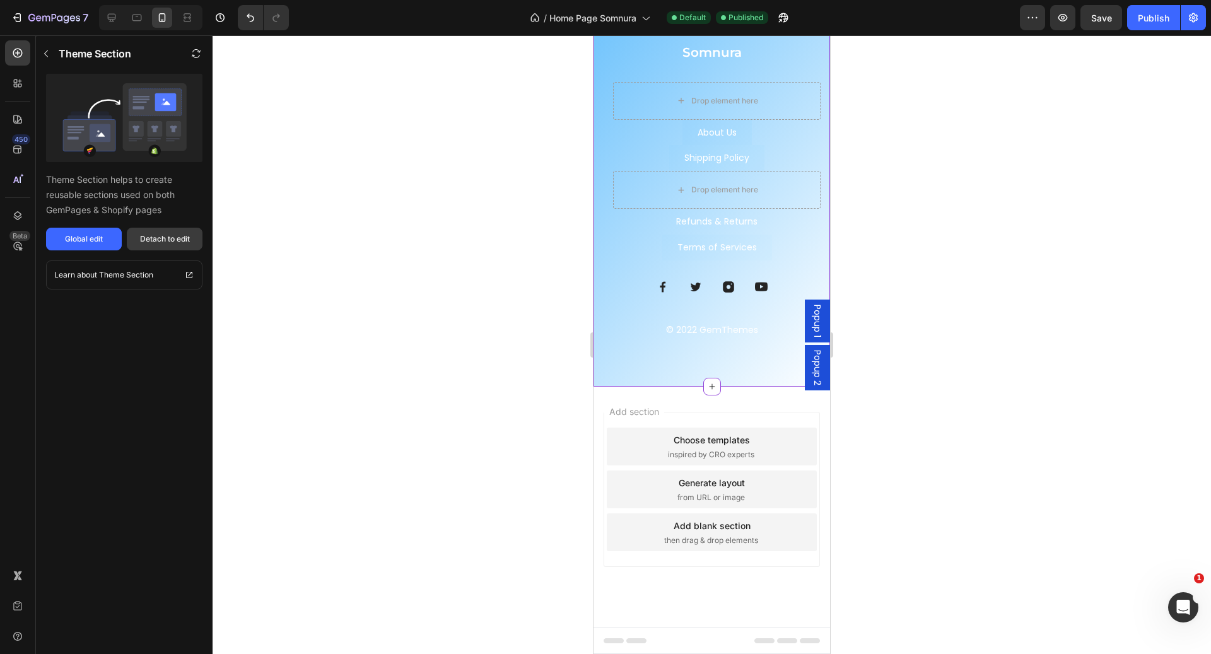
click at [158, 237] on div "Detach to edit" at bounding box center [165, 238] width 50 height 11
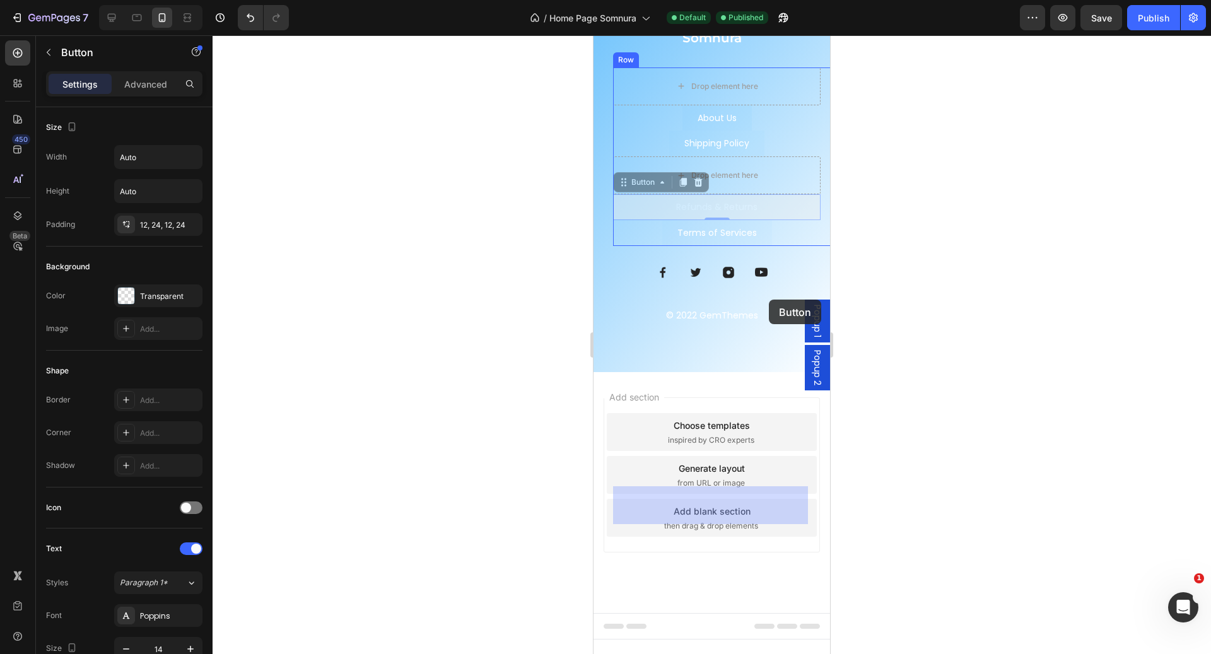
drag, startPoint x: 769, startPoint y: 321, endPoint x: 769, endPoint y: 298, distance: 22.7
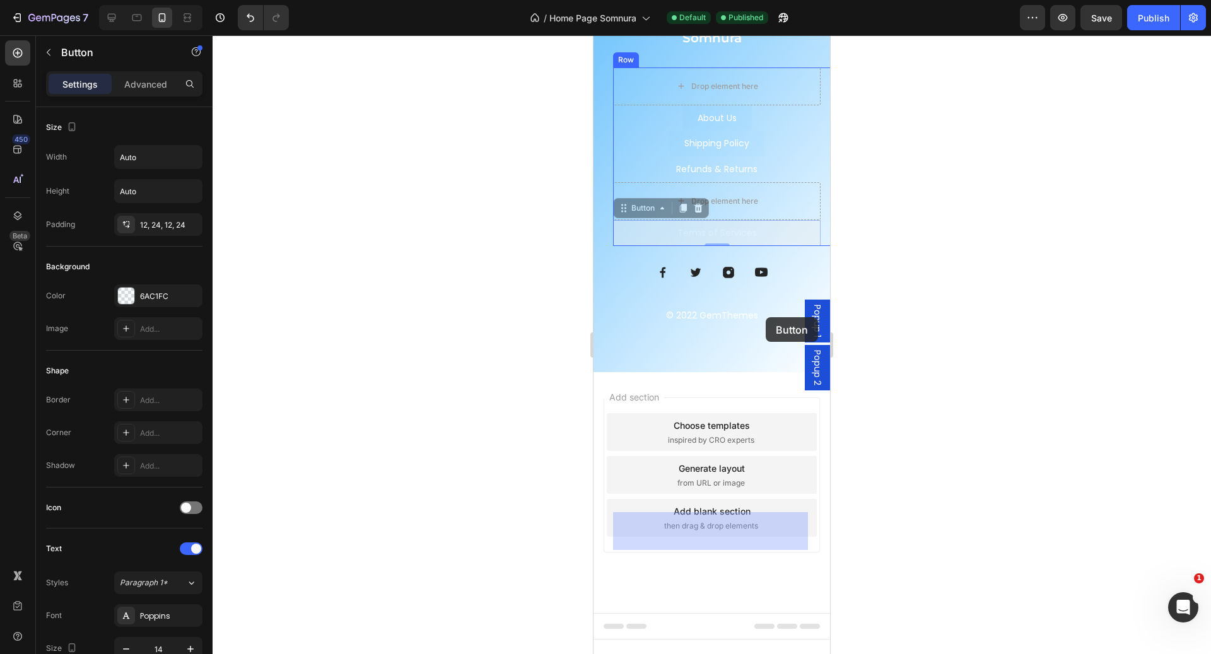
drag, startPoint x: 768, startPoint y: 341, endPoint x: 766, endPoint y: 317, distance: 24.1
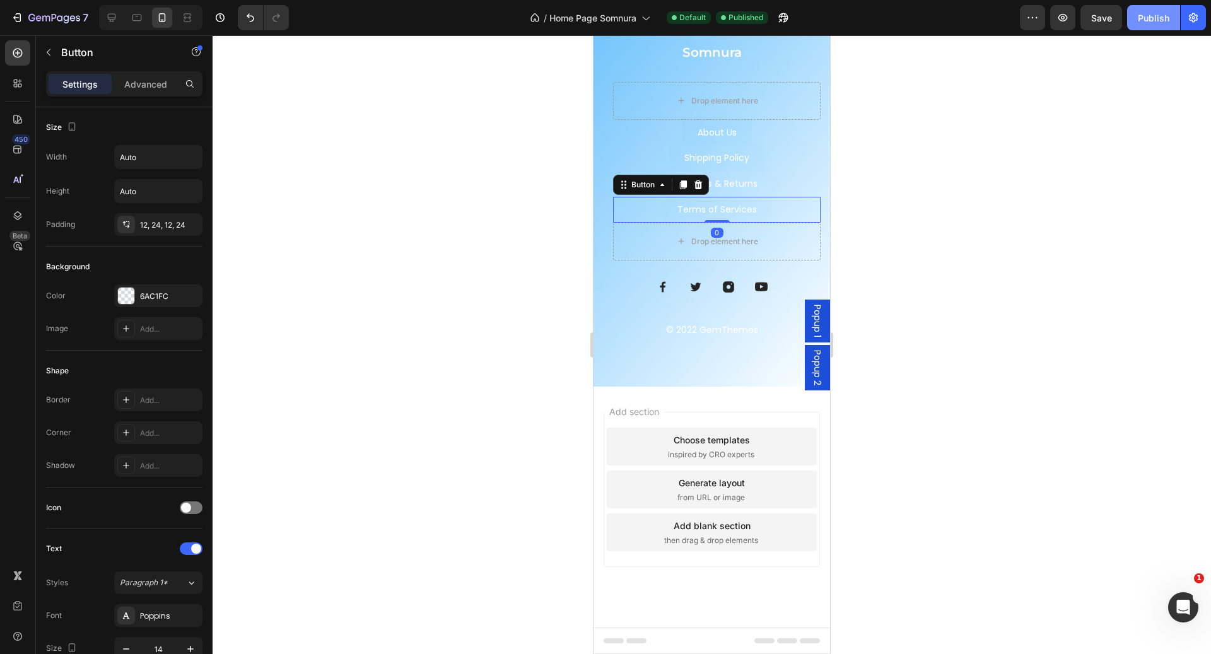
click at [1150, 11] on div "Publish" at bounding box center [1154, 17] width 32 height 13
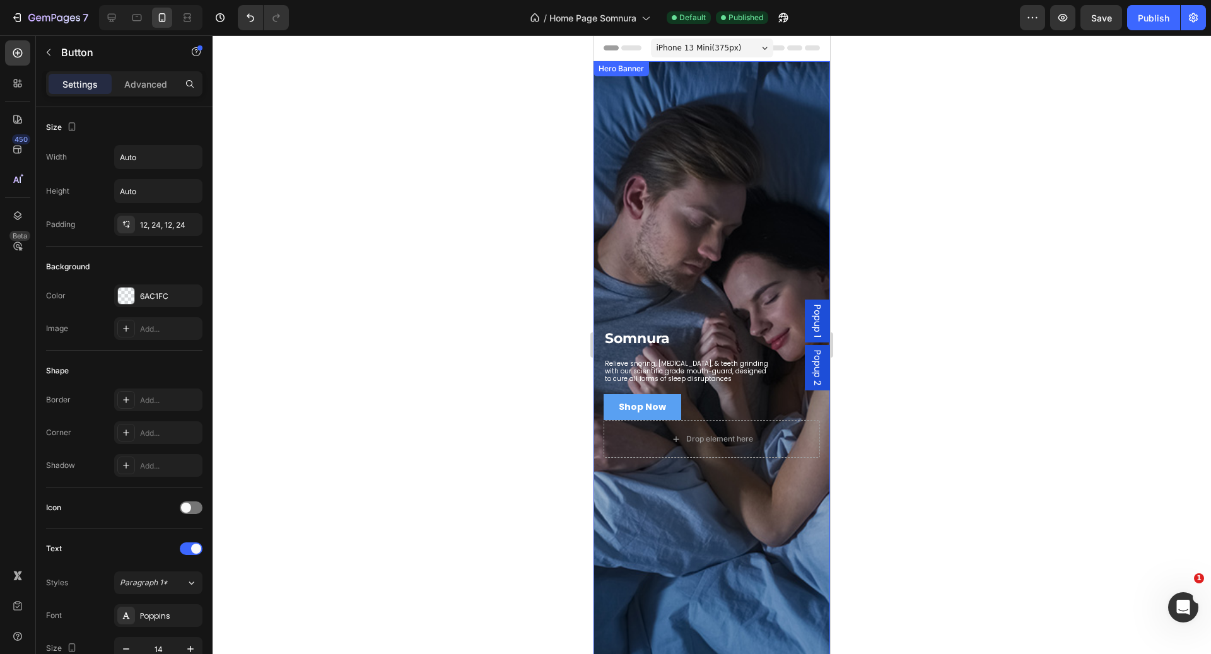
scroll to position [541, 0]
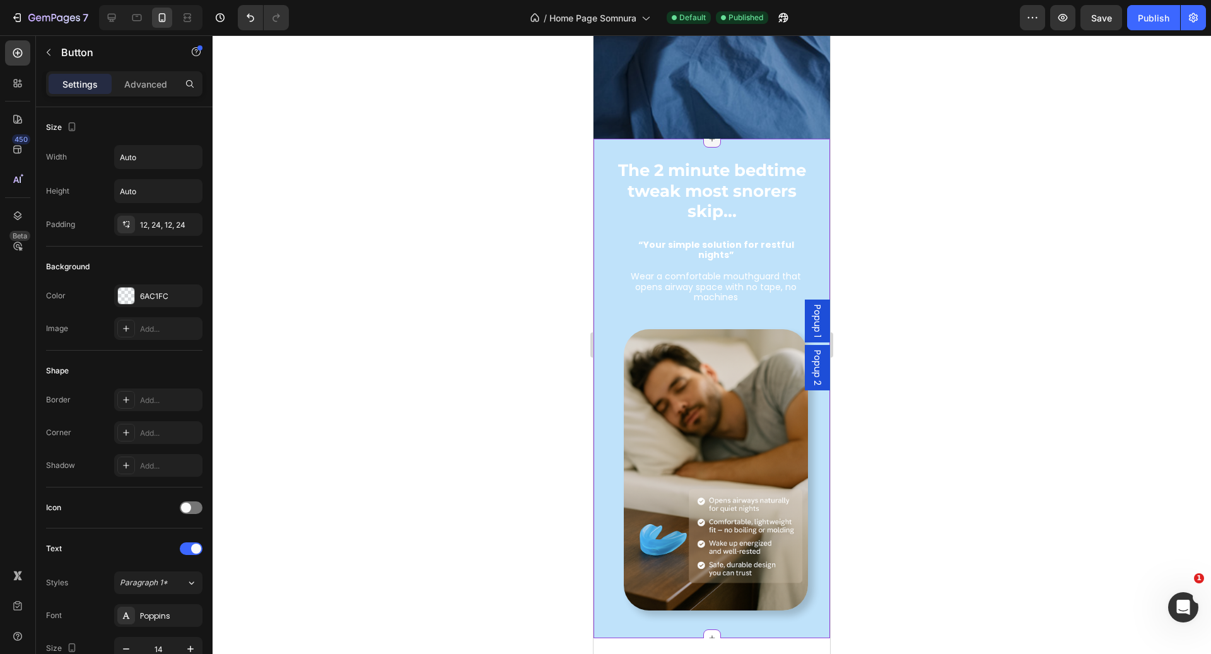
click at [707, 141] on icon at bounding box center [712, 139] width 10 height 10
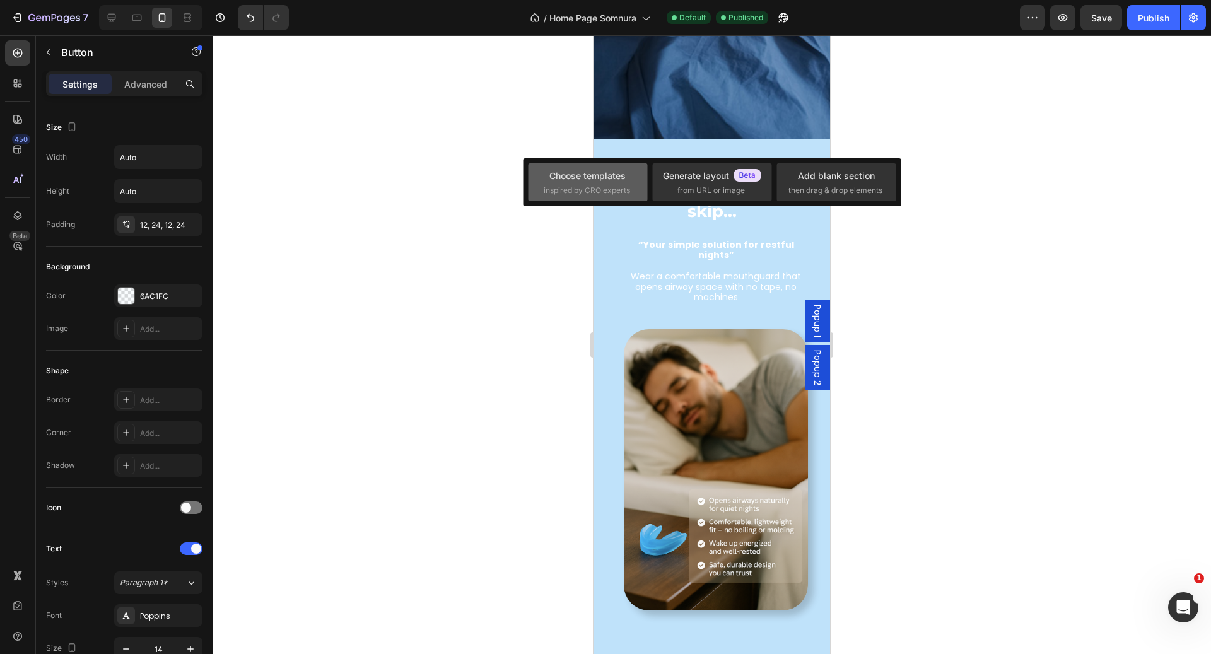
click at [619, 178] on div "Choose templates" at bounding box center [588, 175] width 76 height 13
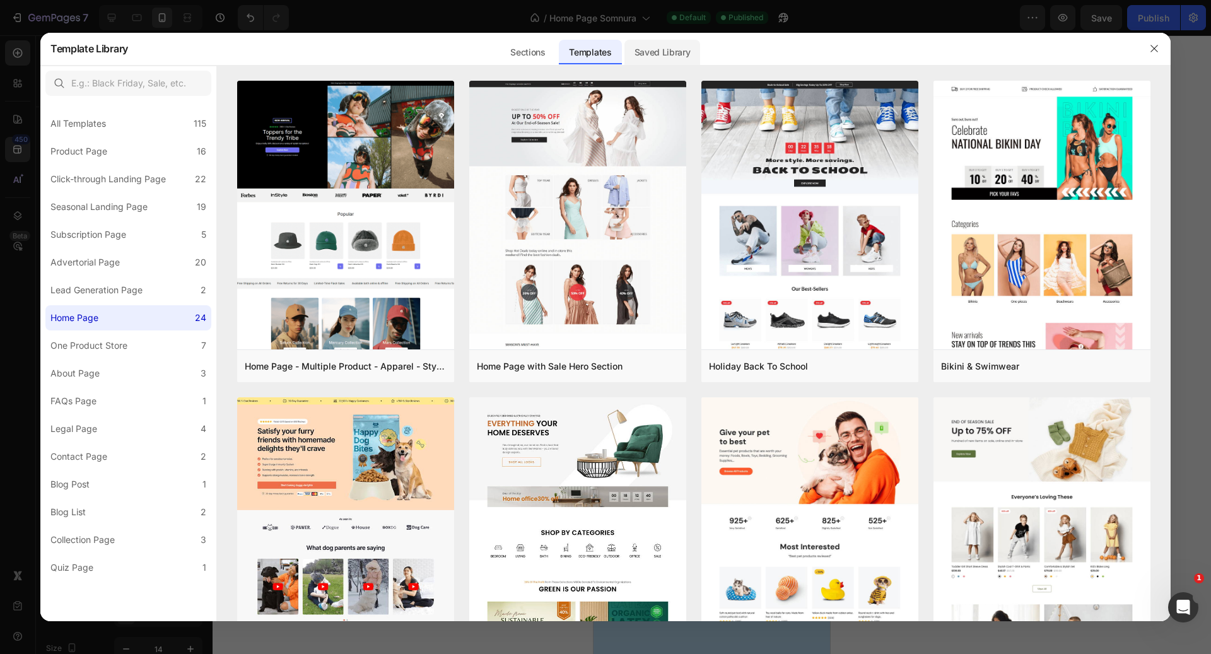
click at [664, 42] on div "Saved Library" at bounding box center [663, 52] width 76 height 25
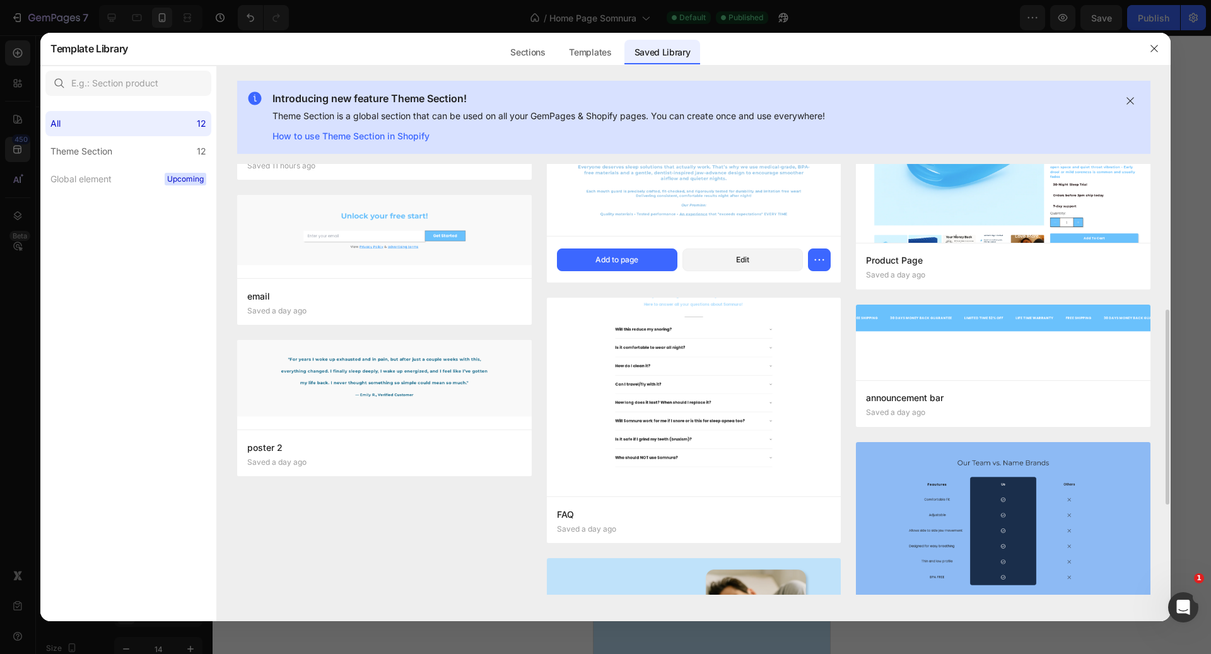
scroll to position [314, 0]
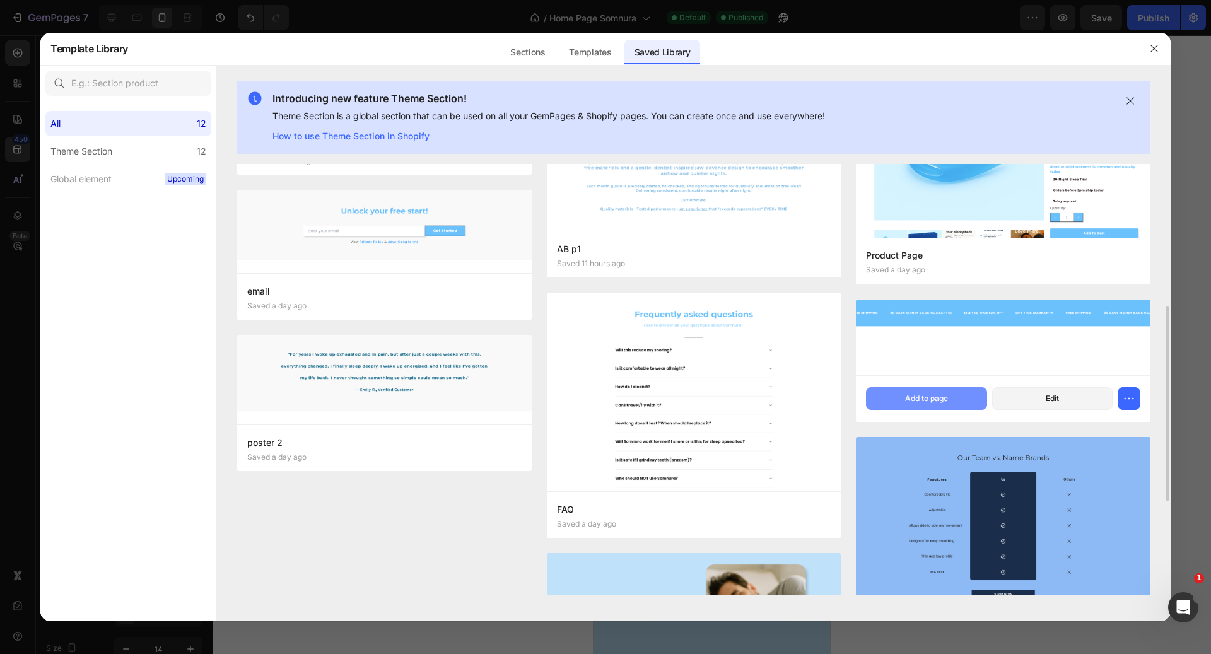
click at [945, 393] on div "Add to page" at bounding box center [926, 398] width 43 height 11
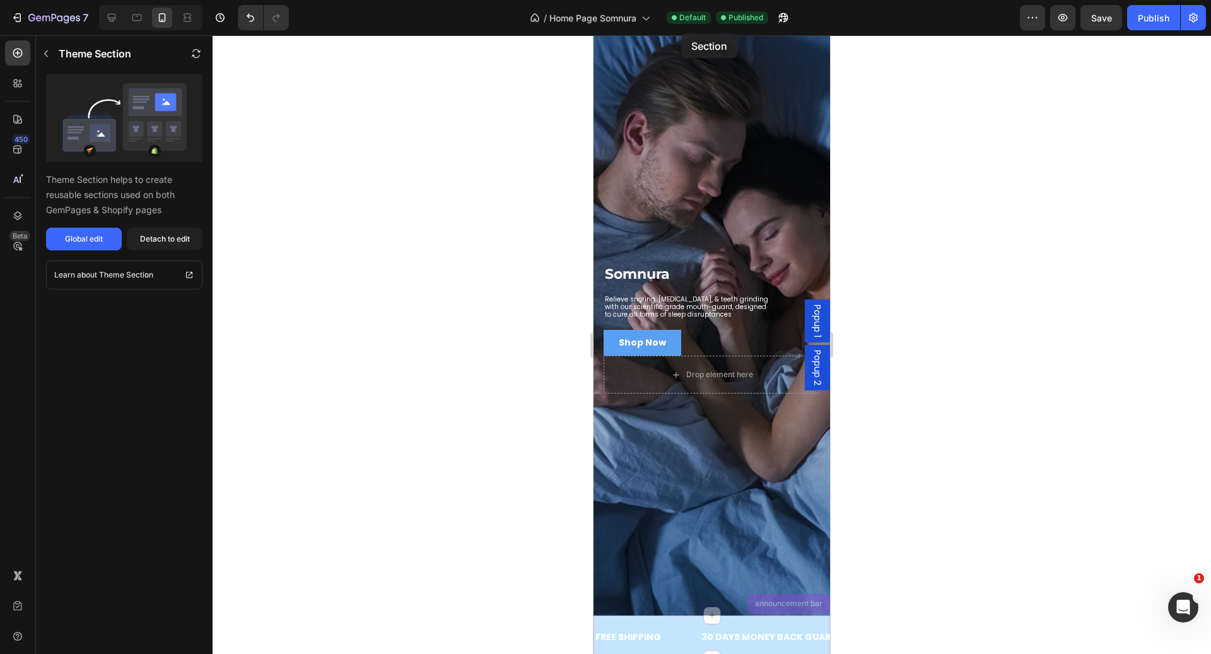
scroll to position [0, 0]
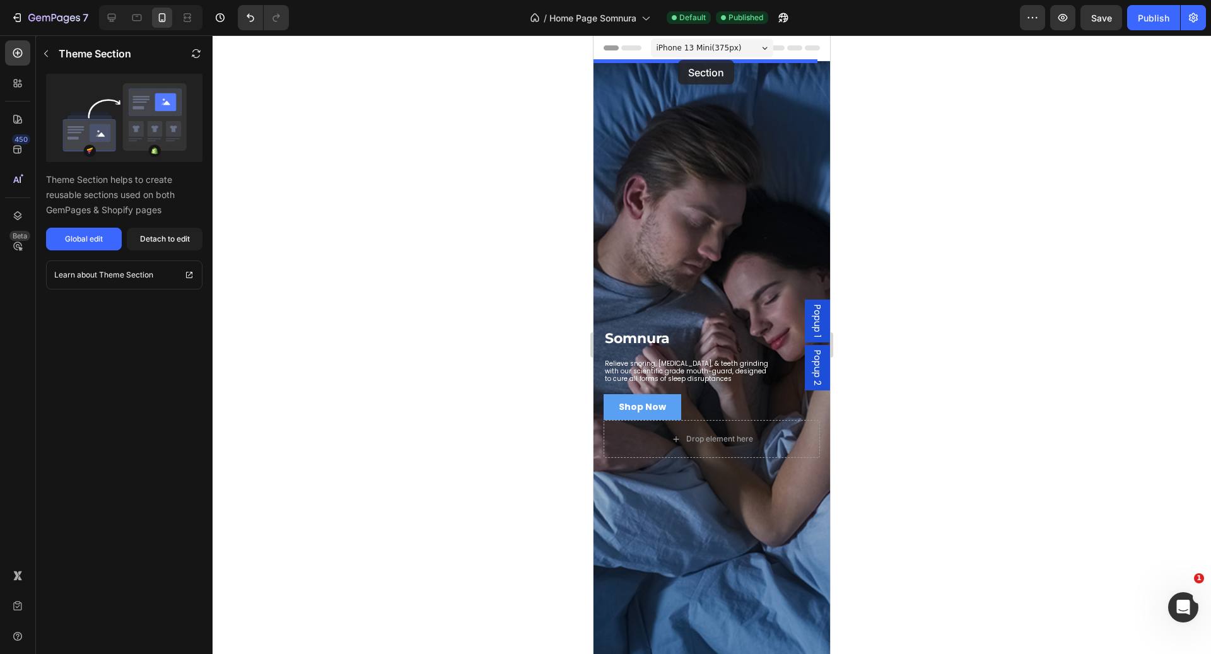
drag, startPoint x: 667, startPoint y: 314, endPoint x: 678, endPoint y: 60, distance: 254.5
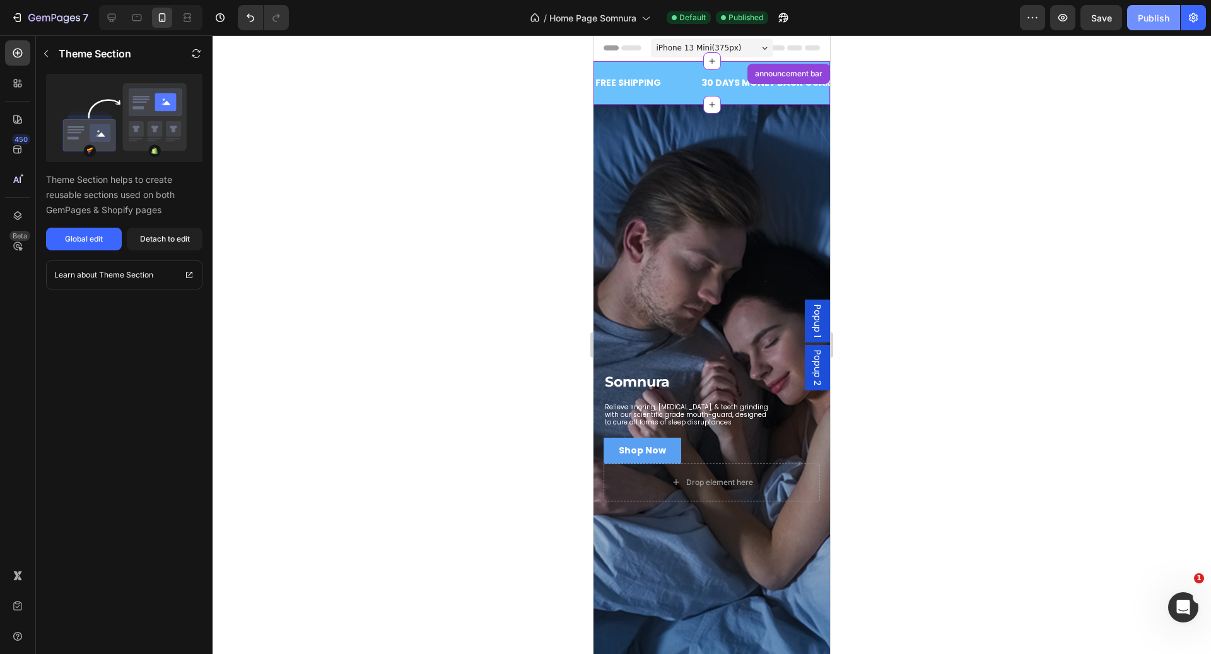
click at [1168, 20] on div "Publish" at bounding box center [1154, 17] width 32 height 13
click at [133, 19] on icon at bounding box center [137, 18] width 9 height 7
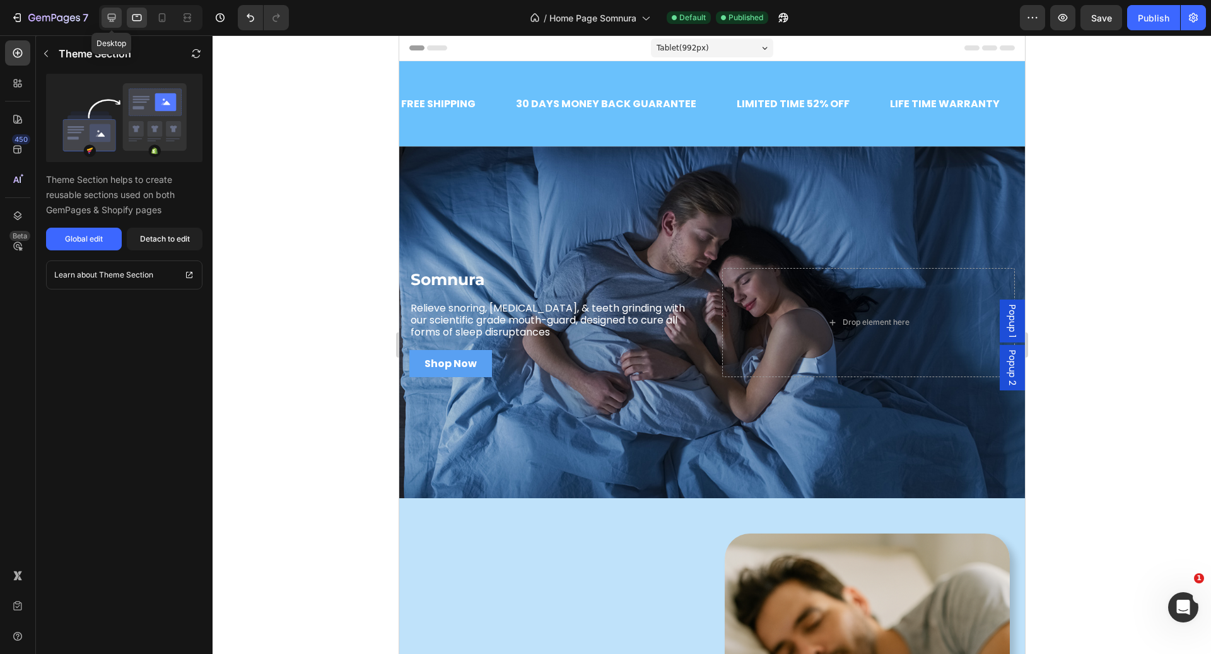
click at [113, 17] on icon at bounding box center [111, 17] width 13 height 13
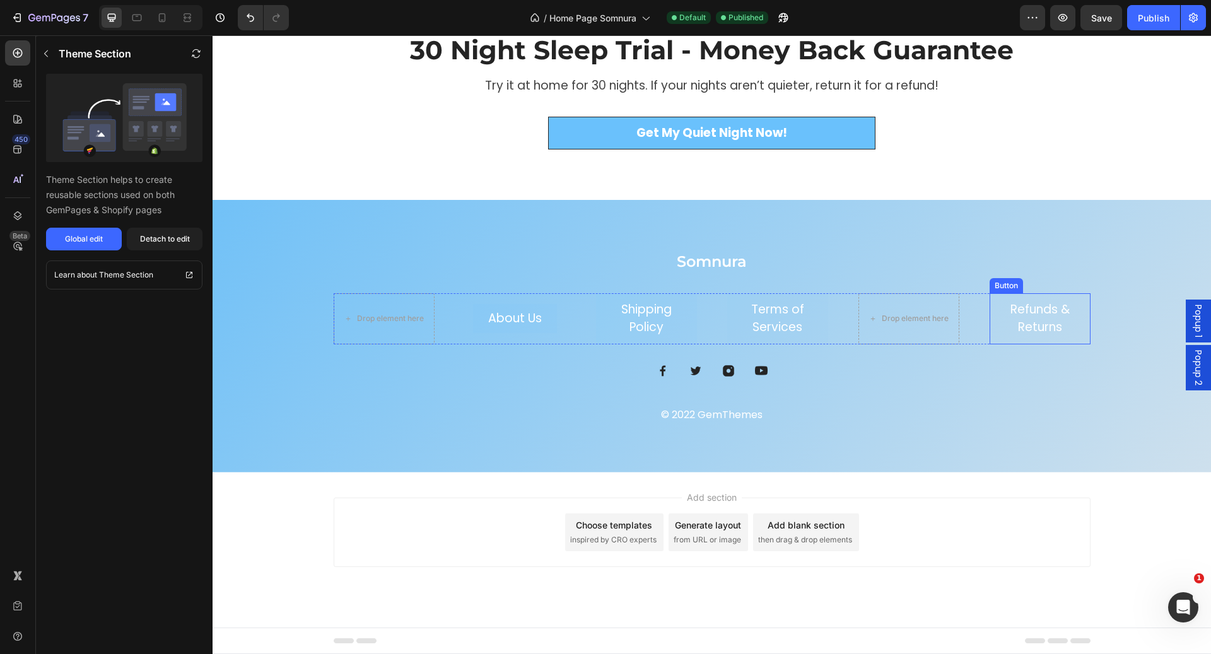
scroll to position [1632, 0]
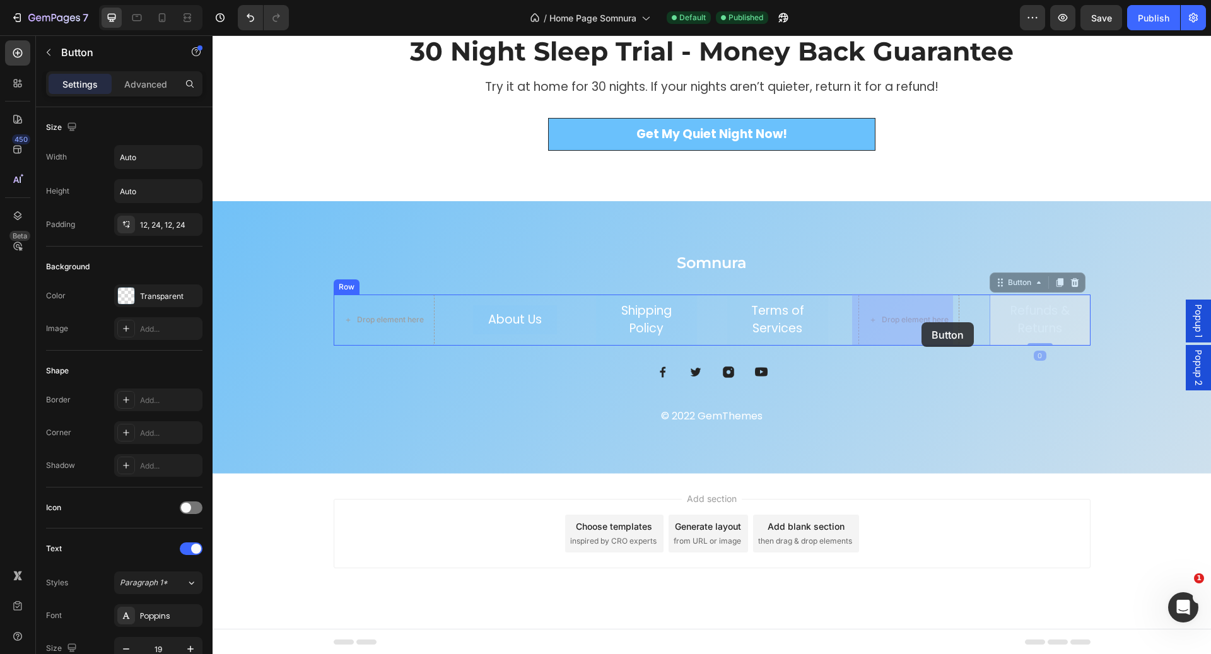
drag, startPoint x: 1062, startPoint y: 323, endPoint x: 921, endPoint y: 322, distance: 141.3
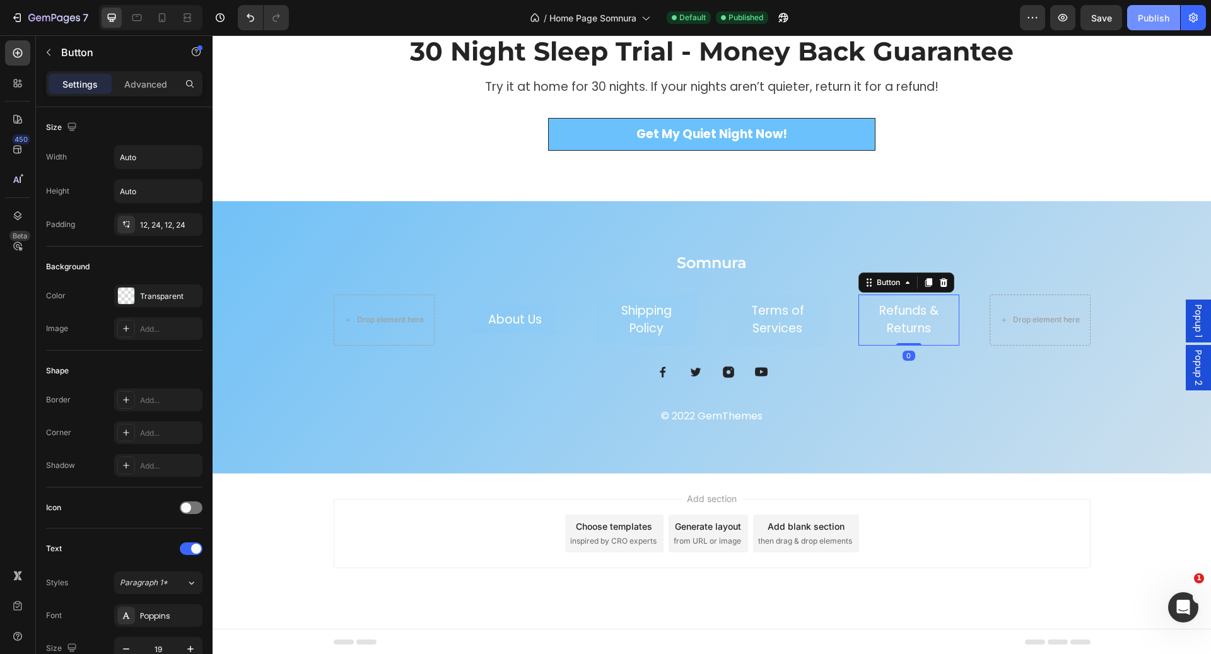
click at [1151, 17] on div "Publish" at bounding box center [1154, 17] width 32 height 13
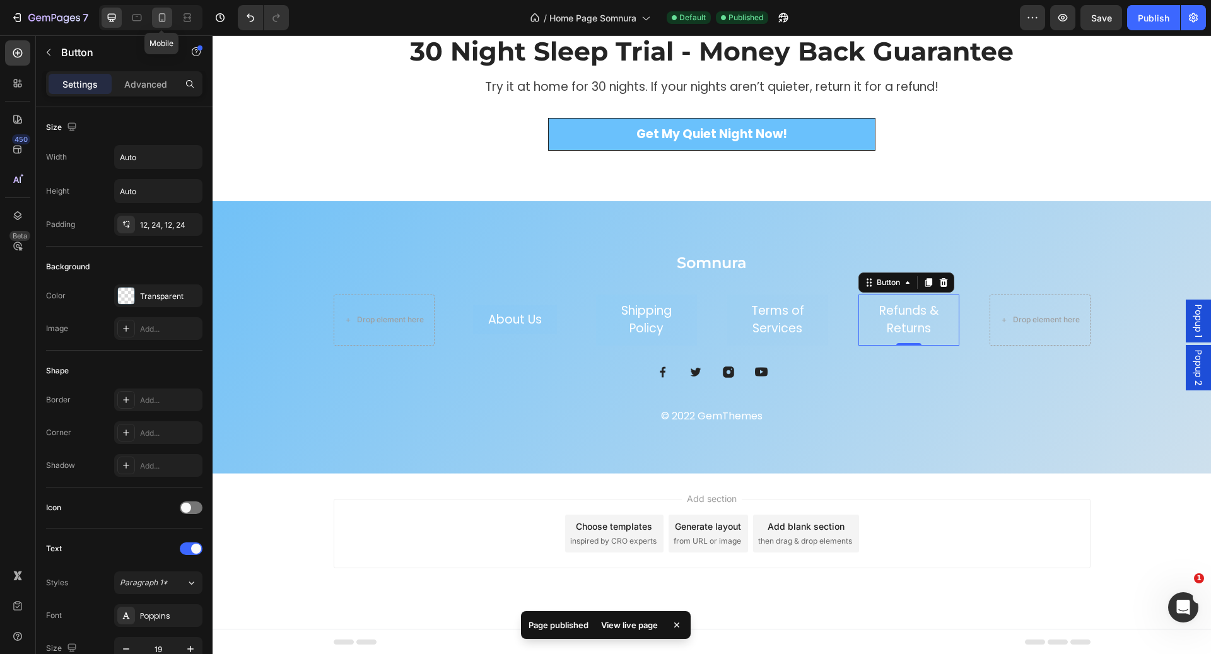
click at [163, 26] on div at bounding box center [162, 18] width 20 height 20
type input "14"
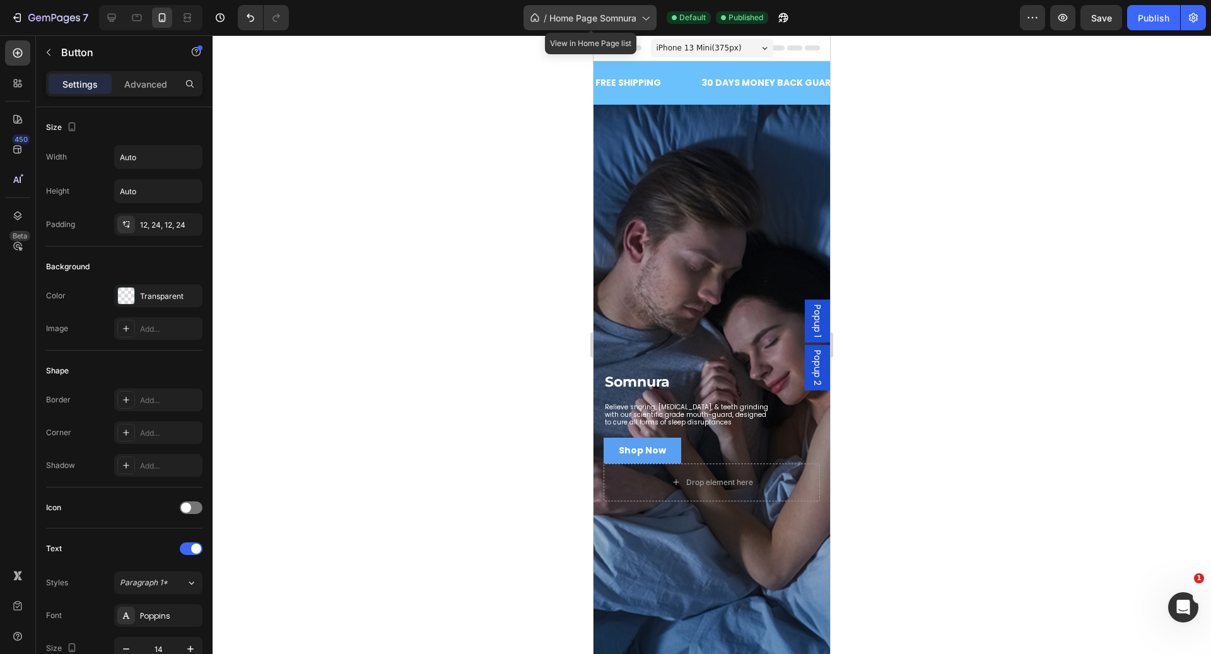
click at [589, 24] on div "/ Home Page Somnura" at bounding box center [590, 17] width 133 height 25
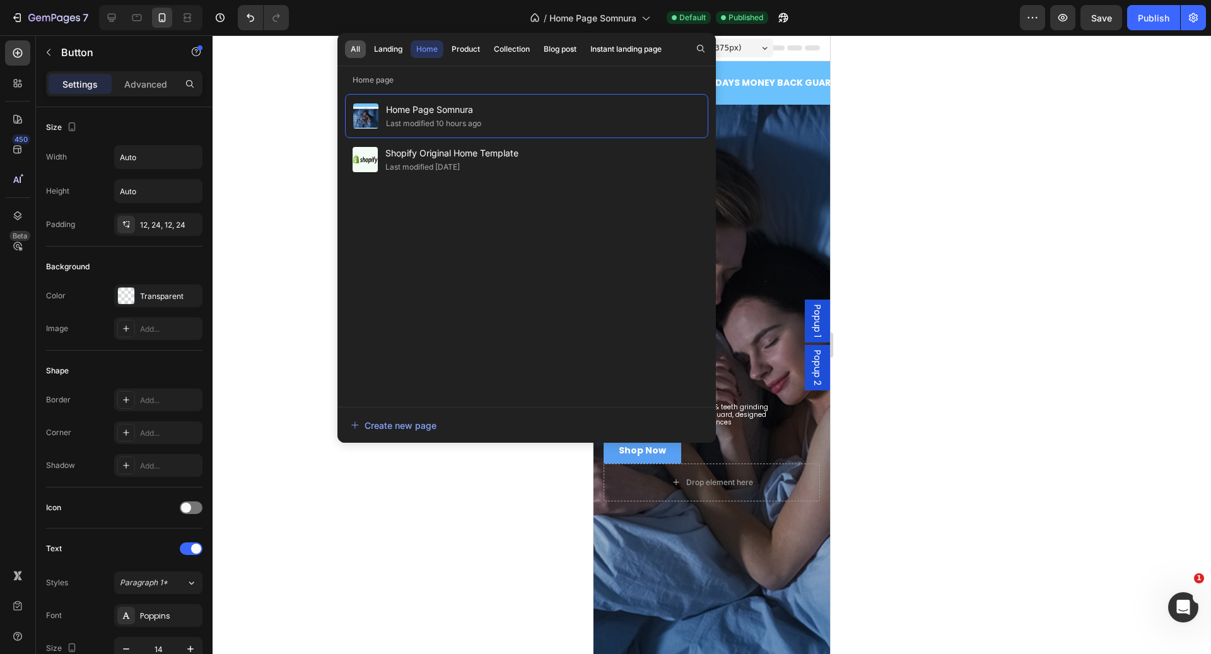
click at [354, 52] on div "All" at bounding box center [355, 49] width 9 height 11
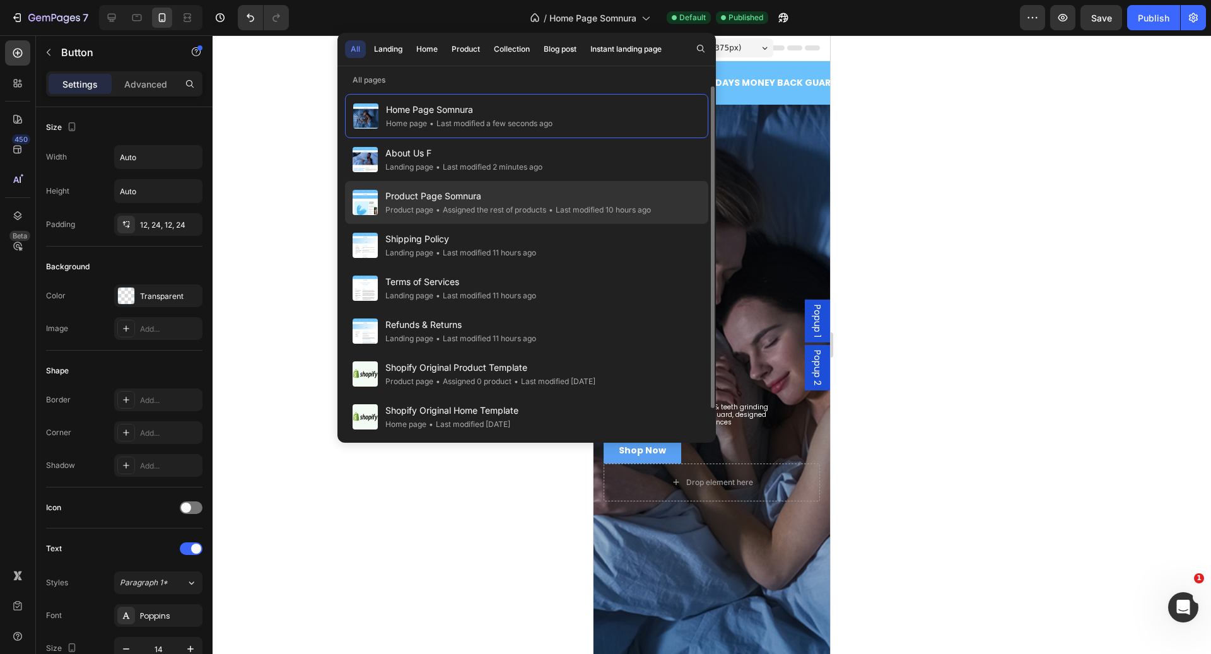
click at [476, 209] on div "• Assigned the rest of products" at bounding box center [489, 210] width 113 height 13
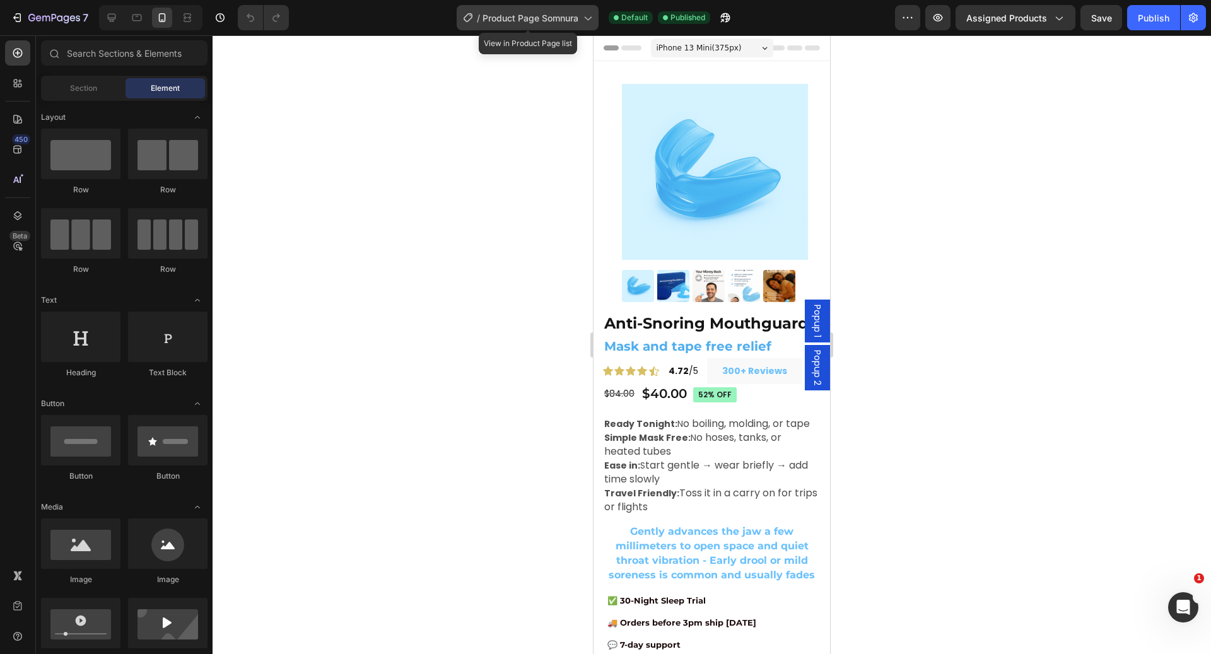
click at [517, 27] on div "/ Product Page Somnura" at bounding box center [528, 17] width 142 height 25
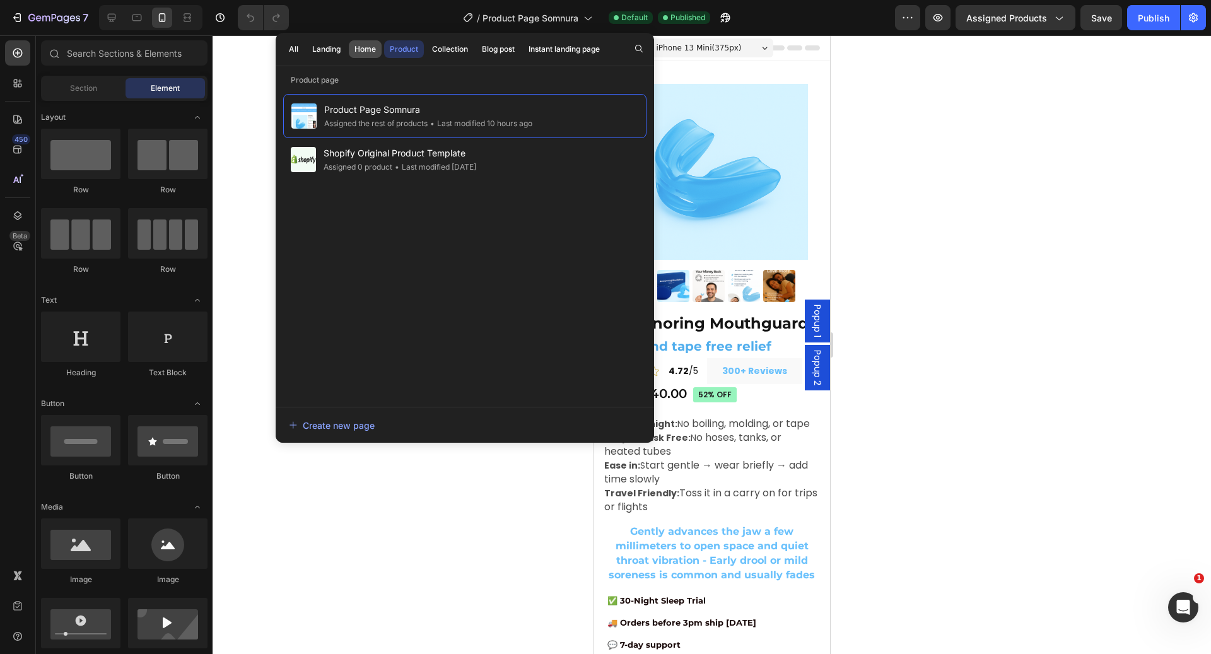
click at [356, 49] on div "Home" at bounding box center [365, 49] width 21 height 11
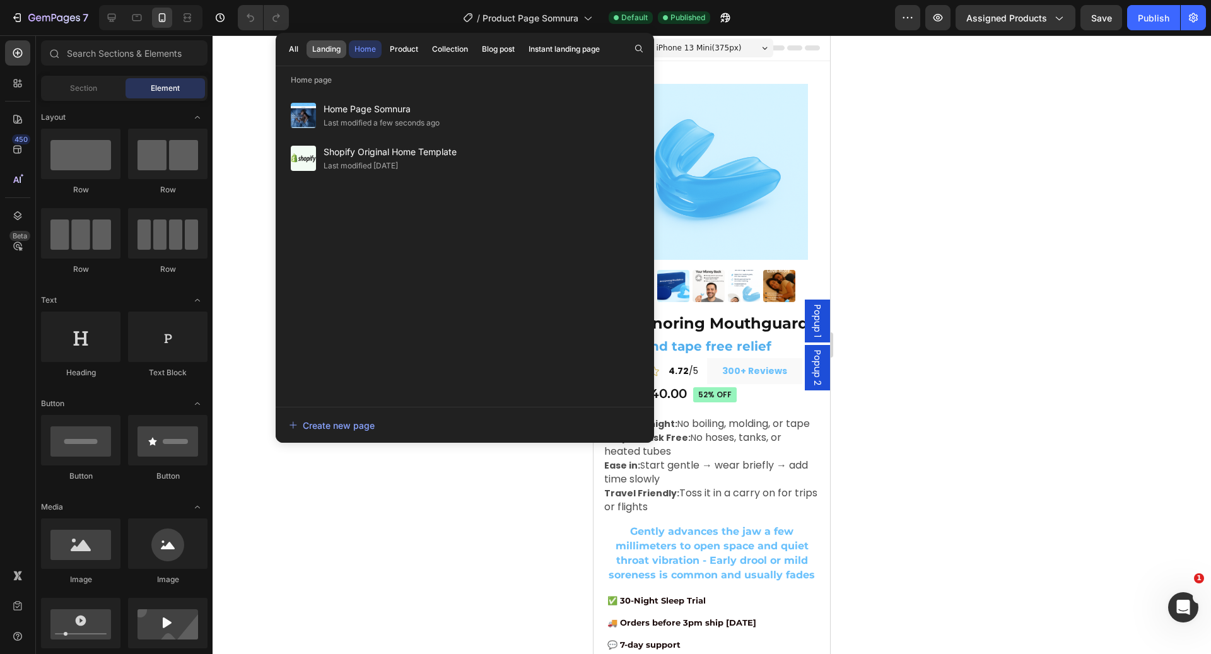
click at [321, 53] on div "Landing" at bounding box center [326, 49] width 28 height 11
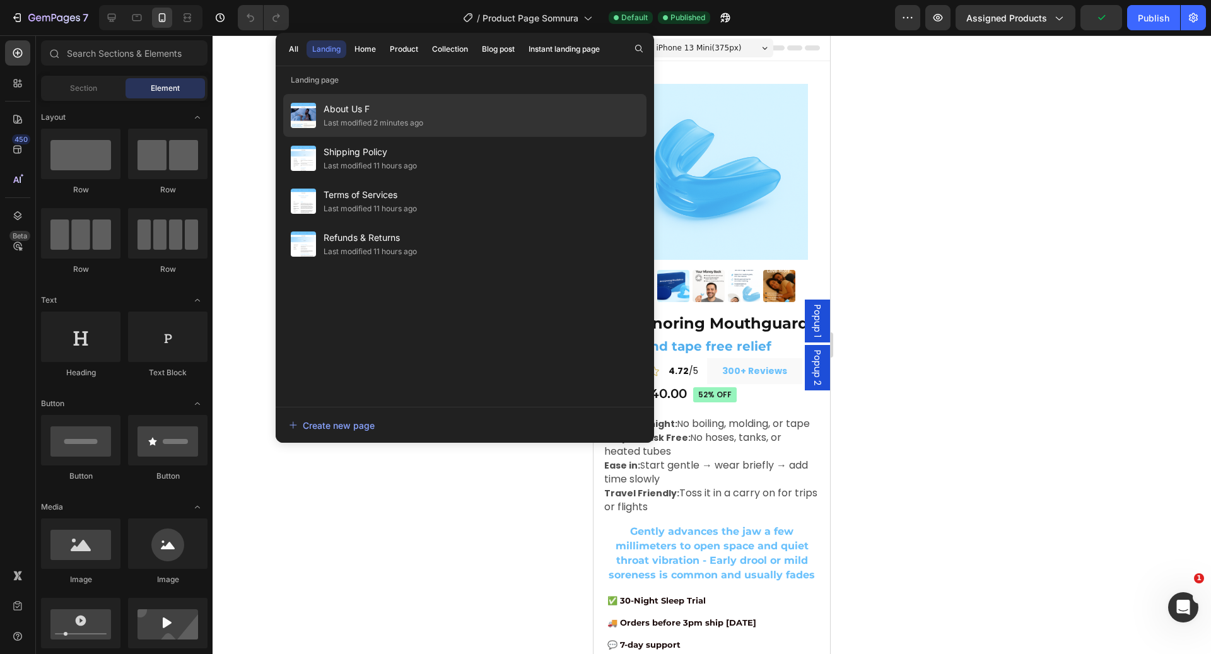
click at [361, 112] on span "About Us F" at bounding box center [374, 109] width 100 height 15
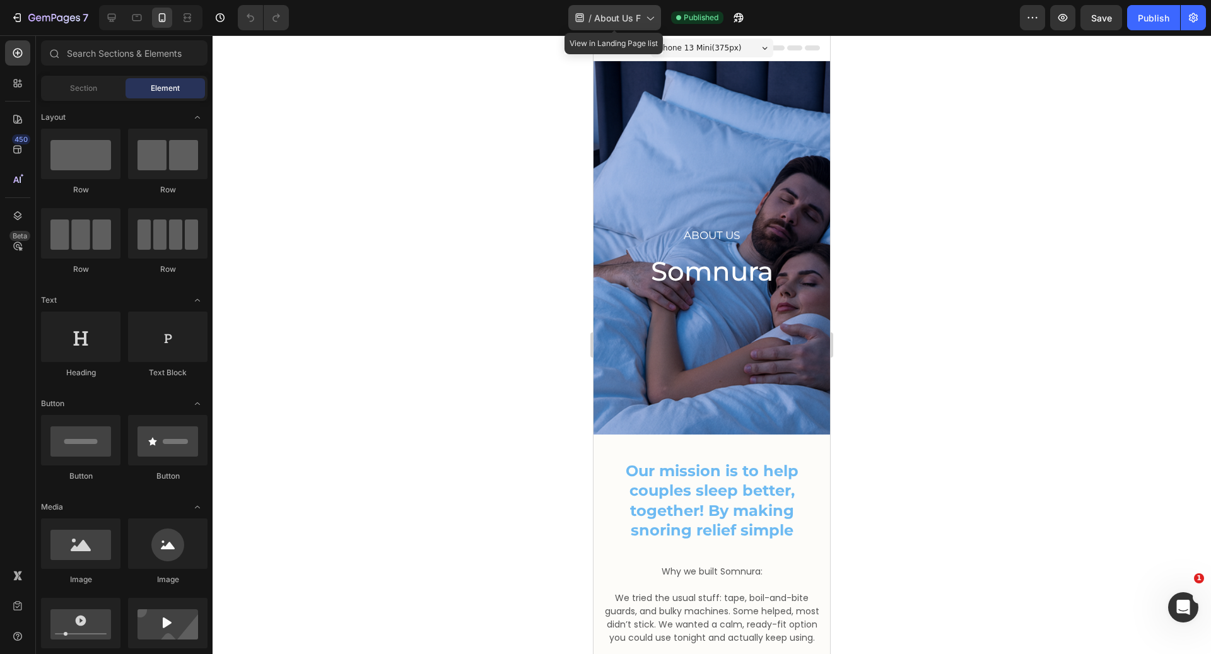
click at [618, 25] on div "/ About Us F" at bounding box center [614, 17] width 93 height 25
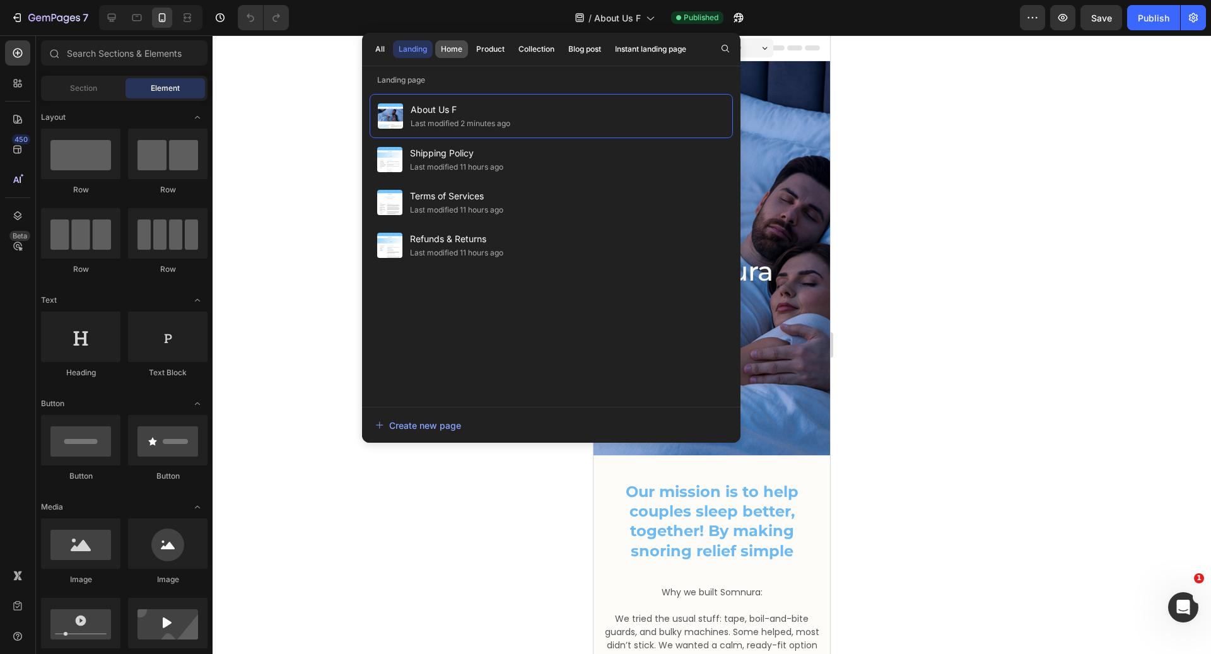
click at [464, 50] on button "Home" at bounding box center [451, 49] width 33 height 18
click at [480, 50] on div "Product" at bounding box center [490, 49] width 28 height 11
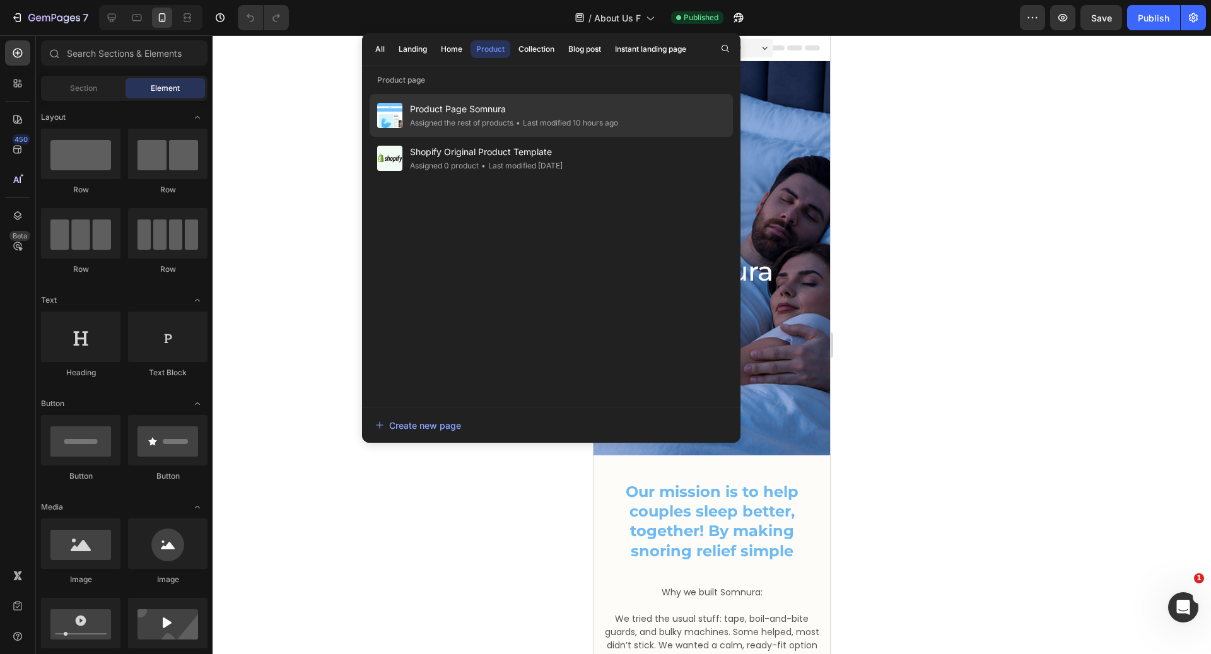
click at [487, 111] on span "Product Page Somnura" at bounding box center [514, 109] width 208 height 15
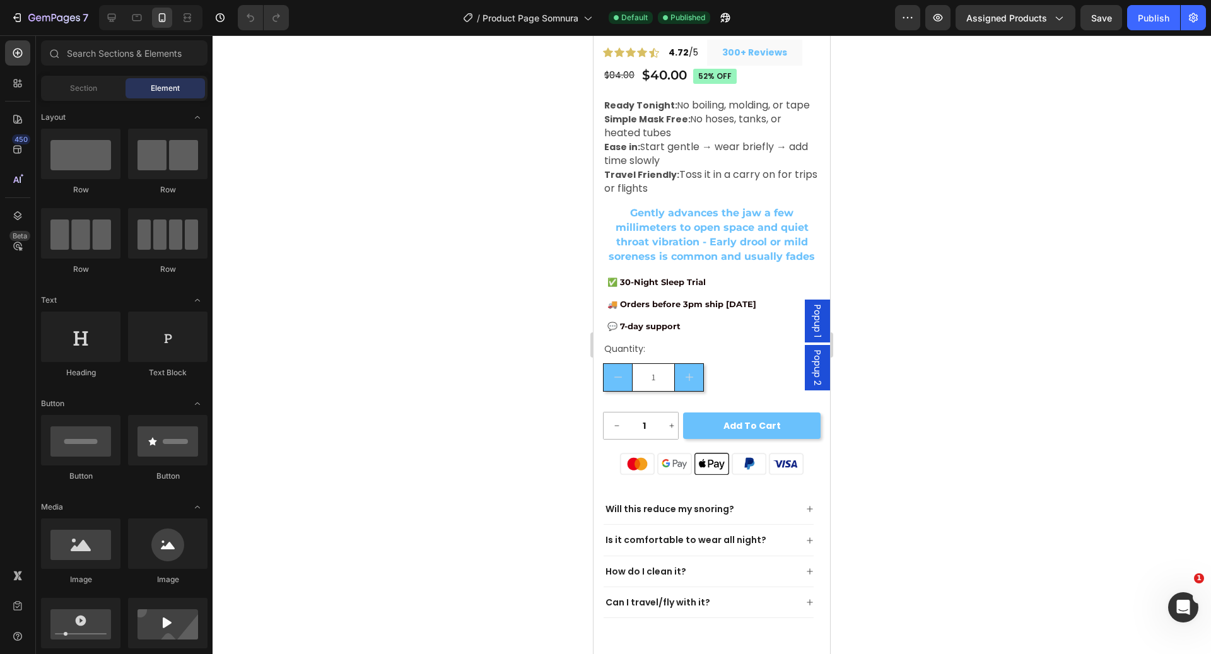
scroll to position [248, 0]
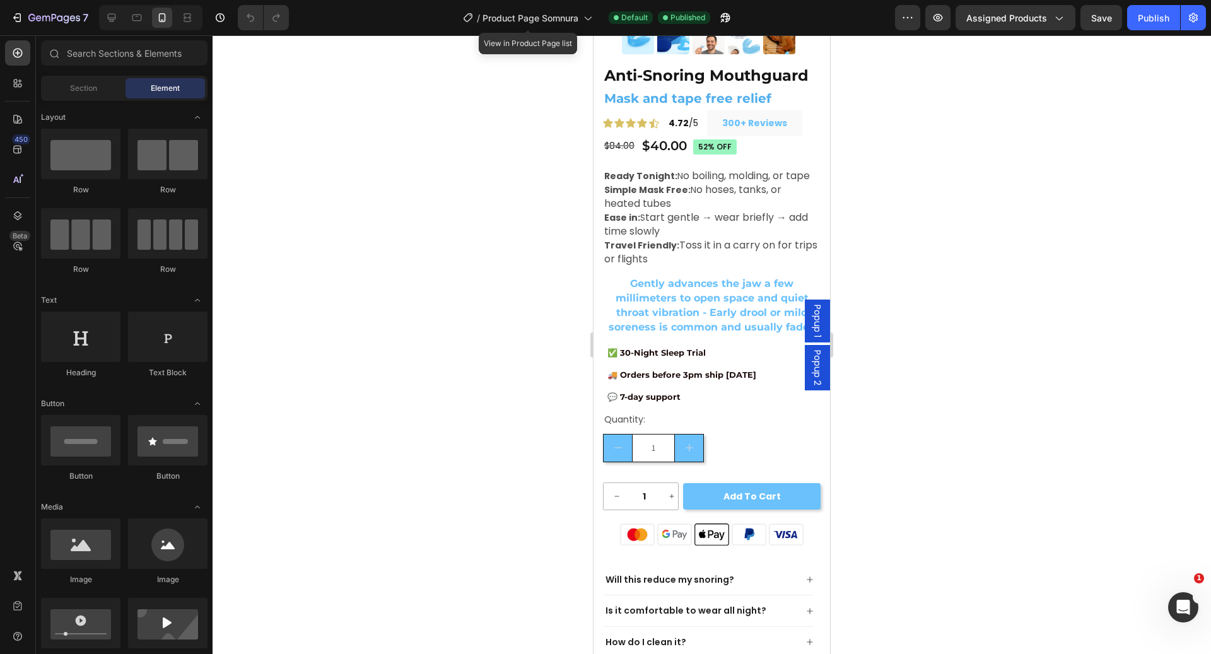
click at [576, 32] on div "/ Product Page Somnura" at bounding box center [528, 18] width 142 height 30
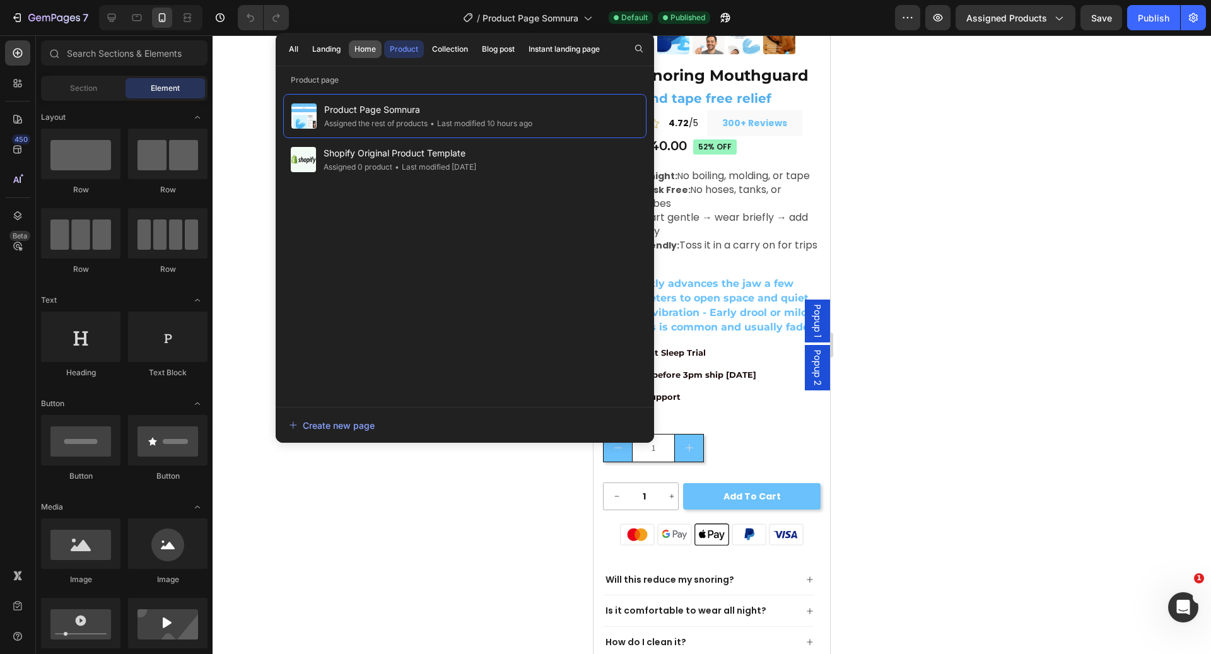
click at [357, 48] on div "Home" at bounding box center [365, 49] width 21 height 11
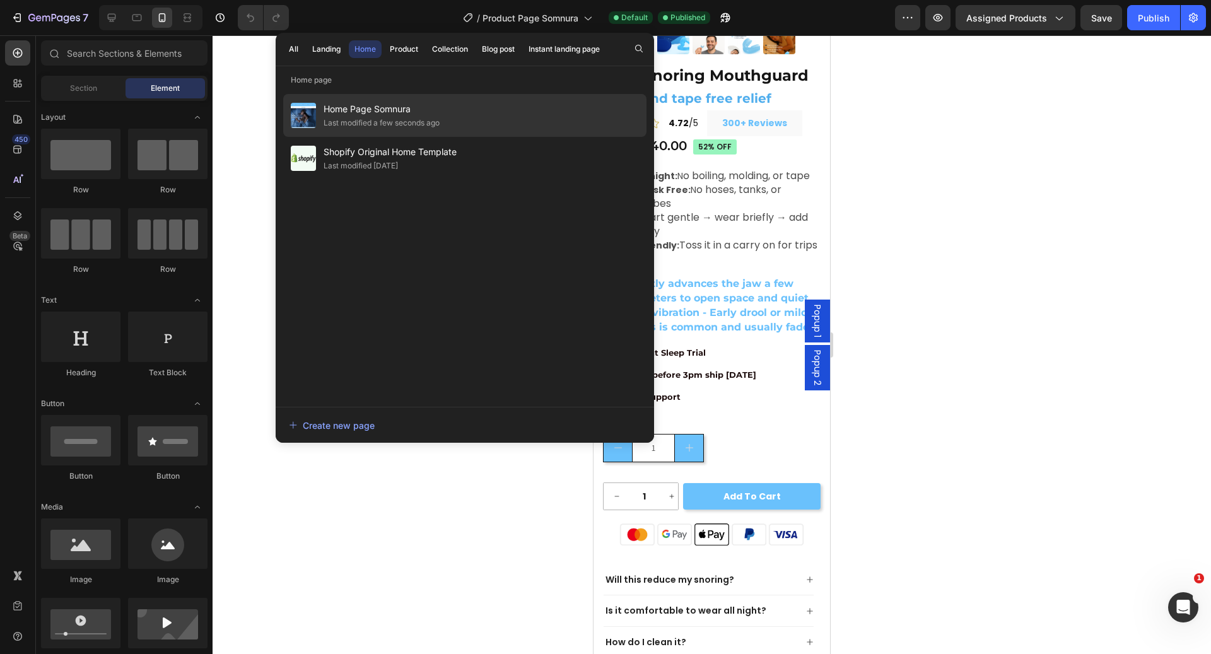
click at [381, 105] on span "Home Page Somnura" at bounding box center [382, 109] width 116 height 15
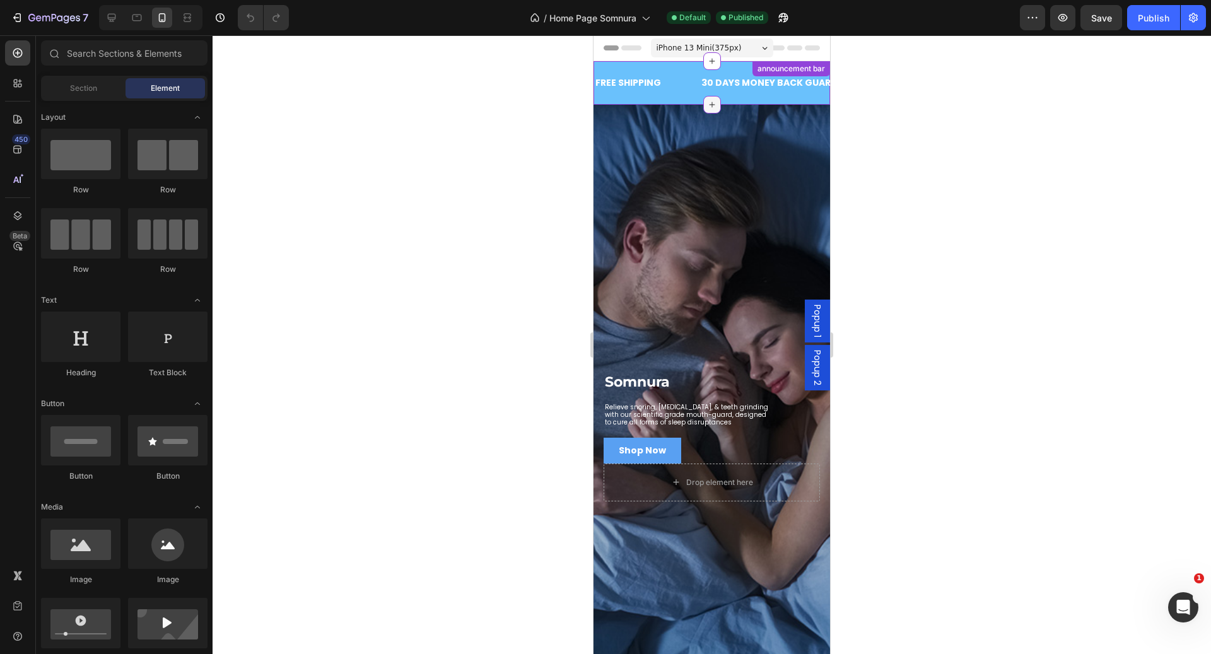
click at [711, 97] on div at bounding box center [713, 105] width 18 height 18
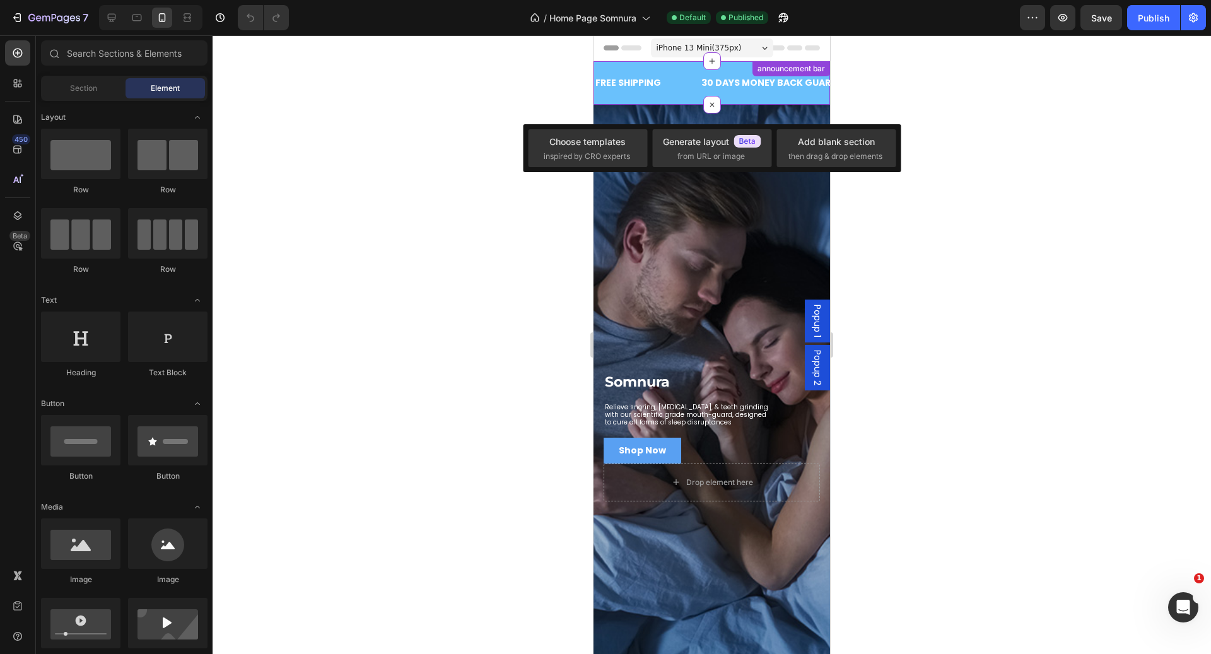
click at [681, 72] on div "FREE SHIPPING Text Block" at bounding box center [647, 82] width 106 height 23
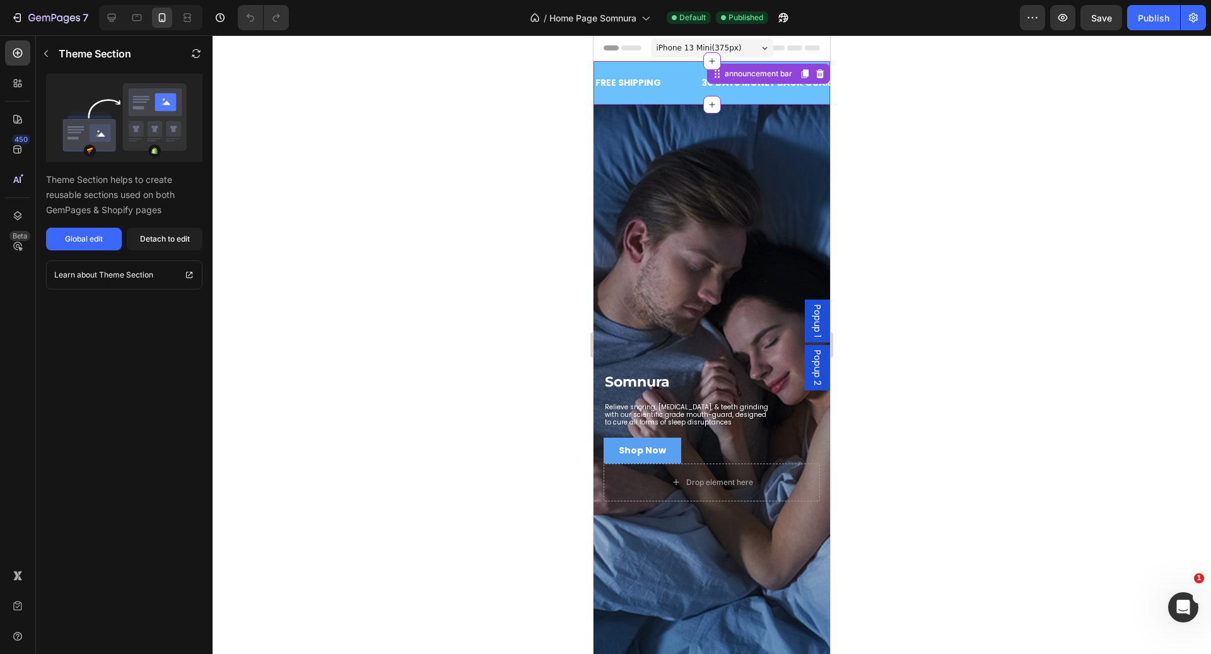
drag, startPoint x: 807, startPoint y: 69, endPoint x: 779, endPoint y: 110, distance: 49.9
click at [815, 69] on icon at bounding box center [820, 74] width 10 height 10
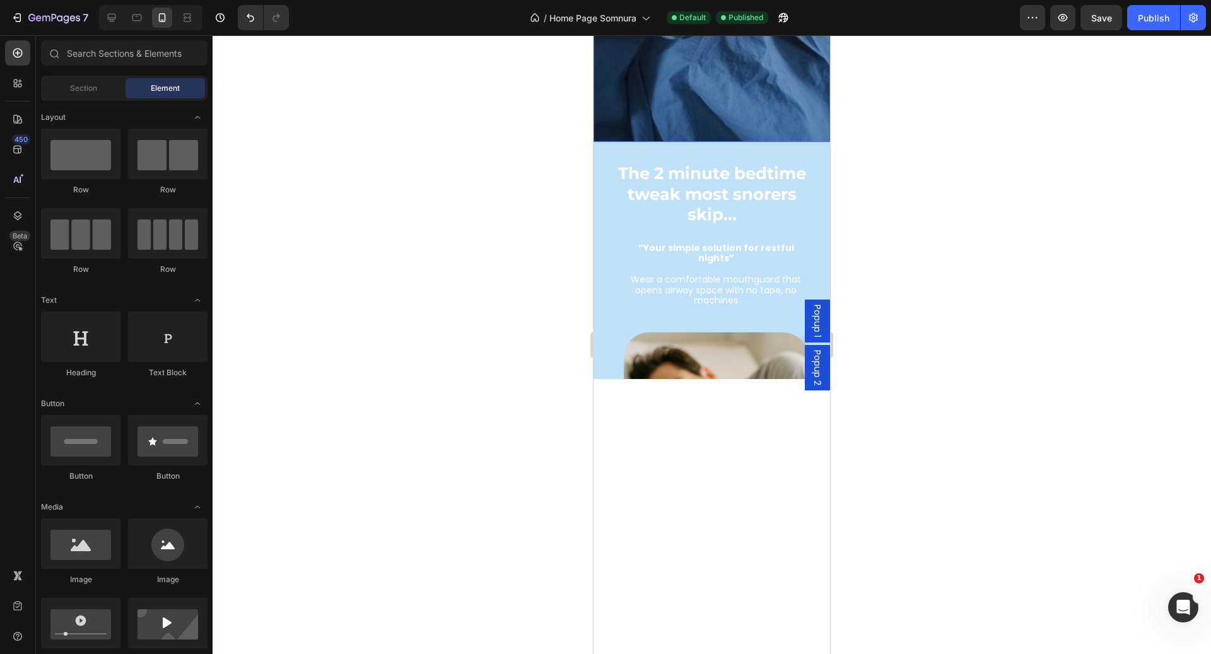
scroll to position [739, 0]
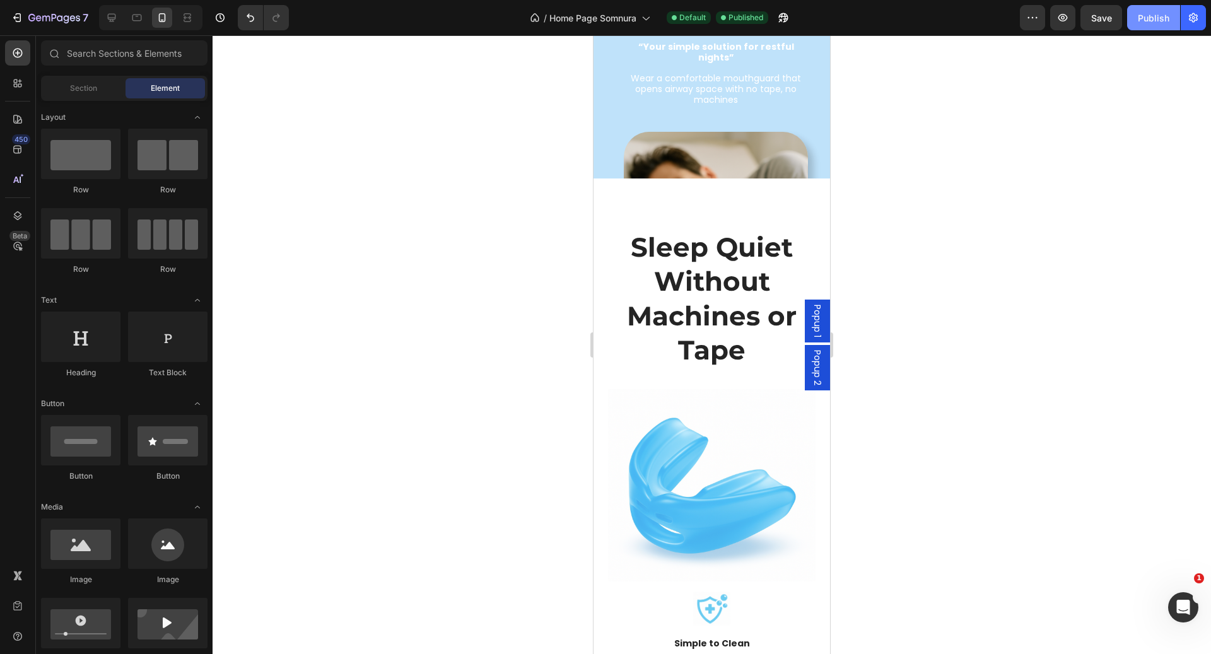
click at [1169, 24] on div "Publish" at bounding box center [1154, 17] width 32 height 13
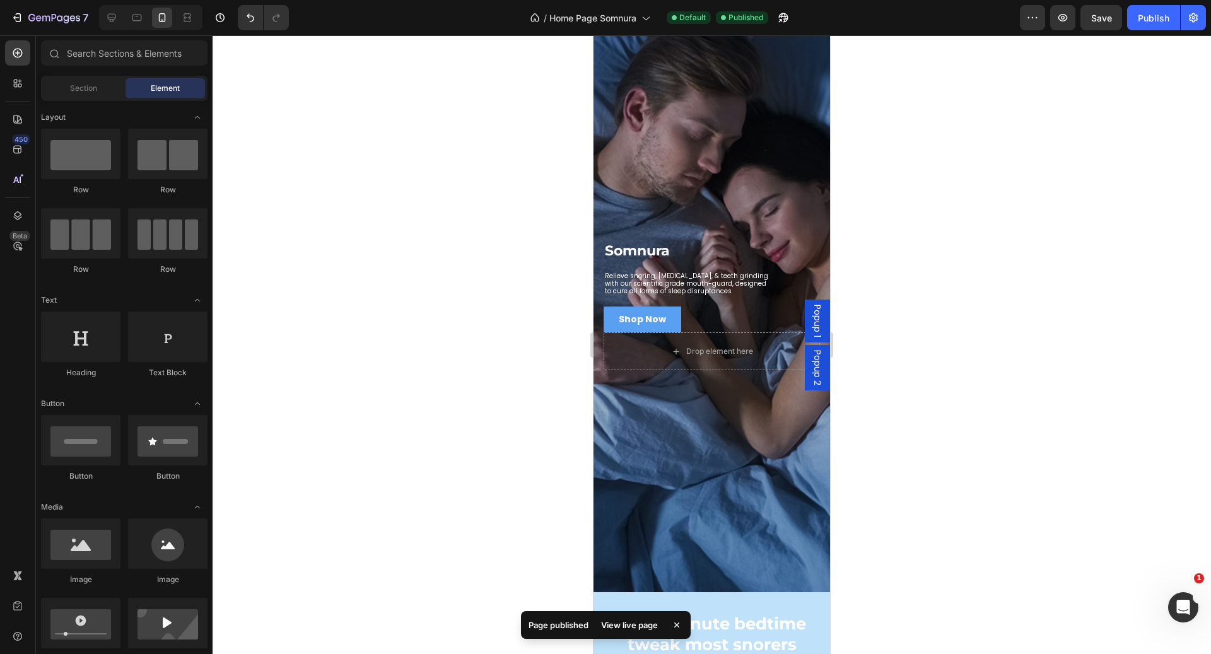
scroll to position [0, 0]
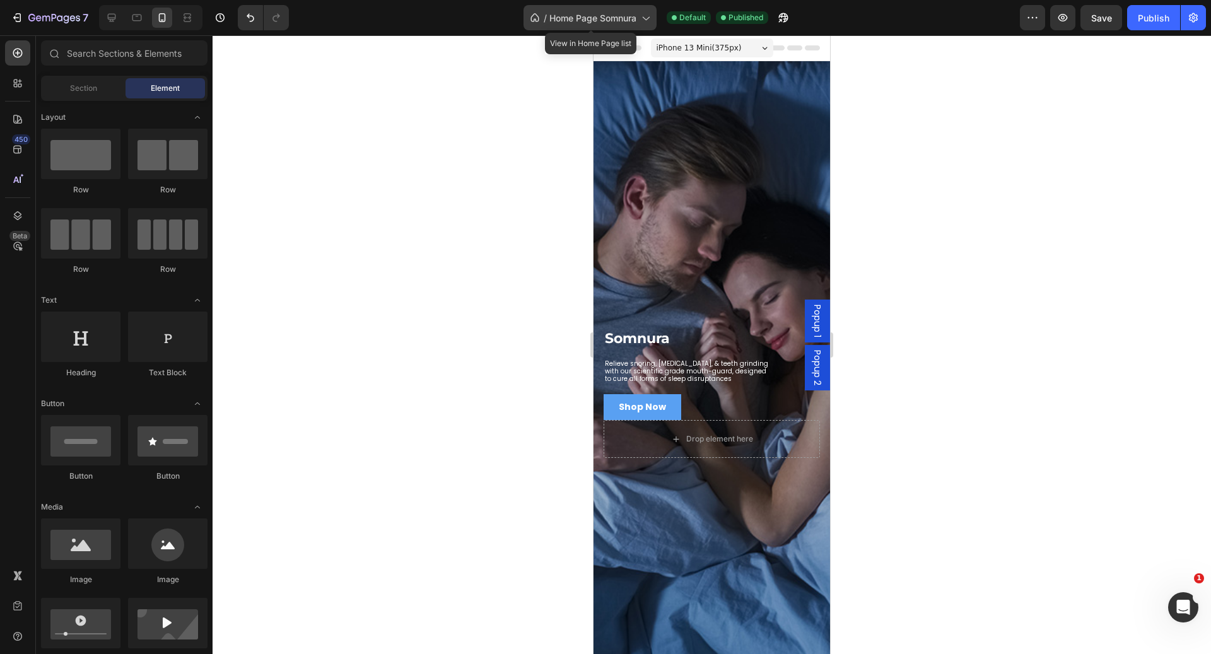
click at [597, 25] on div "/ Home Page Somnura" at bounding box center [590, 17] width 133 height 25
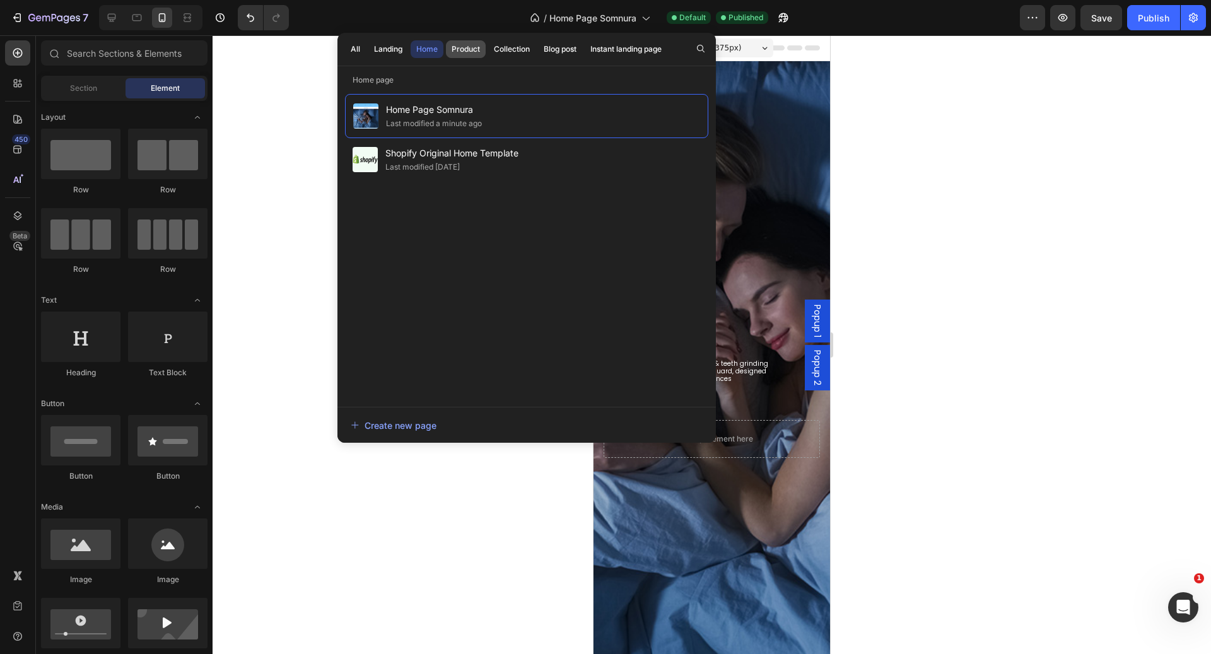
click at [460, 54] on div "Product" at bounding box center [466, 49] width 28 height 11
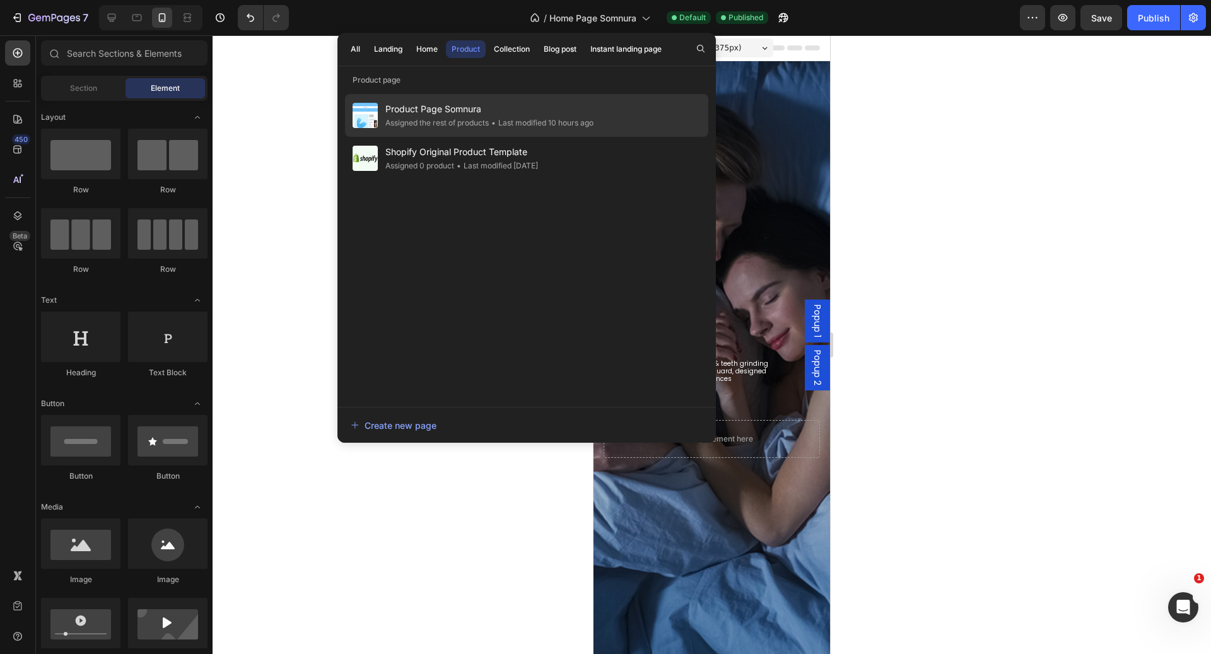
click at [469, 113] on span "Product Page Somnura" at bounding box center [490, 109] width 208 height 15
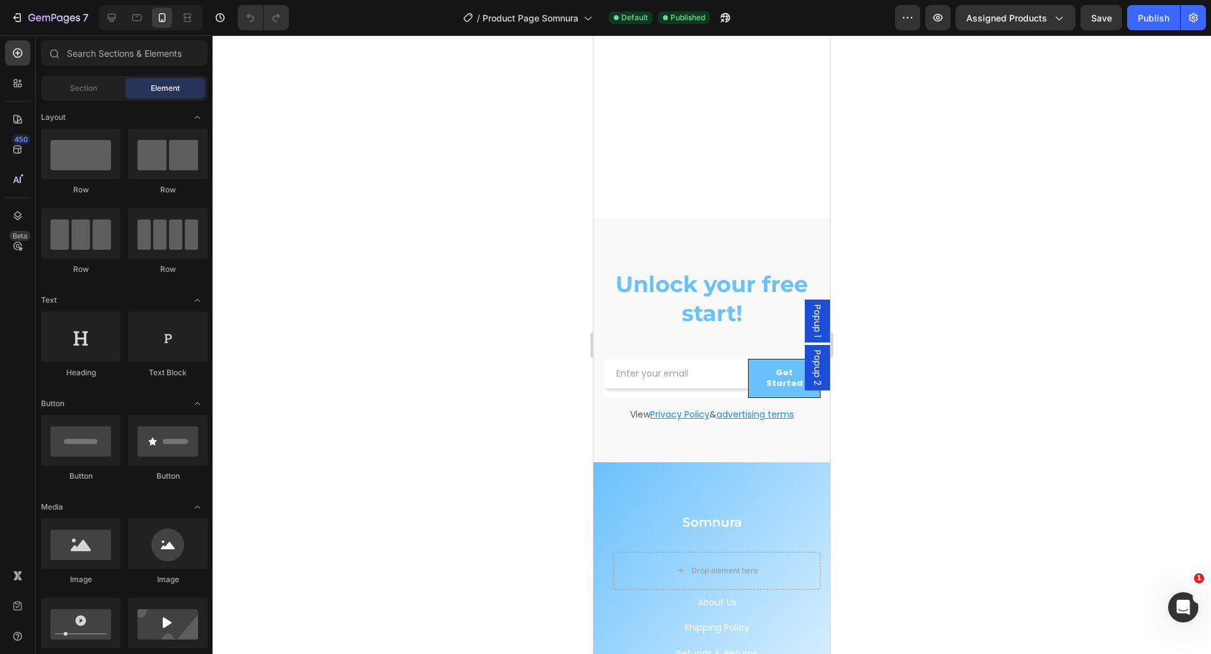
scroll to position [4309, 0]
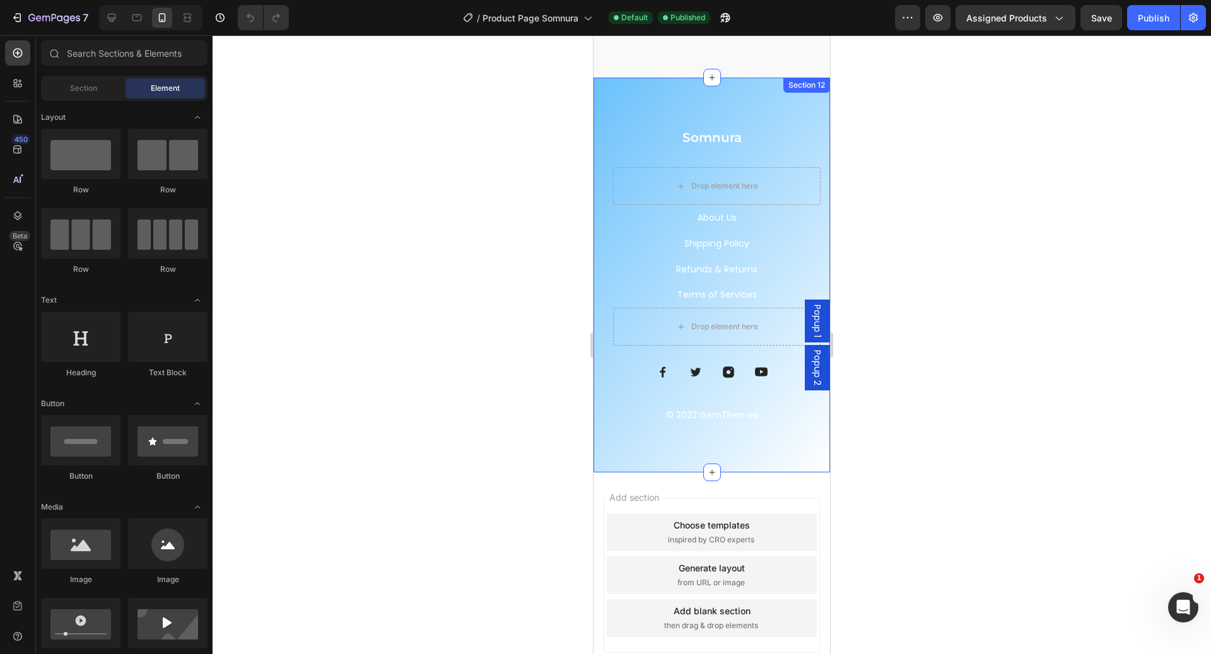
click at [601, 413] on div "Somnura Heading Drop element here About Us Button Shipping Policy Button Terms …" at bounding box center [712, 275] width 237 height 395
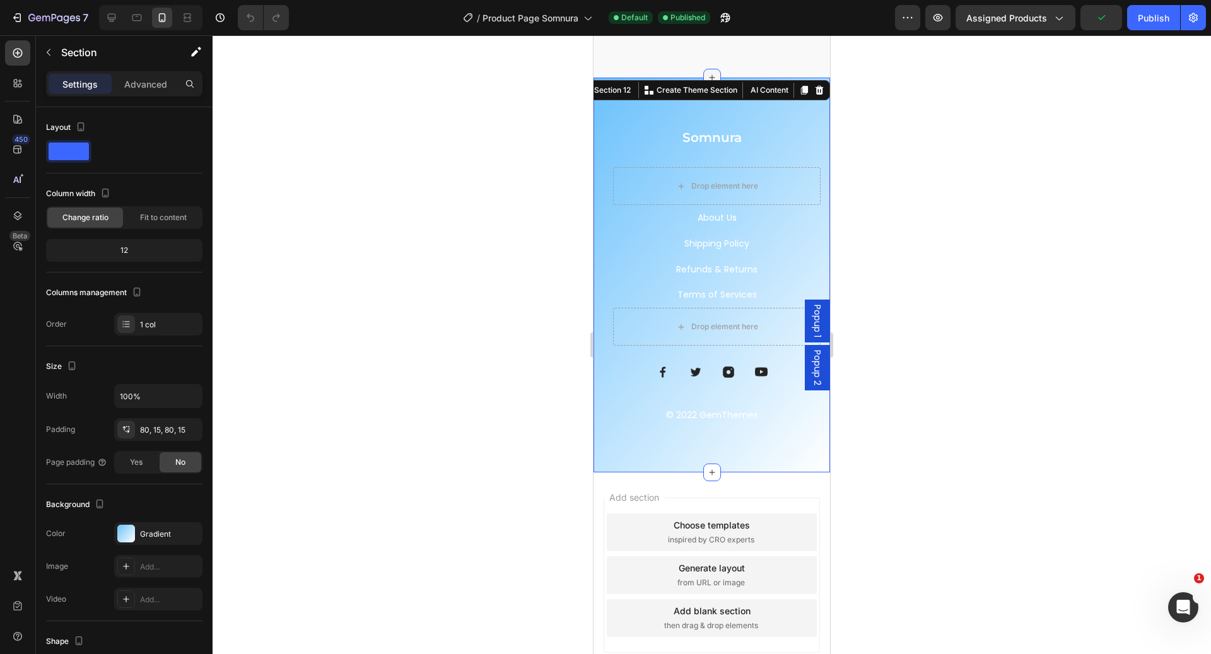
click at [709, 75] on icon at bounding box center [712, 78] width 6 height 6
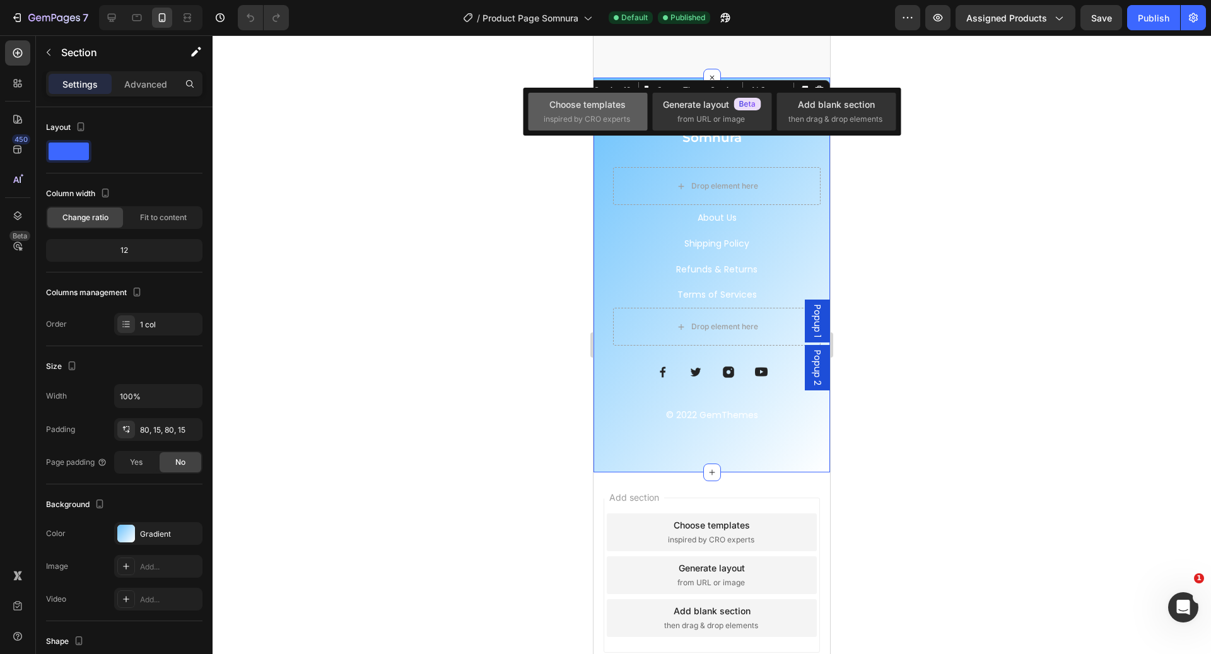
click at [625, 121] on span "inspired by CRO experts" at bounding box center [587, 119] width 86 height 11
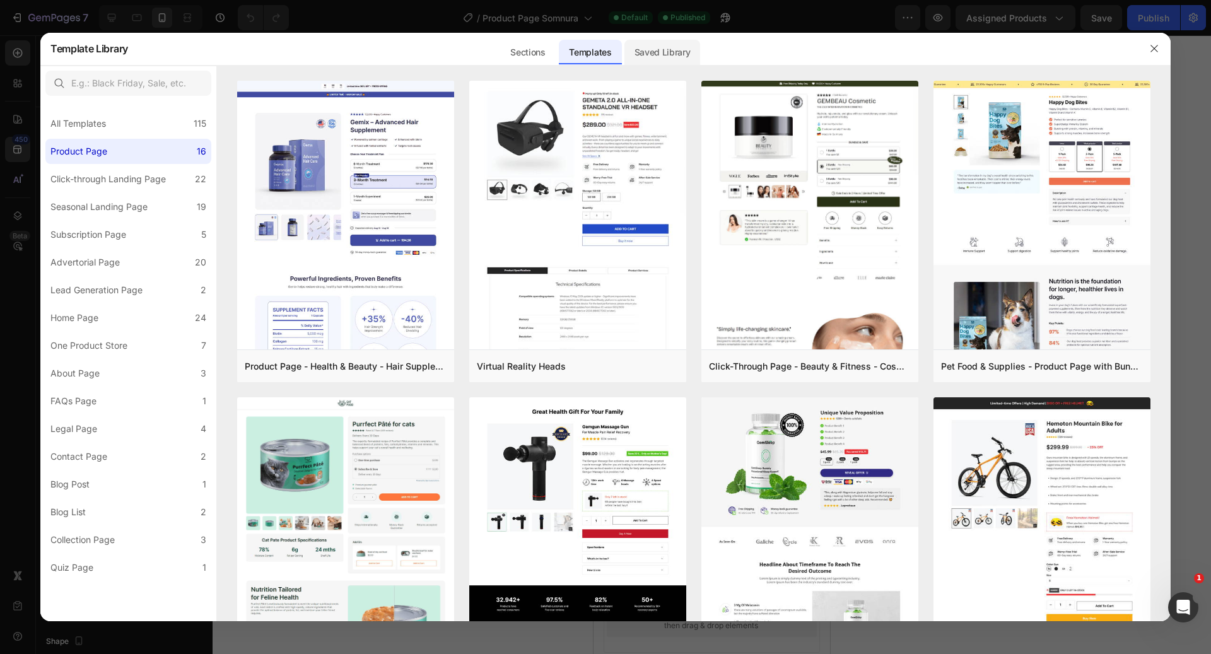
click at [649, 53] on div "Saved Library" at bounding box center [663, 52] width 76 height 25
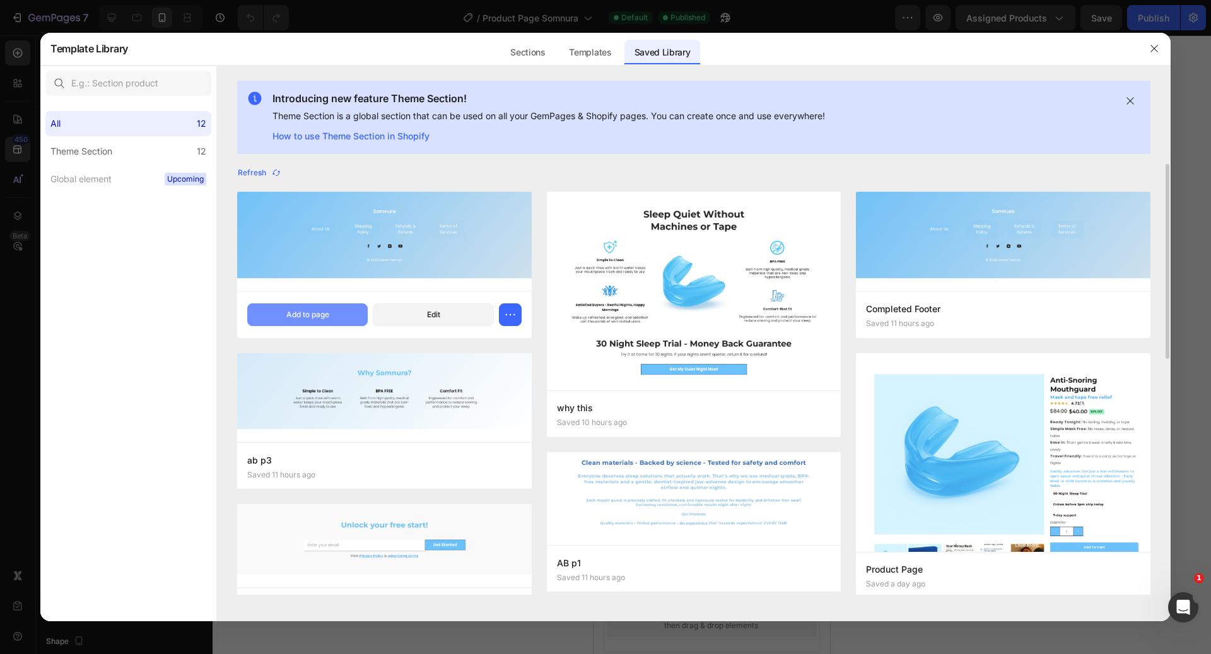
click at [322, 315] on div "Add to page" at bounding box center [307, 314] width 43 height 11
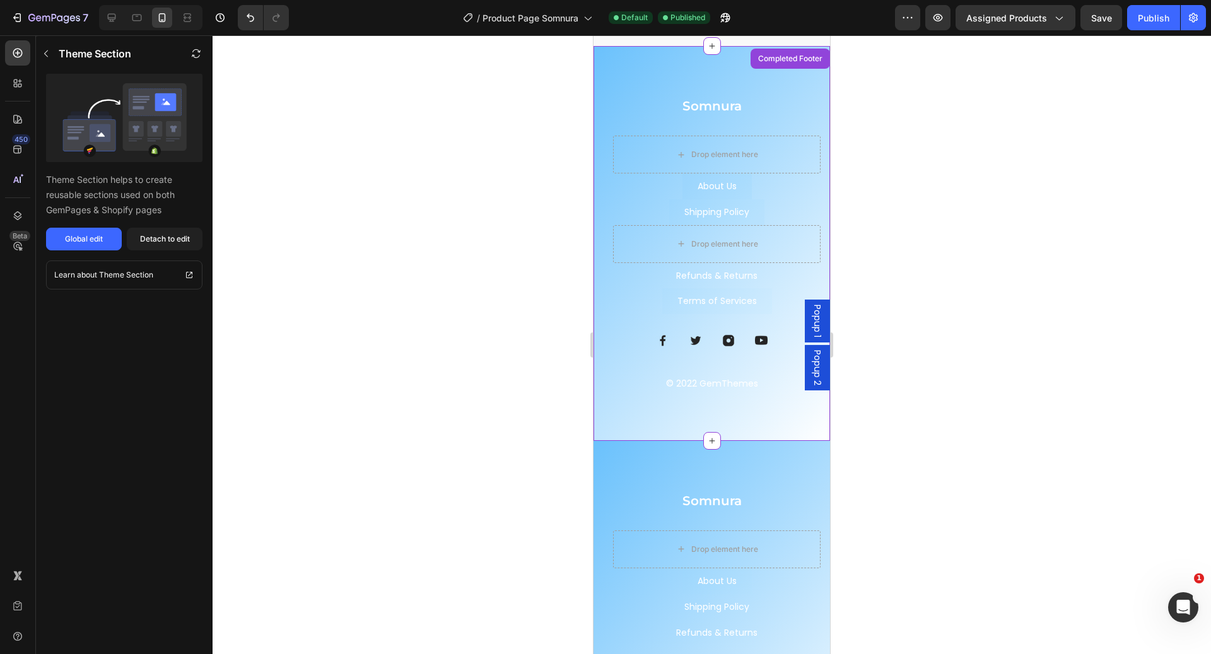
scroll to position [4341, 0]
click at [632, 449] on div "Somnura Heading Drop element here About Us Button Shipping Policy Button Terms …" at bounding box center [712, 637] width 237 height 395
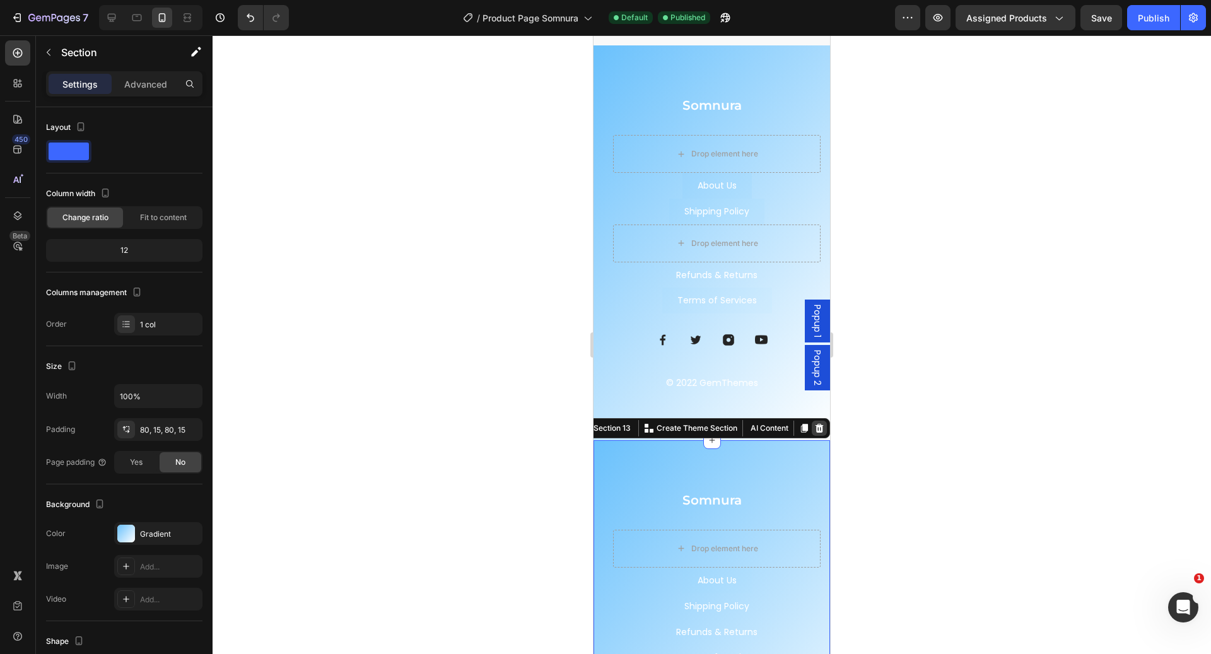
click at [814, 421] on div at bounding box center [819, 428] width 15 height 15
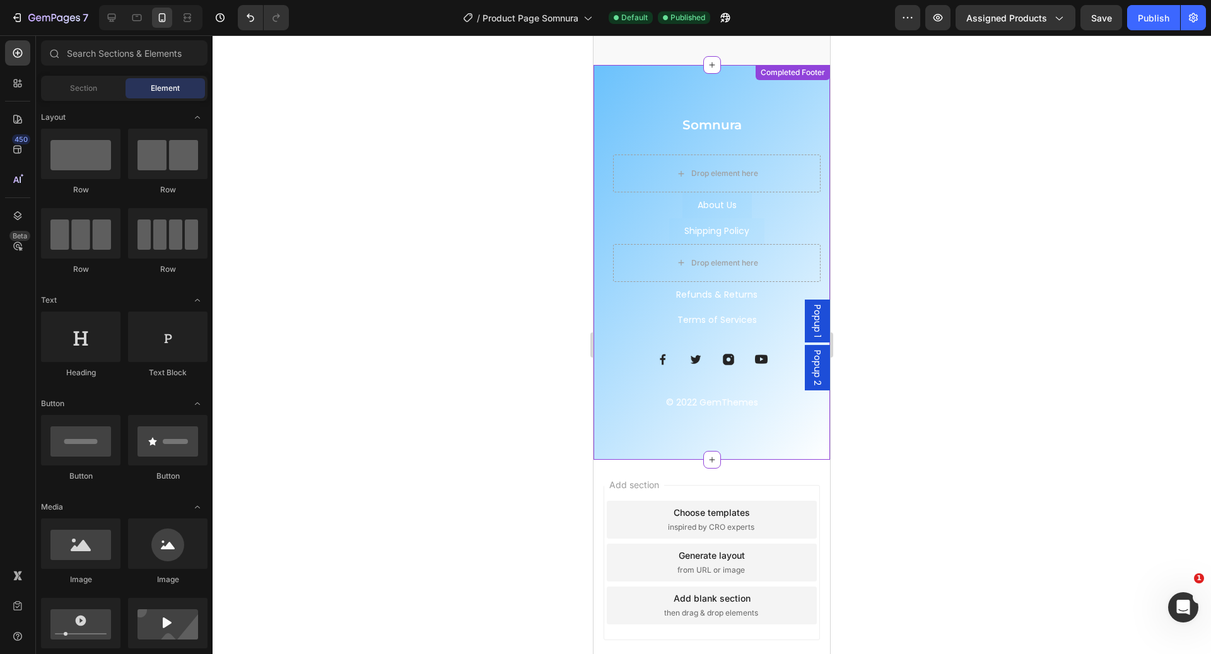
scroll to position [4265, 0]
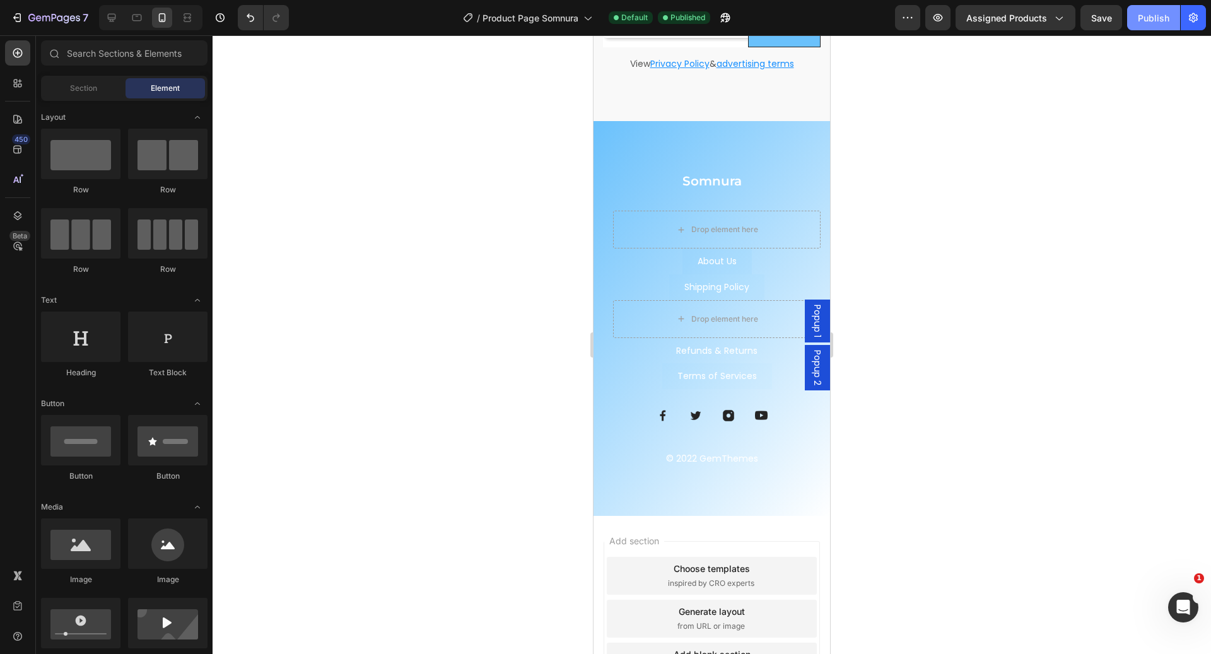
click at [1162, 27] on button "Publish" at bounding box center [1154, 17] width 53 height 25
click at [661, 146] on div "Somnura Heading Drop element here About Us Button Shipping Policy Button Refund…" at bounding box center [712, 318] width 237 height 395
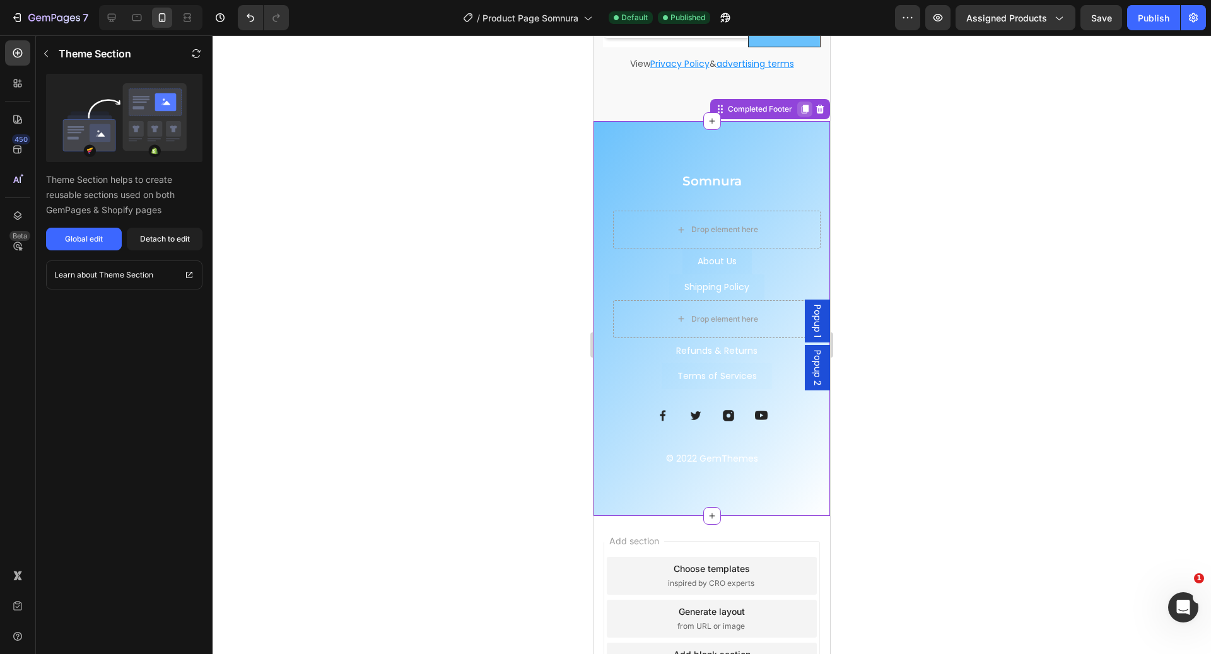
click at [802, 105] on icon at bounding box center [805, 109] width 7 height 9
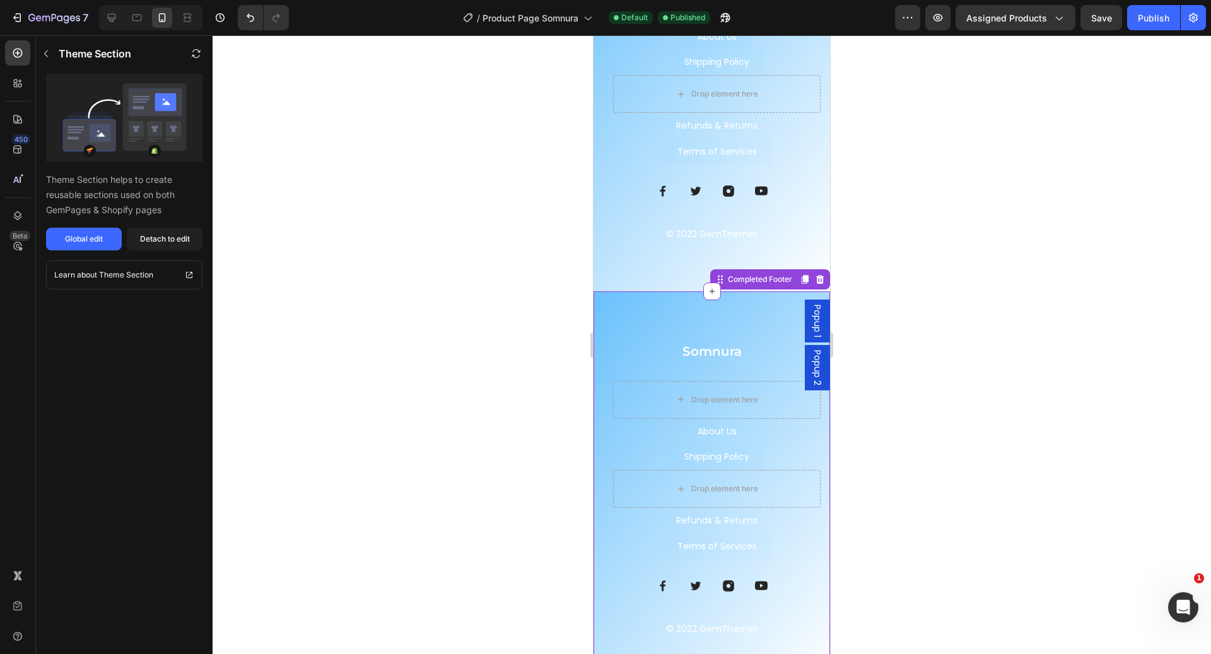
scroll to position [4453, 0]
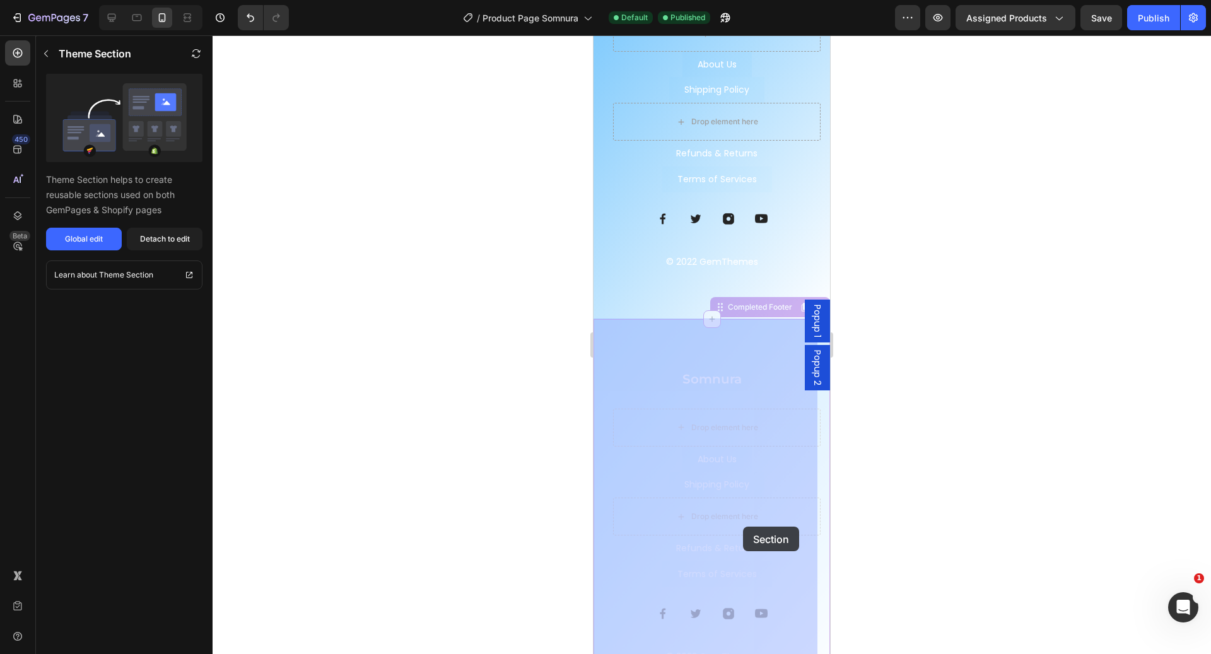
drag, startPoint x: 757, startPoint y: 547, endPoint x: 736, endPoint y: 541, distance: 22.4
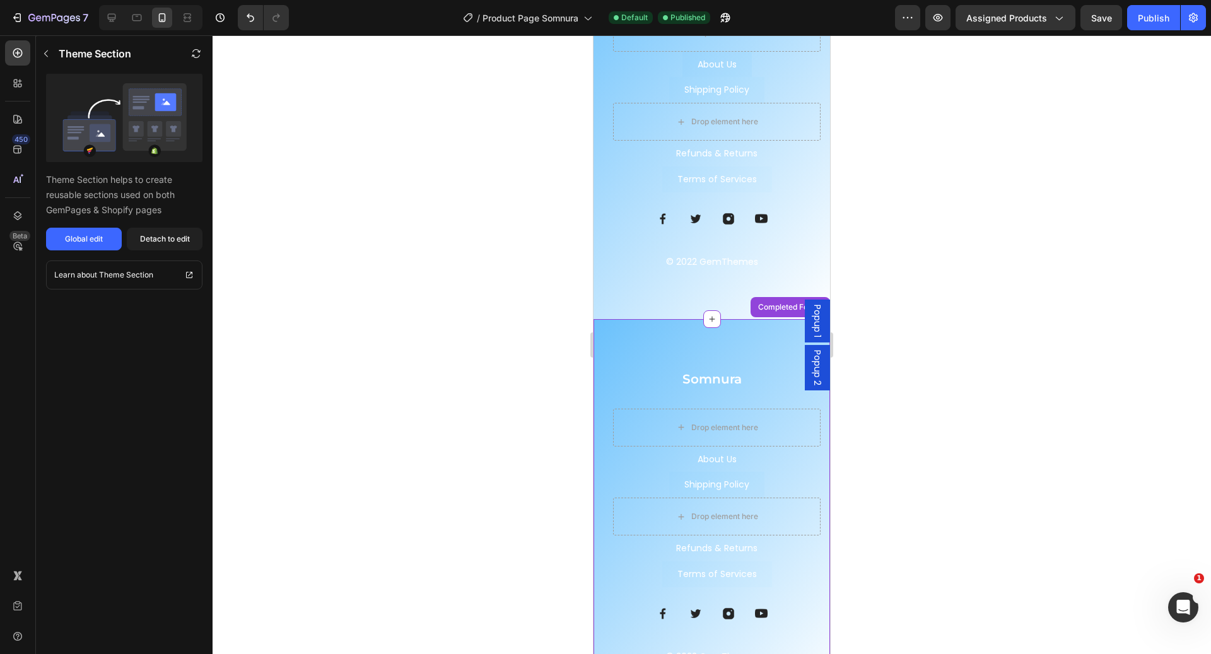
scroll to position [4448, 0]
click at [755, 466] on div "About Us Button" at bounding box center [717, 465] width 208 height 26
click at [628, 280] on div "Somnura Heading Drop element here About Us Button Shipping Policy Button Refund…" at bounding box center [712, 126] width 237 height 395
click at [599, 265] on div "Somnura Heading Drop element here About Us Button Shipping Policy Button Refund…" at bounding box center [712, 126] width 237 height 395
click at [610, 355] on div "Somnura Heading Drop element here About Us Button Shipping Policy Button Refund…" at bounding box center [712, 521] width 237 height 395
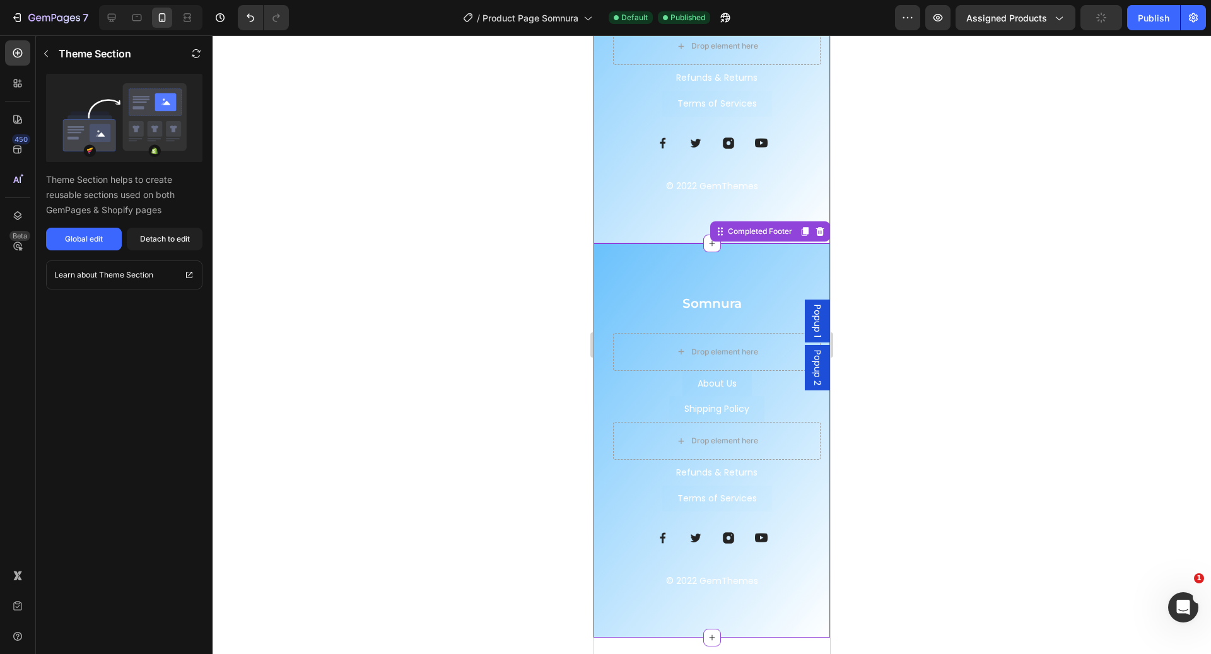
scroll to position [4415, 0]
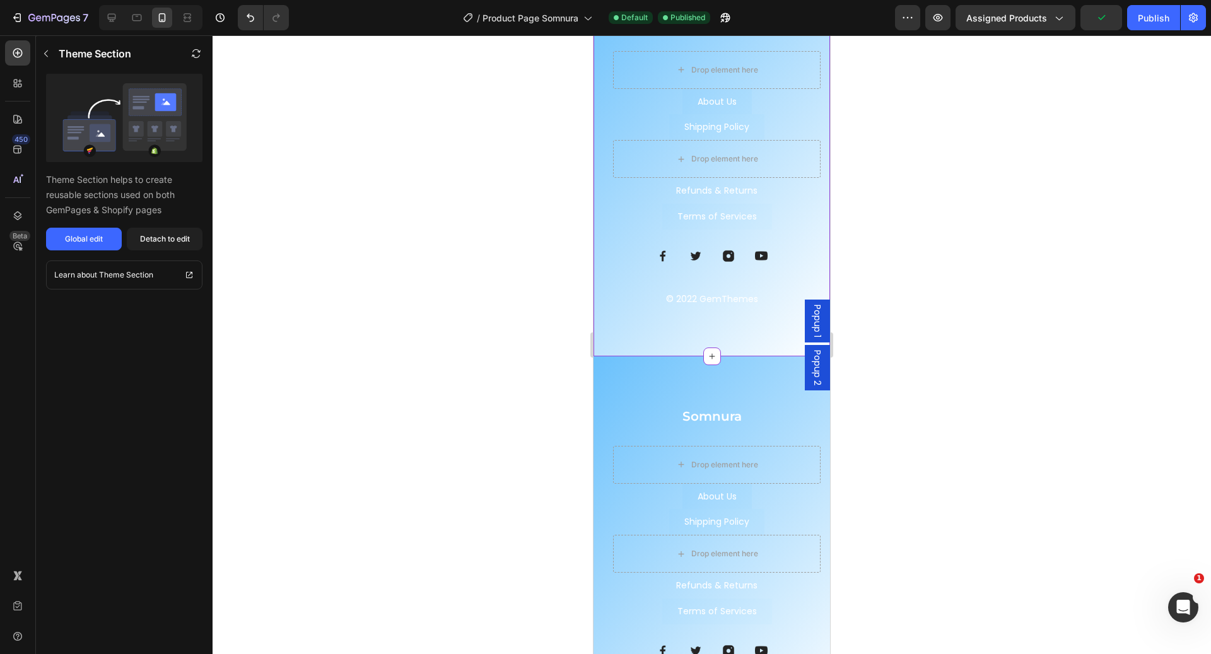
click at [613, 305] on div "Somnura Heading Drop element here About Us Button Shipping Policy Button Refund…" at bounding box center [712, 159] width 237 height 395
click at [138, 240] on button "Detach to edit" at bounding box center [165, 239] width 76 height 23
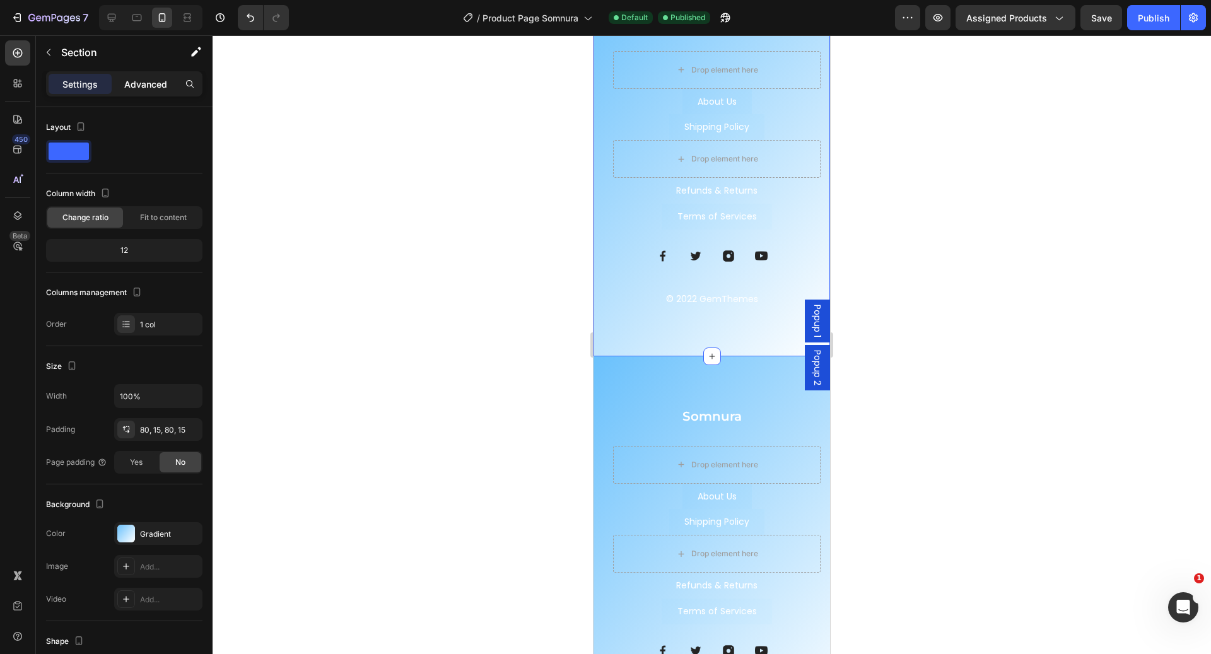
click at [140, 78] on p "Advanced" at bounding box center [145, 84] width 43 height 13
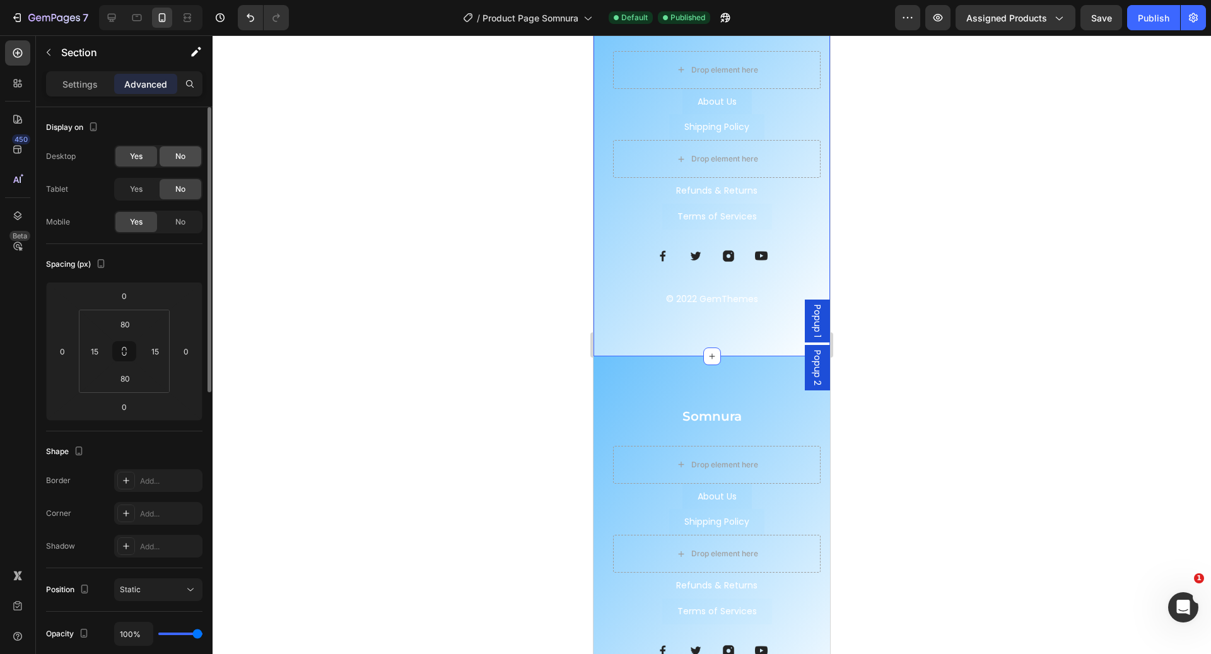
click at [178, 158] on span "No" at bounding box center [180, 156] width 10 height 11
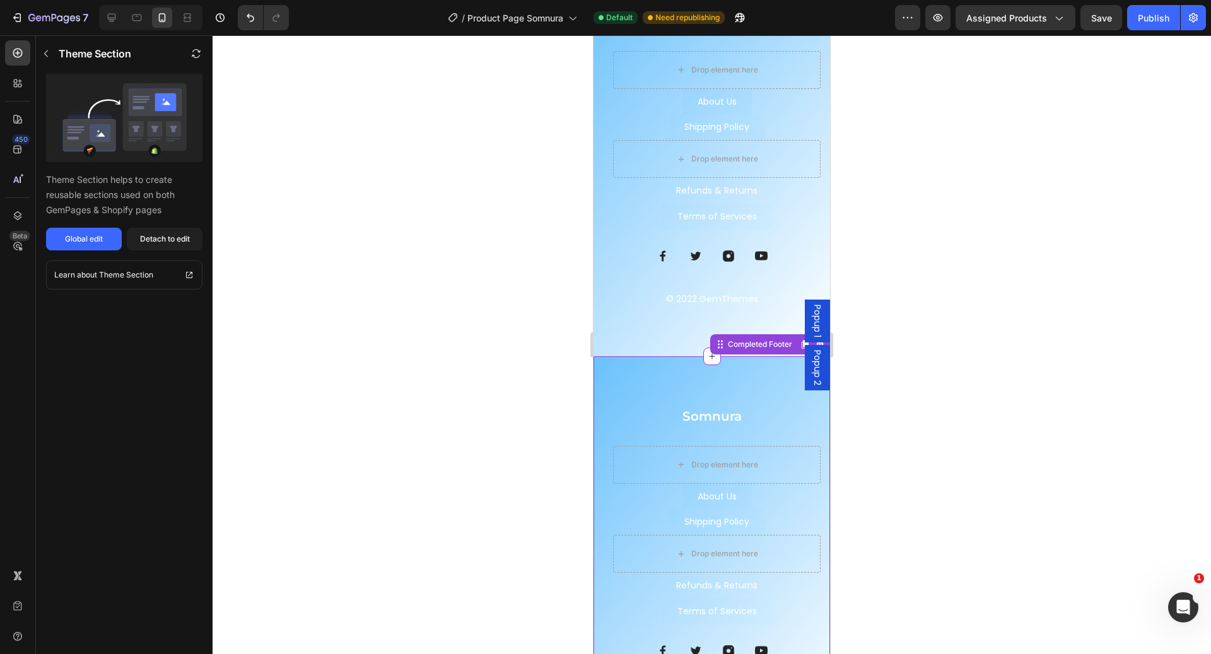
click at [624, 368] on div "Somnura Heading Drop element here About Us Button Shipping Policy Button Refund…" at bounding box center [712, 553] width 237 height 395
click at [178, 242] on div "Detach to edit" at bounding box center [165, 238] width 50 height 11
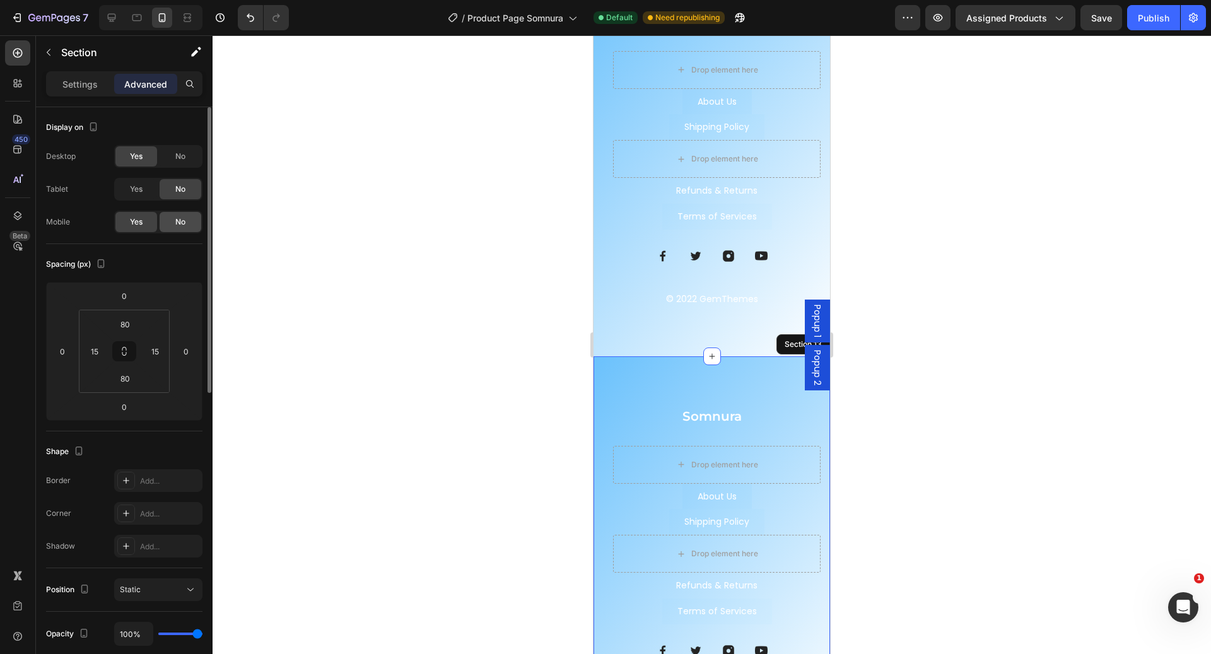
click at [172, 221] on div "No" at bounding box center [181, 222] width 42 height 20
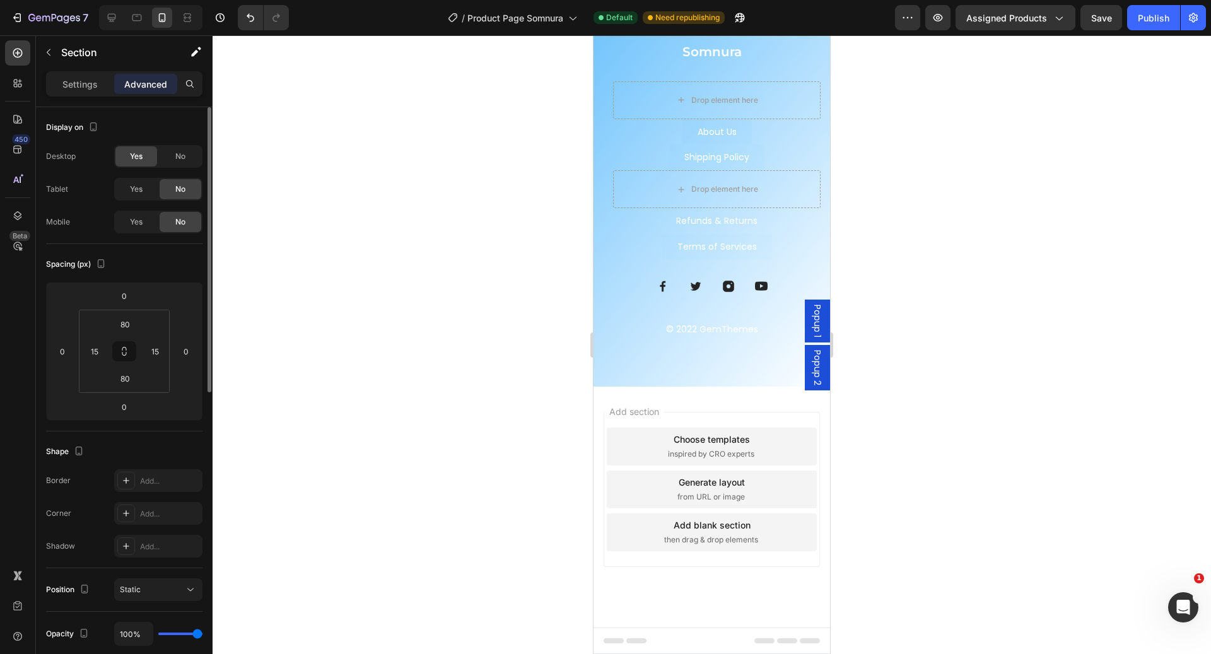
scroll to position [4321, 0]
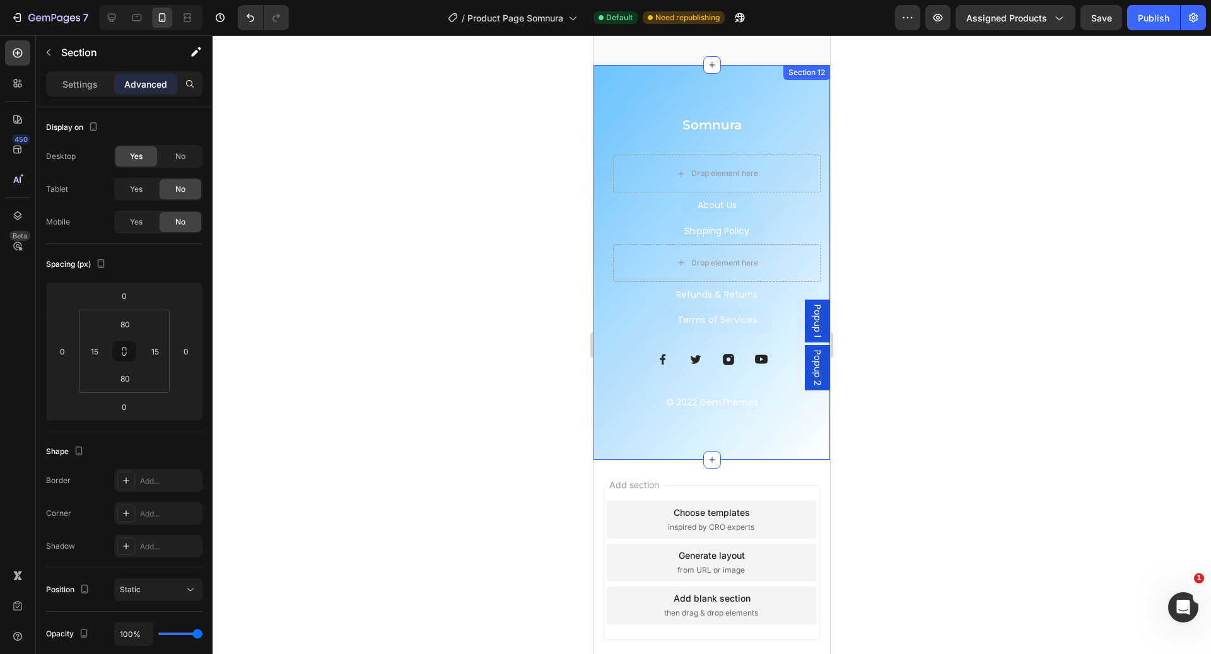
click at [601, 217] on div "Somnura Heading Drop element here About Us Button Shipping Policy Button Refund…" at bounding box center [712, 262] width 237 height 395
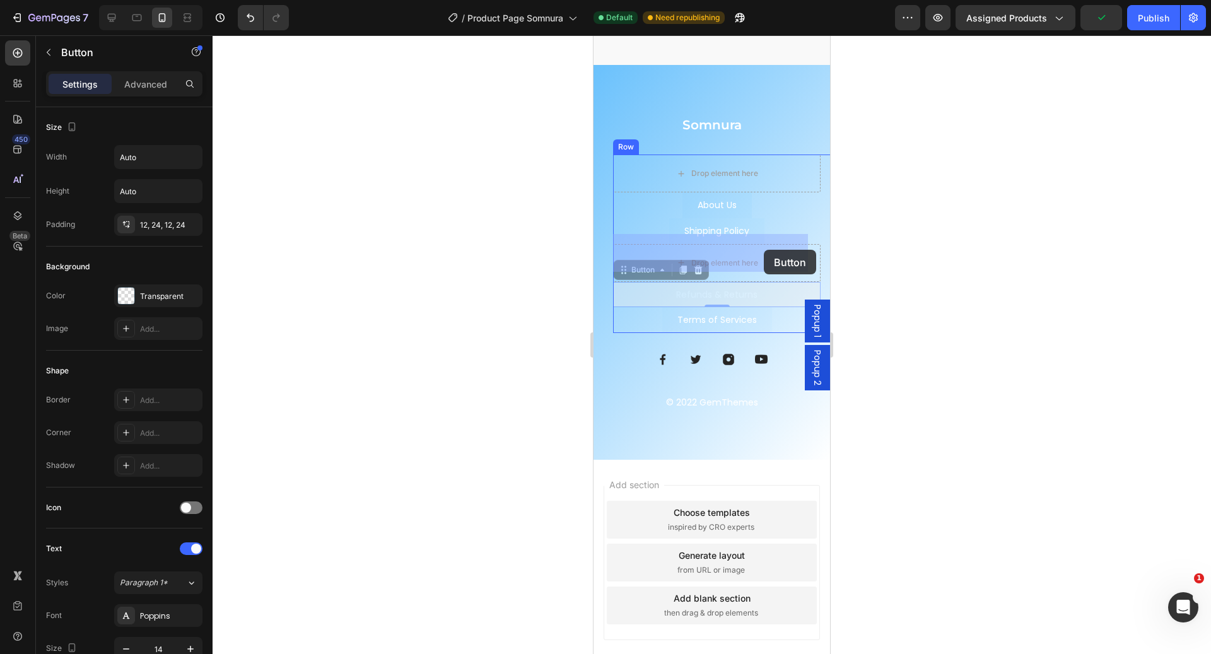
drag, startPoint x: 764, startPoint y: 280, endPoint x: 764, endPoint y: 250, distance: 30.3
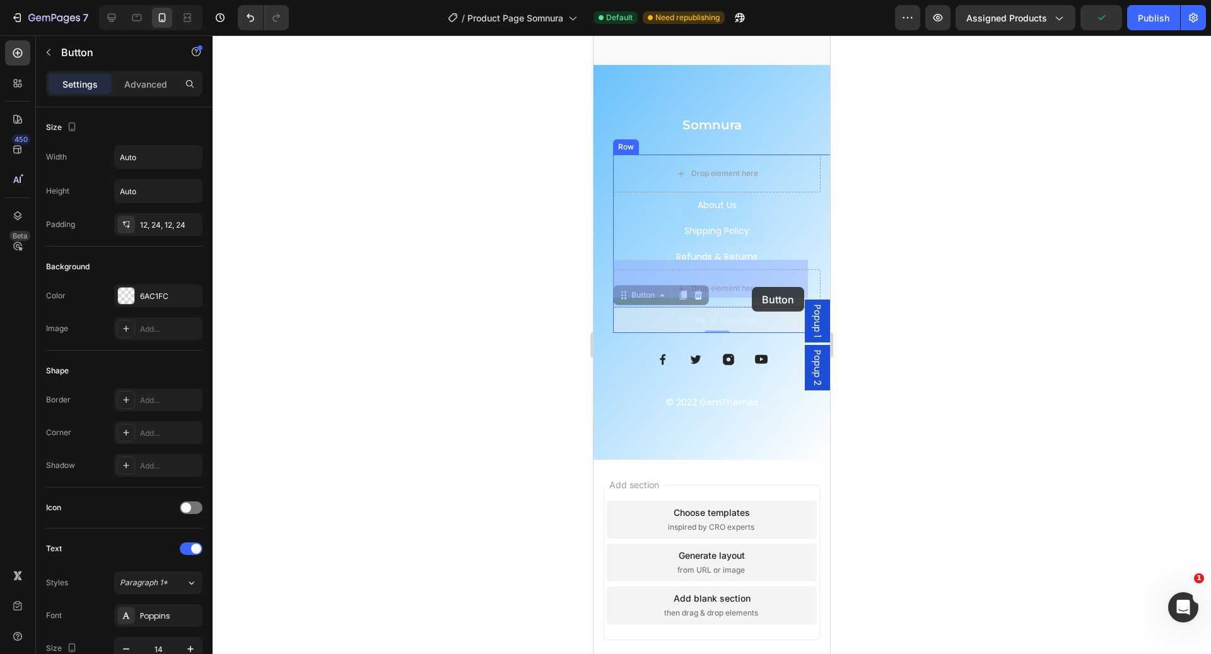
drag, startPoint x: 752, startPoint y: 307, endPoint x: 752, endPoint y: 286, distance: 20.8
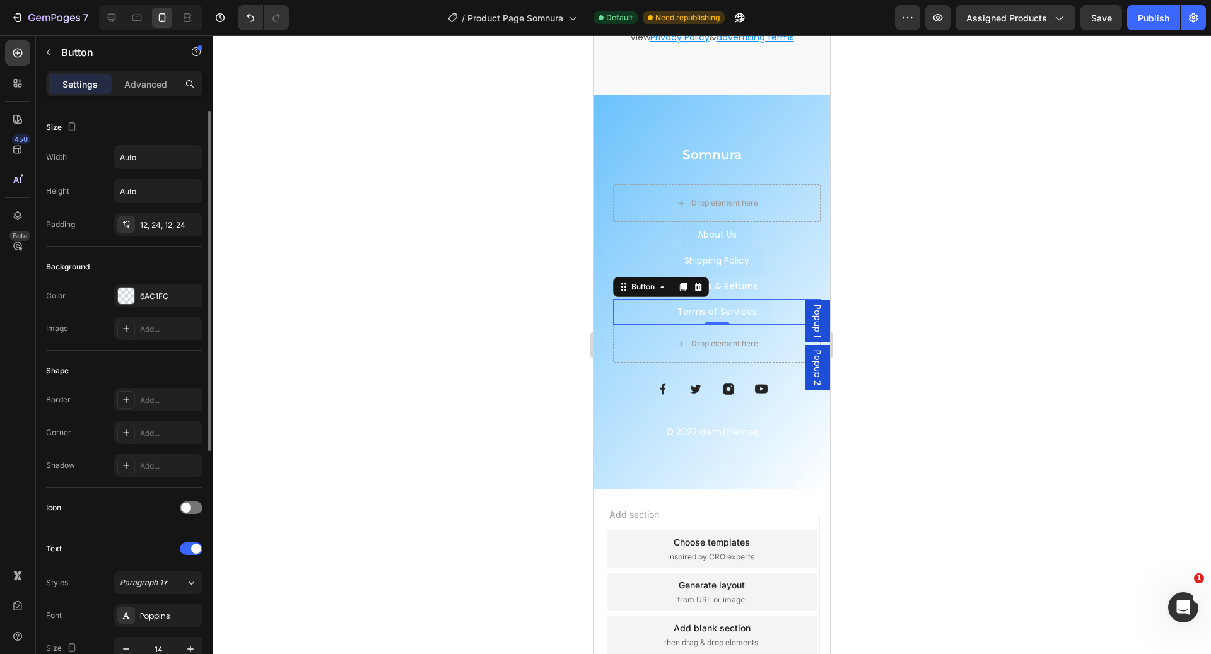
scroll to position [417, 0]
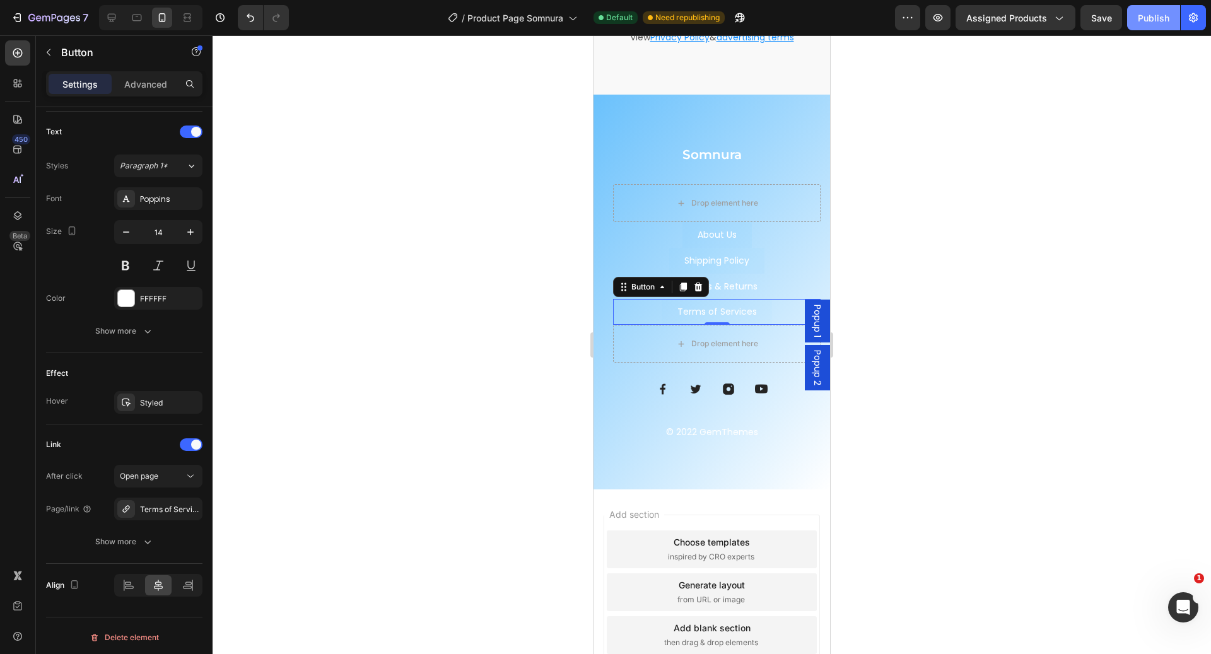
click at [1162, 11] on div "Publish" at bounding box center [1154, 17] width 32 height 13
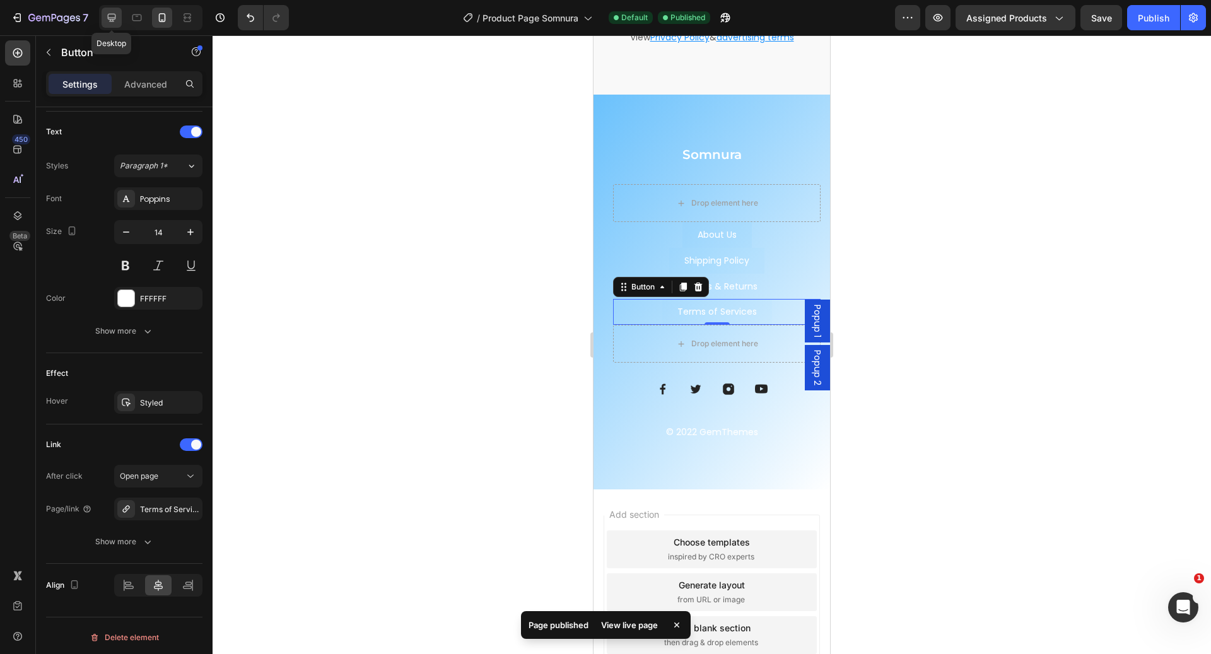
click at [109, 27] on div at bounding box center [112, 18] width 20 height 20
type input "19"
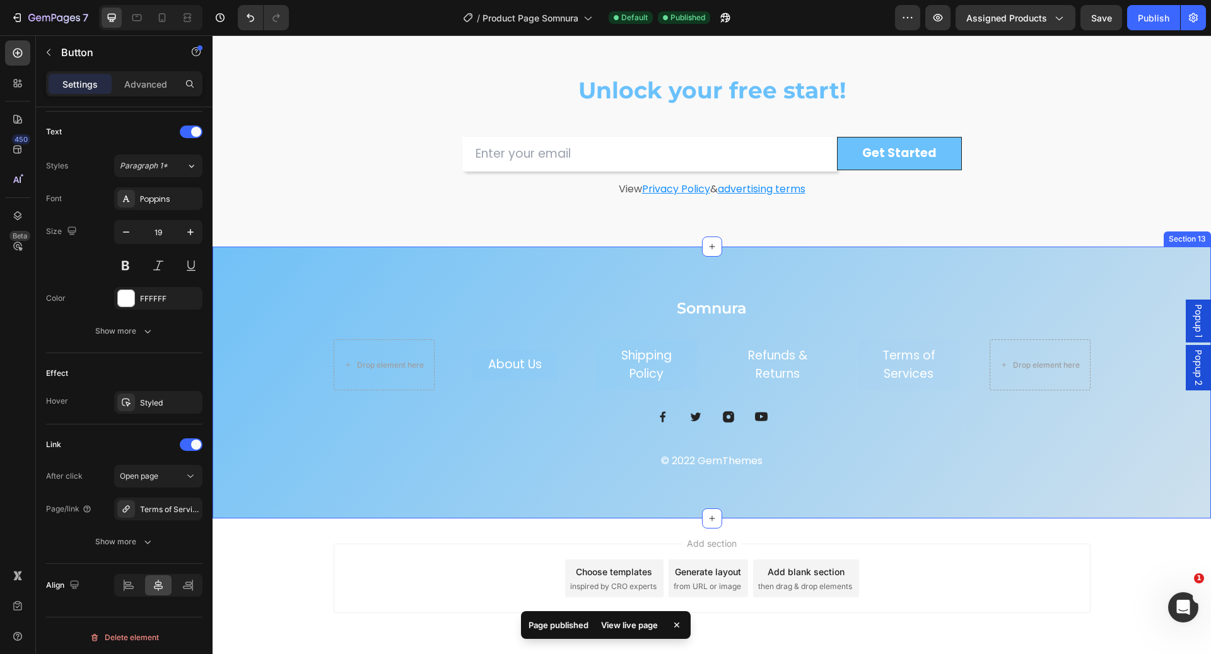
scroll to position [4183, 0]
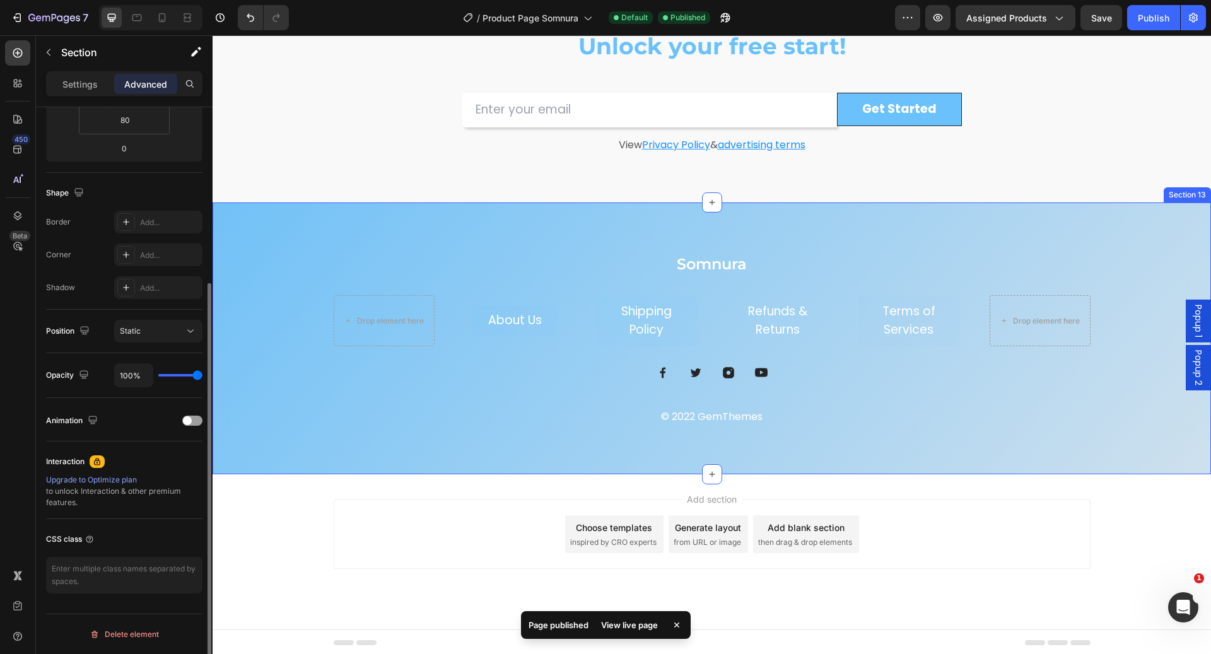
click at [504, 237] on div "Somnura Heading Drop element here About Us Button Shipping Policy Button Refund…" at bounding box center [712, 339] width 999 height 272
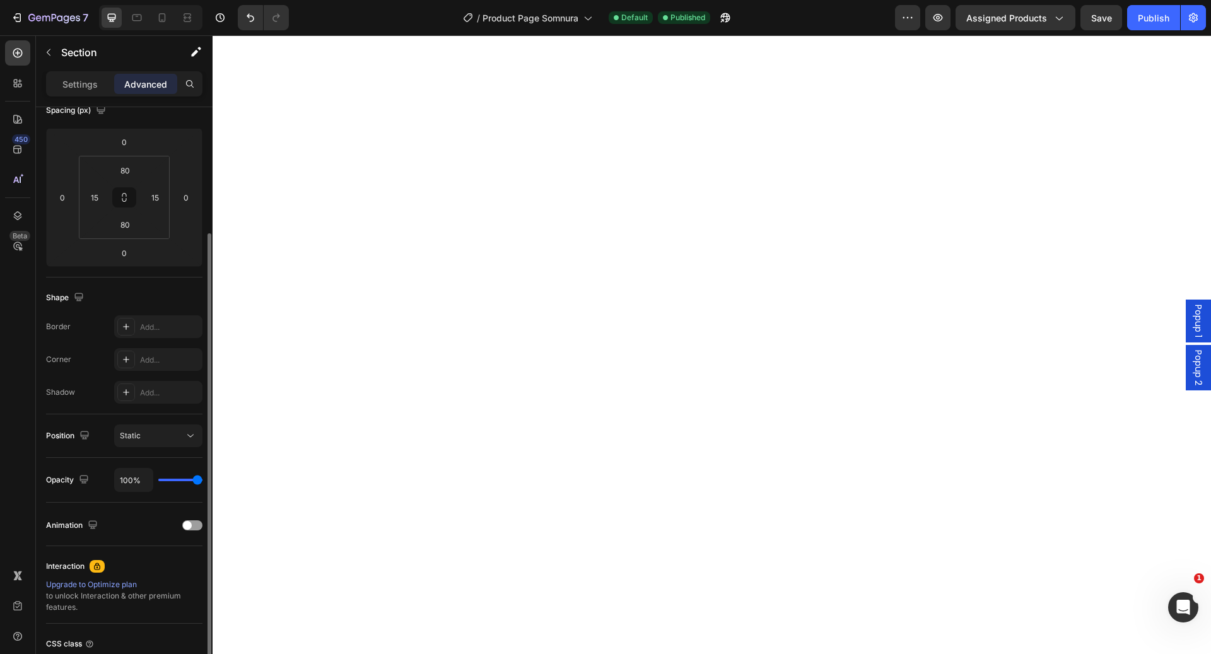
scroll to position [3715, 0]
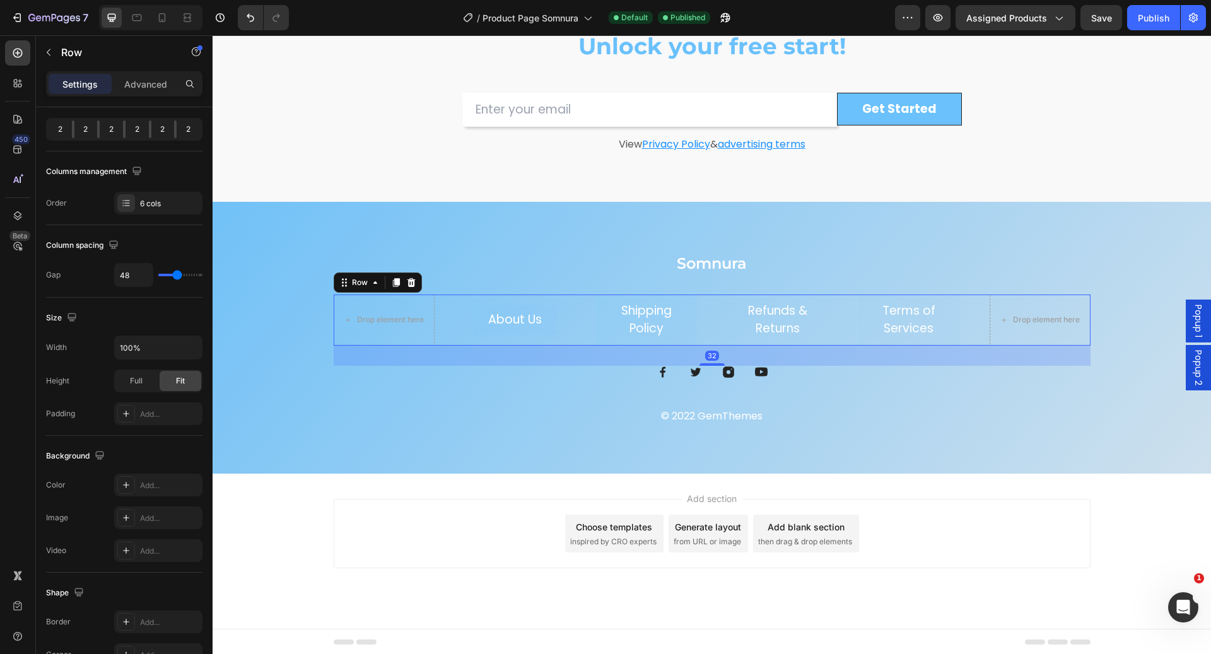
click at [492, 336] on div "About Us Button" at bounding box center [515, 320] width 101 height 51
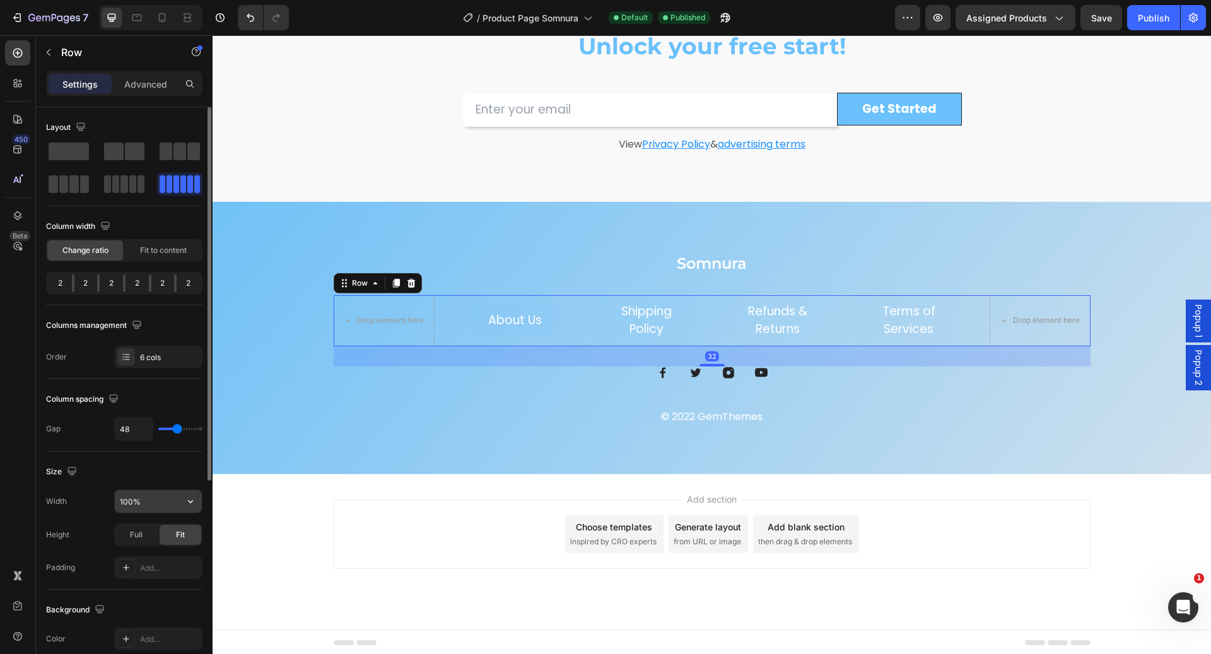
scroll to position [328, 0]
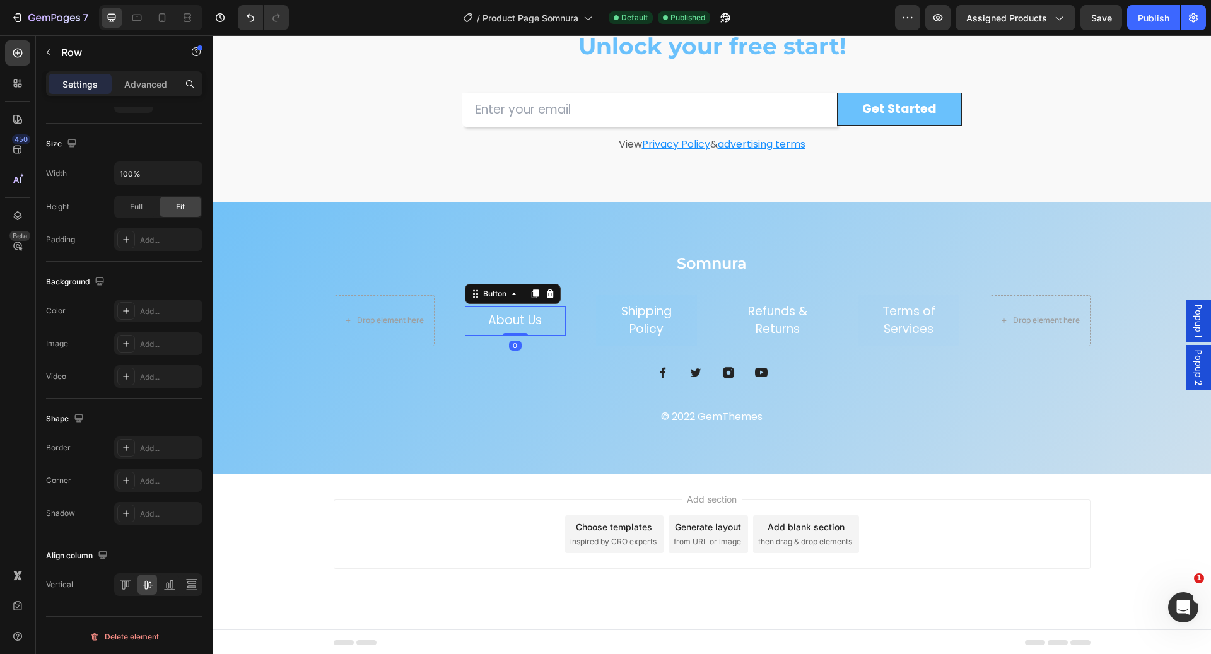
click at [473, 315] on link "About Us" at bounding box center [515, 321] width 84 height 30
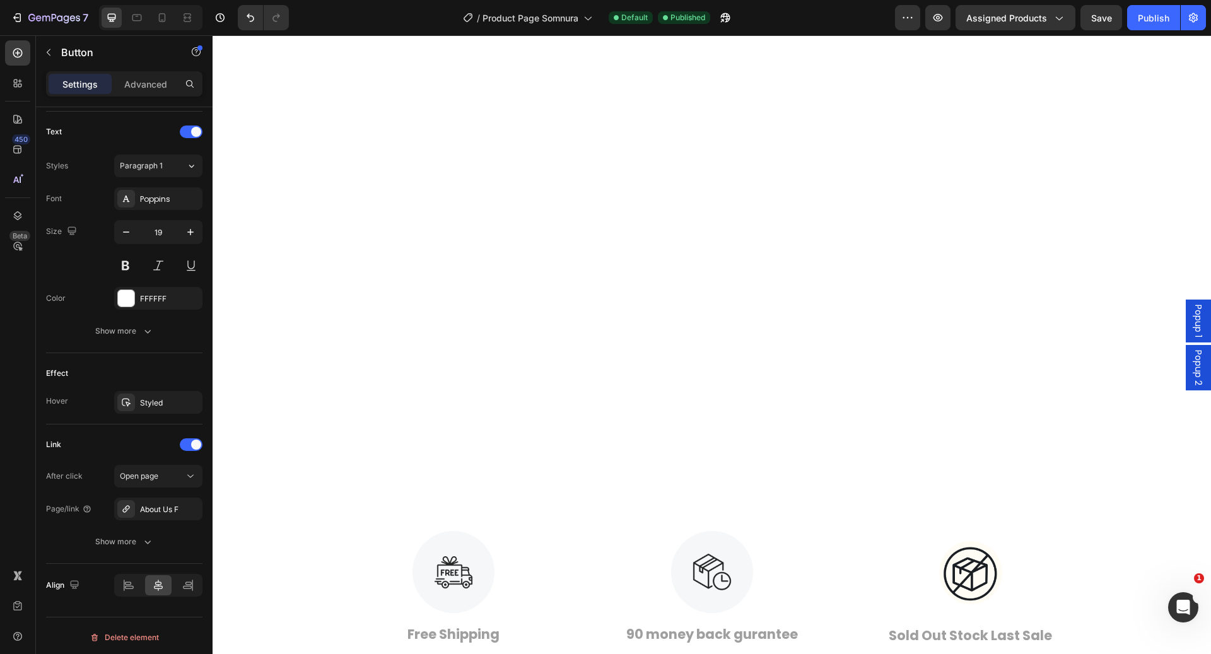
scroll to position [3715, 0]
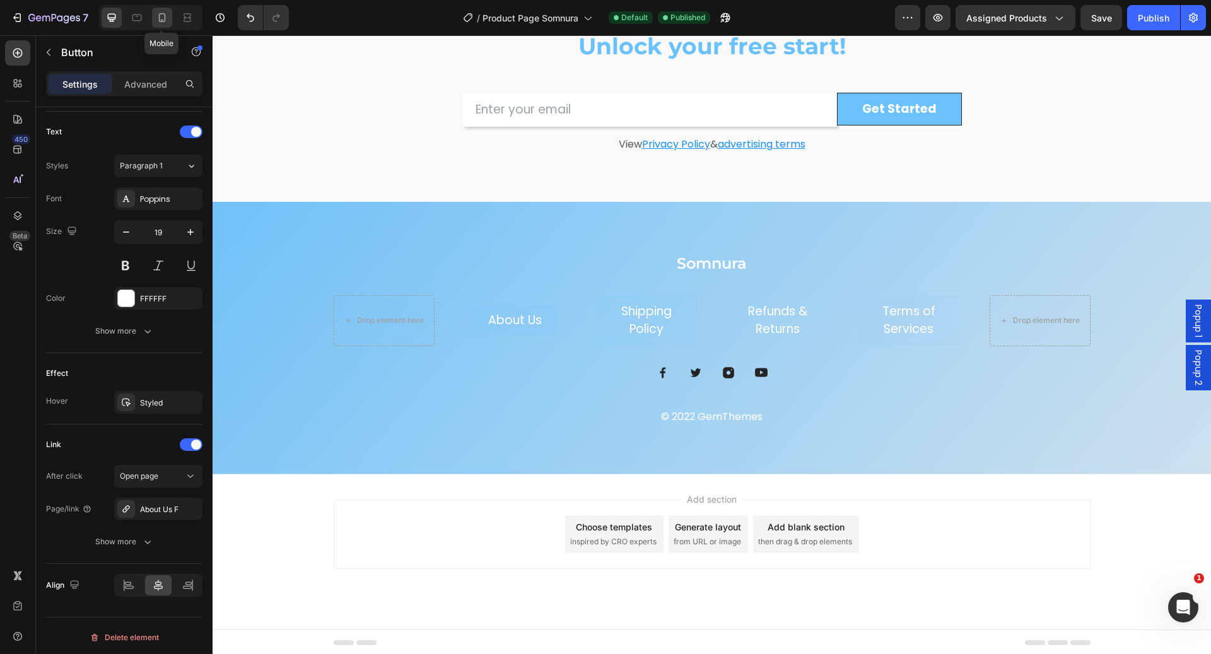
click at [155, 15] on div at bounding box center [162, 18] width 20 height 20
type input "14"
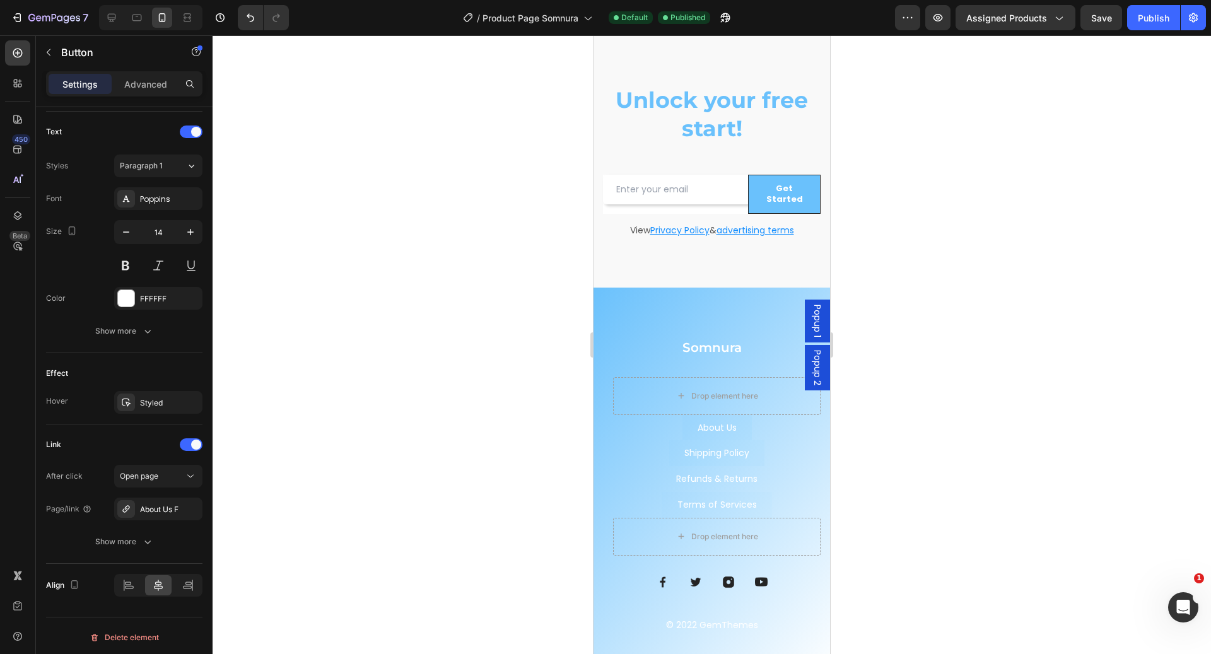
scroll to position [3628, 0]
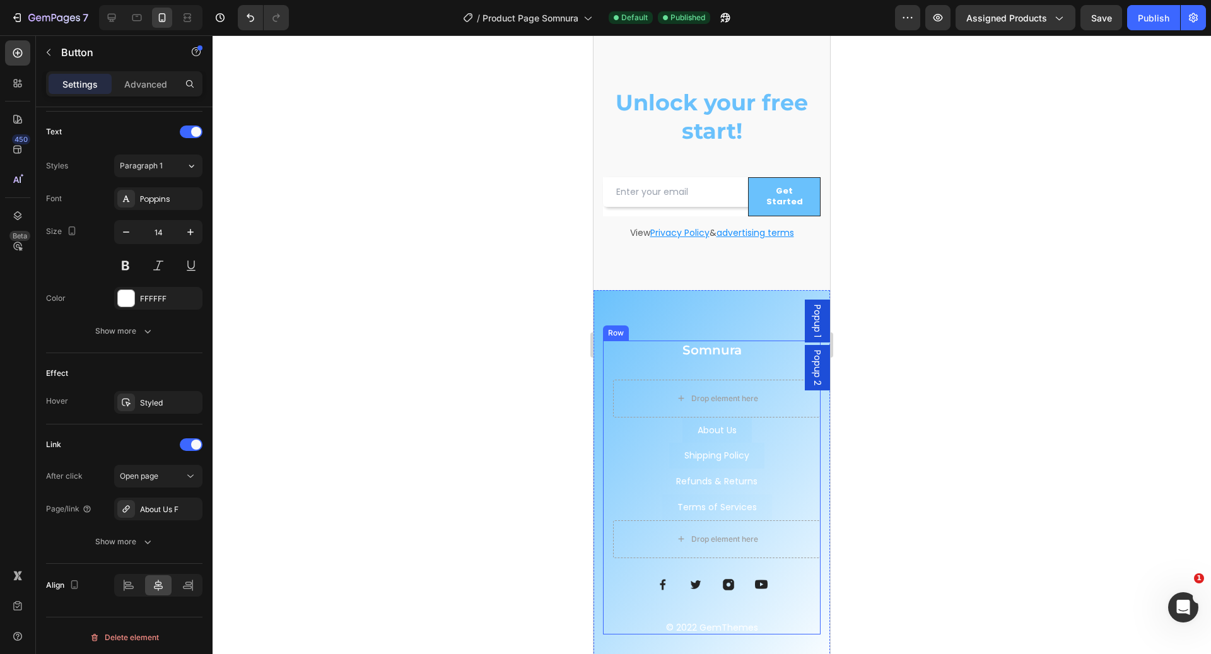
click at [604, 430] on div "Somnura Heading Drop element here About Us Button Shipping Policy Button Terms …" at bounding box center [712, 488] width 218 height 294
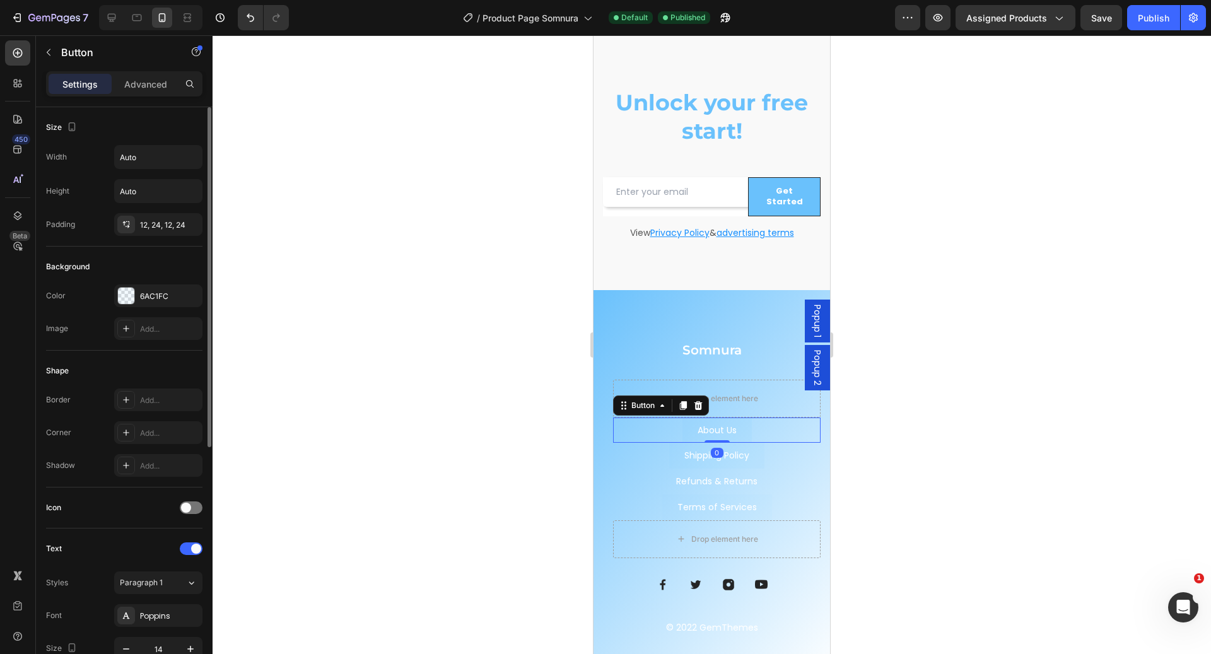
click at [749, 418] on div "About Us Button 0" at bounding box center [717, 431] width 208 height 26
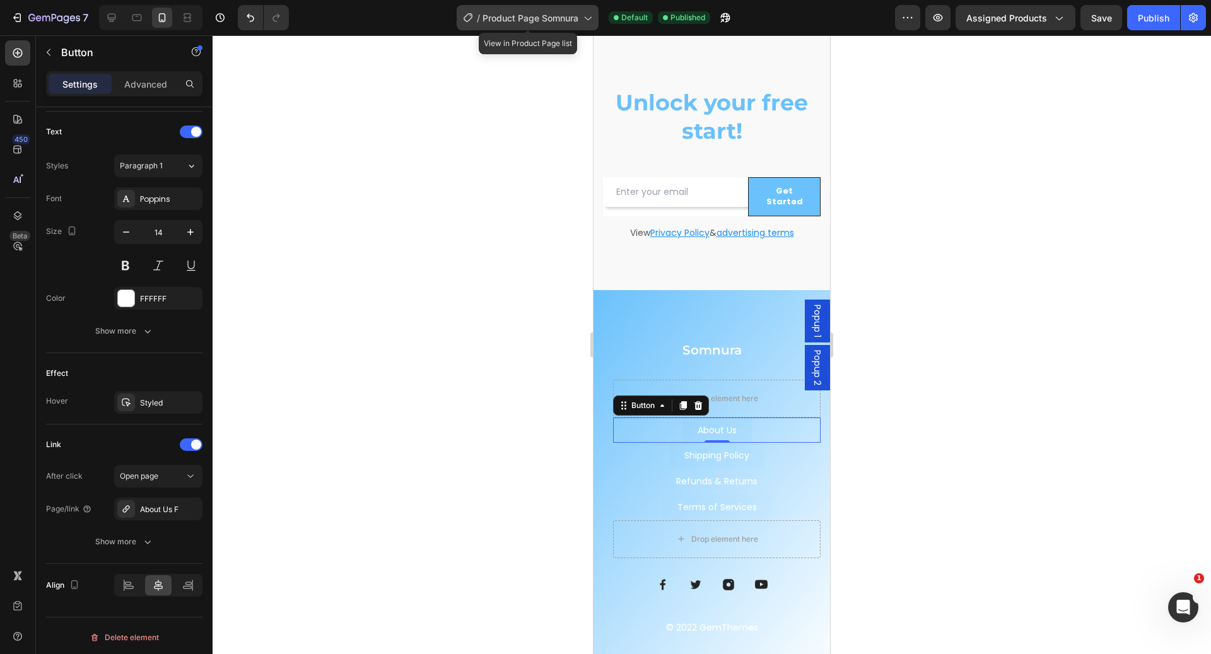
click at [516, 23] on span "Product Page Somnura" at bounding box center [531, 17] width 96 height 13
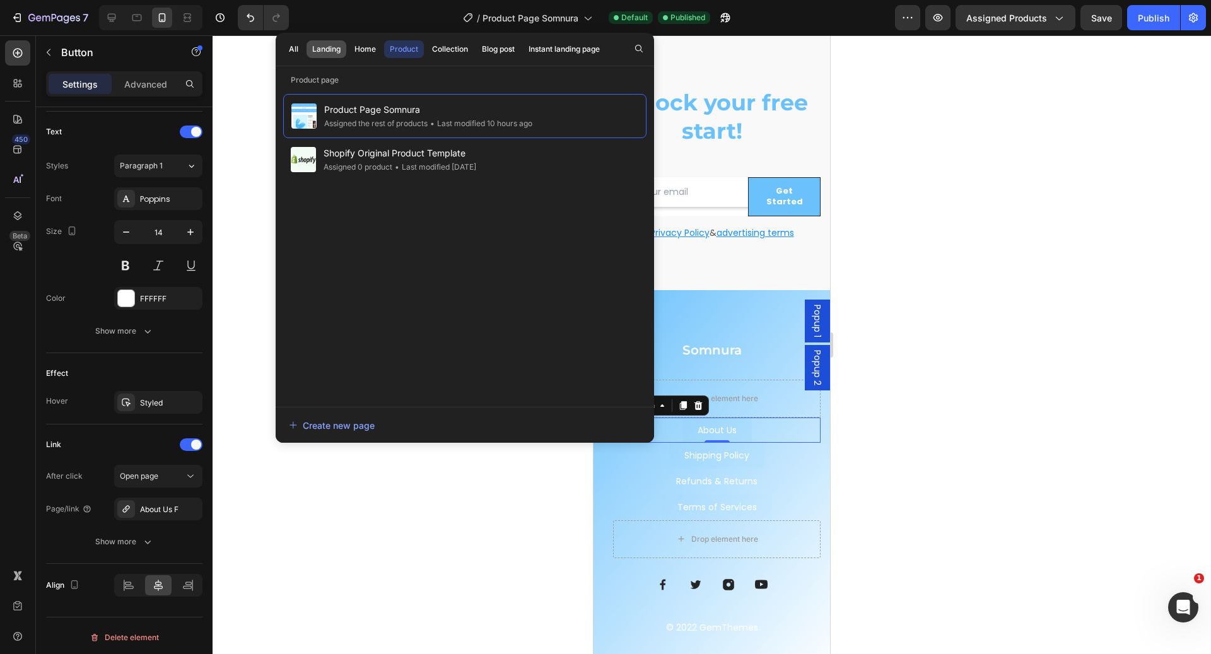
click at [331, 49] on div "Landing" at bounding box center [326, 49] width 28 height 11
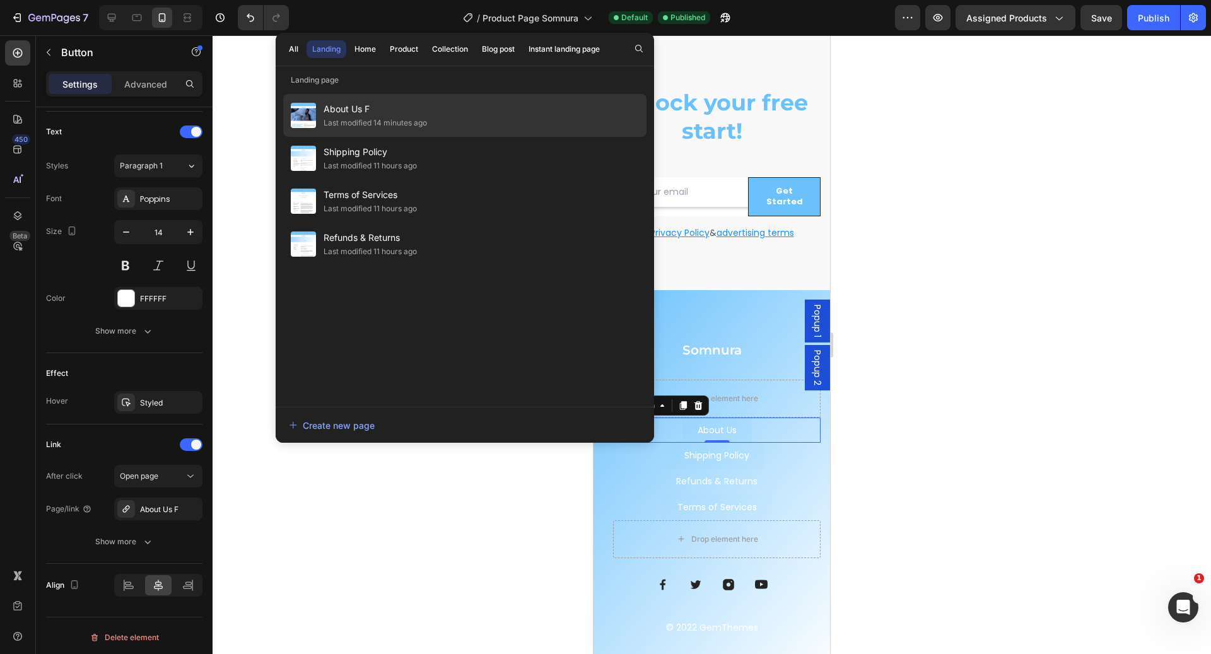
click at [401, 110] on span "About Us F" at bounding box center [375, 109] width 103 height 15
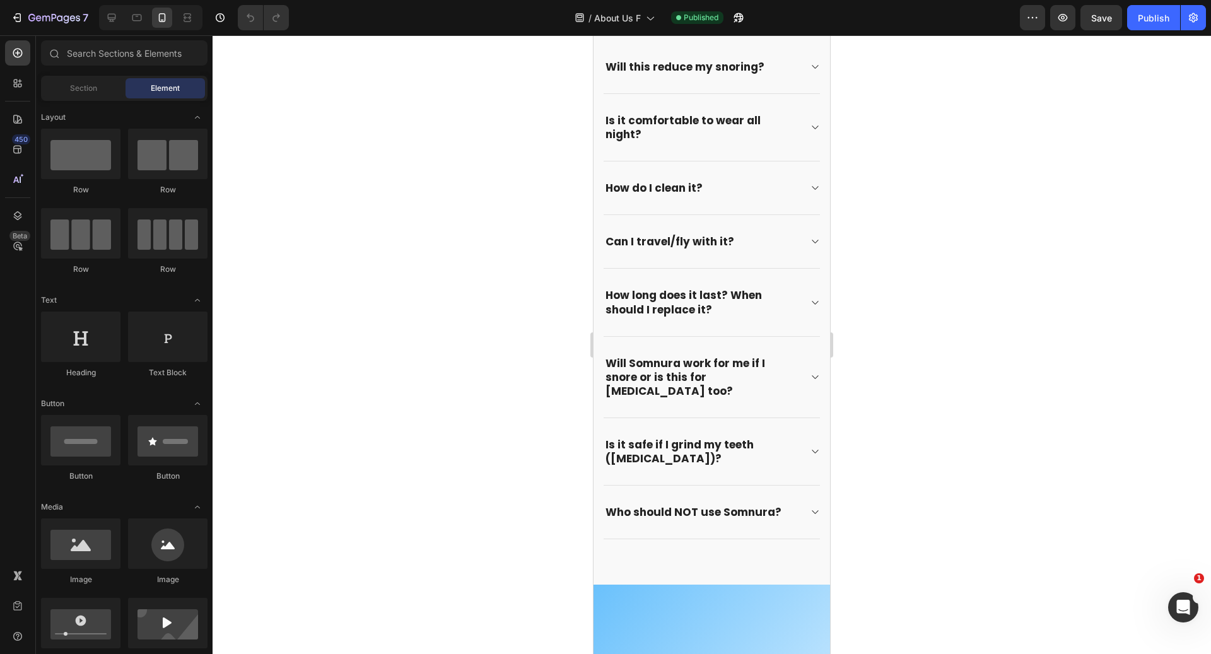
scroll to position [2053, 0]
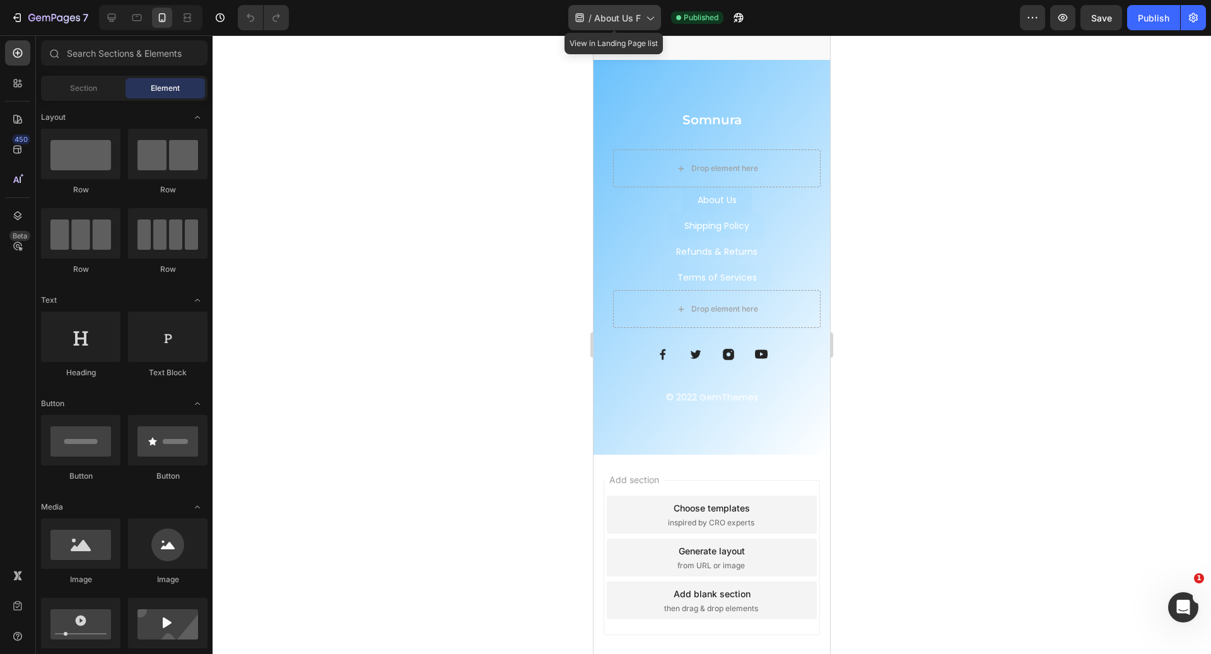
click at [617, 23] on span "About Us F" at bounding box center [617, 17] width 47 height 13
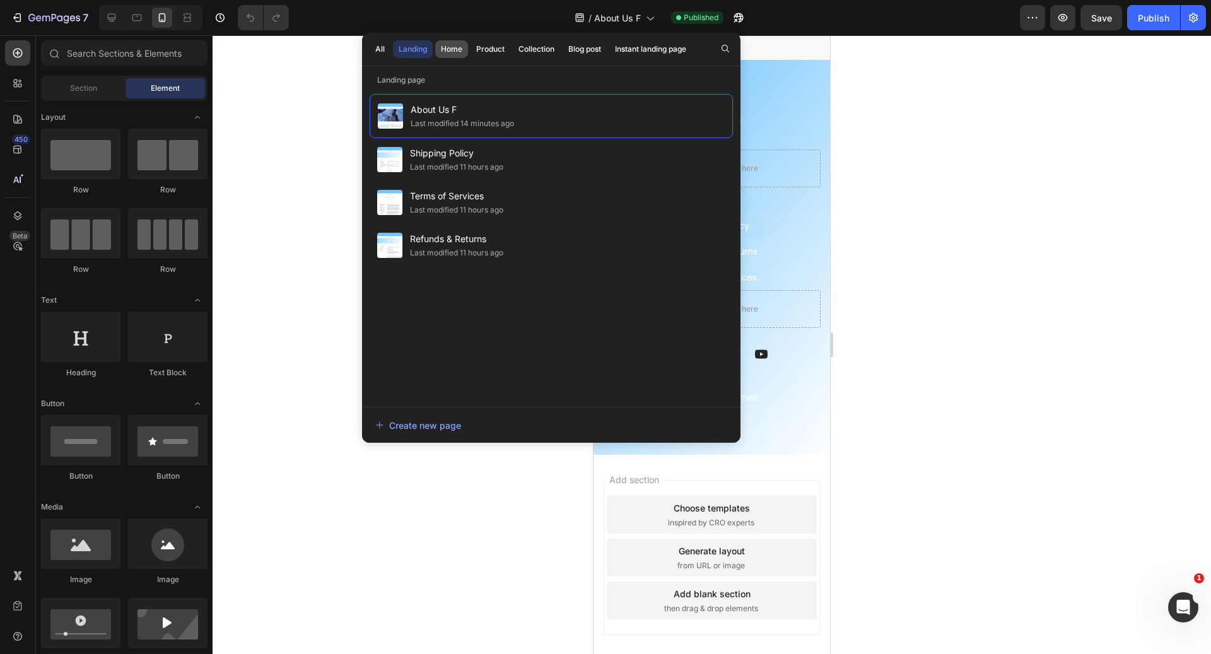
click at [459, 48] on div "Home" at bounding box center [451, 49] width 21 height 11
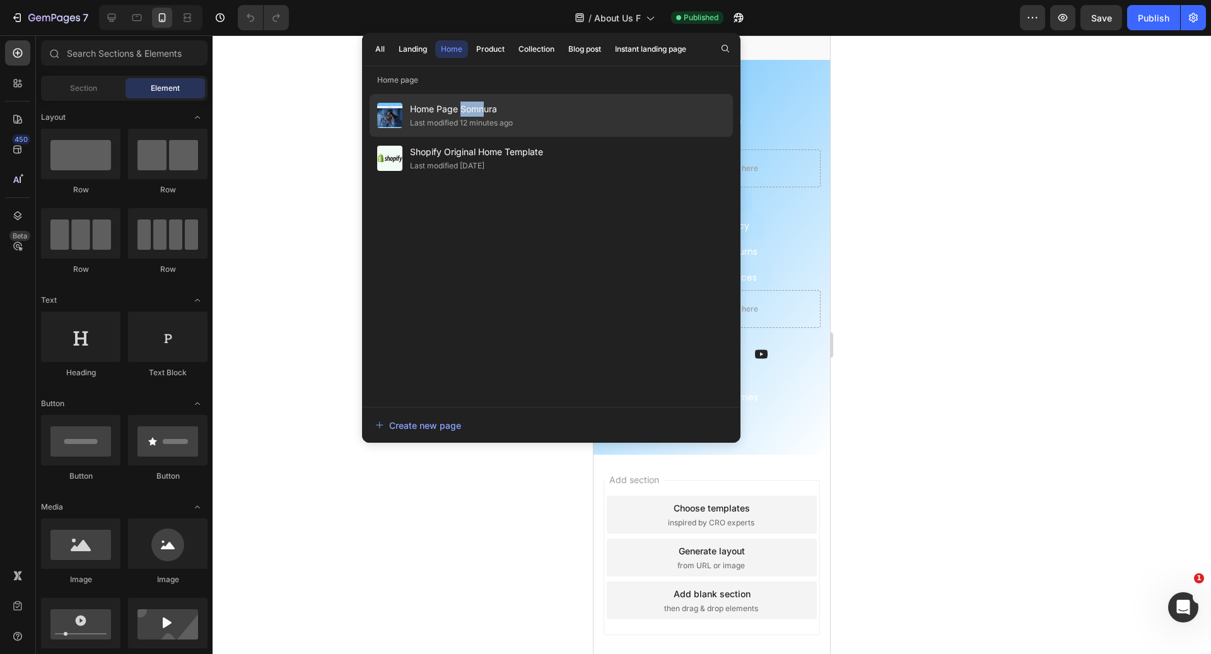
drag, startPoint x: 486, startPoint y: 114, endPoint x: 462, endPoint y: 103, distance: 26.3
click at [462, 103] on span "Home Page Somnura" at bounding box center [461, 109] width 103 height 15
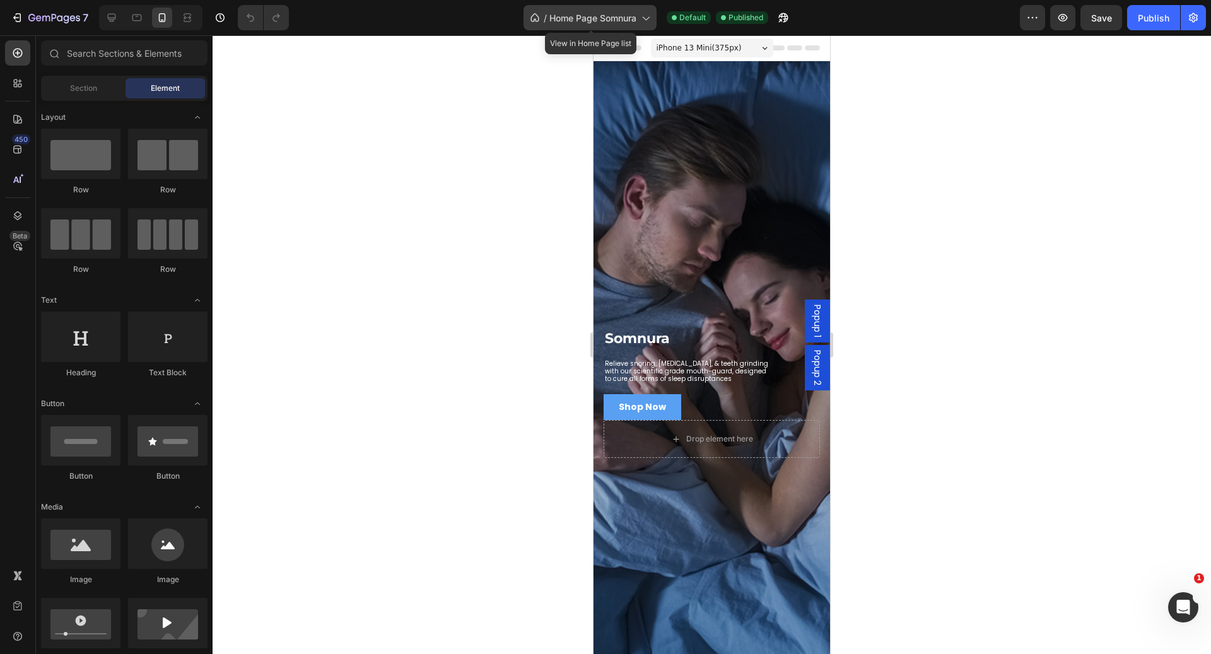
click at [562, 16] on span "Home Page Somnura" at bounding box center [593, 17] width 87 height 13
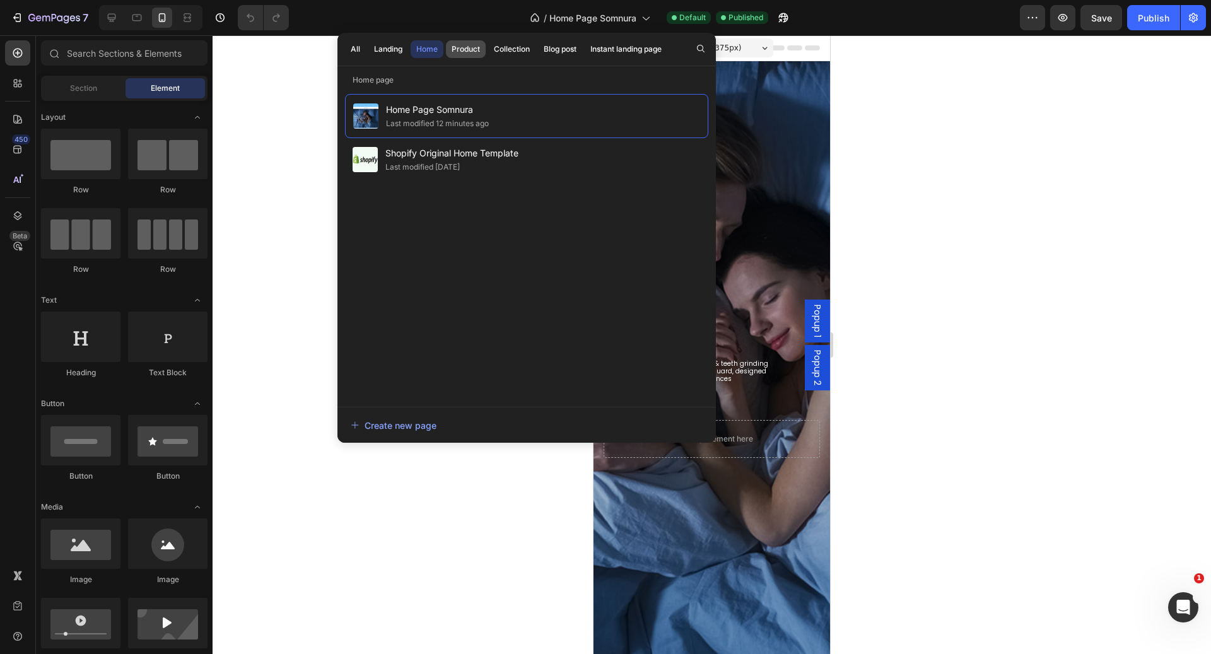
click at [462, 55] on button "Product" at bounding box center [466, 49] width 40 height 18
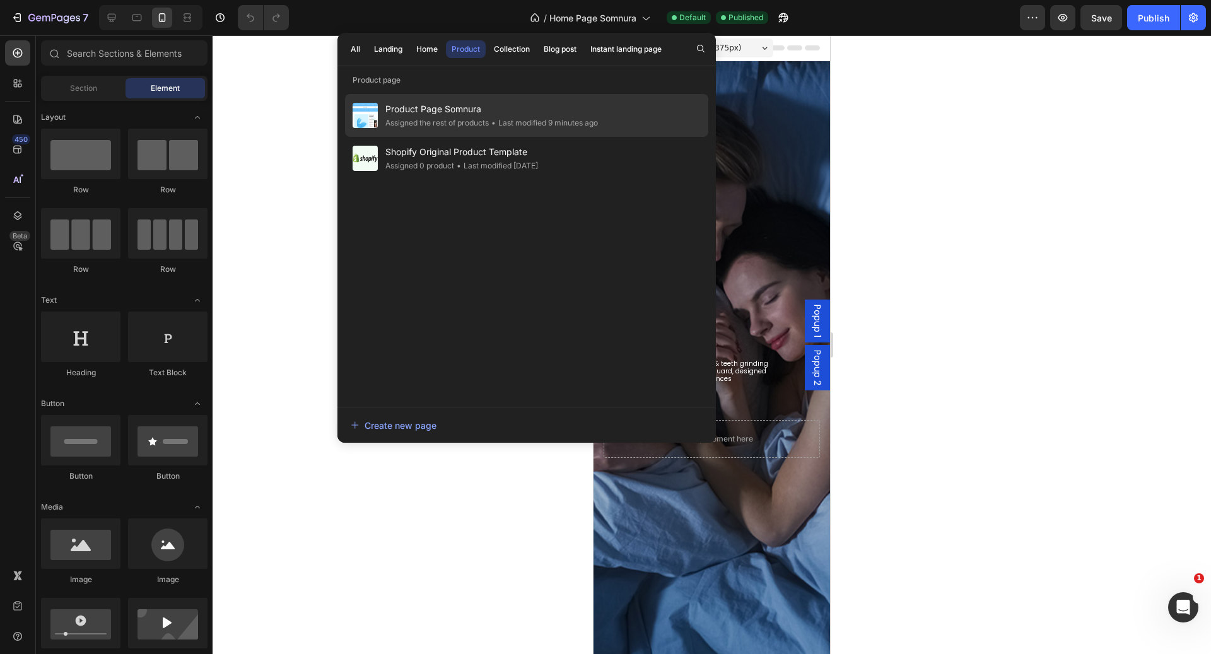
click at [471, 124] on div "Assigned the rest of products" at bounding box center [437, 123] width 103 height 13
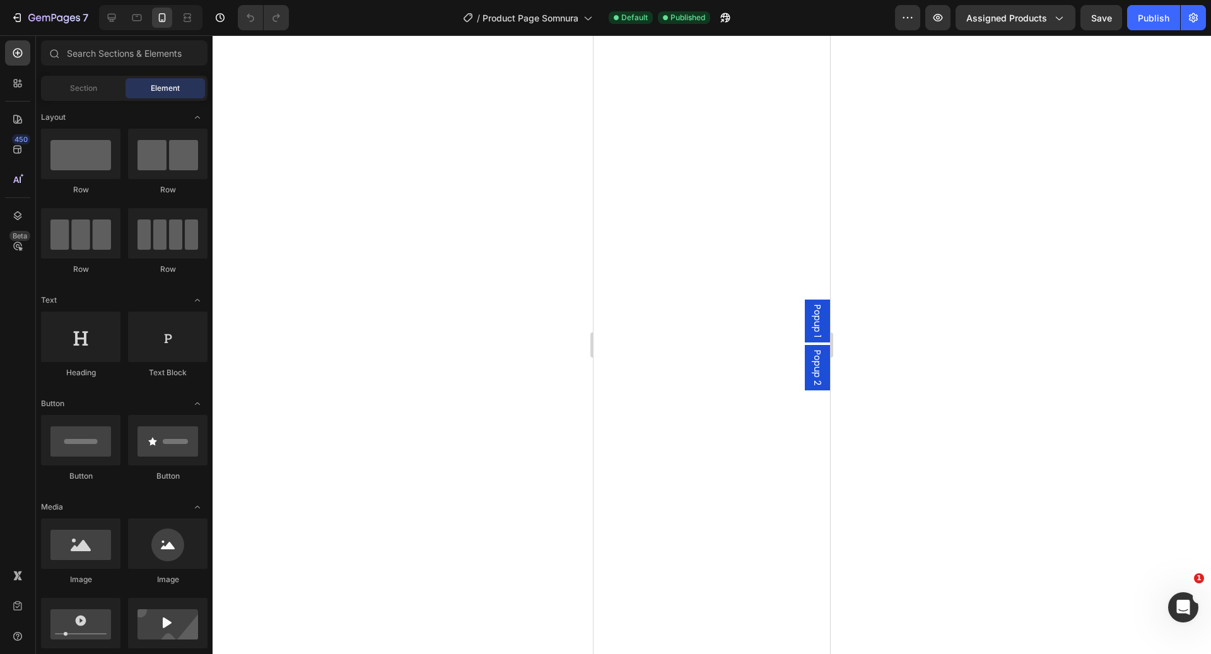
scroll to position [4102, 0]
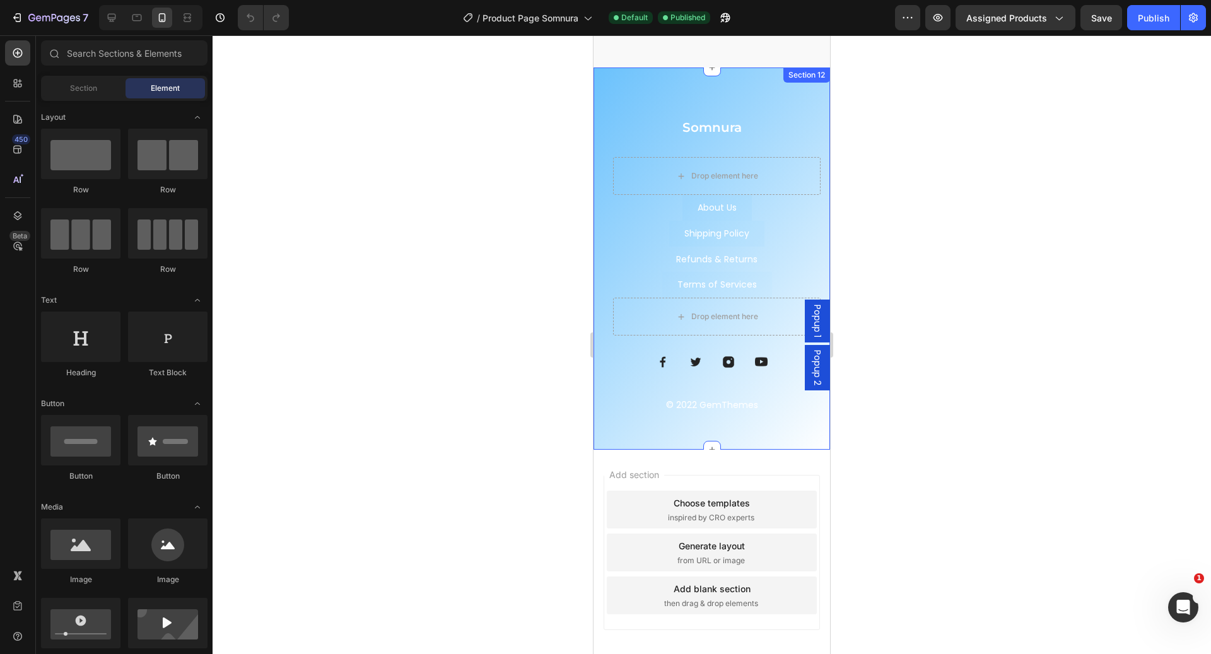
click at [764, 101] on div "Somnura Heading Drop element here About Us Button Shipping Policy Button Terms …" at bounding box center [712, 259] width 237 height 382
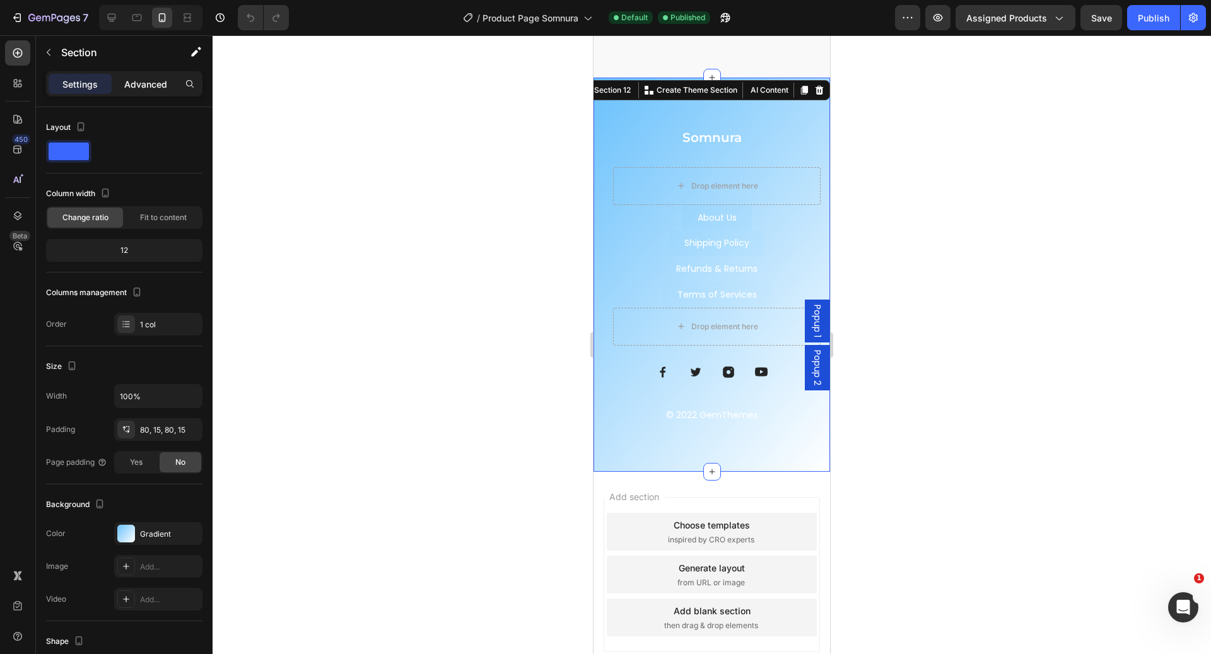
click at [128, 89] on p "Advanced" at bounding box center [145, 84] width 43 height 13
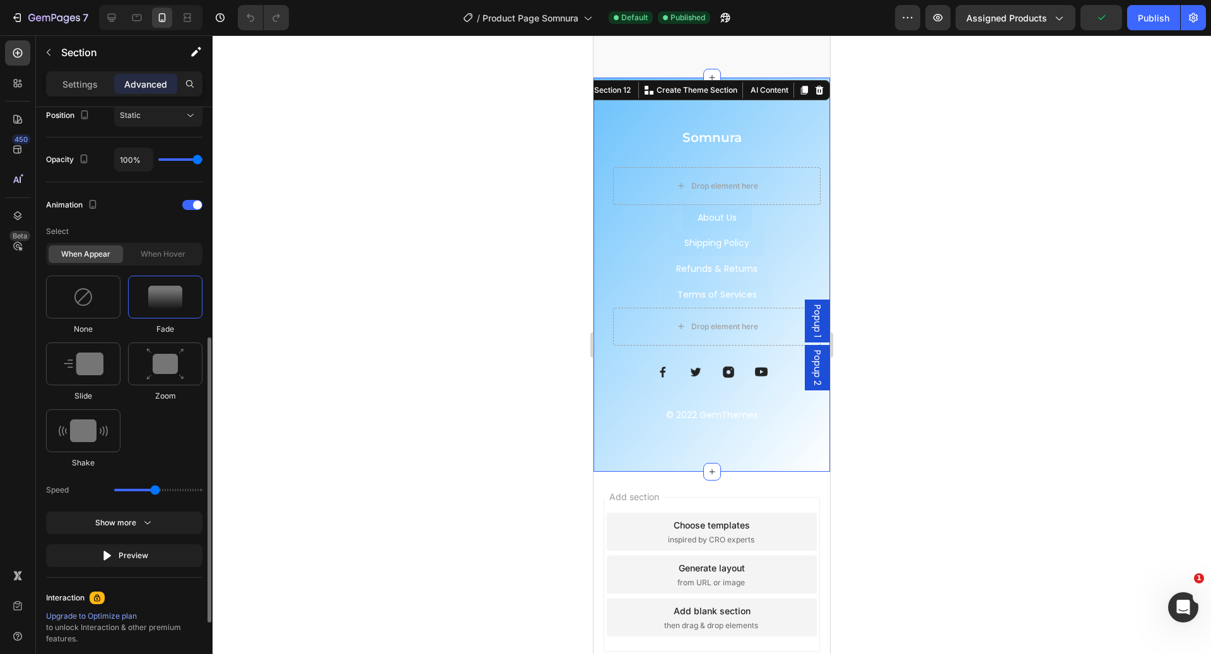
scroll to position [608, 0]
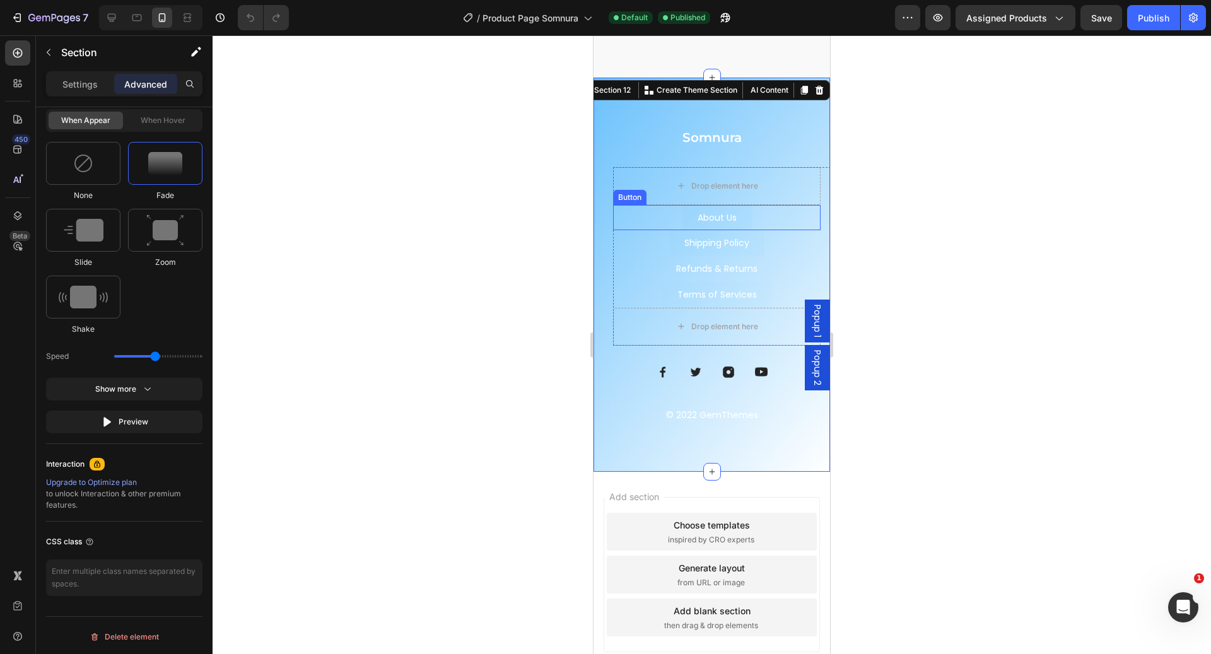
click at [746, 206] on div "About Us Button" at bounding box center [717, 218] width 208 height 26
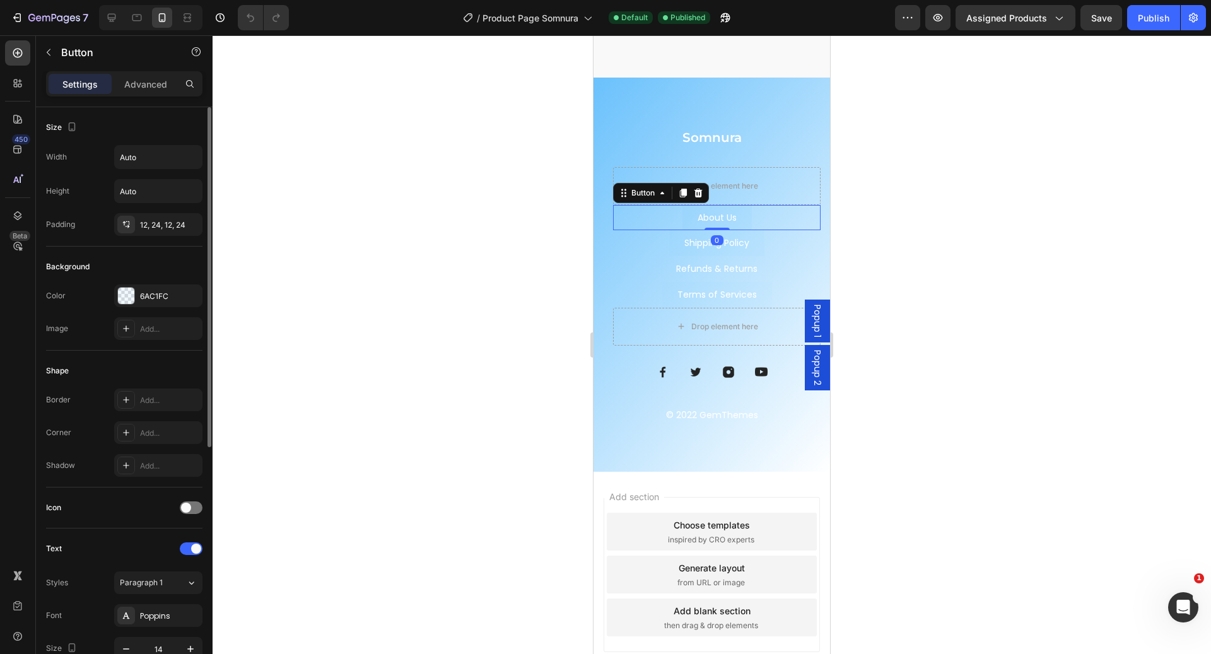
scroll to position [417, 0]
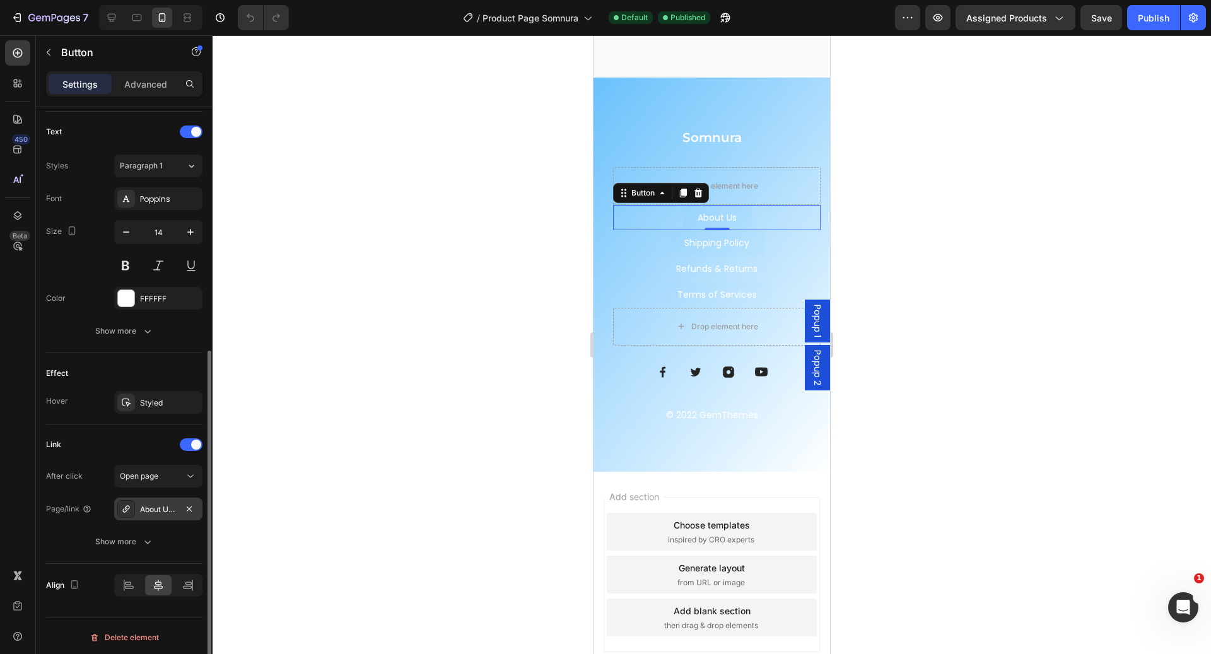
click at [146, 510] on div "About Us F" at bounding box center [158, 509] width 37 height 11
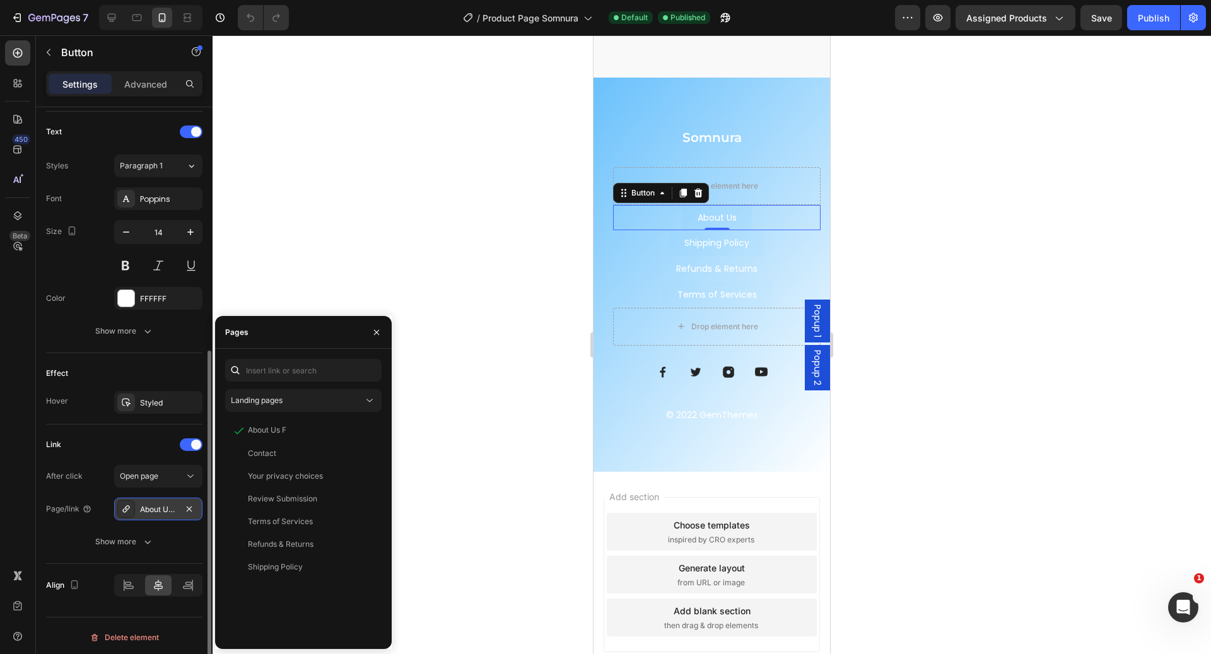
click at [145, 510] on div "About Us F" at bounding box center [158, 509] width 37 height 11
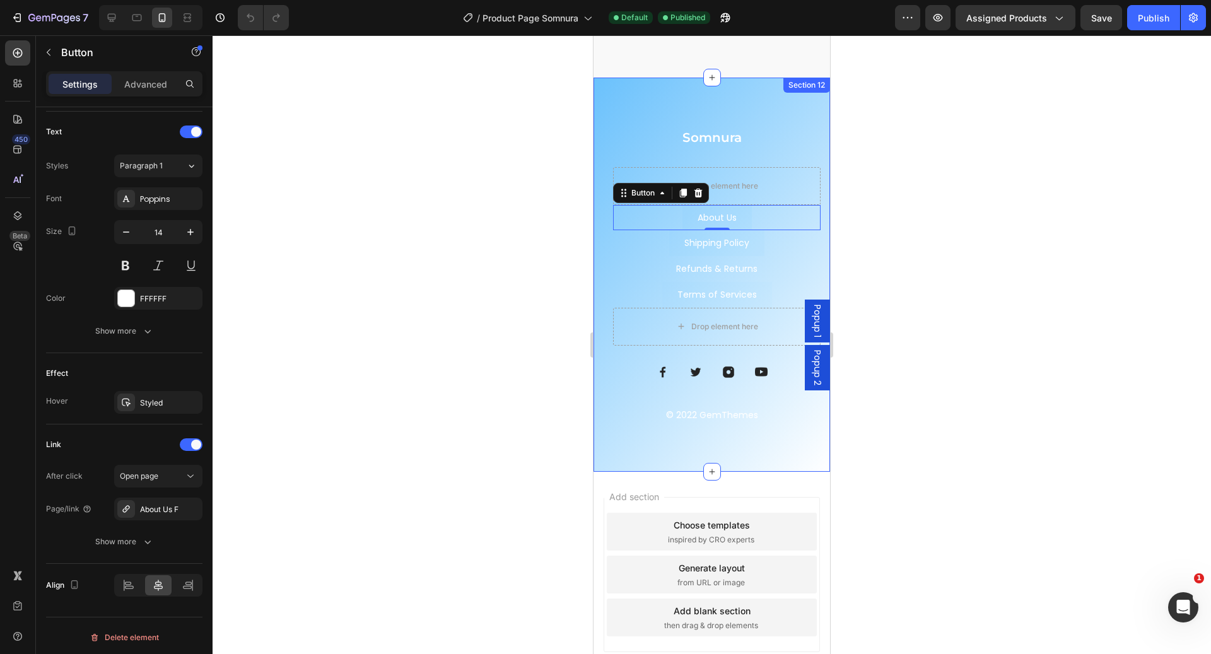
click at [600, 428] on div "Somnura Heading Drop element here About Us Button 0 Shipping Policy Button Term…" at bounding box center [712, 275] width 237 height 395
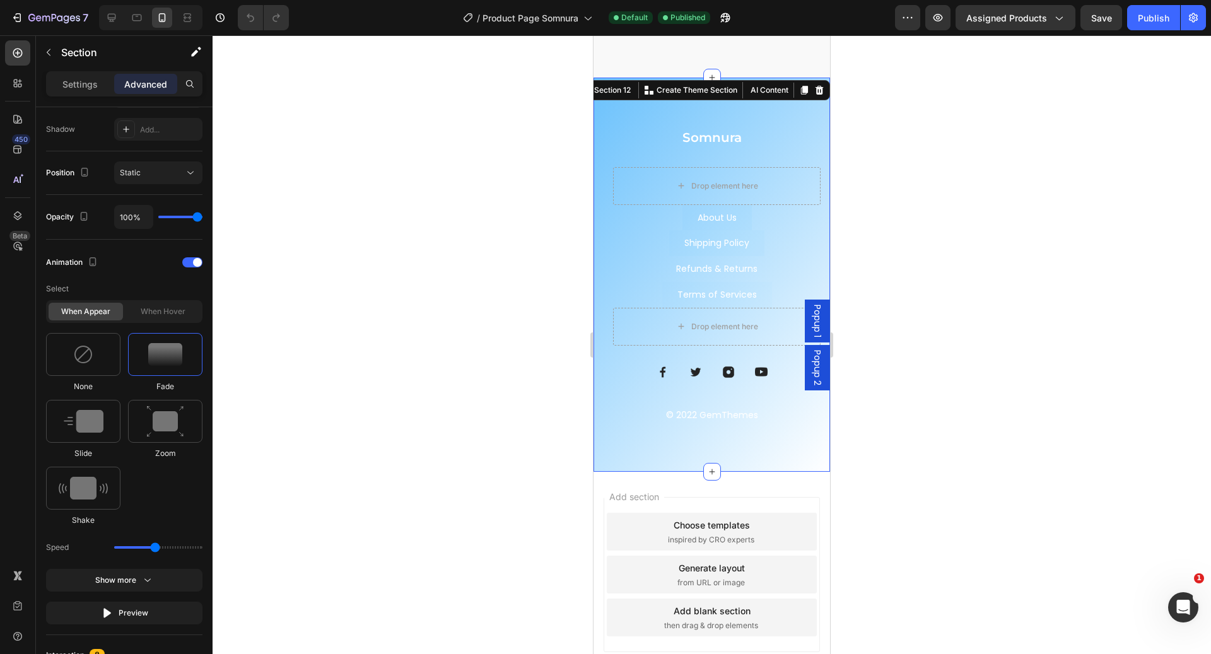
scroll to position [0, 0]
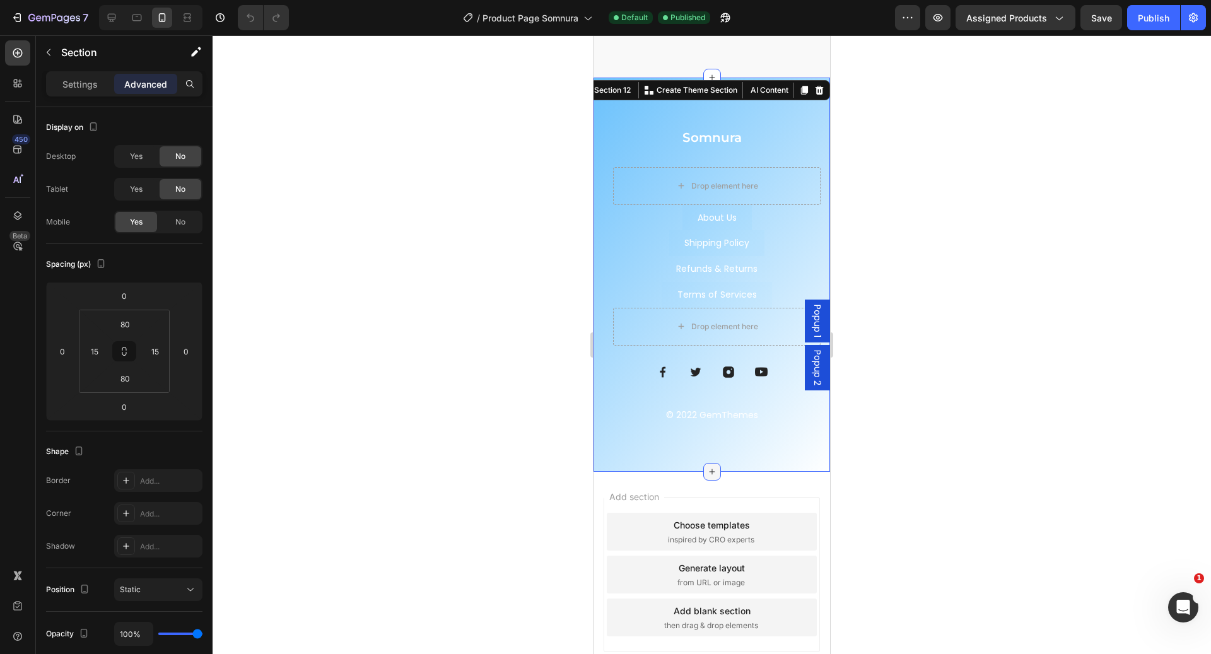
click at [707, 467] on icon at bounding box center [712, 472] width 10 height 10
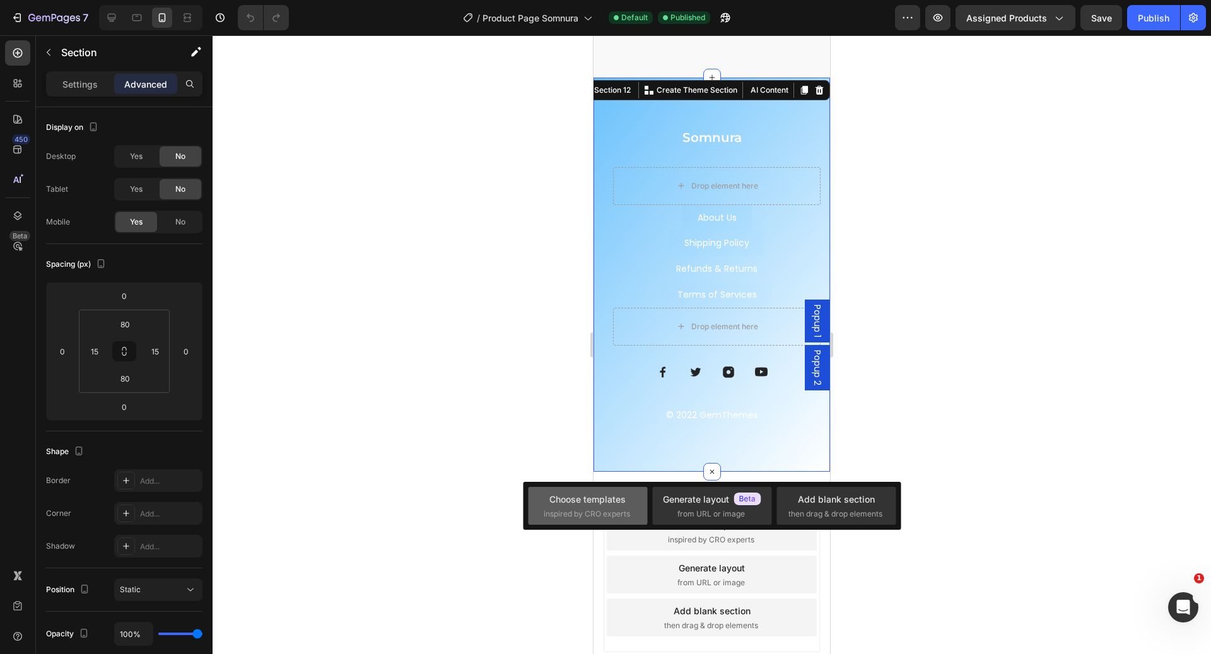
click at [608, 517] on span "inspired by CRO experts" at bounding box center [587, 514] width 86 height 11
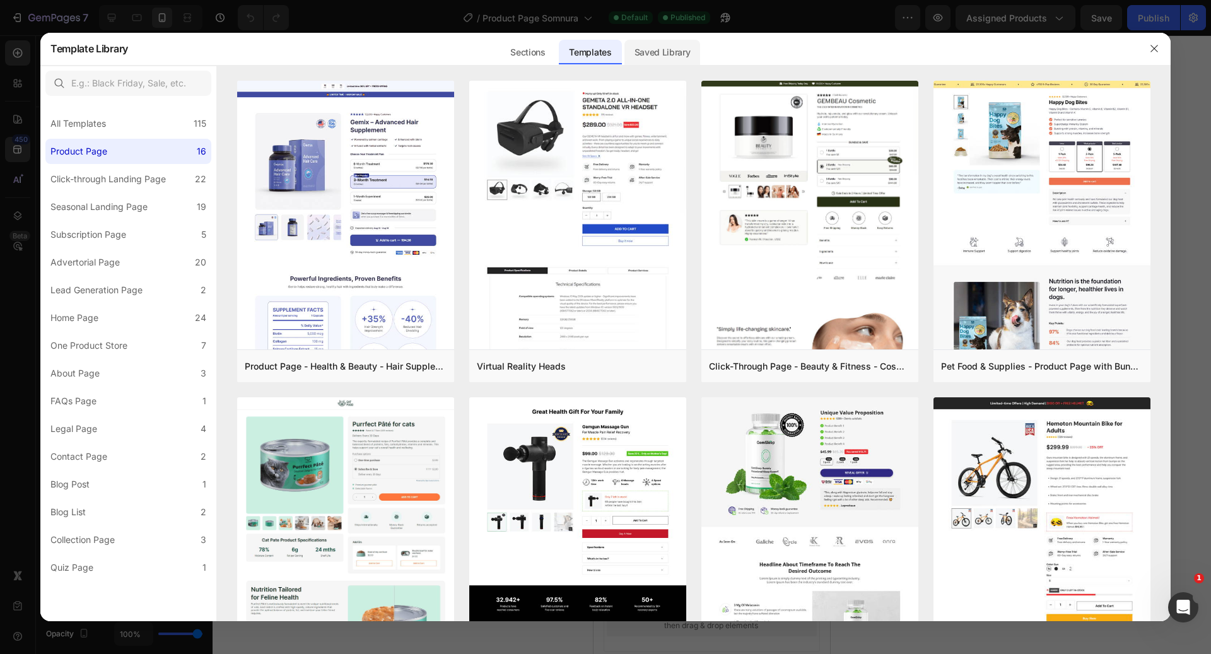
click at [630, 59] on div "Saved Library" at bounding box center [663, 52] width 76 height 25
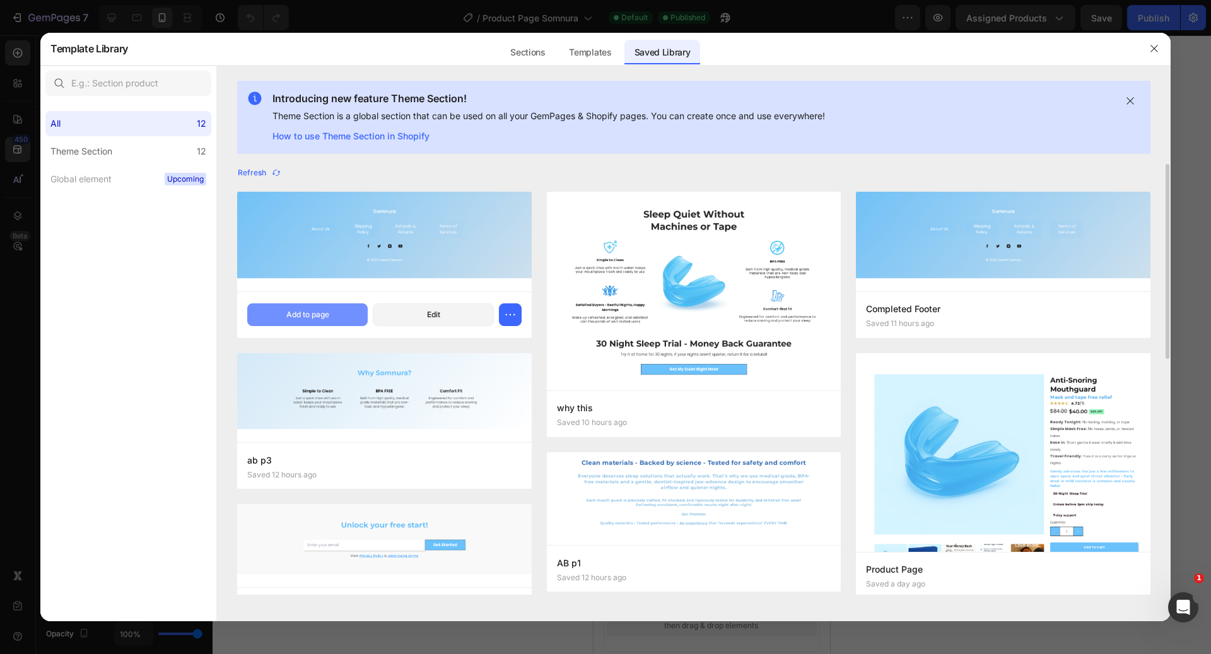
click at [322, 315] on div "Add to page" at bounding box center [307, 314] width 43 height 11
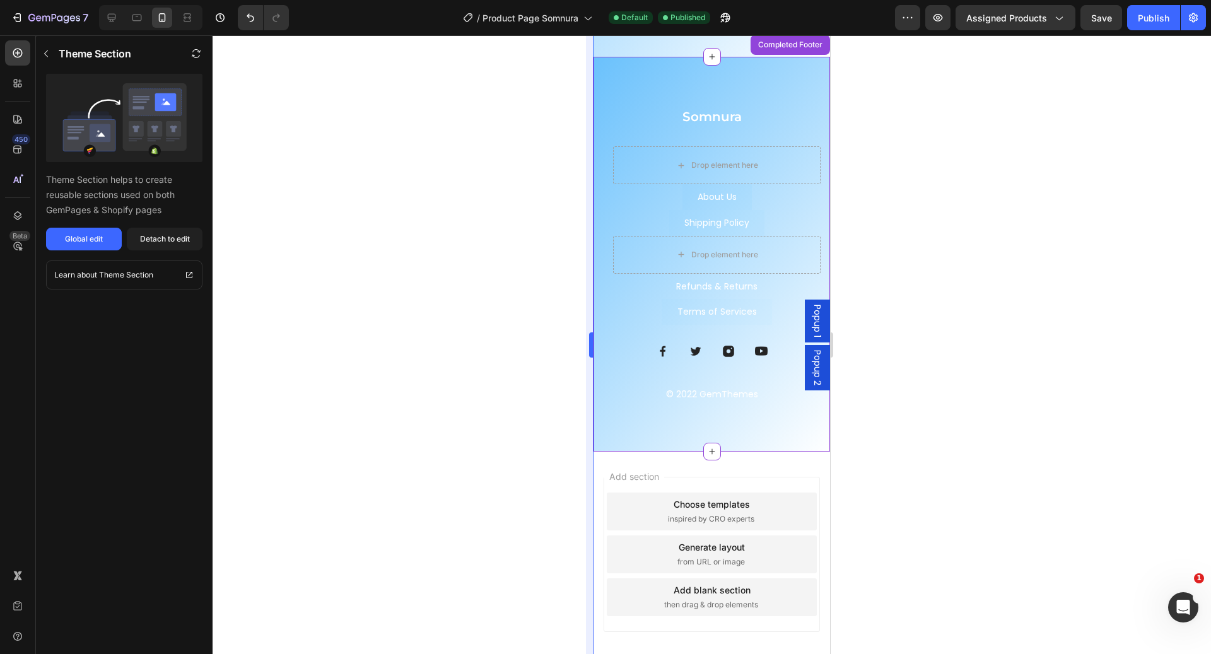
scroll to position [4509, 0]
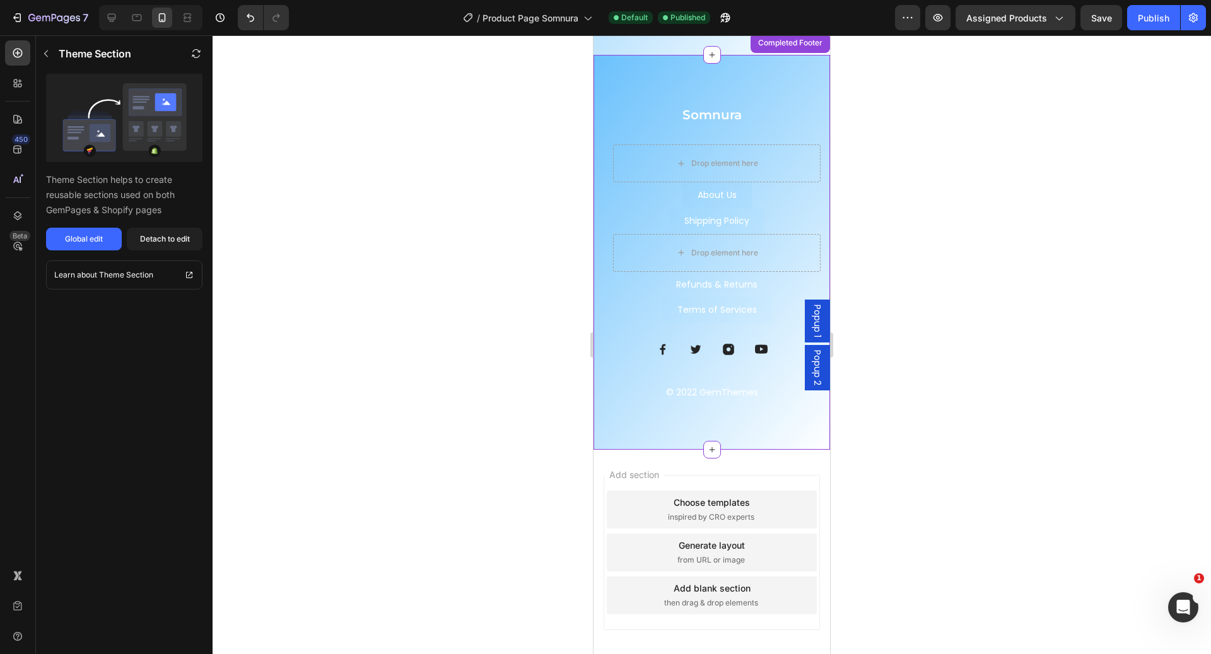
click at [628, 92] on div "Somnura Heading Drop element here About Us Button Shipping Policy Button Refund…" at bounding box center [712, 252] width 237 height 395
click at [167, 237] on div "Detach to edit" at bounding box center [165, 238] width 50 height 11
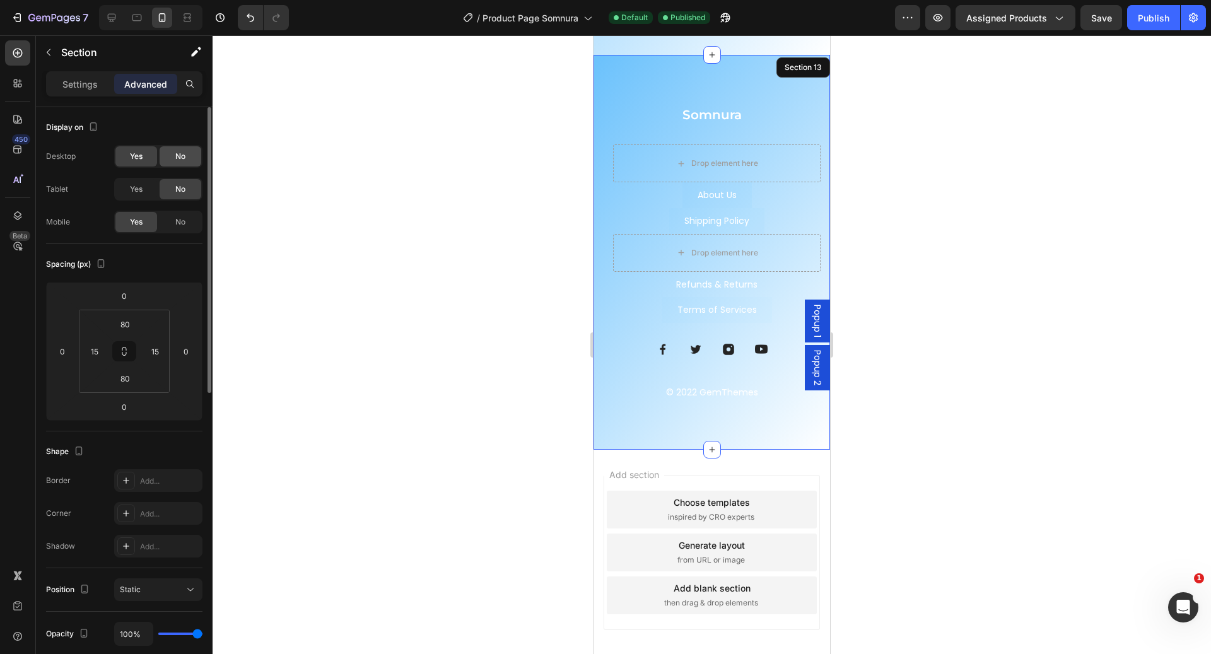
click at [174, 156] on div "No" at bounding box center [181, 156] width 42 height 20
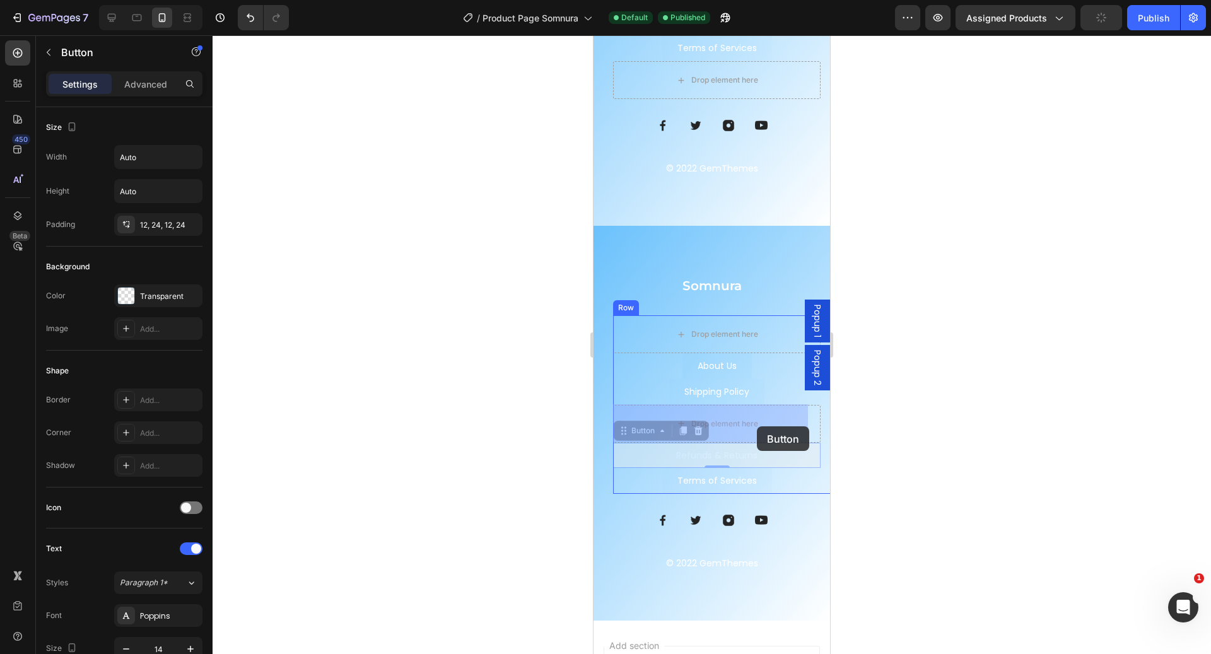
drag, startPoint x: 757, startPoint y: 452, endPoint x: 758, endPoint y: 423, distance: 29.7
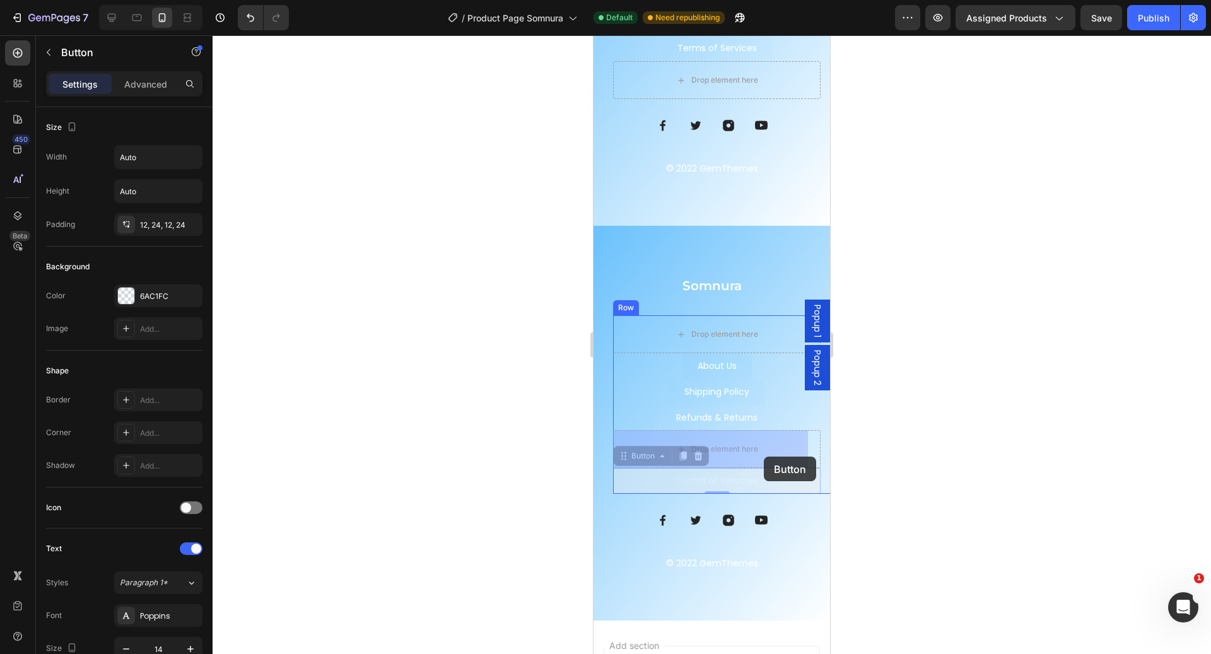
drag, startPoint x: 764, startPoint y: 483, endPoint x: 763, endPoint y: 449, distance: 34.1
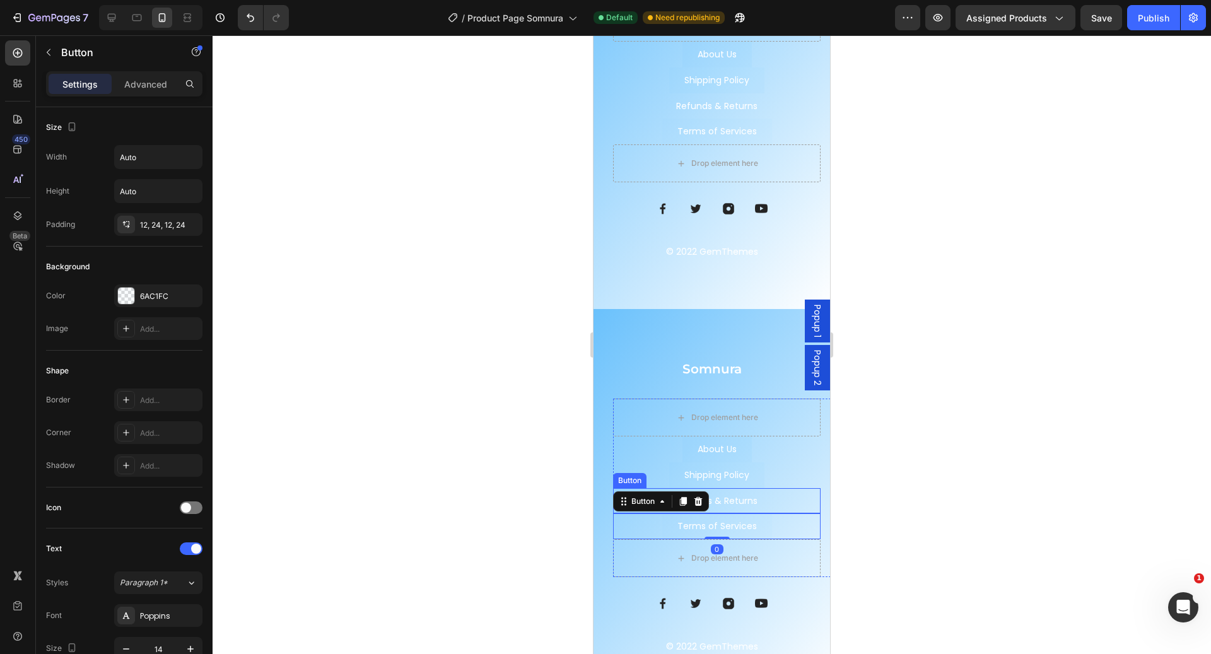
scroll to position [4232, 0]
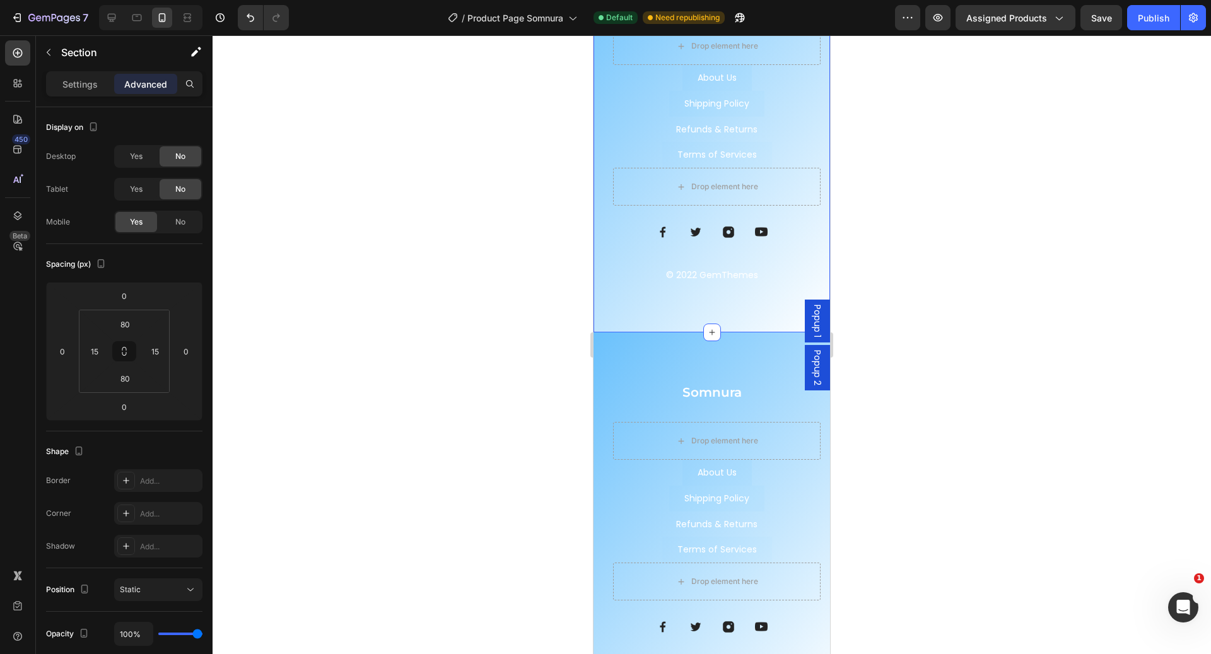
click at [751, 310] on div "Somnura Heading Drop element here About Us Button Shipping Policy Button Terms …" at bounding box center [712, 135] width 237 height 395
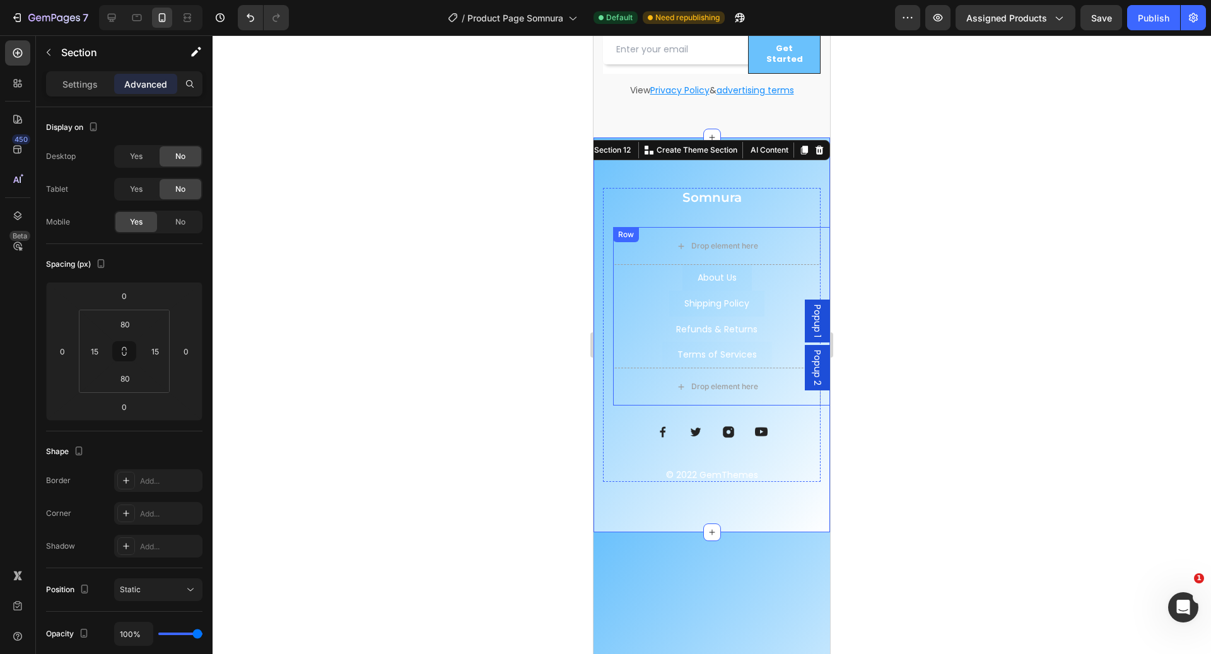
scroll to position [3909, 0]
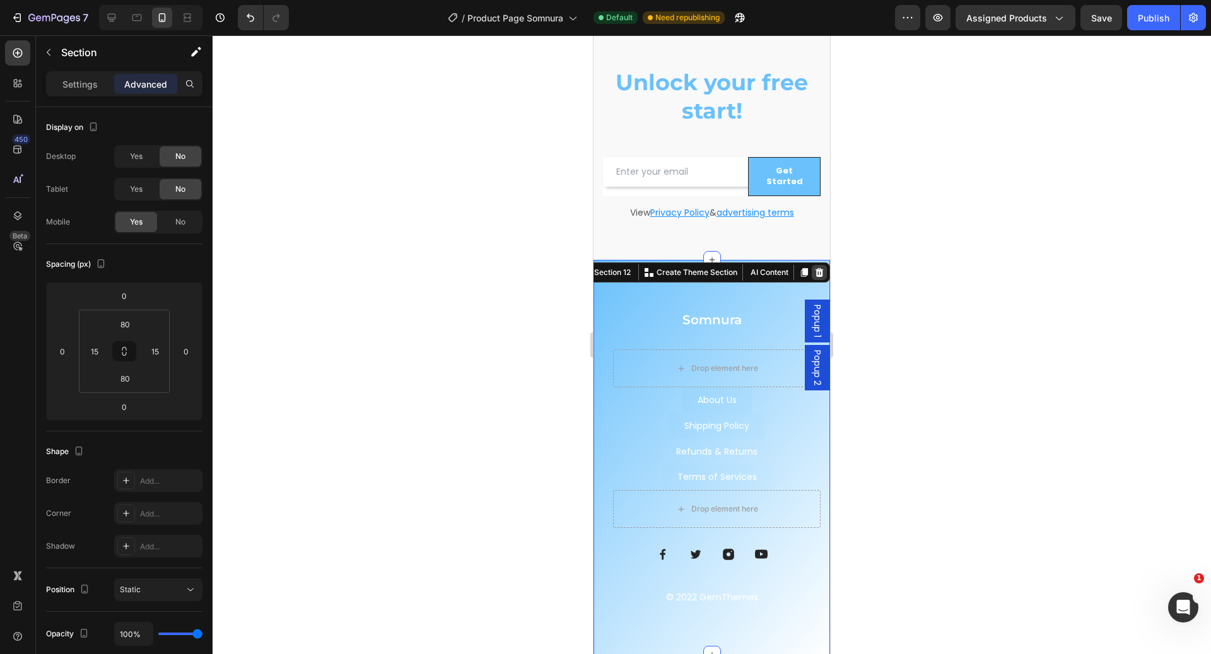
click at [815, 268] on icon at bounding box center [820, 273] width 10 height 10
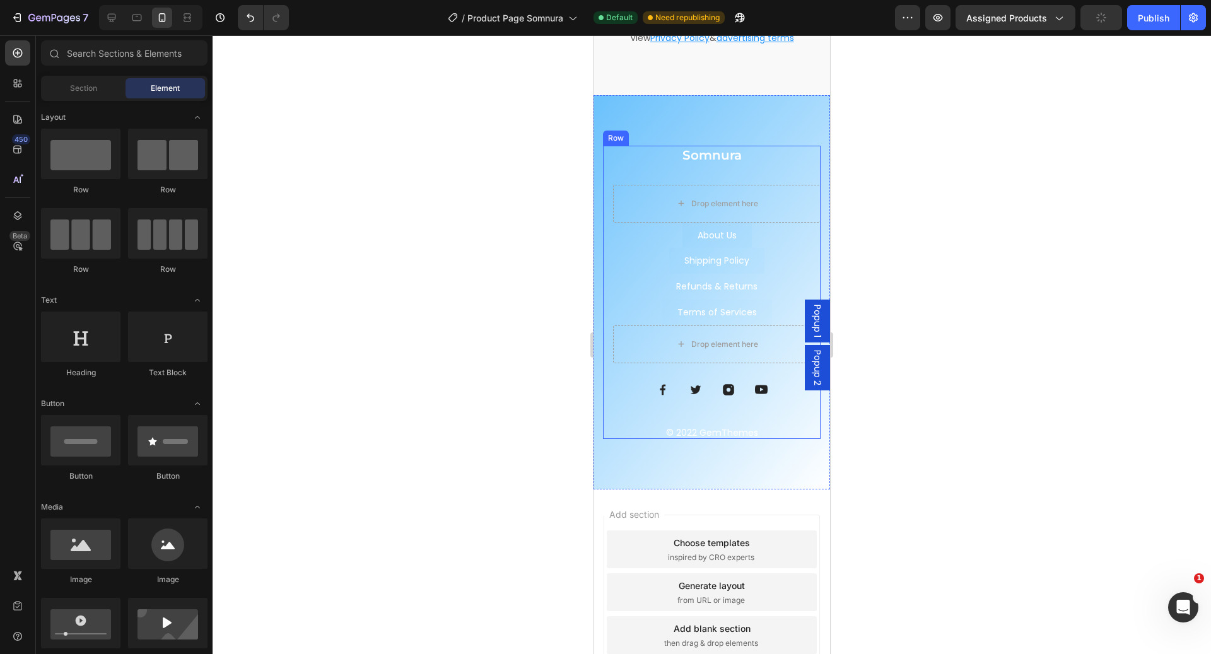
scroll to position [4077, 0]
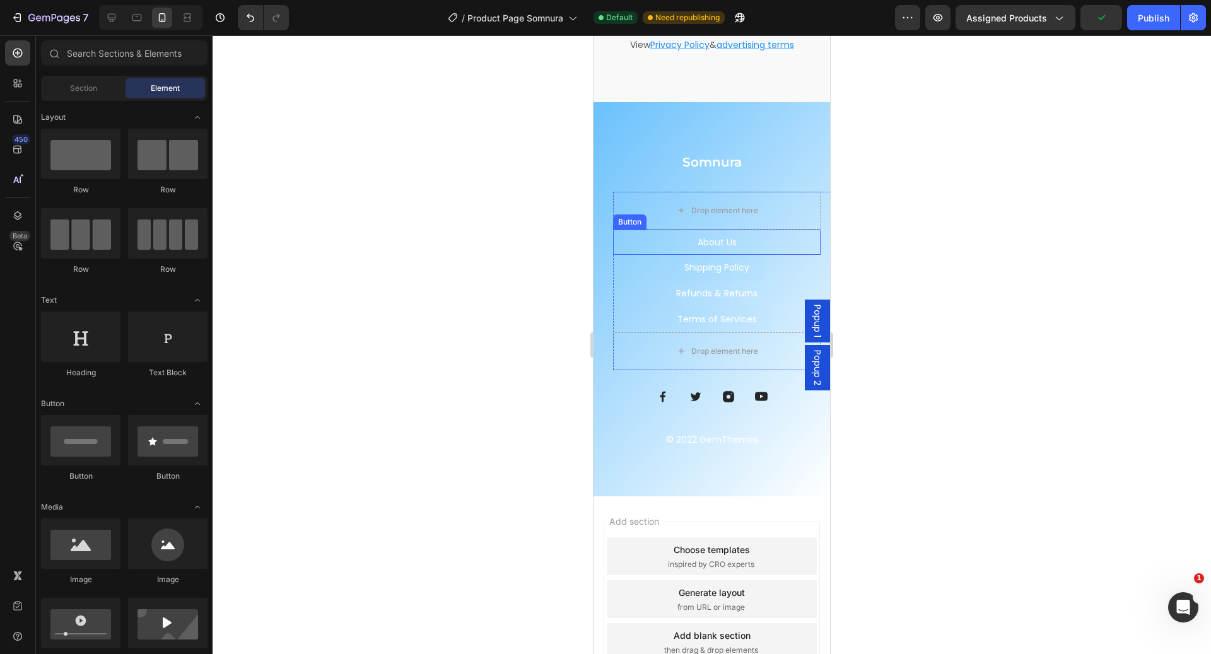
click at [738, 231] on link "About Us" at bounding box center [717, 243] width 69 height 26
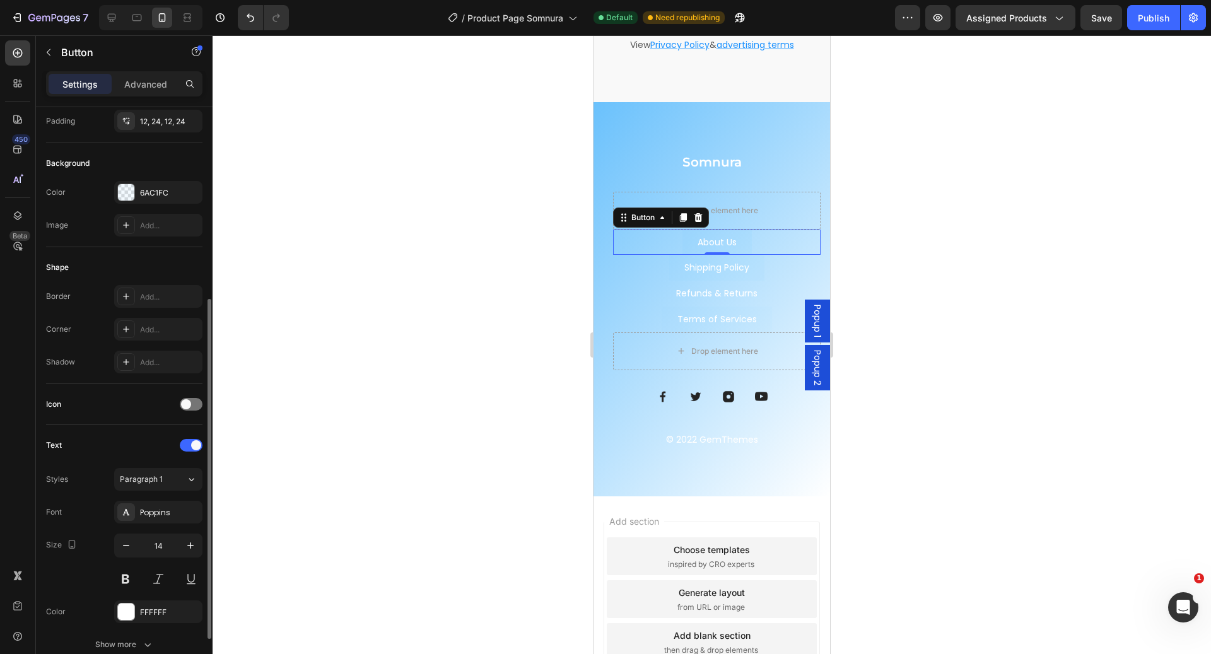
scroll to position [417, 0]
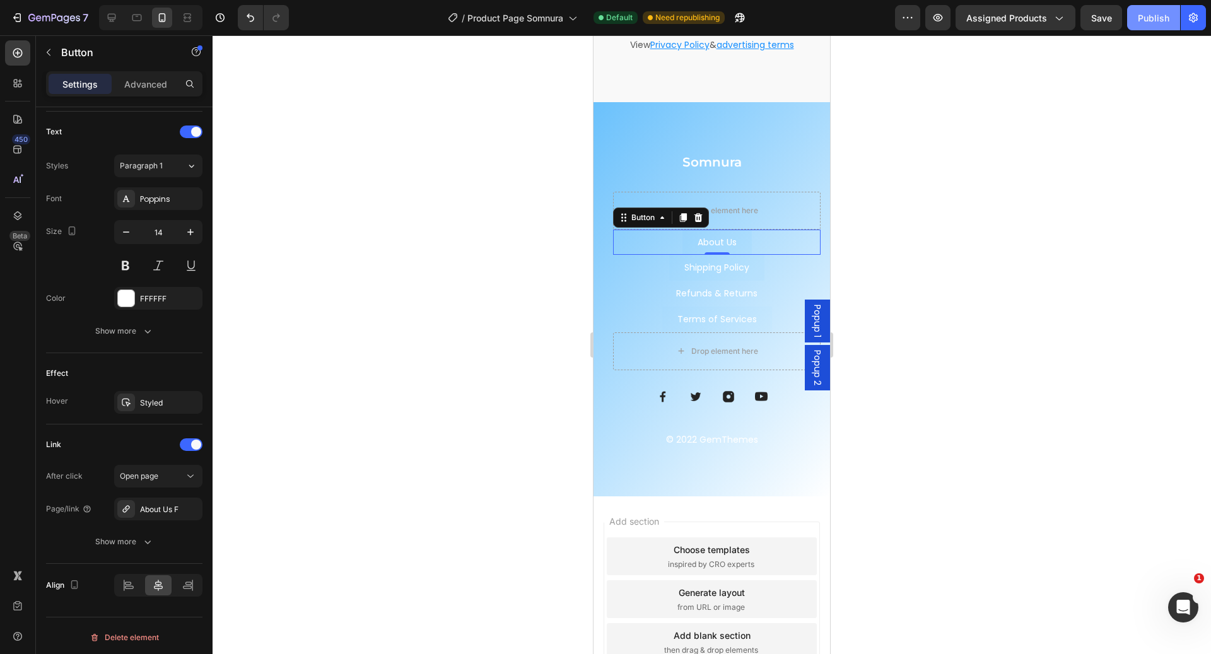
click at [1139, 18] on div "Publish" at bounding box center [1154, 17] width 32 height 13
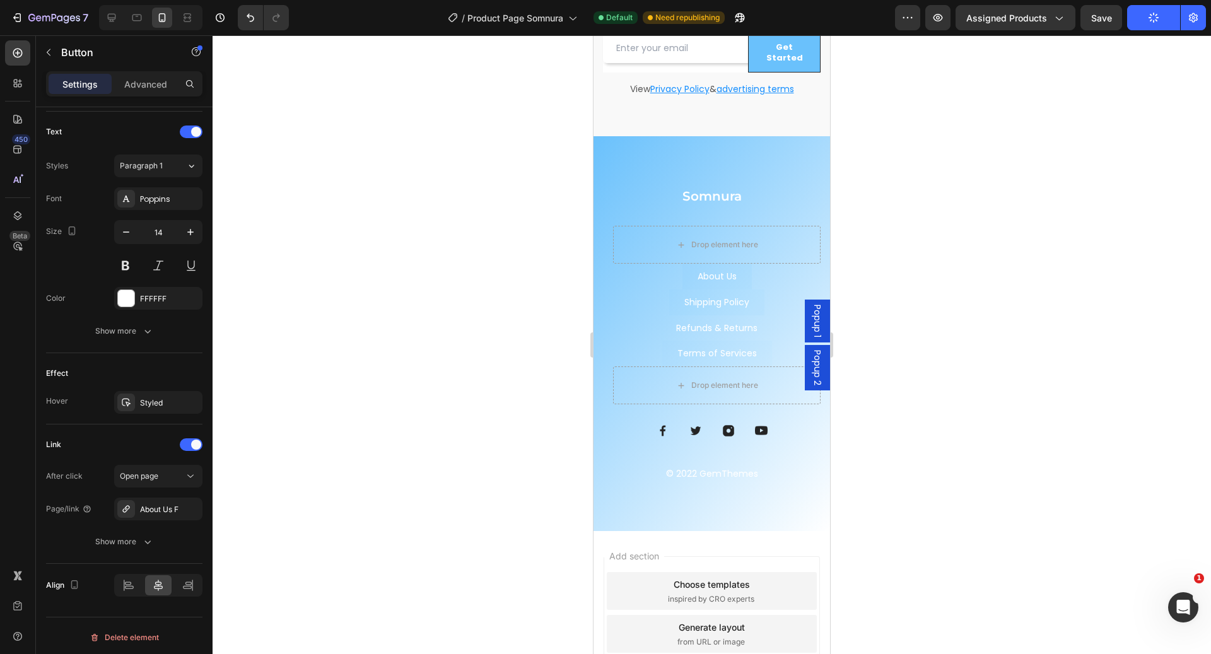
scroll to position [4114, 0]
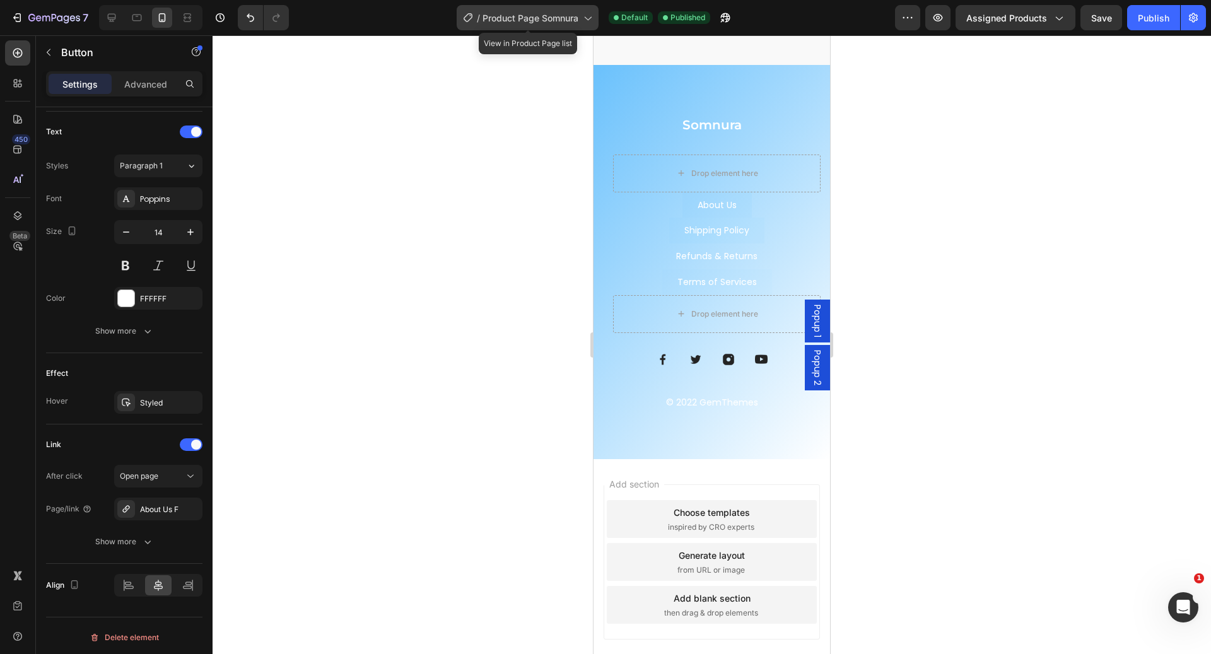
click at [502, 16] on span "Product Page Somnura" at bounding box center [531, 17] width 96 height 13
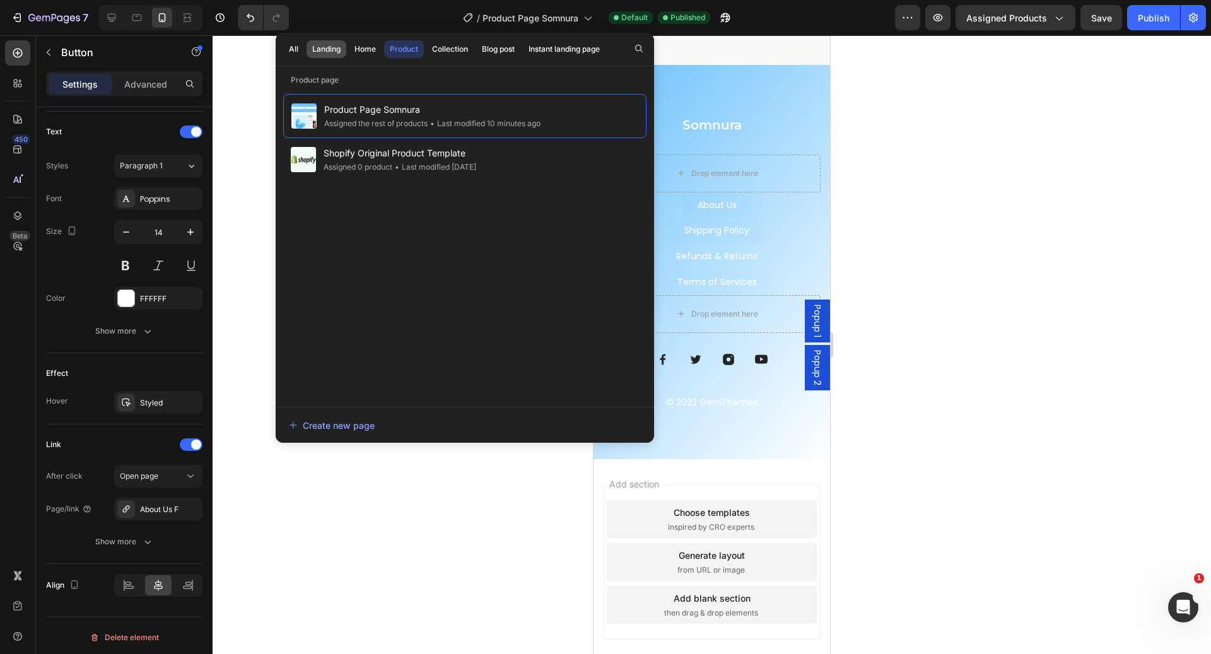
click at [322, 45] on div "Landing" at bounding box center [326, 49] width 28 height 11
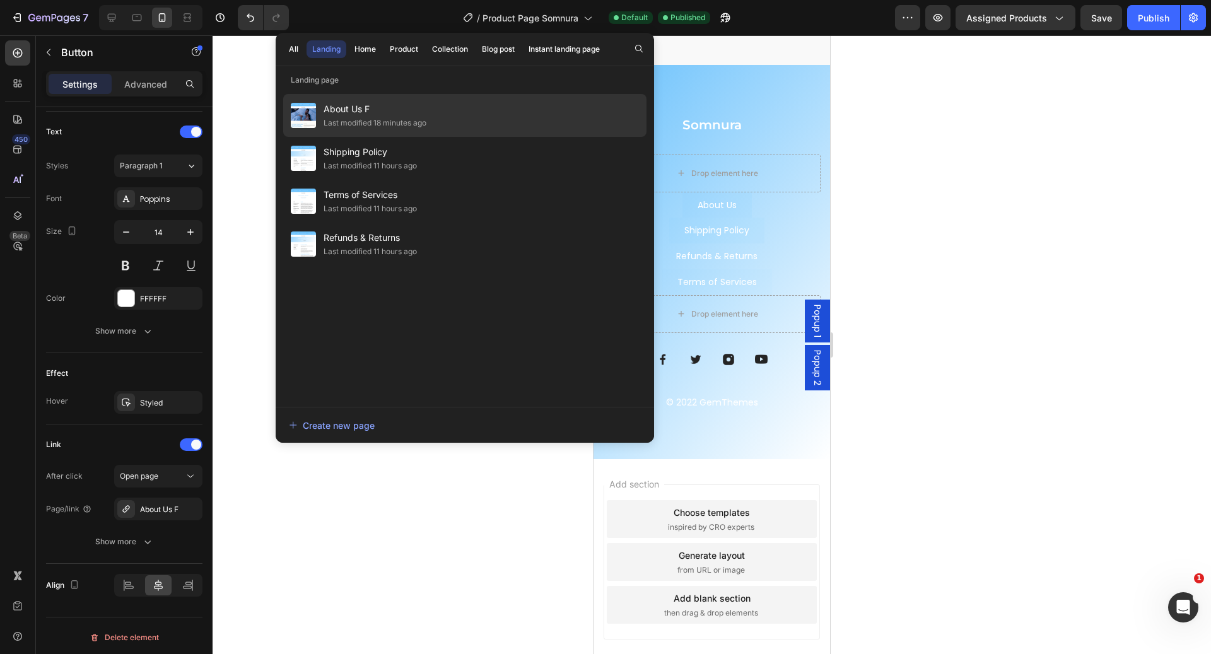
click at [367, 113] on span "About Us F" at bounding box center [375, 109] width 103 height 15
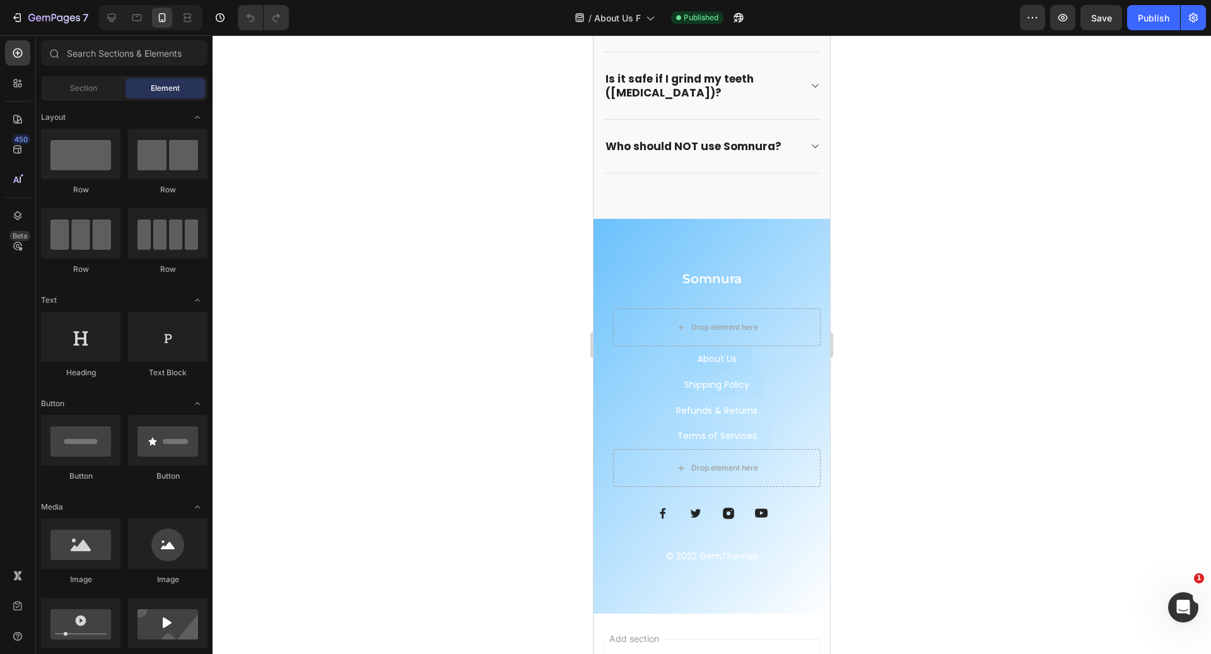
scroll to position [2053, 0]
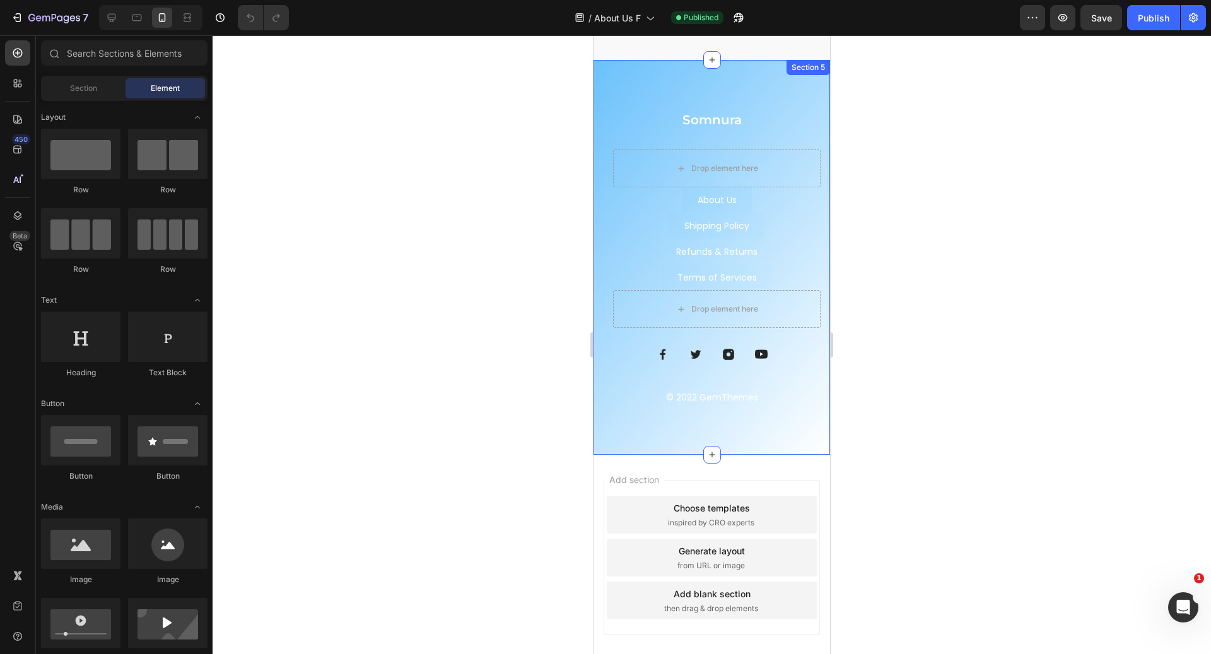
click at [758, 86] on div "Somnura Heading Drop element here About Us Button Shipping Policy Button Terms …" at bounding box center [712, 257] width 237 height 395
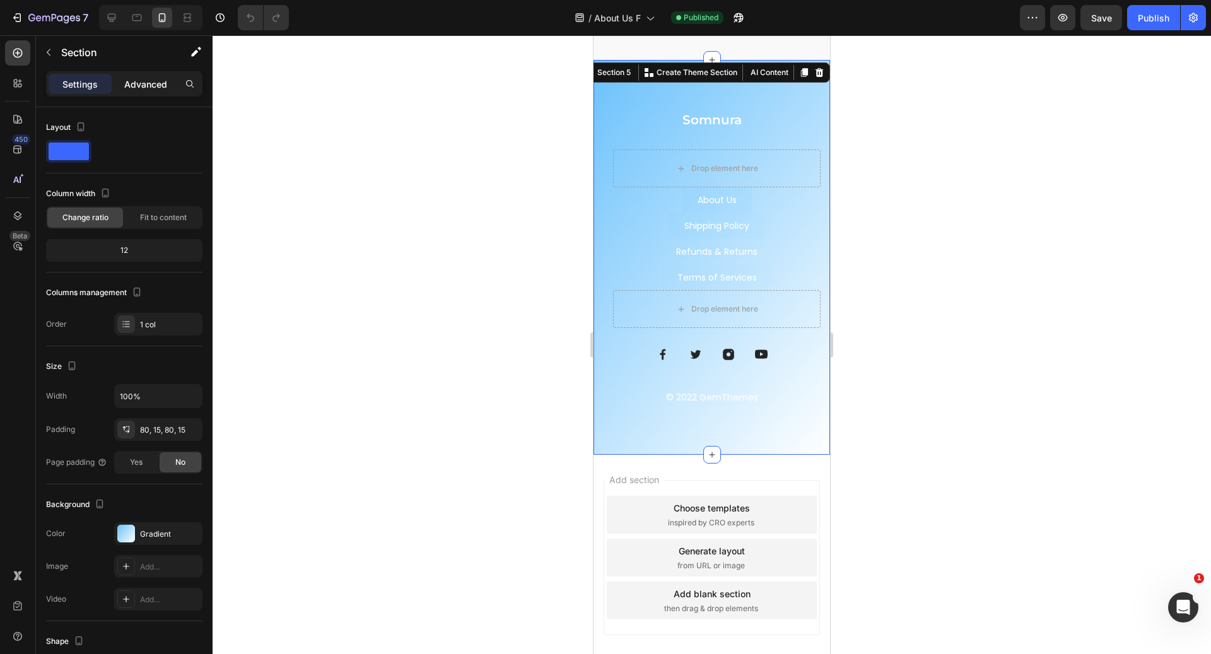
click at [147, 88] on p "Advanced" at bounding box center [145, 84] width 43 height 13
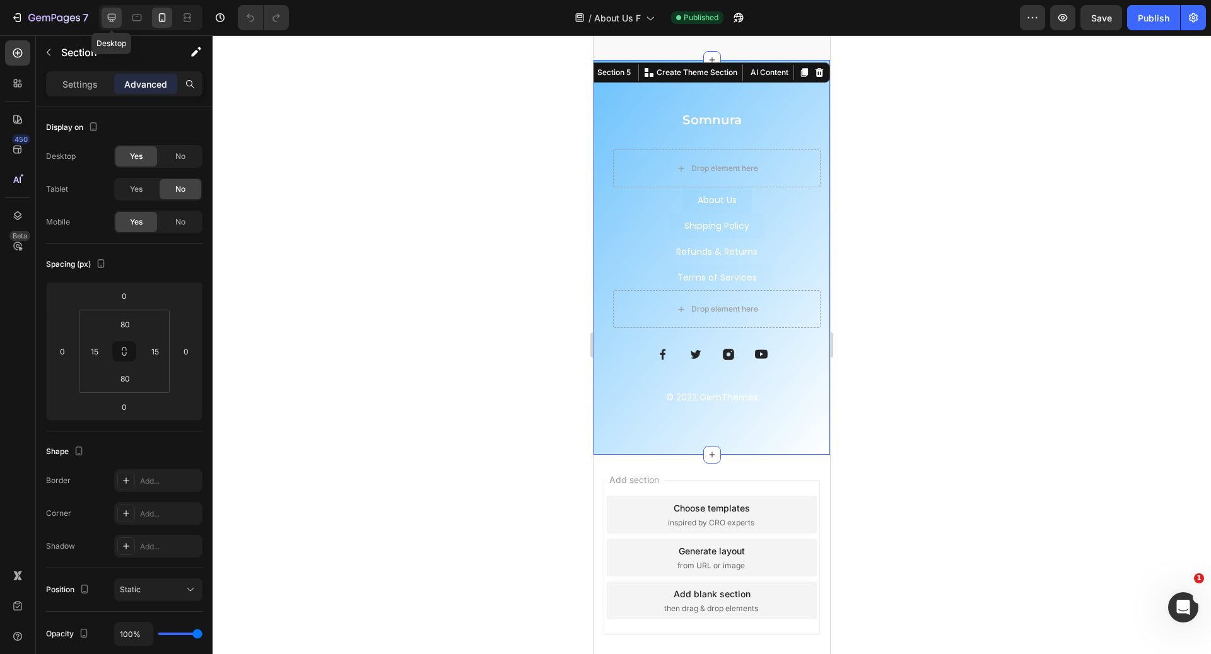
click at [115, 8] on div at bounding box center [112, 18] width 20 height 20
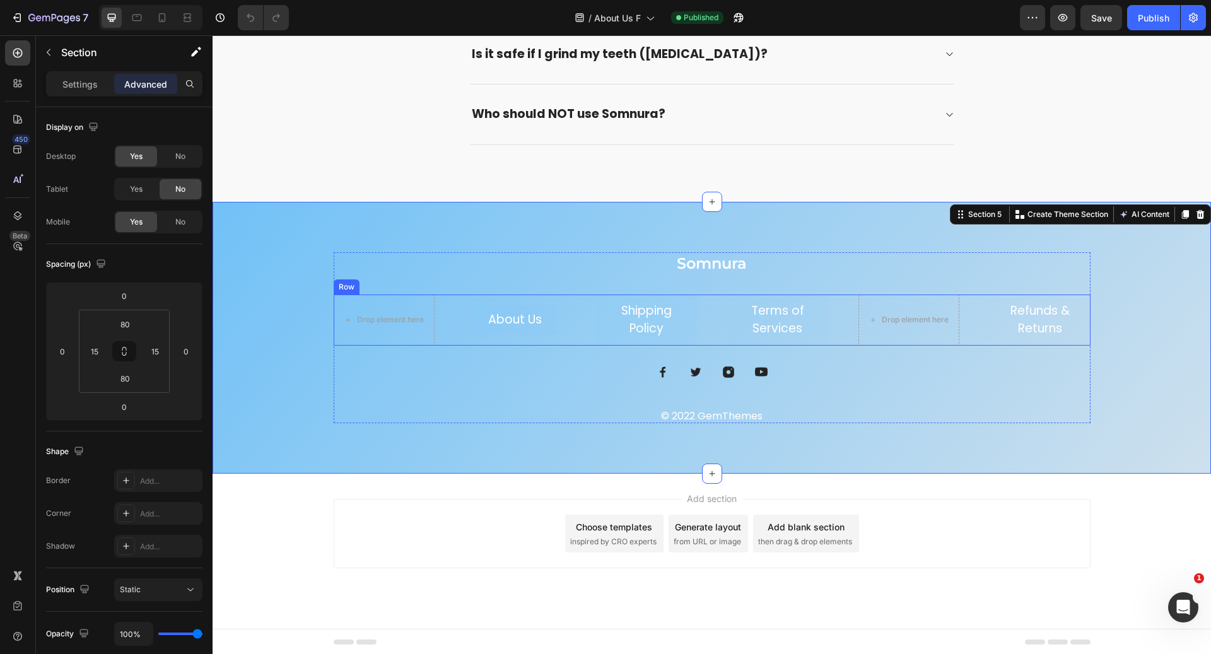
scroll to position [1852, 0]
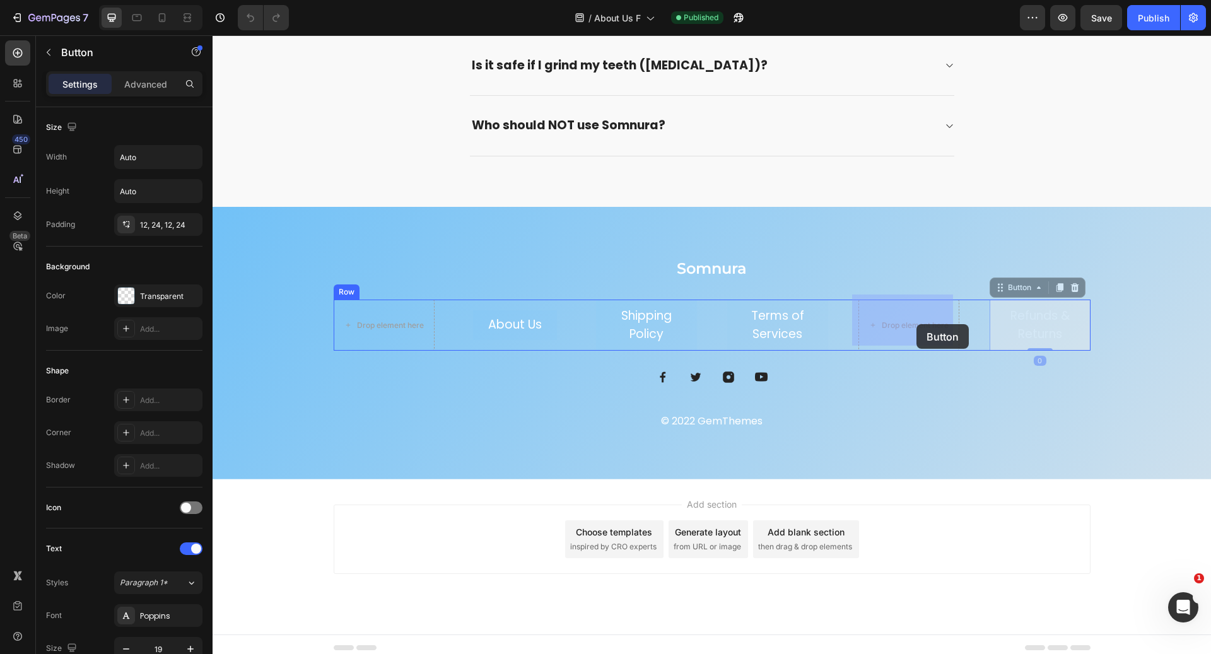
drag, startPoint x: 1072, startPoint y: 324, endPoint x: 917, endPoint y: 324, distance: 155.2
